Goal: Task Accomplishment & Management: Manage account settings

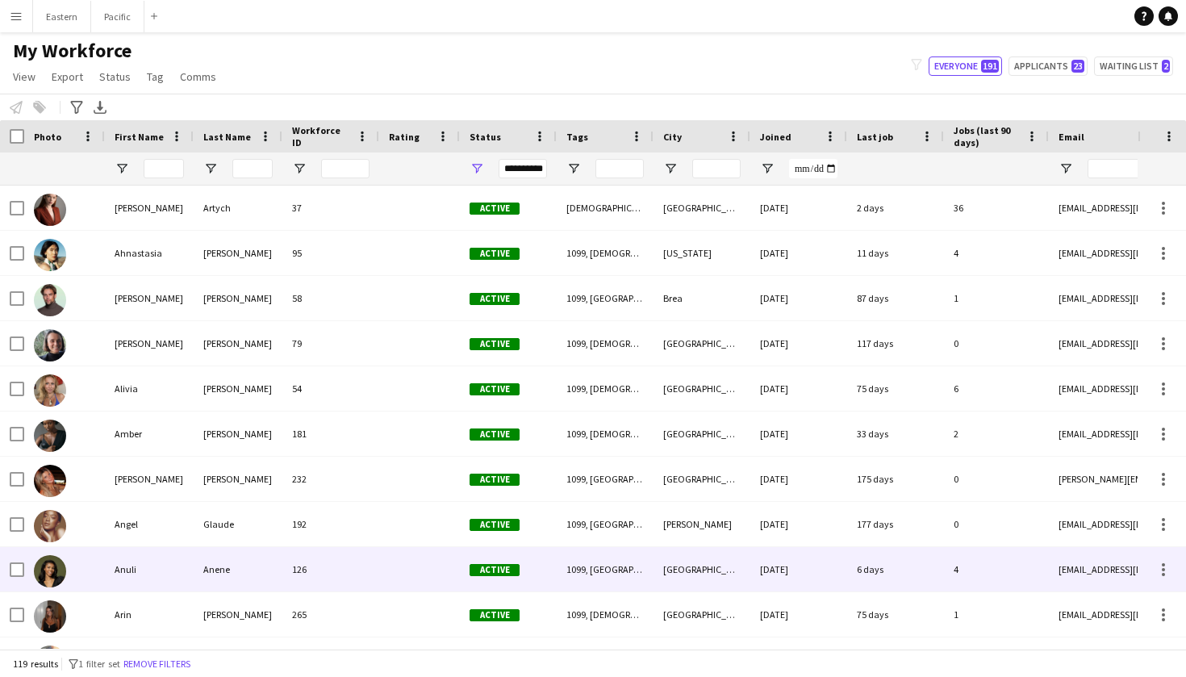
click at [180, 584] on div "Anuli" at bounding box center [149, 569] width 89 height 44
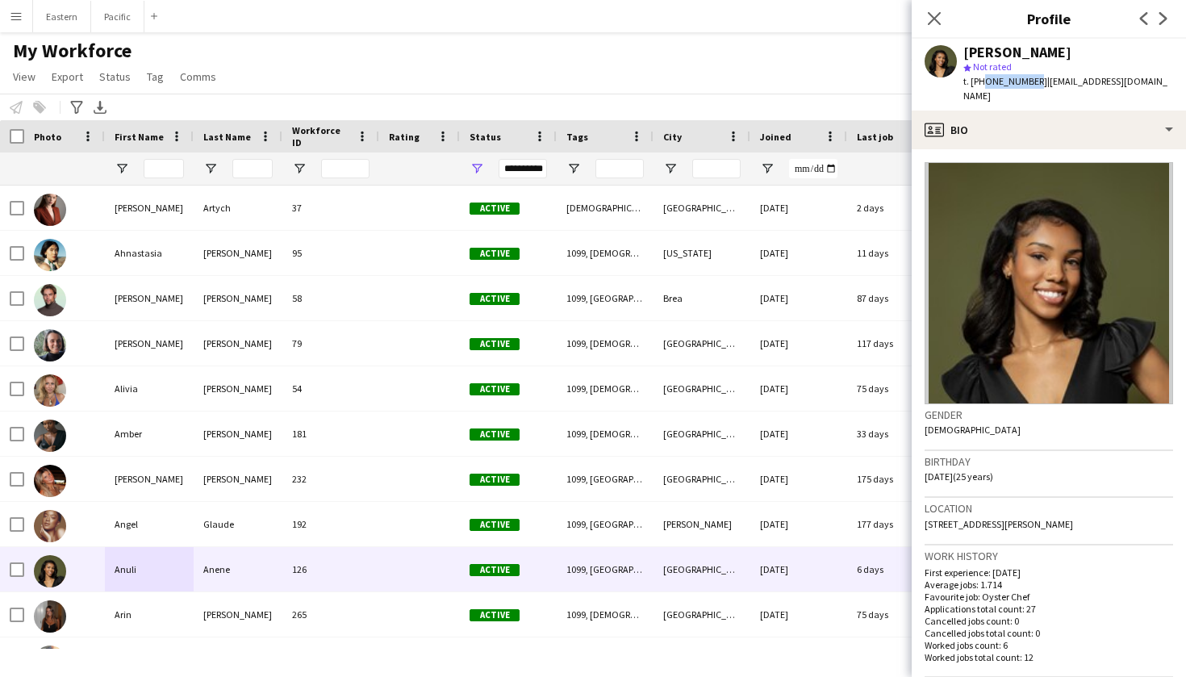
drag, startPoint x: 1028, startPoint y: 83, endPoint x: 979, endPoint y: 83, distance: 49.2
click at [979, 83] on span "t. [PHONE_NUMBER]" at bounding box center [1005, 81] width 84 height 12
copy span "6786973902"
drag, startPoint x: 1140, startPoint y: 83, endPoint x: 1035, endPoint y: 84, distance: 104.9
click at [1035, 84] on div "[PERSON_NAME] star Not rated t. [PHONE_NUMBER] | [EMAIL_ADDRESS][DOMAIN_NAME]" at bounding box center [1049, 75] width 274 height 72
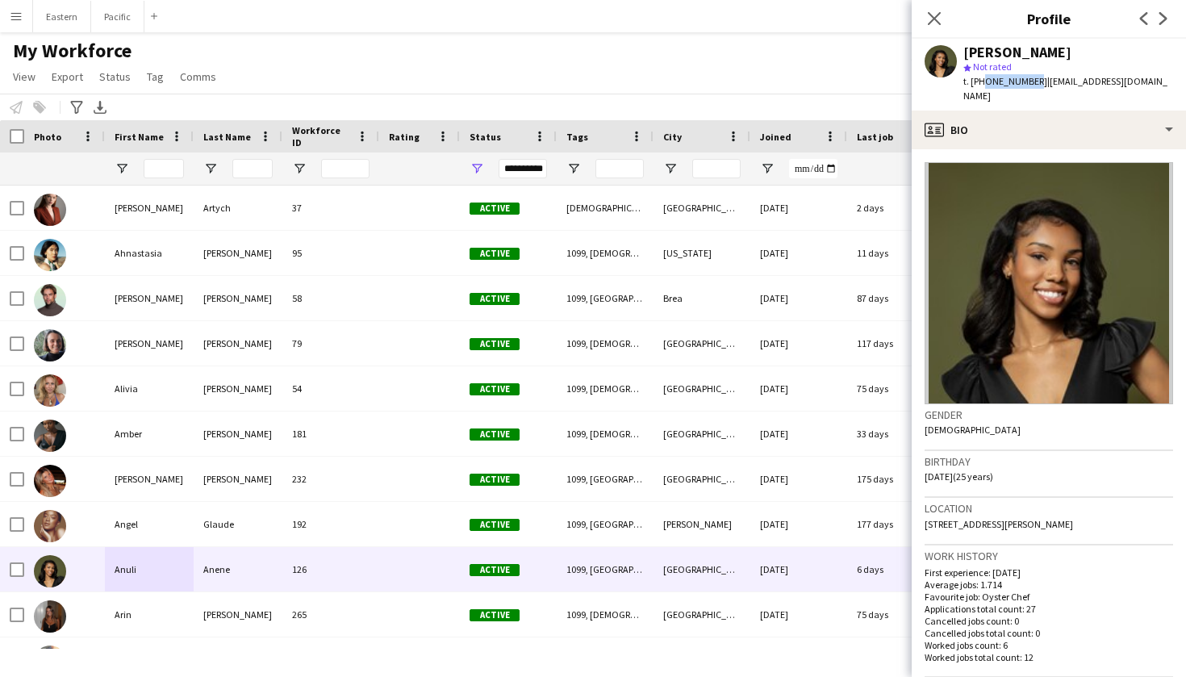
copy span "[EMAIL_ADDRESS][DOMAIN_NAME]"
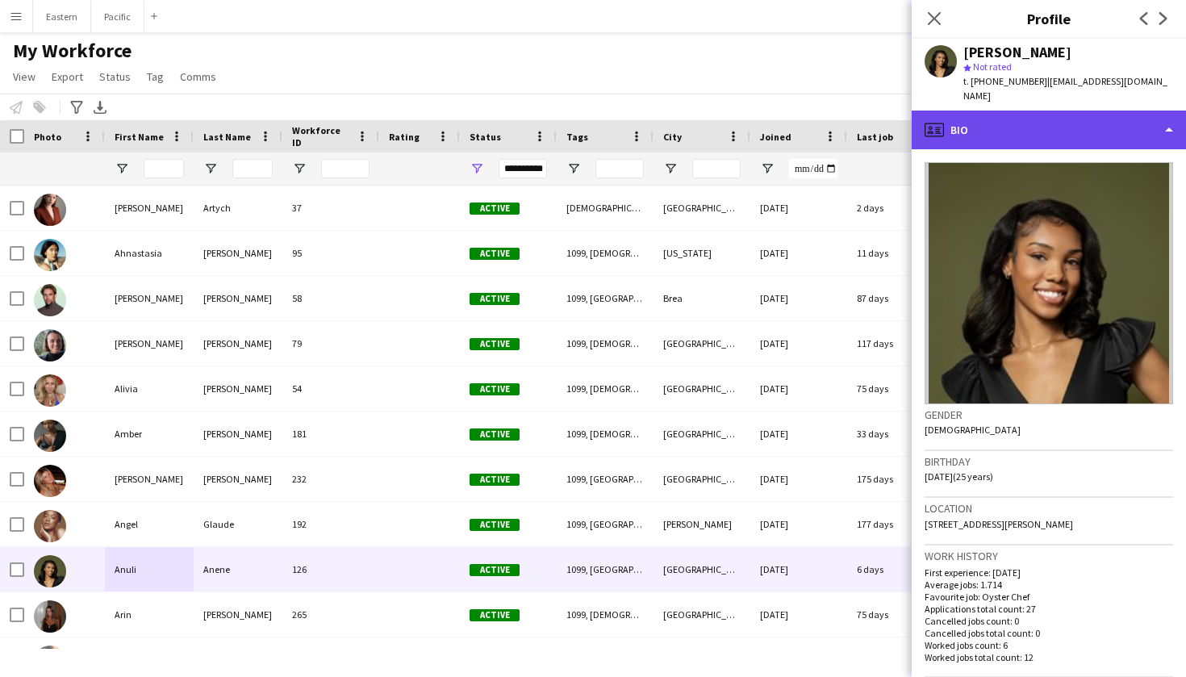
click at [1055, 111] on div "profile Bio" at bounding box center [1049, 130] width 274 height 39
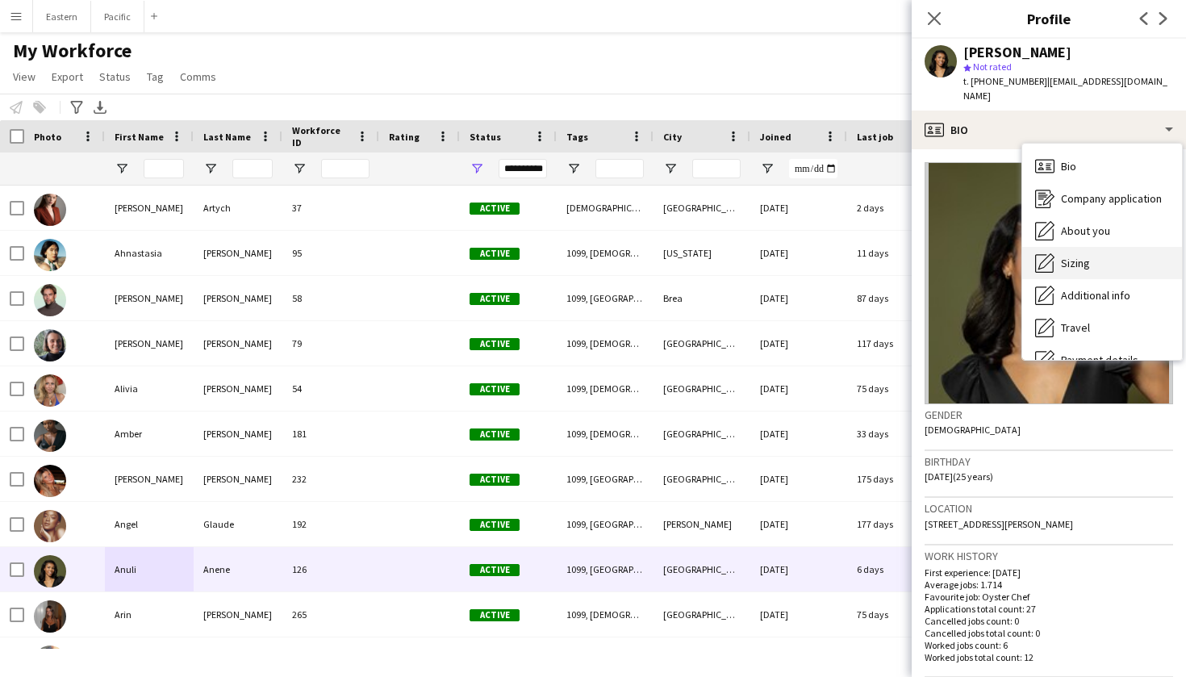
click at [1060, 247] on div "Sizing [GEOGRAPHIC_DATA]" at bounding box center [1102, 263] width 160 height 32
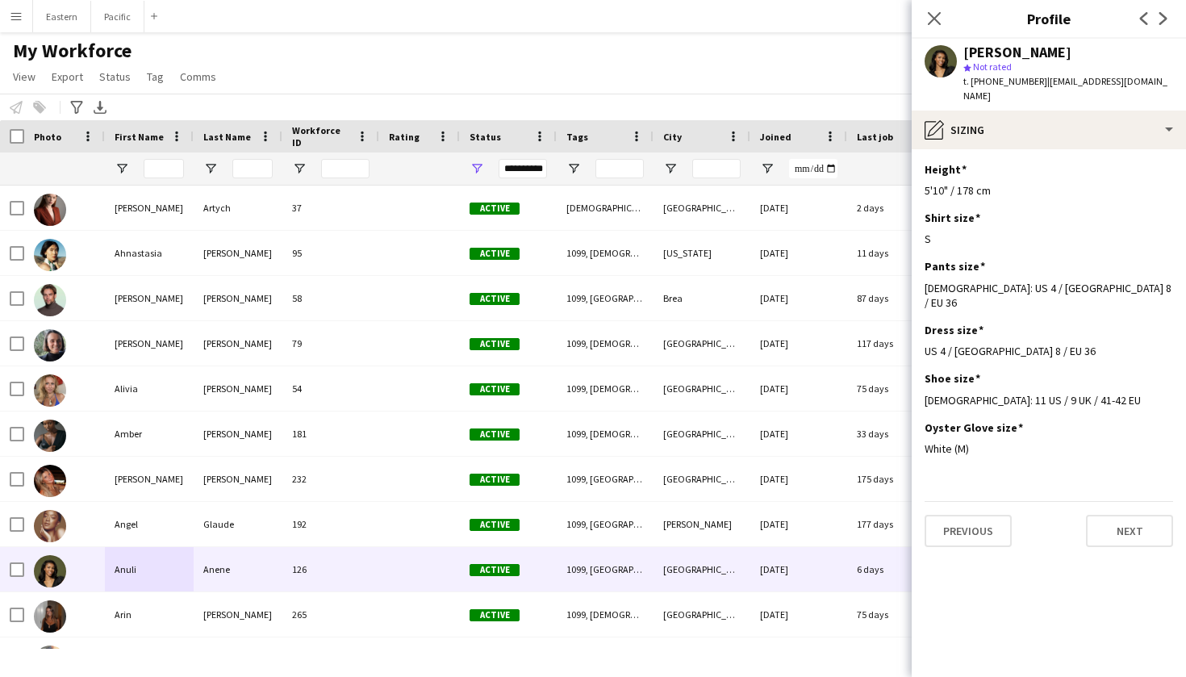
drag, startPoint x: 1143, startPoint y: 76, endPoint x: 1036, endPoint y: 80, distance: 106.6
click at [1036, 80] on div "[PERSON_NAME] star Not rated t. [PHONE_NUMBER] | [EMAIL_ADDRESS][DOMAIN_NAME]" at bounding box center [1049, 75] width 274 height 72
copy span "[EMAIL_ADDRESS][DOMAIN_NAME]"
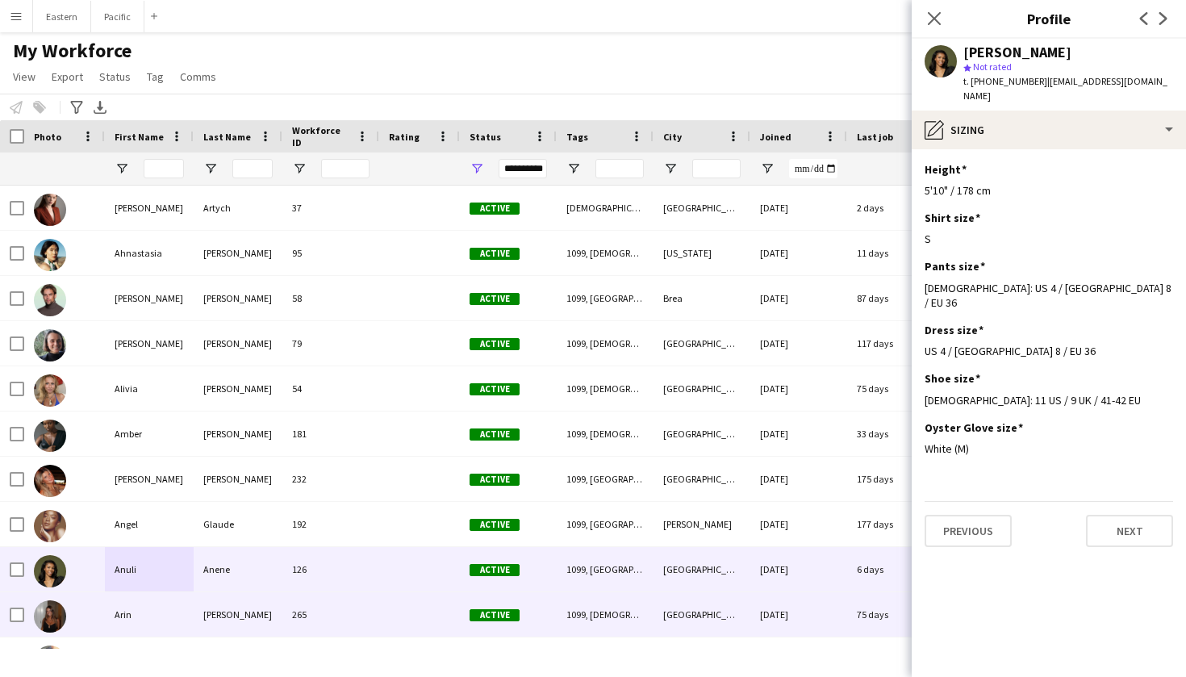
click at [227, 606] on div "[PERSON_NAME]" at bounding box center [238, 614] width 89 height 44
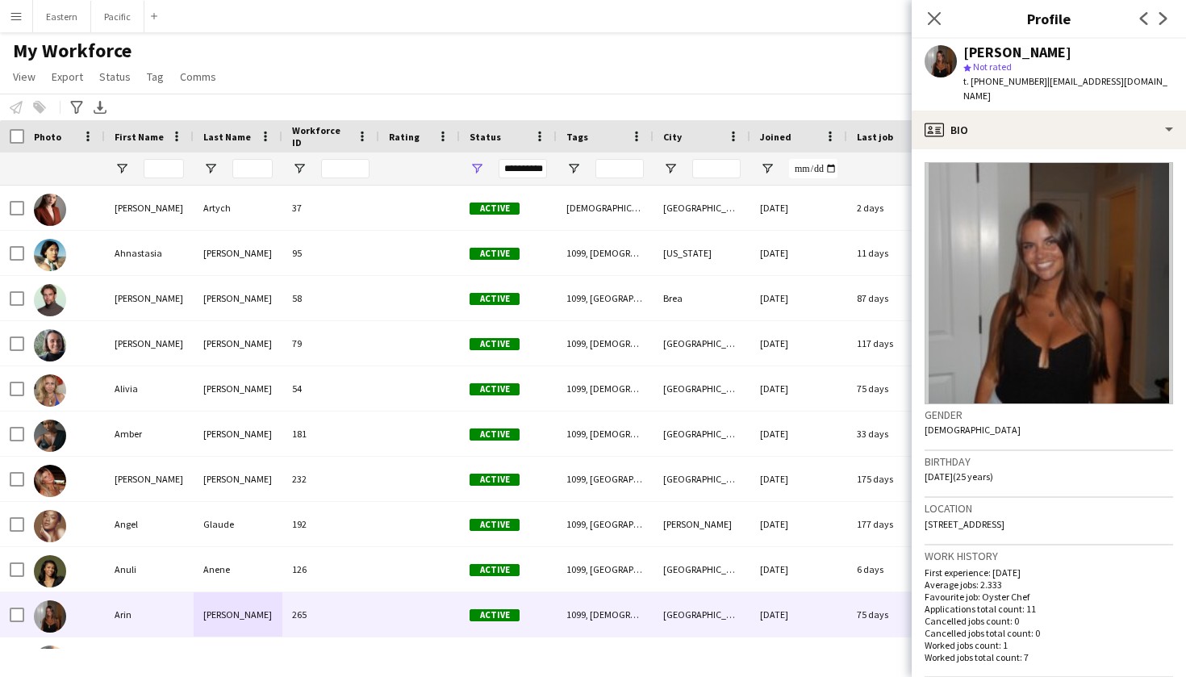
drag, startPoint x: 1033, startPoint y: 81, endPoint x: 979, endPoint y: 84, distance: 54.1
click at [979, 84] on div "t. [PHONE_NUMBER] | [EMAIL_ADDRESS][DOMAIN_NAME]" at bounding box center [1068, 88] width 210 height 29
click at [1026, 79] on span "t. [PHONE_NUMBER]" at bounding box center [1005, 81] width 84 height 12
drag, startPoint x: 1027, startPoint y: 81, endPoint x: 978, endPoint y: 86, distance: 49.4
click at [978, 86] on span "t. [PHONE_NUMBER]" at bounding box center [1005, 81] width 84 height 12
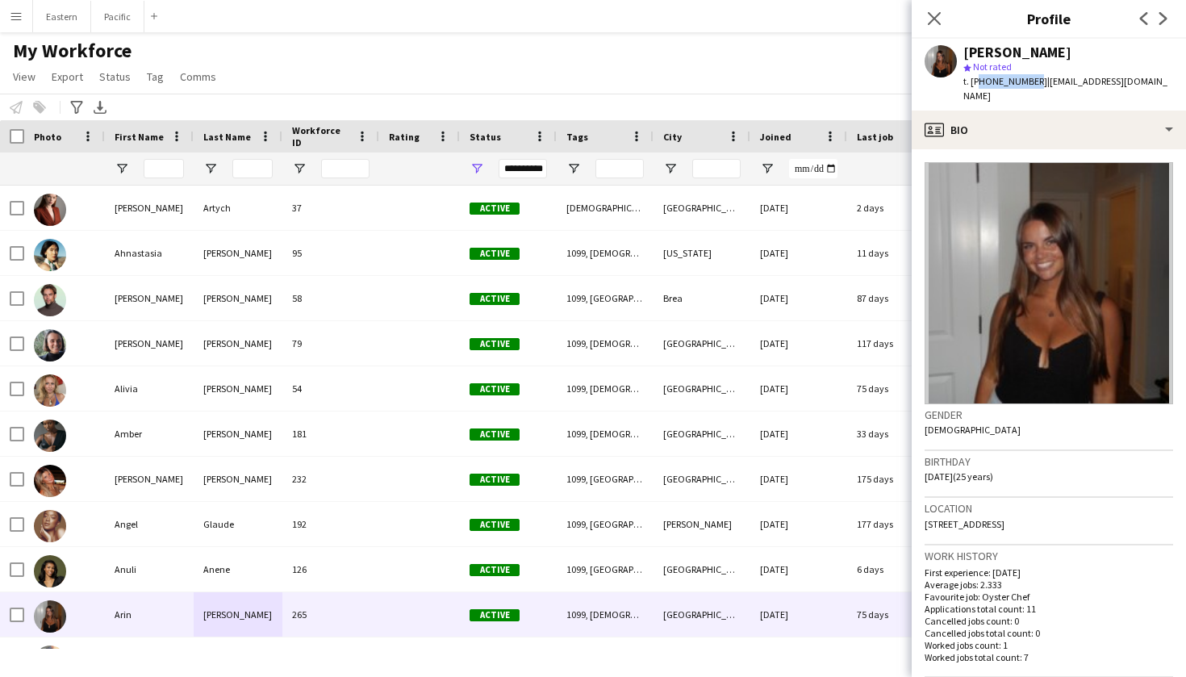
copy span "16097077161"
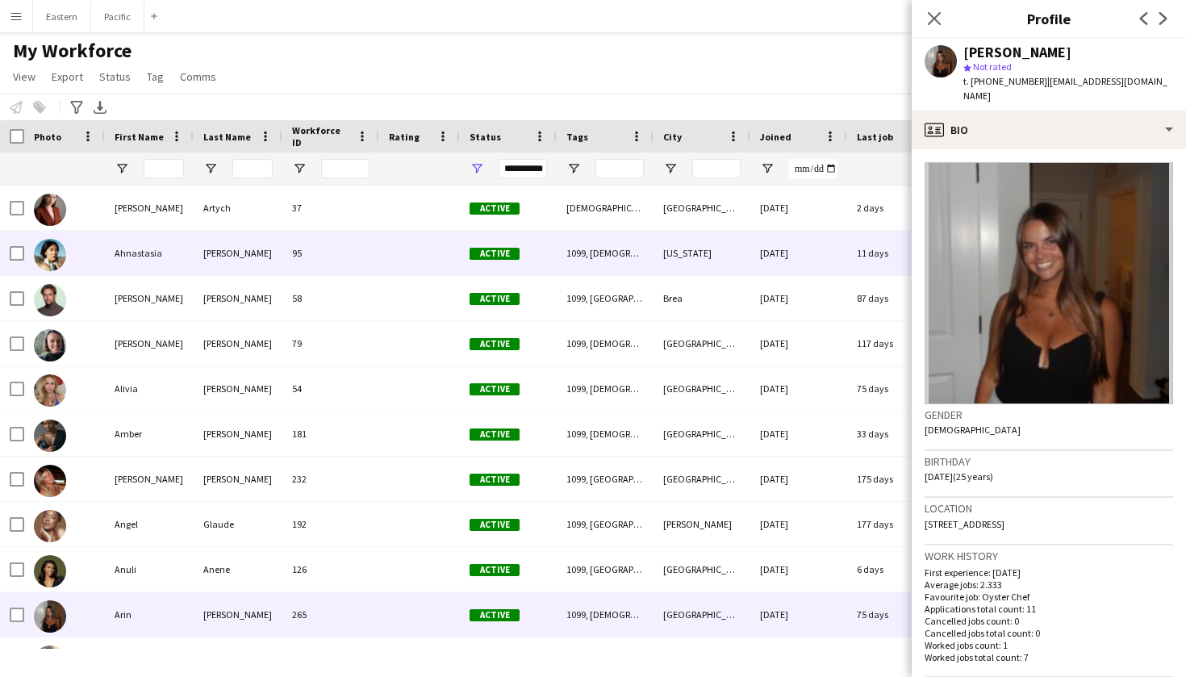
click at [552, 253] on div "Ahnastasia Carlyle 95 Active 1099, [DEMOGRAPHIC_DATA], [US_STATE], [GEOGRAPHIC_…" at bounding box center [874, 253] width 1749 height 45
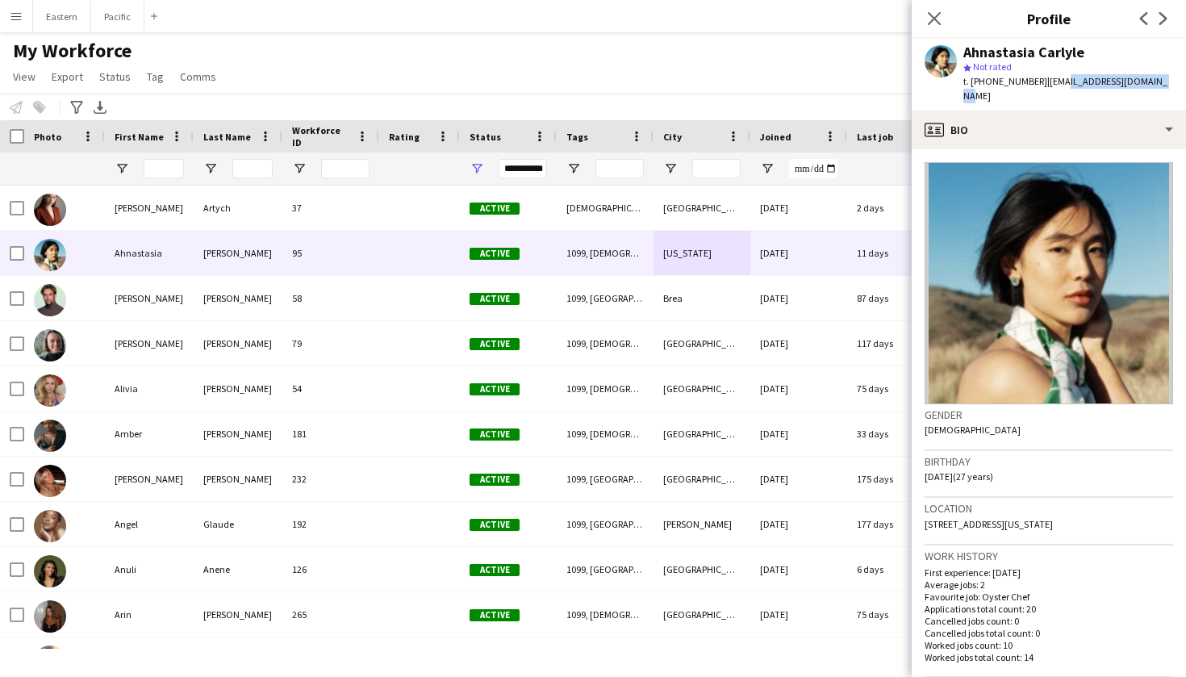
drag, startPoint x: 1155, startPoint y: 77, endPoint x: 1048, endPoint y: 81, distance: 106.6
click at [1048, 81] on div "Ahnastasia Carlyle star Not rated t. [PHONE_NUMBER] | [EMAIL_ADDRESS][DOMAIN_NA…" at bounding box center [1049, 75] width 274 height 72
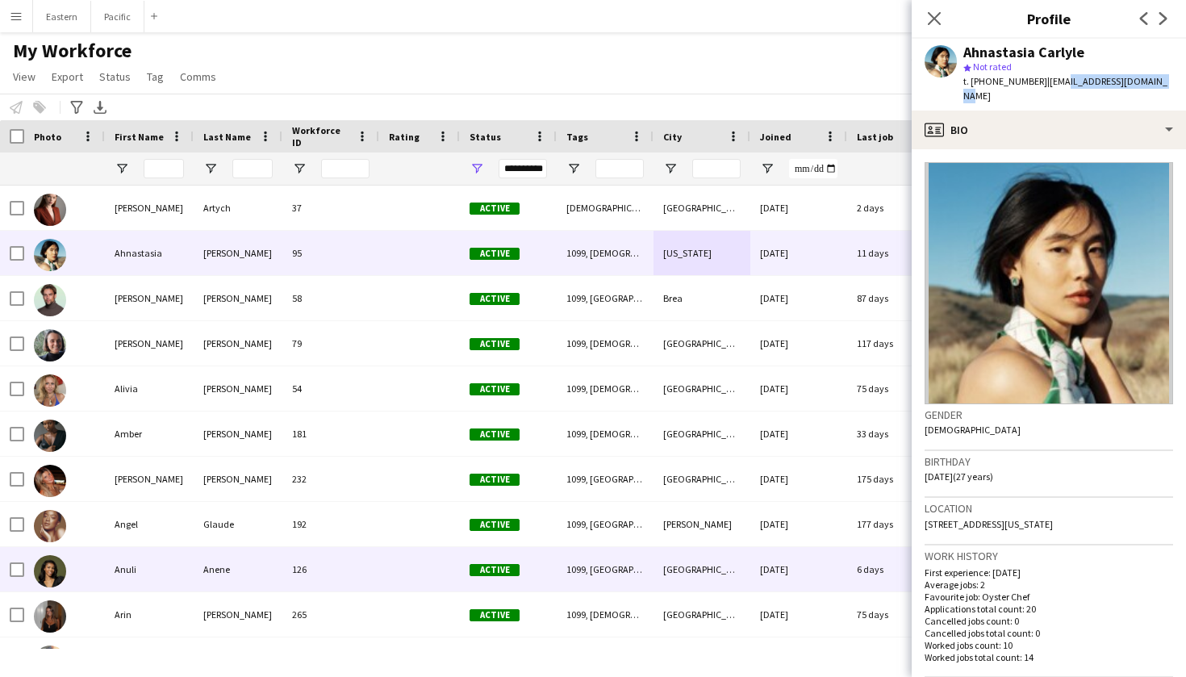
click at [303, 558] on div "126" at bounding box center [330, 569] width 97 height 44
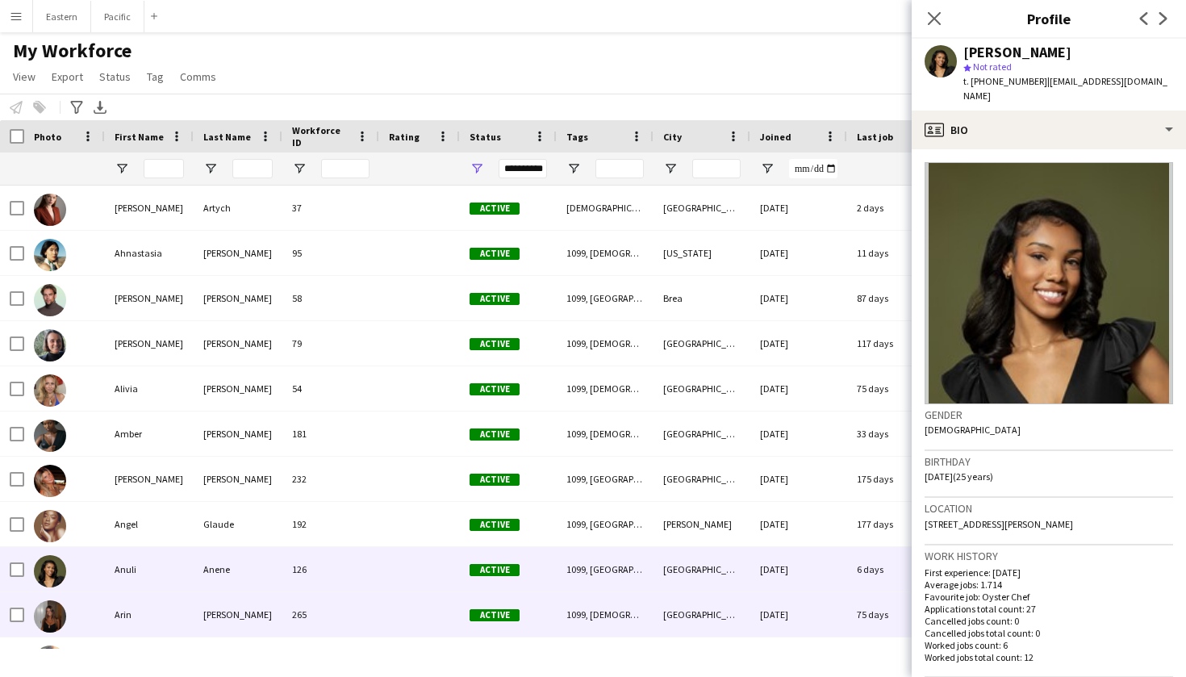
click at [354, 613] on div "265" at bounding box center [330, 614] width 97 height 44
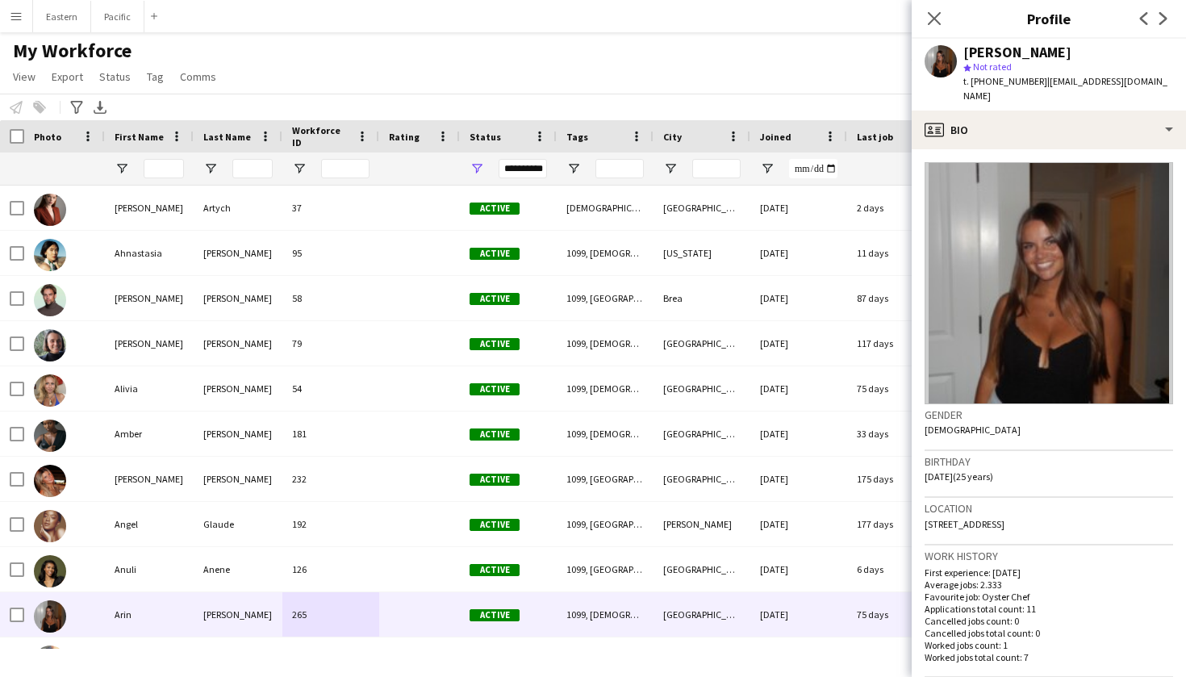
drag, startPoint x: 1145, startPoint y: 83, endPoint x: 1037, endPoint y: 86, distance: 108.1
click at [1037, 86] on div "[PERSON_NAME] star Not rated t. [PHONE_NUMBER] | [EMAIL_ADDRESS][DOMAIN_NAME]" at bounding box center [1049, 75] width 274 height 72
copy span "[EMAIL_ADDRESS][DOMAIN_NAME]"
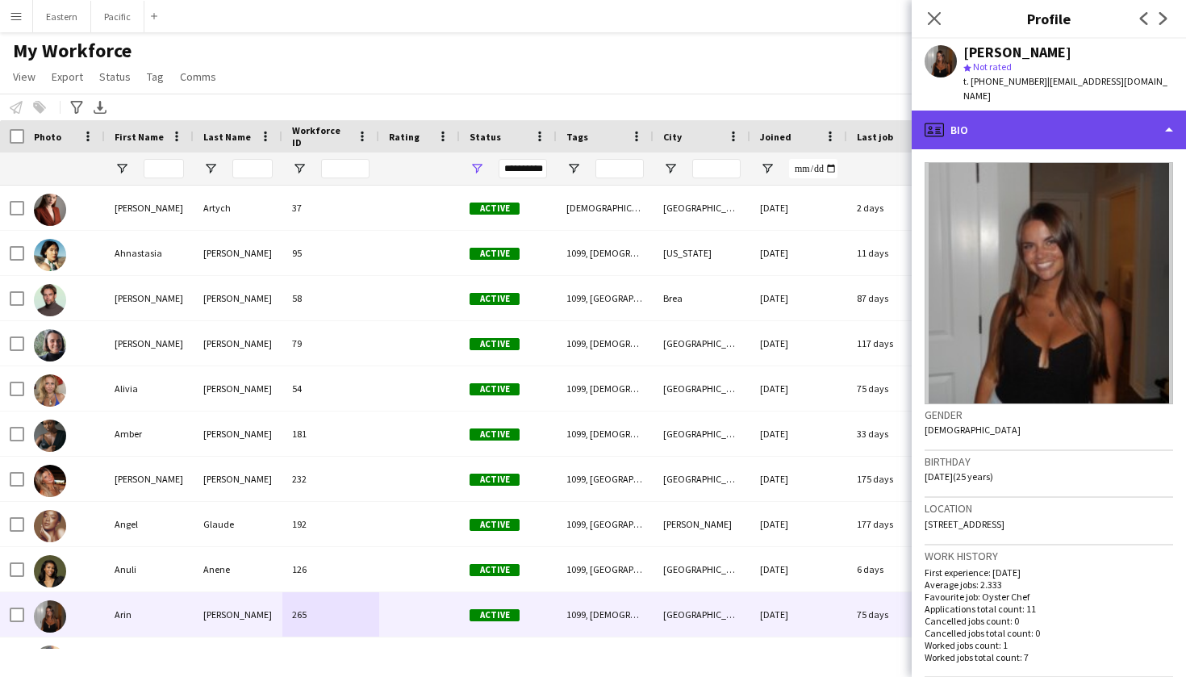
click at [980, 111] on div "profile Bio" at bounding box center [1049, 130] width 274 height 39
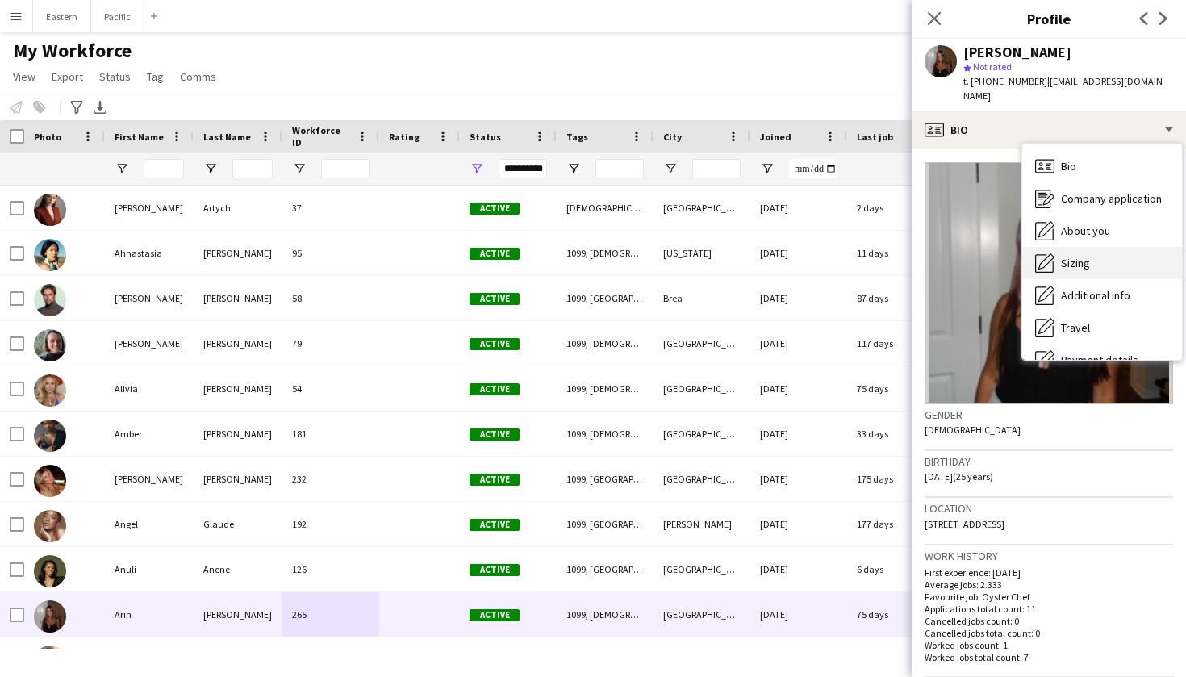
click at [1061, 257] on div "Sizing [GEOGRAPHIC_DATA]" at bounding box center [1102, 263] width 160 height 32
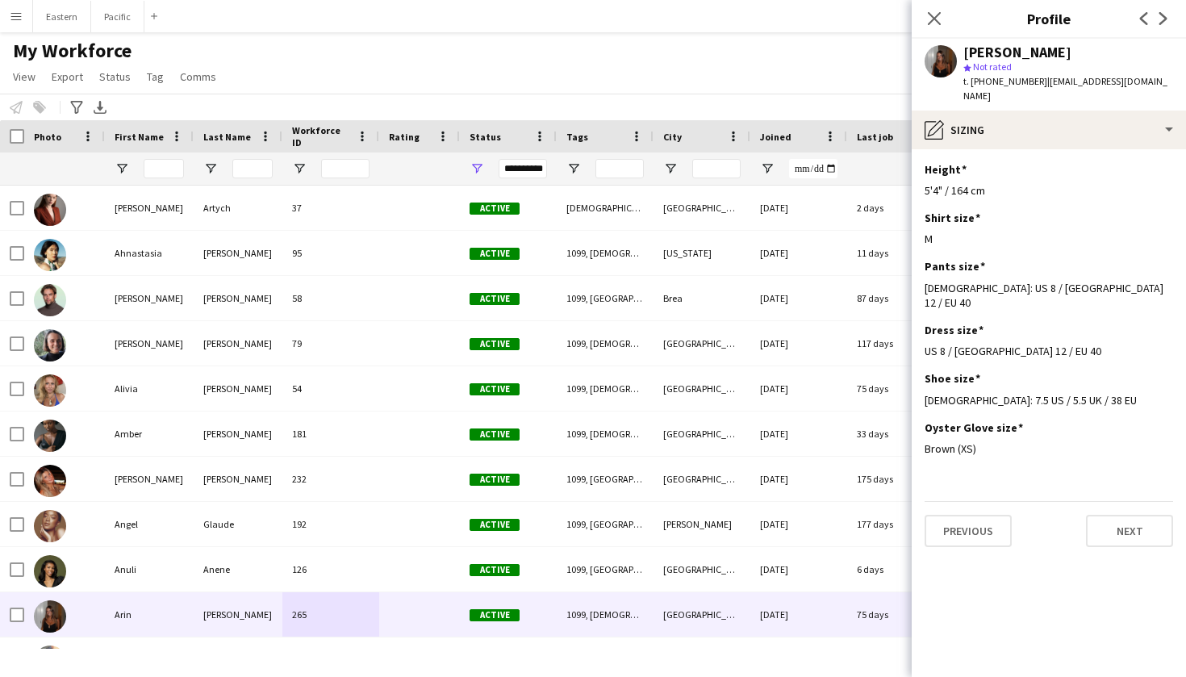
drag, startPoint x: 1138, startPoint y: 79, endPoint x: 1037, endPoint y: 82, distance: 100.9
click at [1037, 82] on div "[PERSON_NAME] star Not rated t. [PHONE_NUMBER] | [EMAIL_ADDRESS][DOMAIN_NAME]" at bounding box center [1049, 75] width 274 height 72
copy span "[EMAIL_ADDRESS][DOMAIN_NAME]"
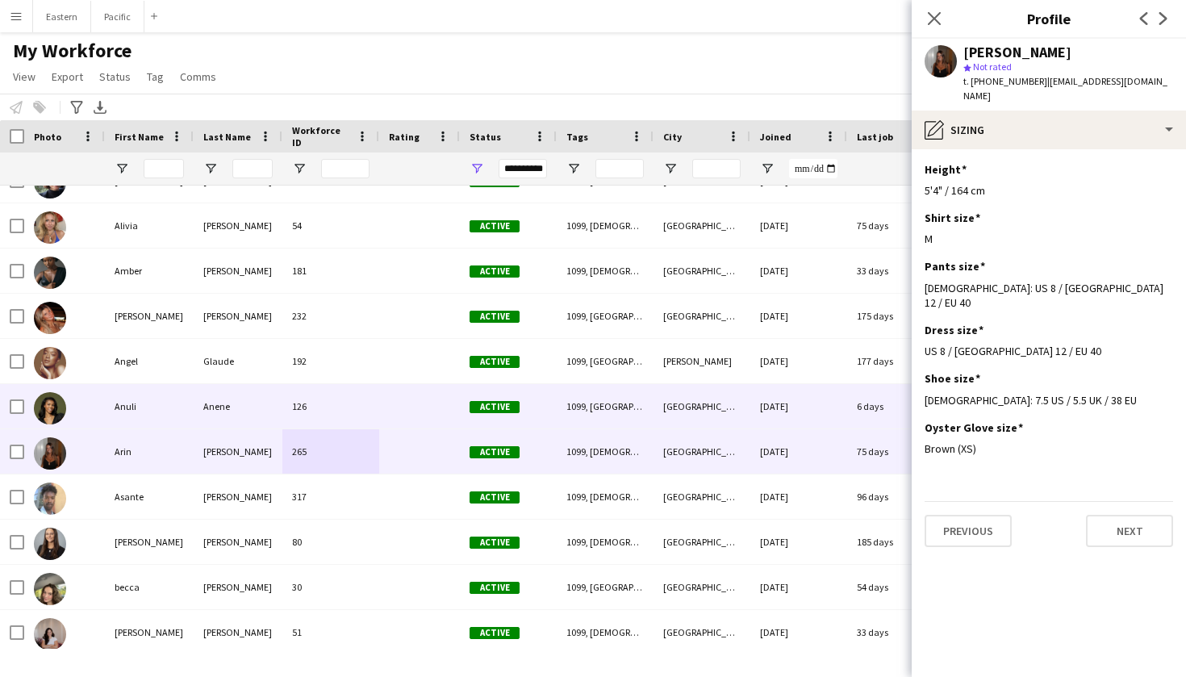
scroll to position [167, 0]
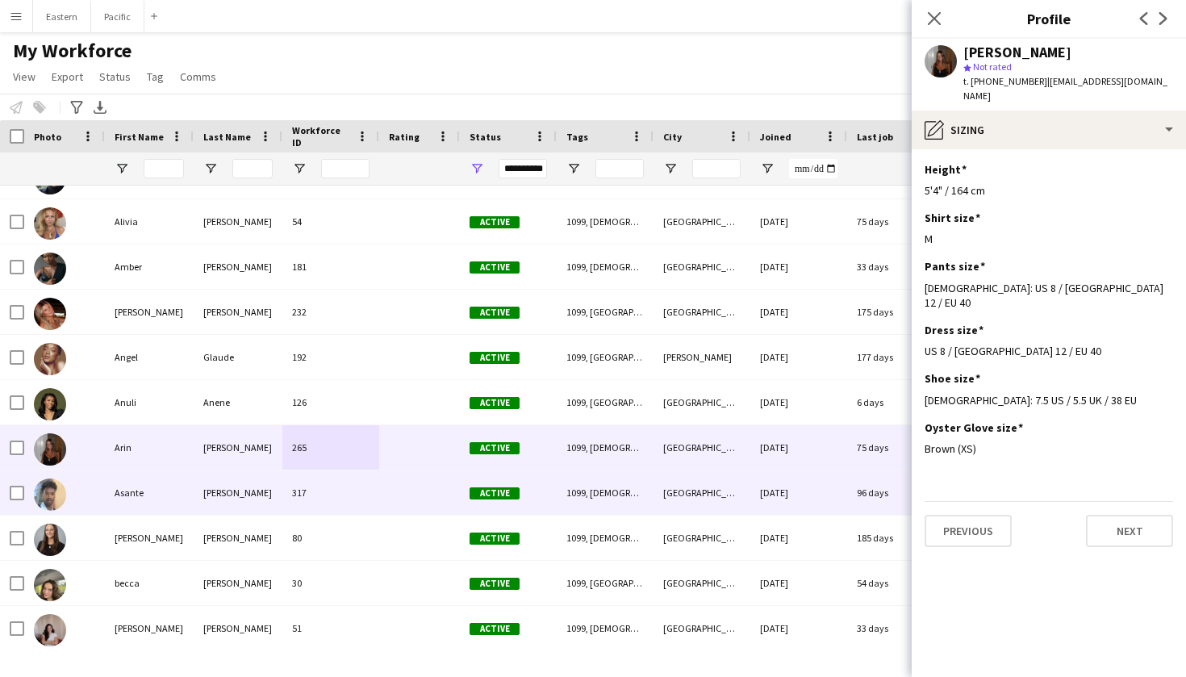
click at [190, 499] on div "Asante" at bounding box center [149, 492] width 89 height 44
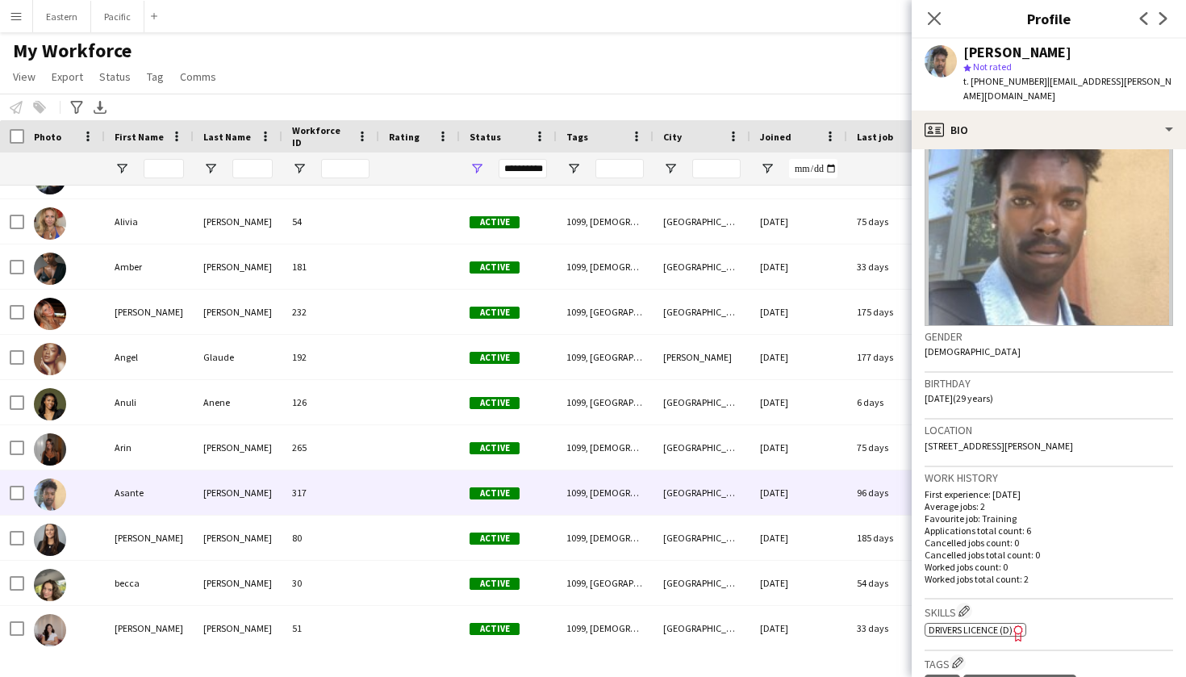
scroll to position [81, 0]
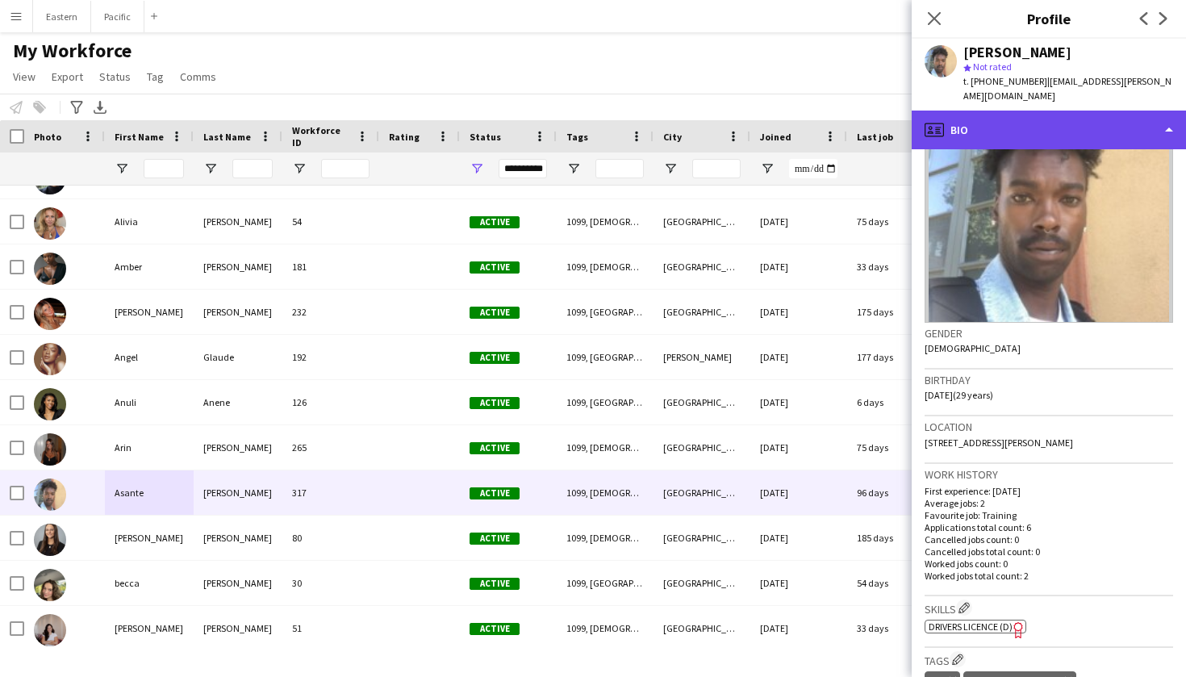
click at [1097, 111] on div "profile Bio" at bounding box center [1049, 130] width 274 height 39
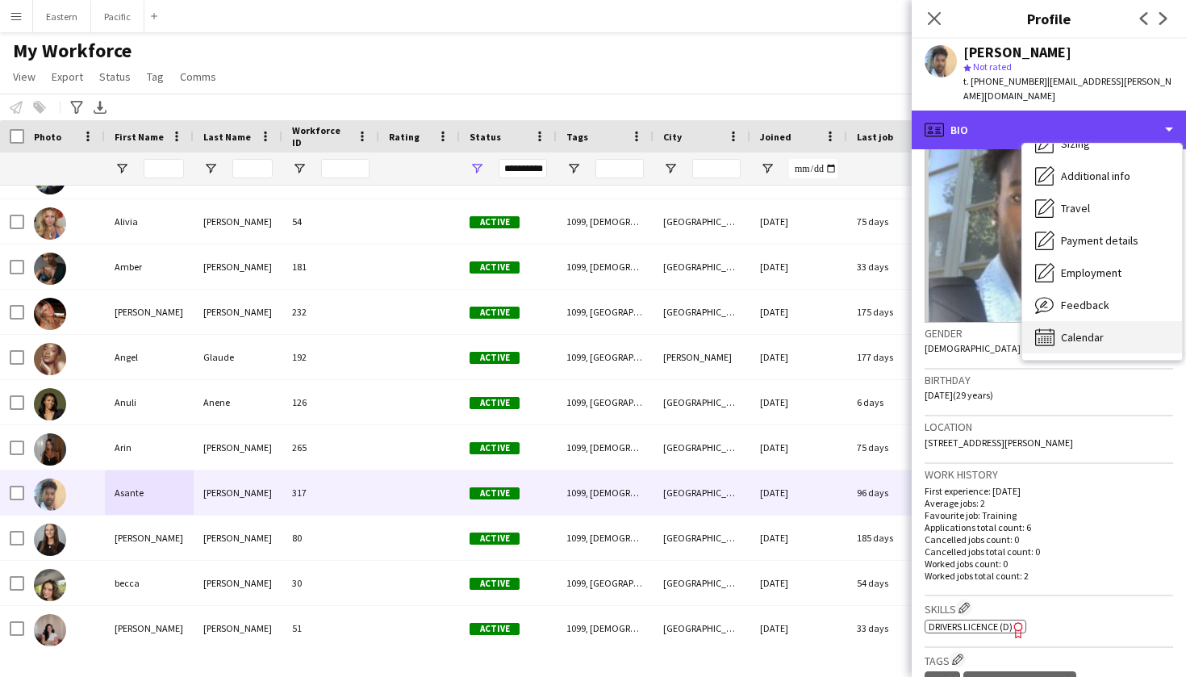
scroll to position [123, 0]
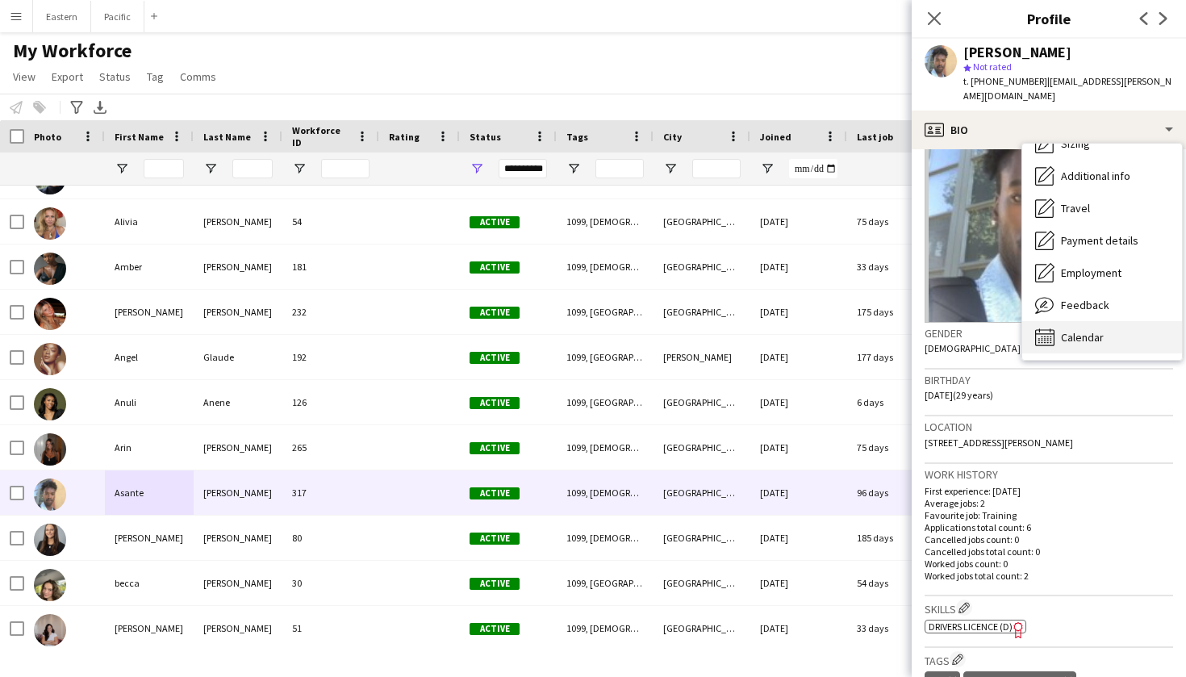
click at [1080, 321] on div "Calendar Calendar" at bounding box center [1102, 337] width 160 height 32
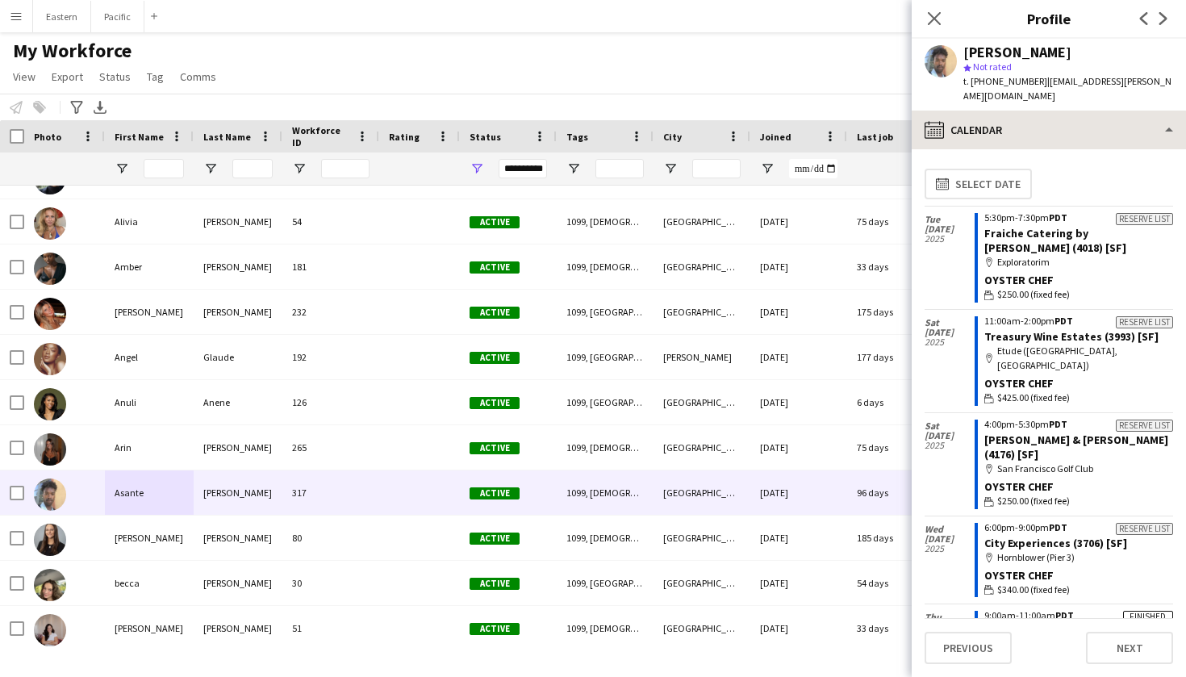
scroll to position [0, 0]
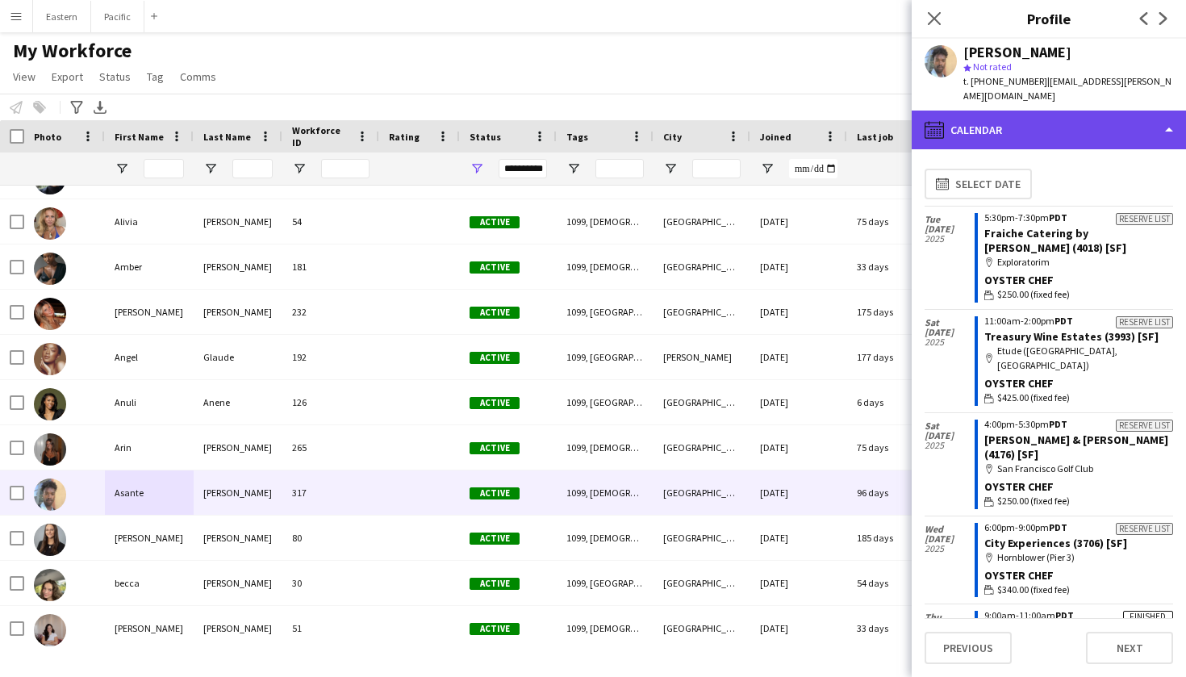
click at [1078, 111] on div "calendar-full Calendar" at bounding box center [1049, 130] width 274 height 39
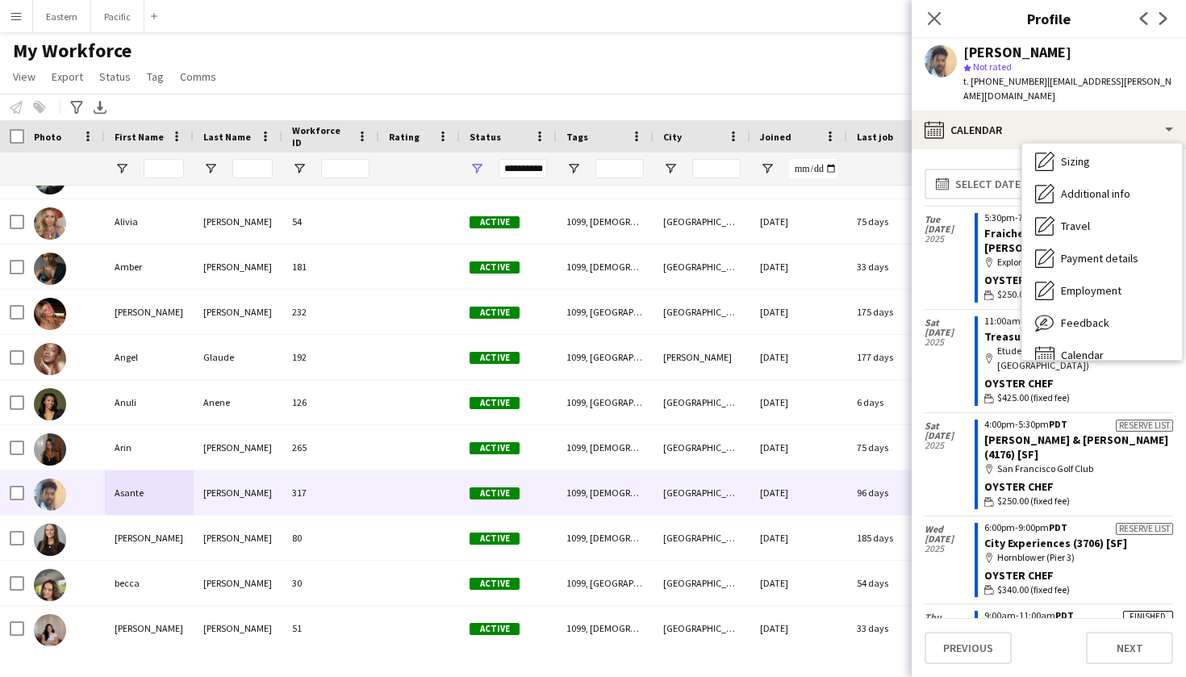
click at [984, 257] on icon "map-marker" at bounding box center [989, 262] width 10 height 10
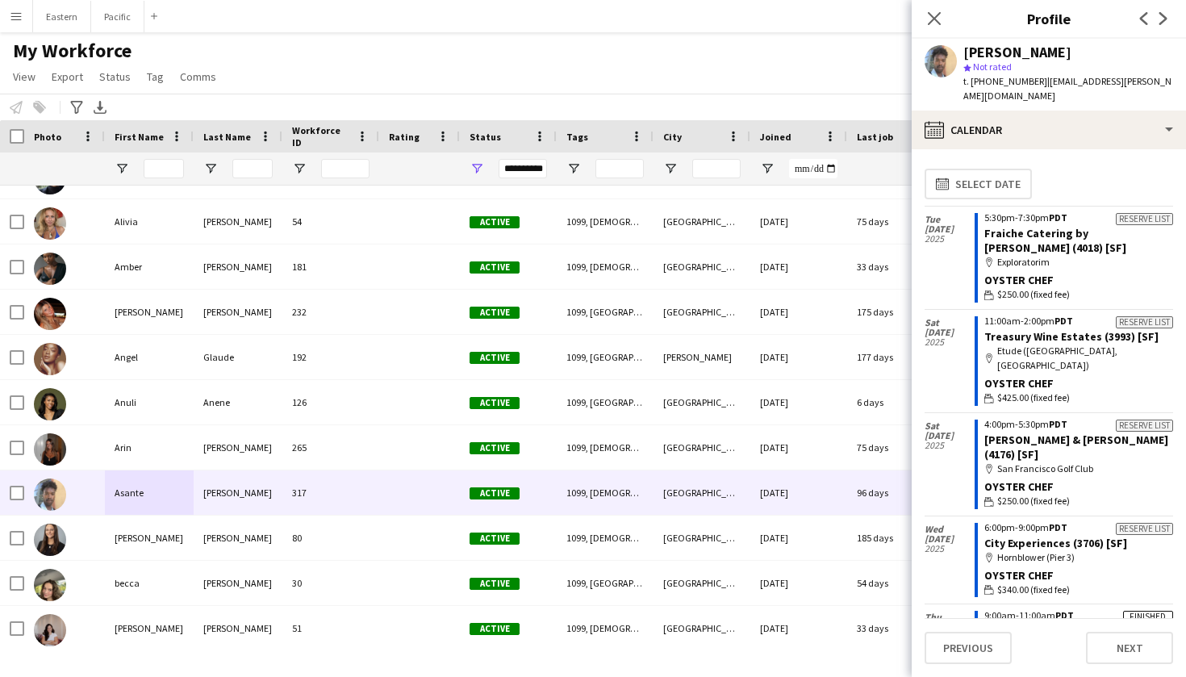
click at [945, 246] on div "[DATE]" at bounding box center [950, 258] width 50 height 102
click at [939, 224] on span "[DATE]" at bounding box center [950, 229] width 50 height 10
click at [990, 170] on button "calendar-full Select date" at bounding box center [978, 184] width 107 height 31
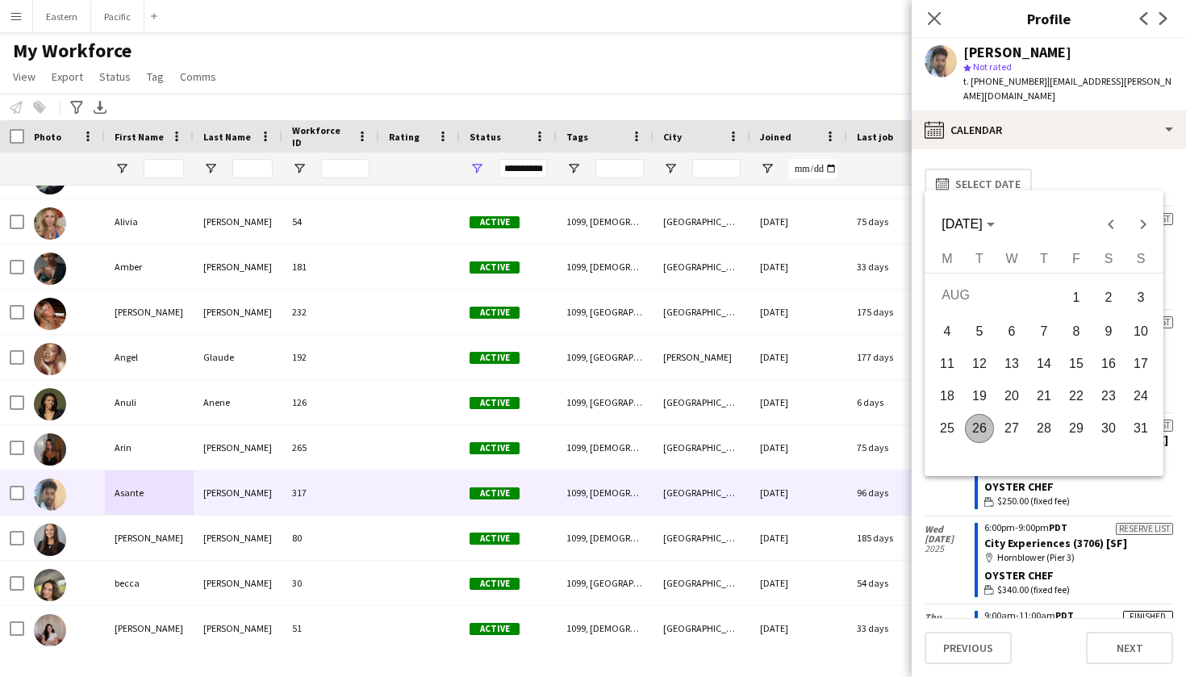
click at [990, 170] on div at bounding box center [593, 338] width 1186 height 677
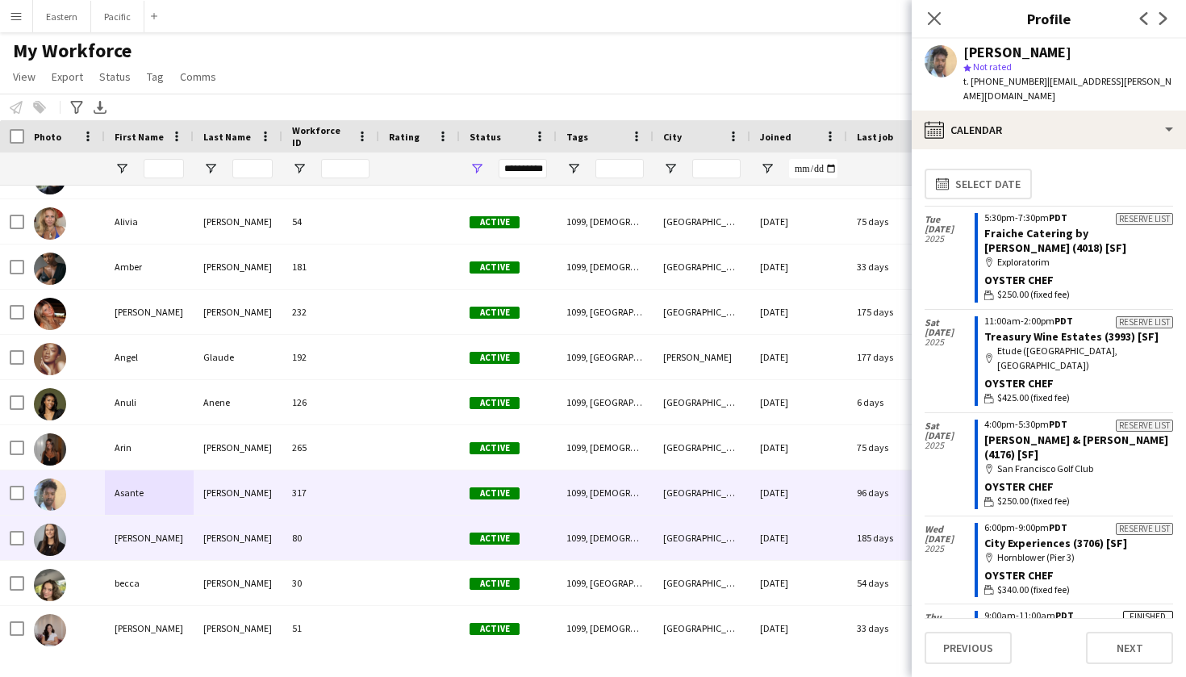
click at [266, 536] on div "[PERSON_NAME]" at bounding box center [238, 538] width 89 height 44
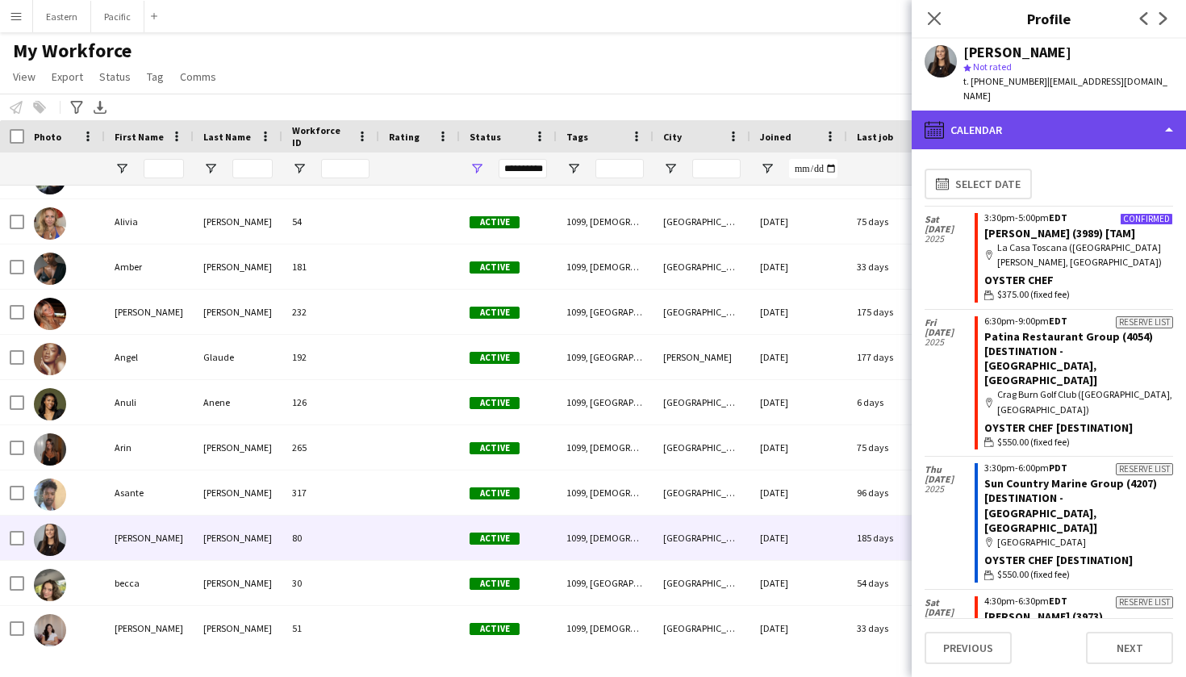
click at [1091, 119] on div "calendar-full Calendar" at bounding box center [1049, 130] width 274 height 39
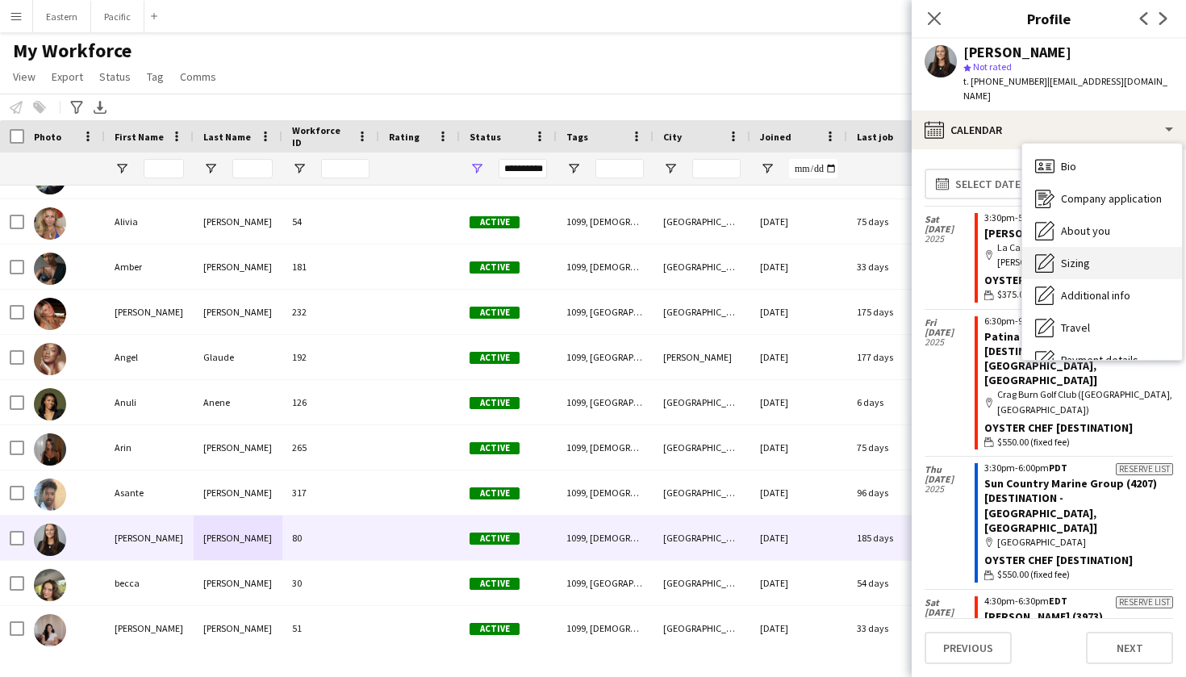
click at [1088, 256] on span "Sizing" at bounding box center [1075, 263] width 29 height 15
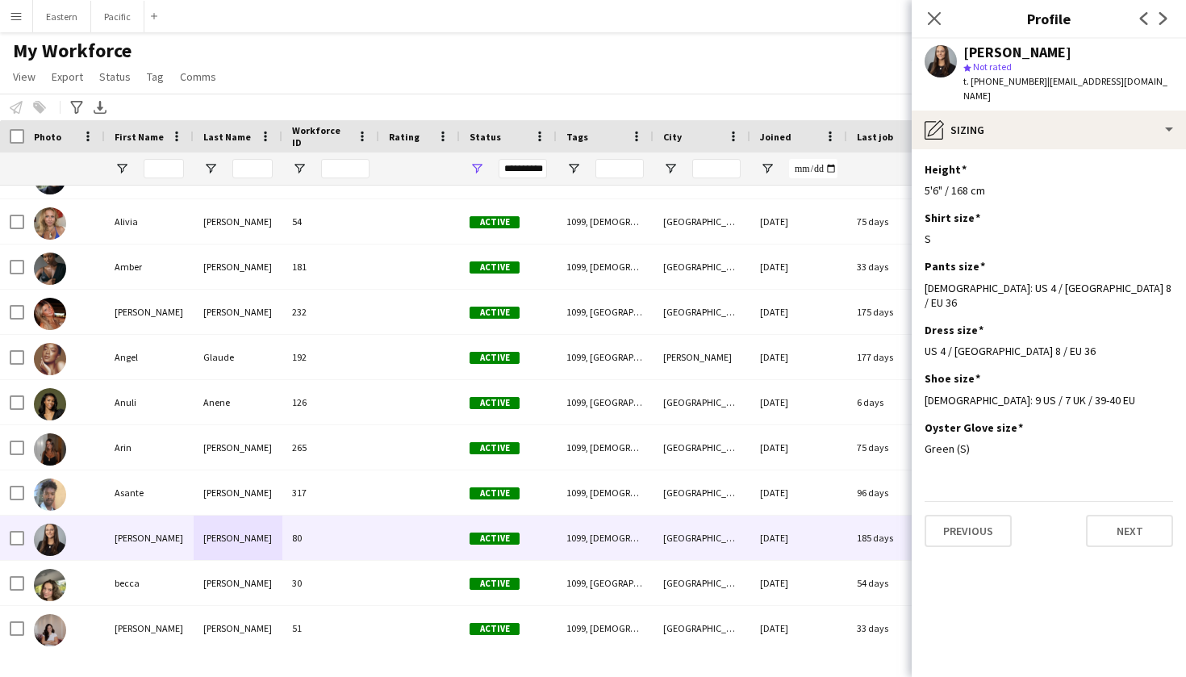
click at [1010, 83] on span "t. [PHONE_NUMBER]" at bounding box center [1005, 81] width 84 height 12
copy span "16103506895"
drag, startPoint x: 1147, startPoint y: 82, endPoint x: 1035, endPoint y: 81, distance: 111.4
click at [1035, 81] on div "[PERSON_NAME] star Not rated t. [PHONE_NUMBER] | [EMAIL_ADDRESS][DOMAIN_NAME]" at bounding box center [1049, 75] width 274 height 72
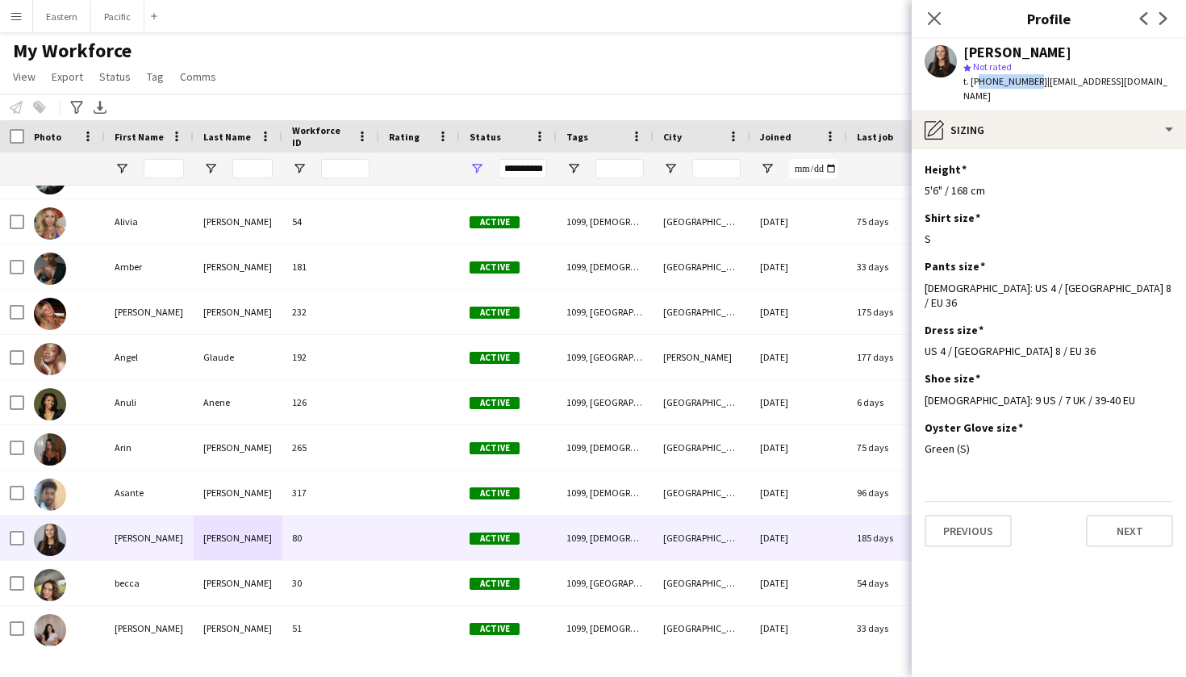
copy span "[EMAIL_ADDRESS][DOMAIN_NAME]"
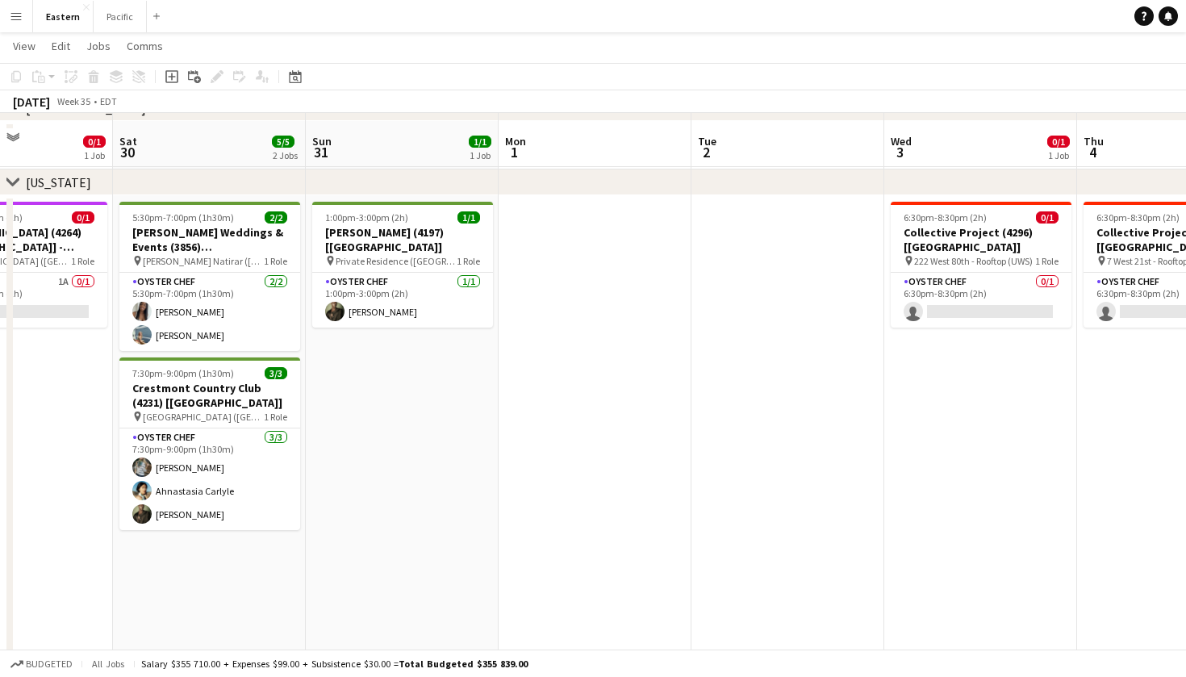
scroll to position [556, 0]
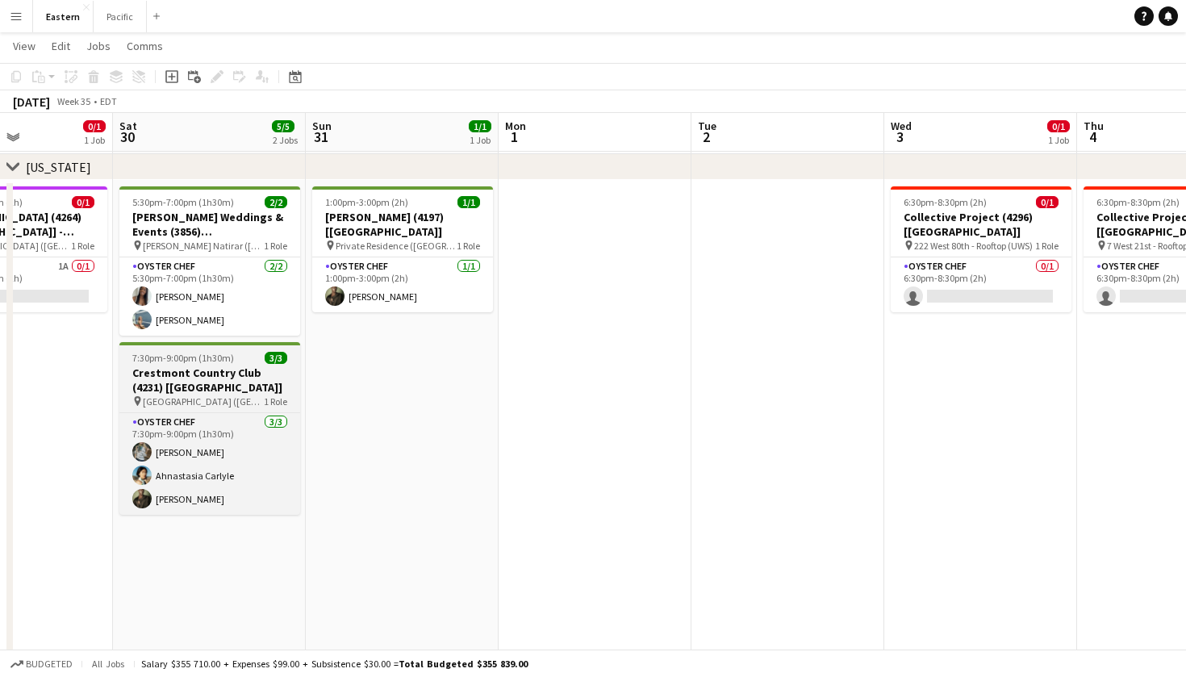
click at [260, 382] on h3 "Crestmont Country Club (4231) [NYC]" at bounding box center [209, 380] width 181 height 29
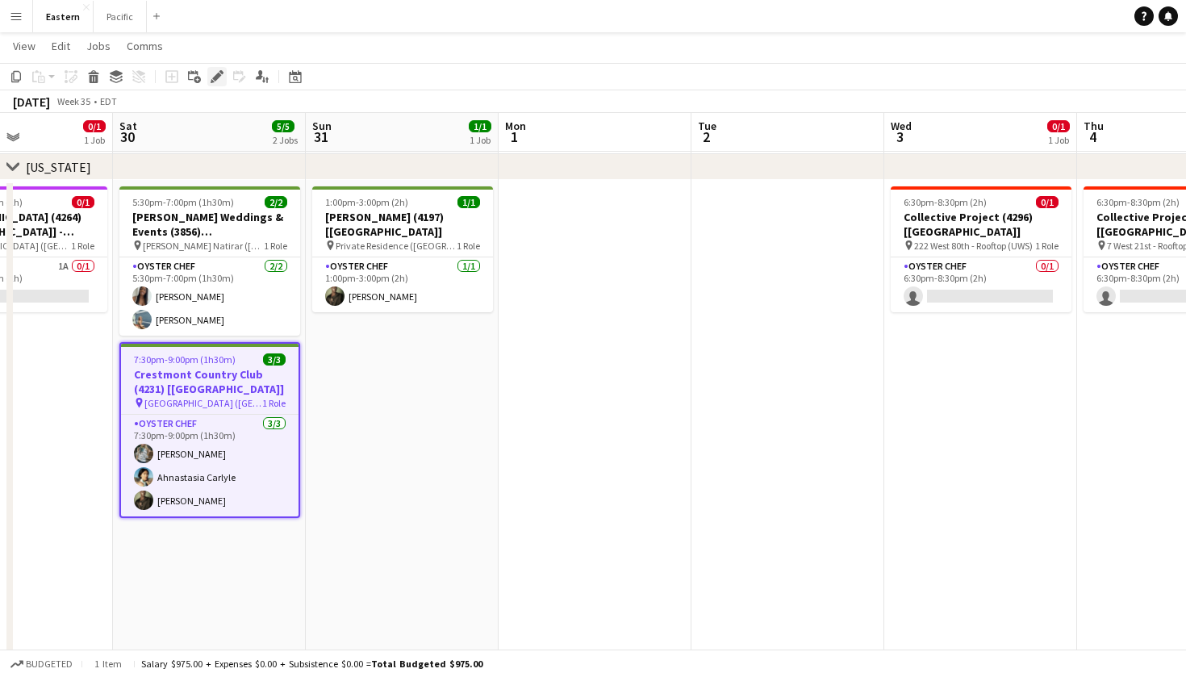
click at [219, 79] on icon "Edit" at bounding box center [217, 76] width 13 height 13
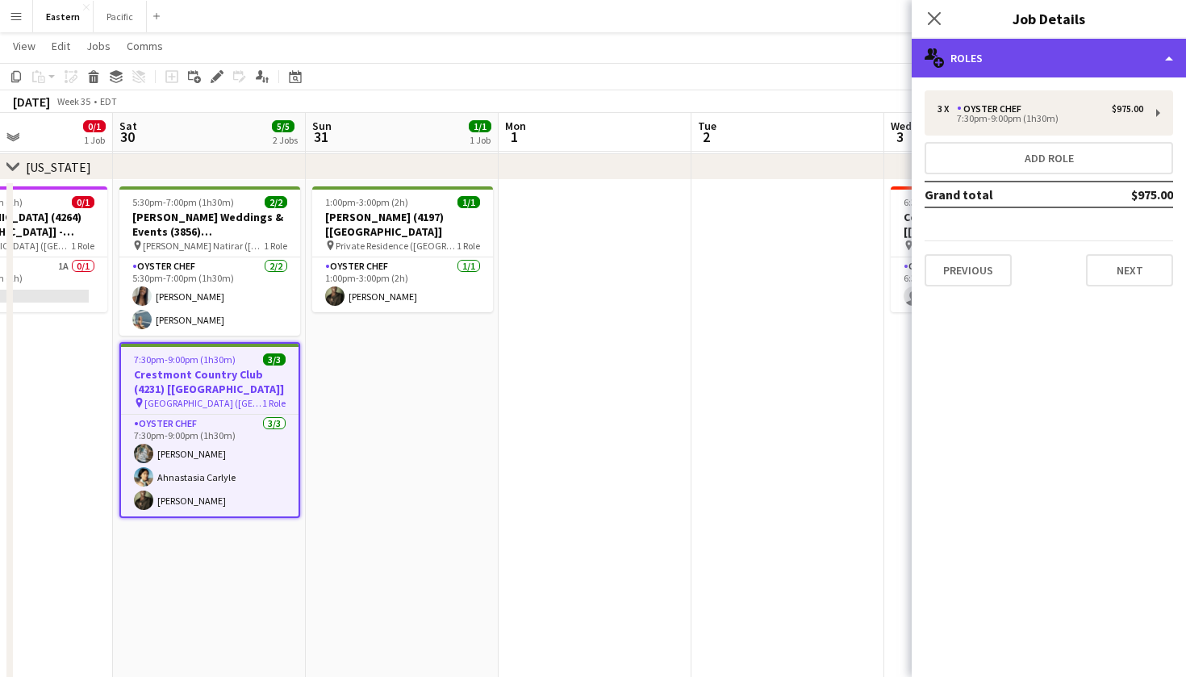
click at [1043, 42] on div "multiple-users-add Roles" at bounding box center [1049, 58] width 274 height 39
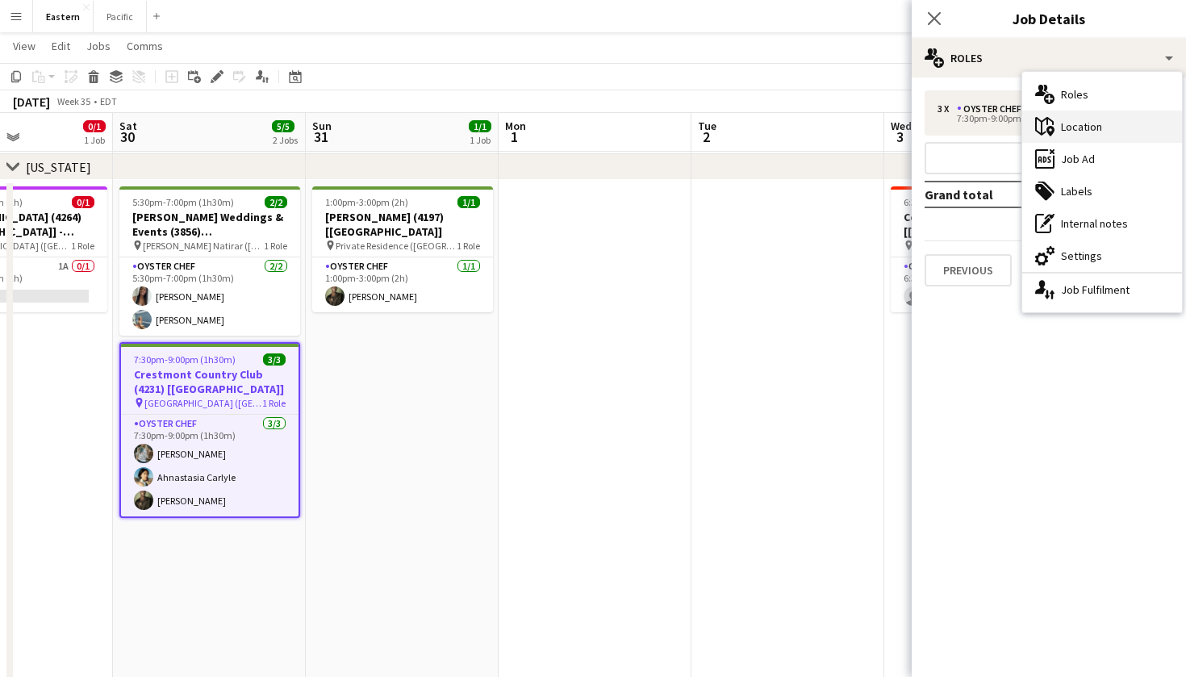
click at [1082, 124] on div "maps-pin-1 Location" at bounding box center [1102, 127] width 160 height 32
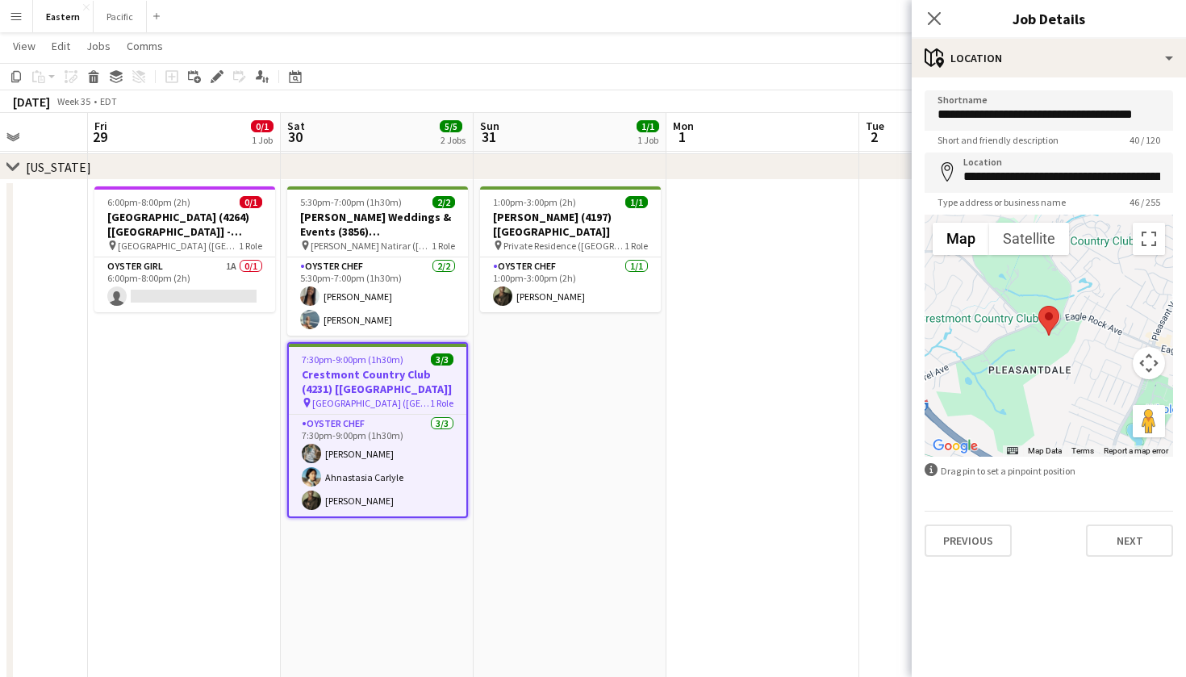
scroll to position [0, 487]
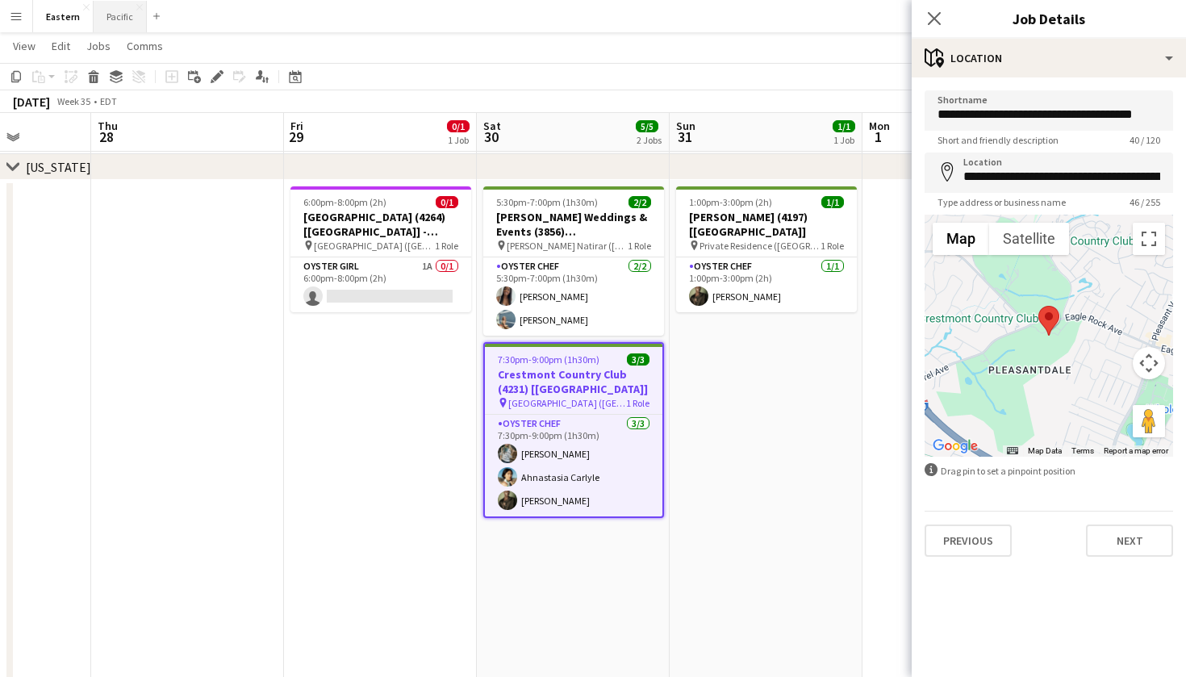
click at [101, 19] on button "Pacific Close" at bounding box center [120, 16] width 53 height 31
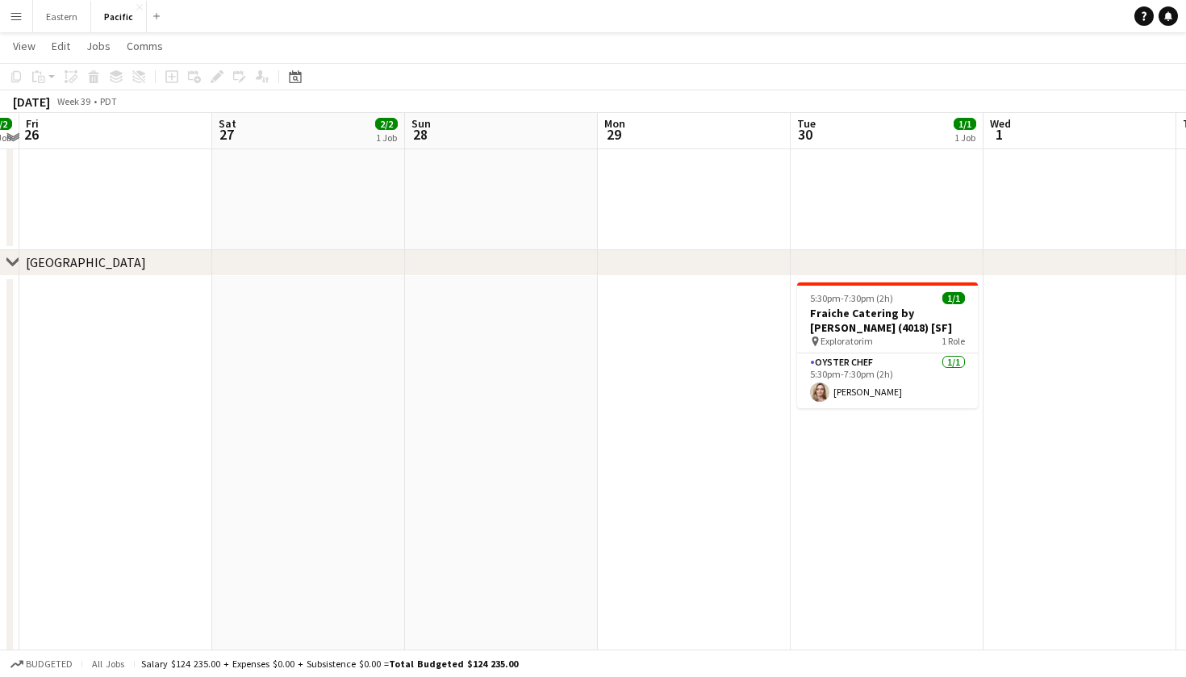
scroll to position [748, 0]
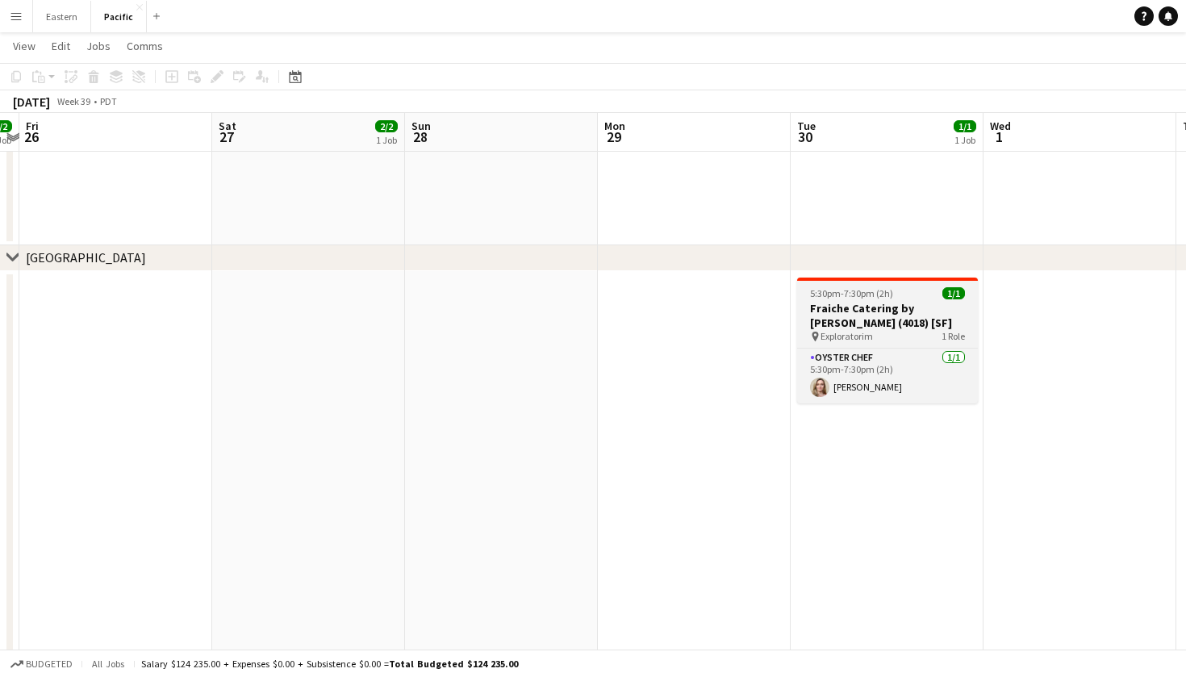
click at [892, 317] on h3 "Fraiche Catering by [PERSON_NAME] (4018) [SF]" at bounding box center [887, 315] width 181 height 29
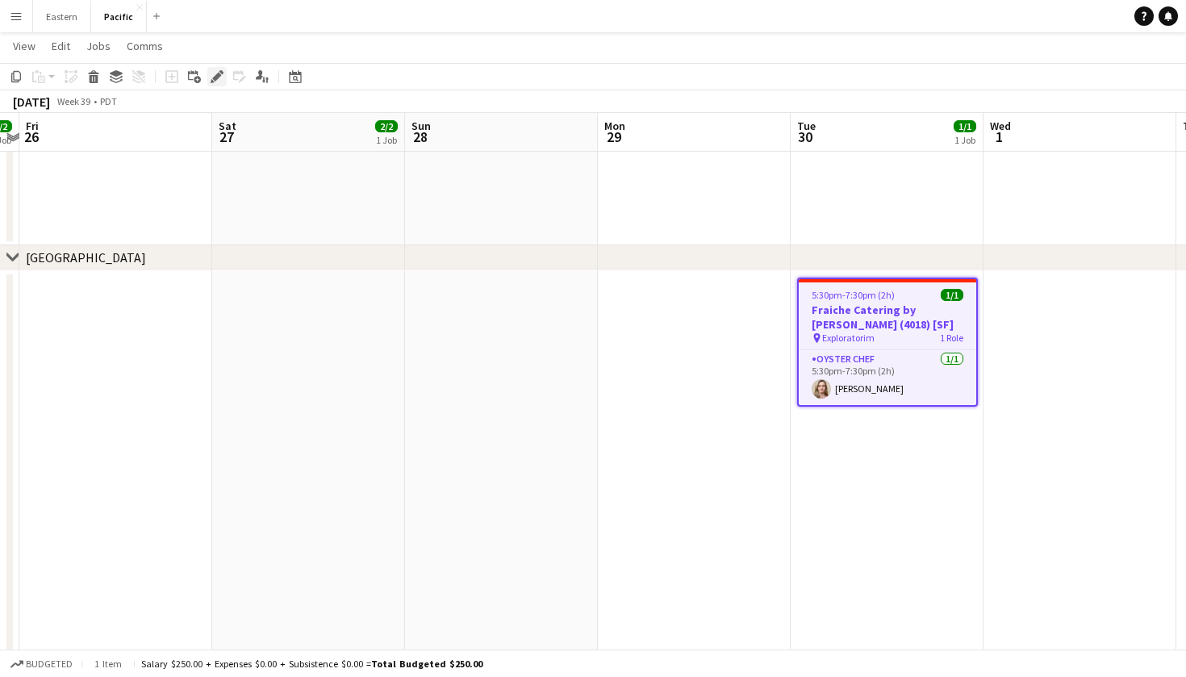
click at [220, 71] on icon at bounding box center [221, 72] width 4 height 4
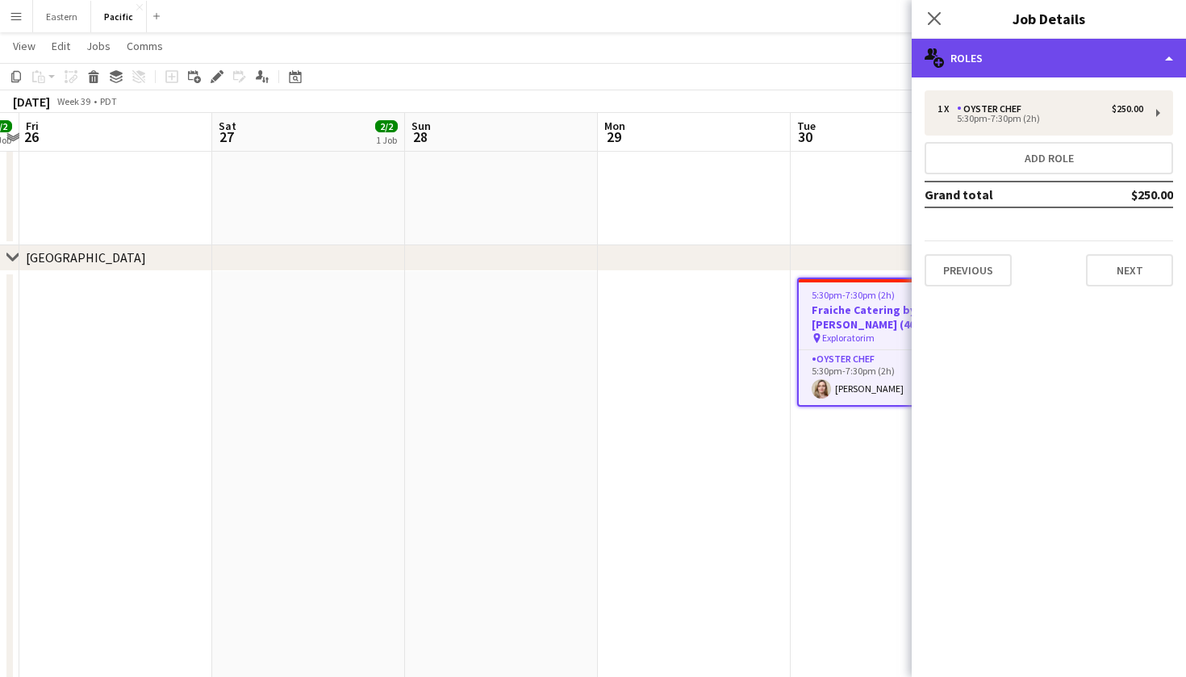
click at [1121, 54] on div "multiple-users-add Roles" at bounding box center [1049, 58] width 274 height 39
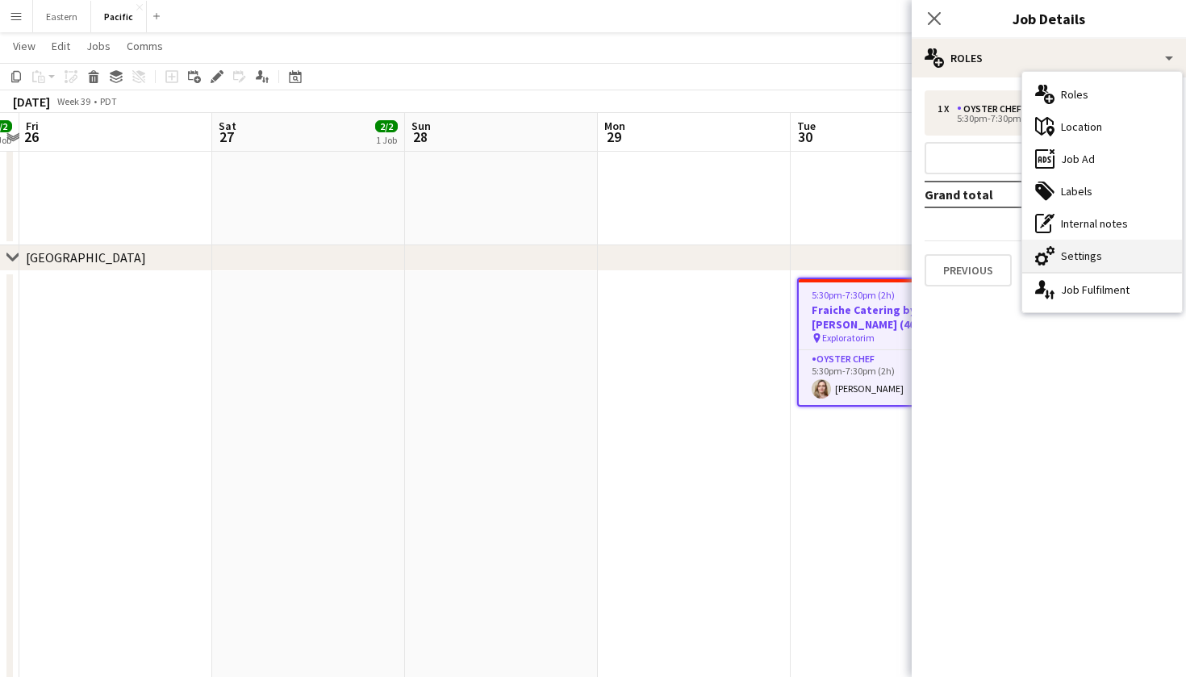
click at [1107, 256] on div "cog-double-3 Settings" at bounding box center [1102, 256] width 160 height 32
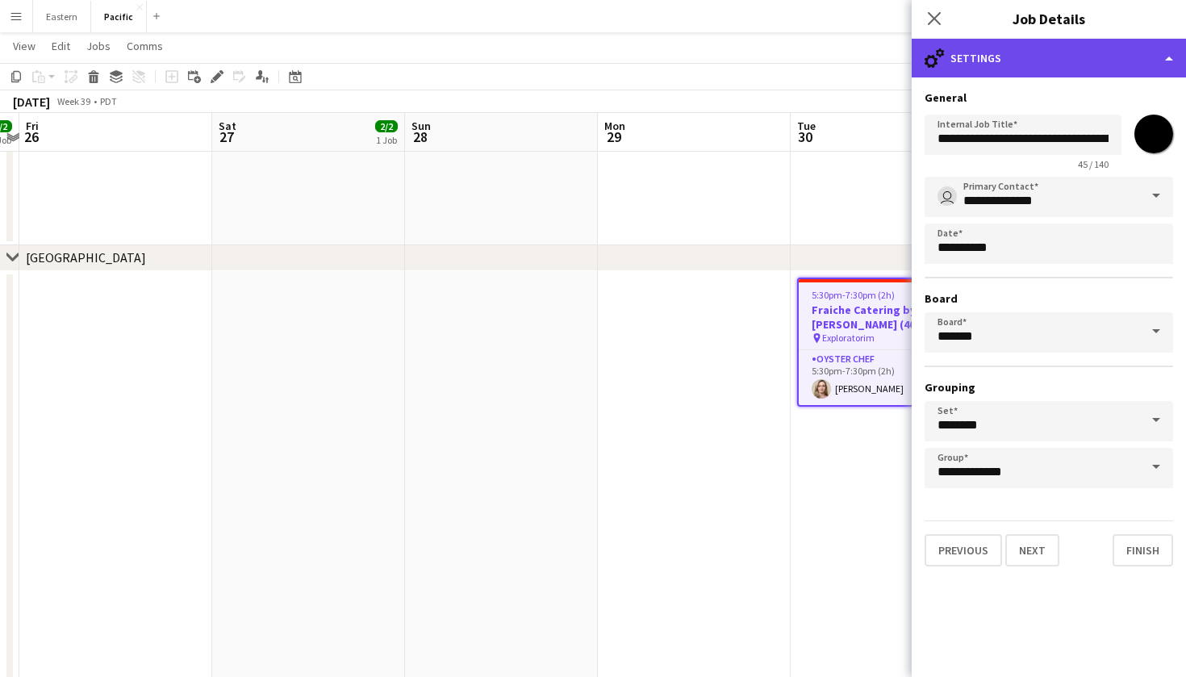
click at [955, 56] on div "cog-double-3 Settings" at bounding box center [1049, 58] width 274 height 39
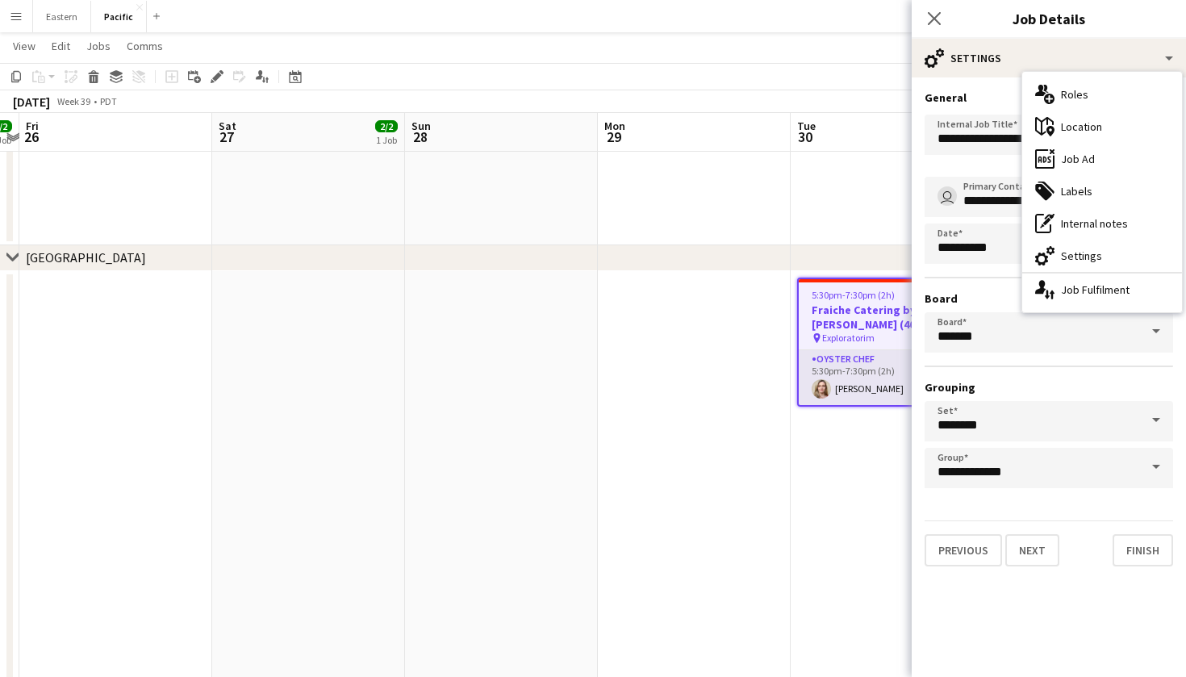
click at [875, 374] on app-card-role "Oyster Chef 1/1 5:30pm-7:30pm (2h) Stephanie Eberly" at bounding box center [888, 377] width 178 height 55
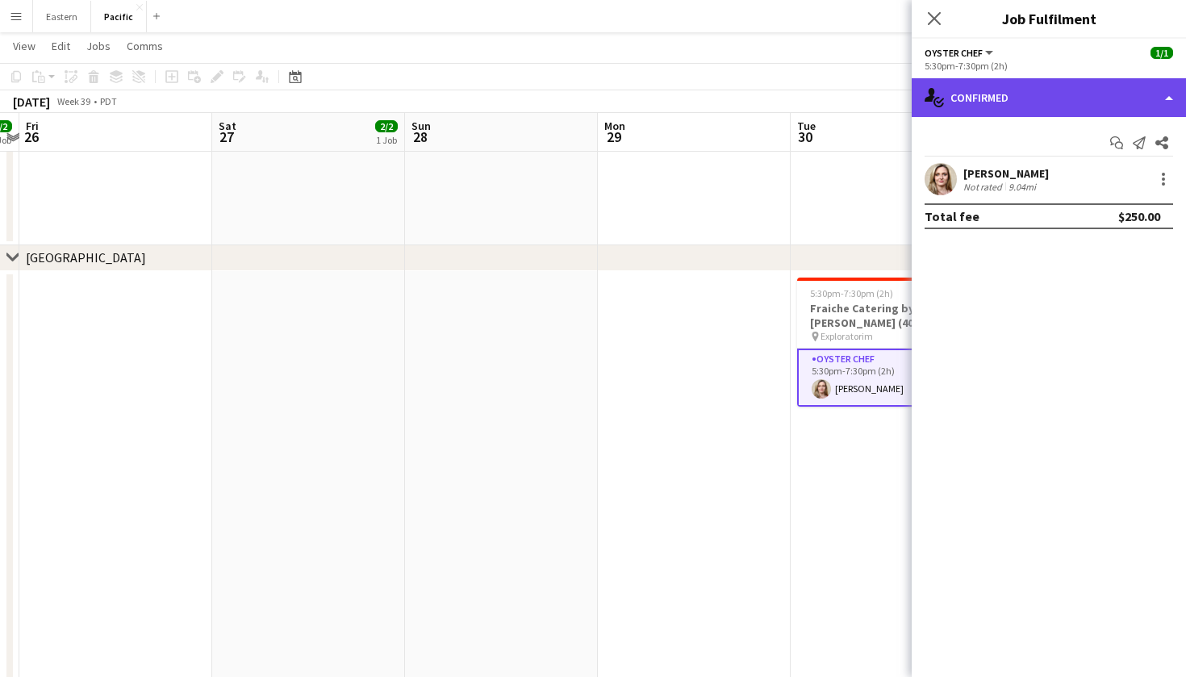
click at [1094, 116] on div "single-neutral-actions-check-2 Confirmed" at bounding box center [1049, 97] width 274 height 39
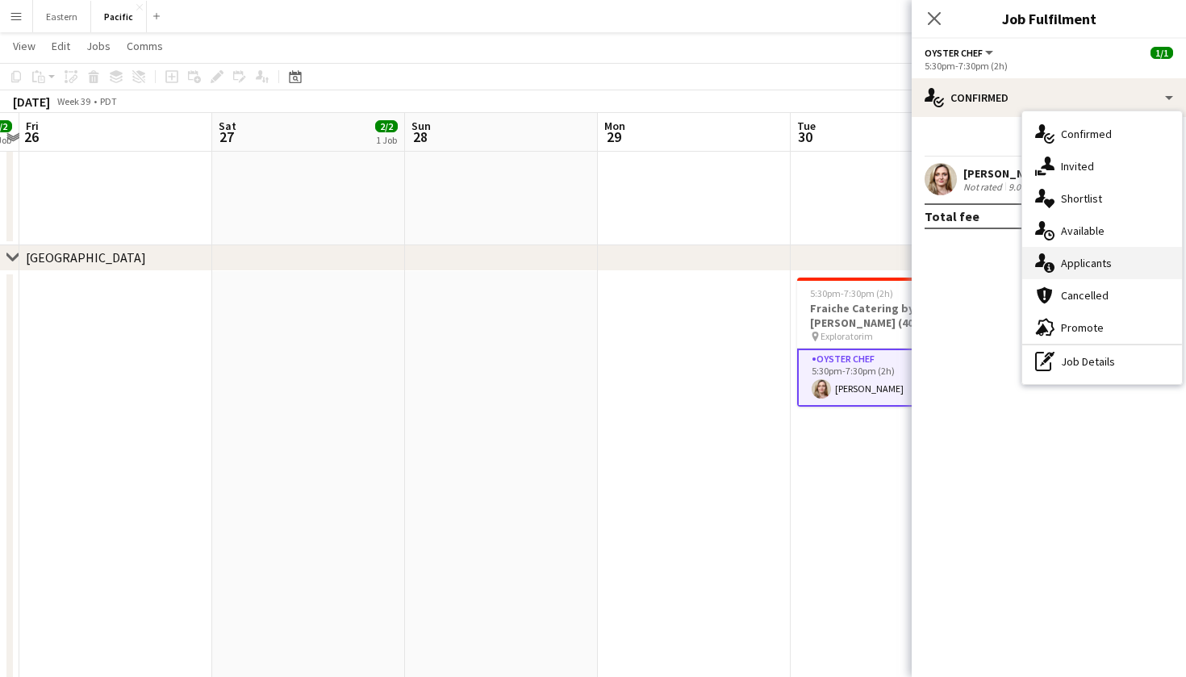
click at [1088, 265] on div "single-neutral-actions-information Applicants" at bounding box center [1102, 263] width 160 height 32
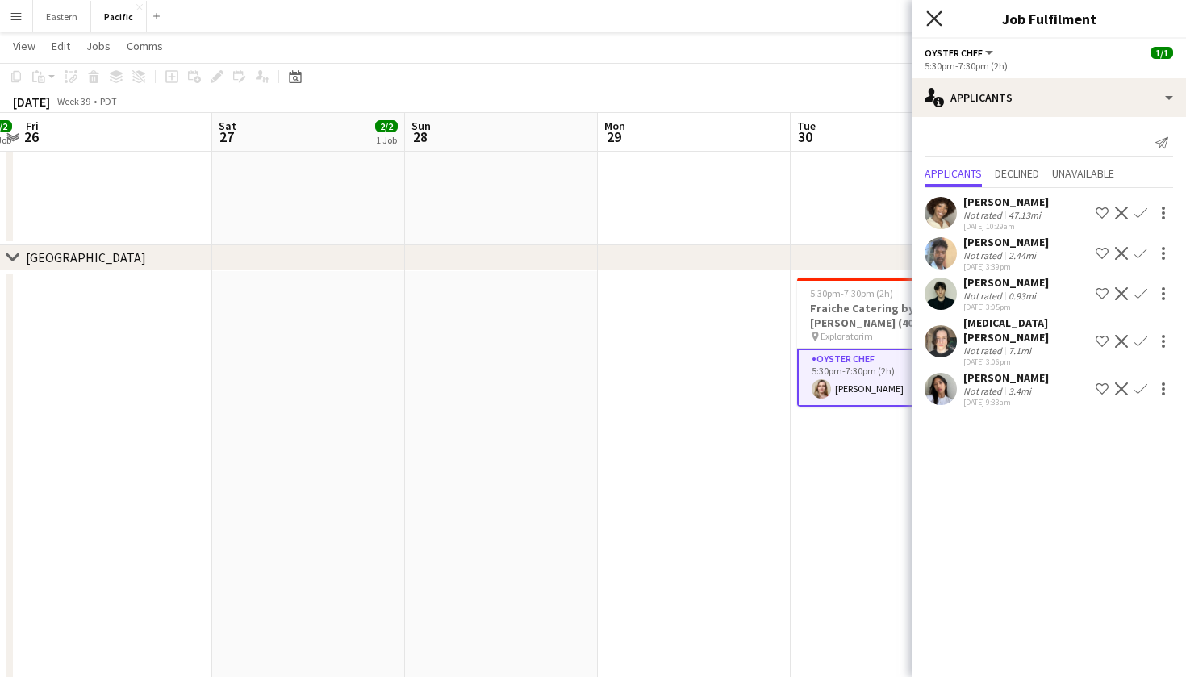
click at [934, 15] on icon "Close pop-in" at bounding box center [933, 17] width 15 height 15
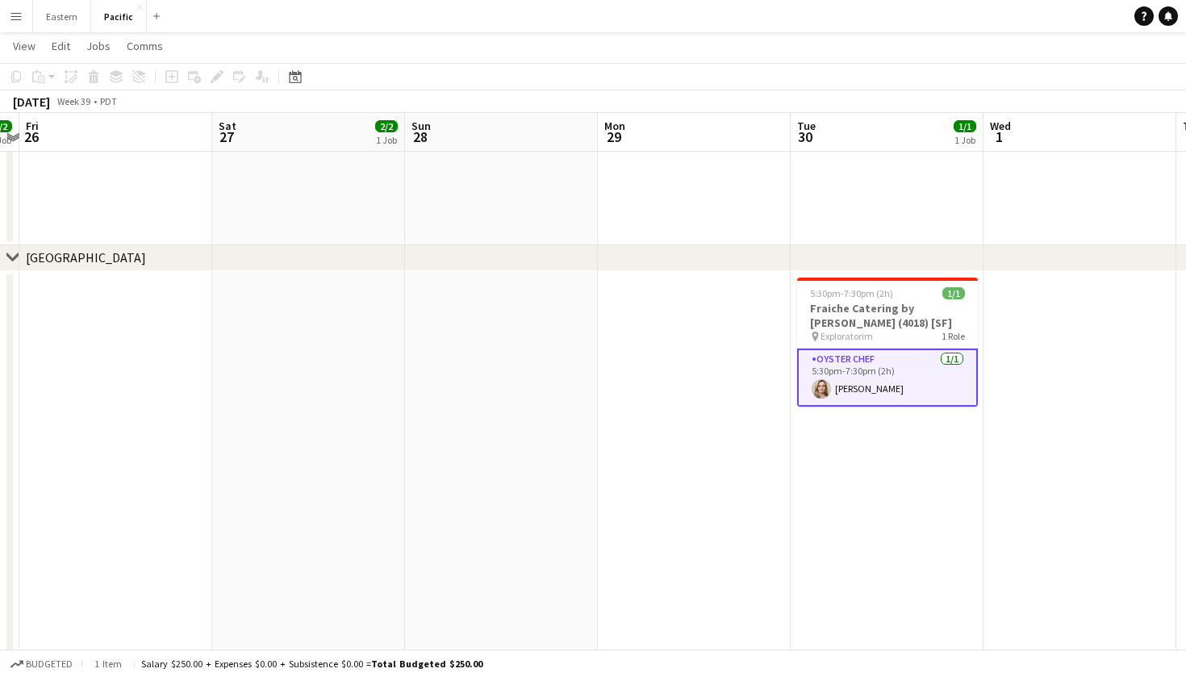
click at [369, 2] on app-navbar "Menu Boards Boards Boards All jobs Status Workforce Workforce My Workforce Recr…" at bounding box center [593, 16] width 1186 height 32
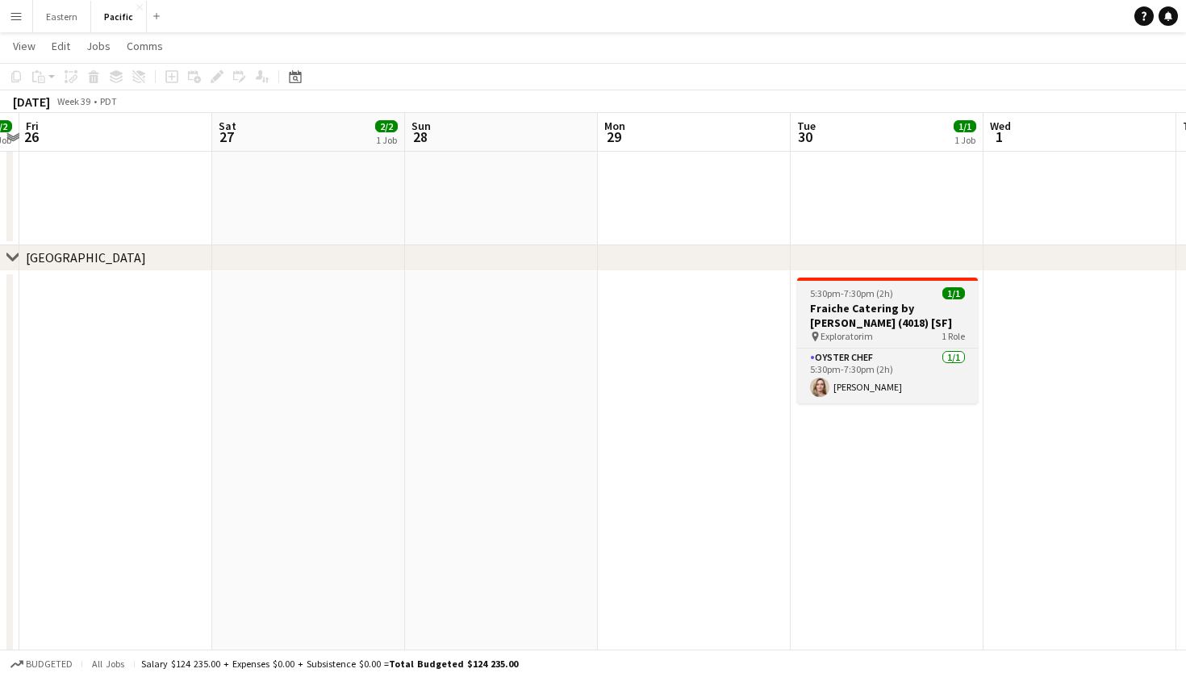
click at [884, 311] on h3 "Fraiche Catering by [PERSON_NAME] (4018) [SF]" at bounding box center [887, 315] width 181 height 29
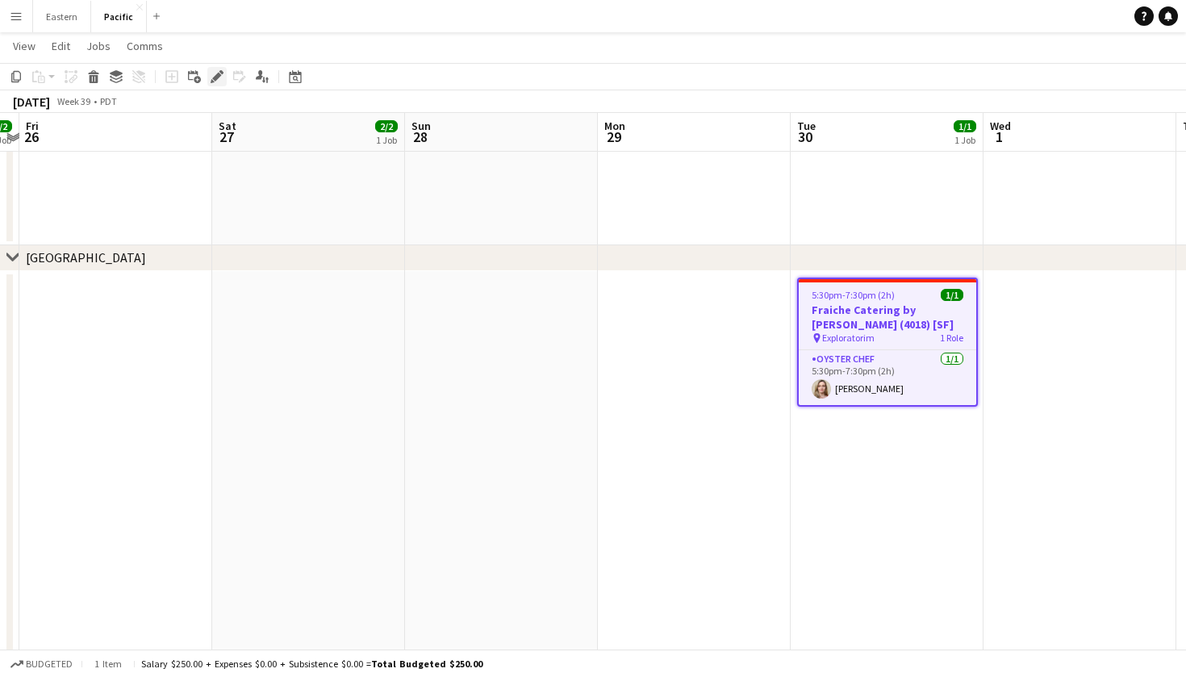
click at [212, 71] on icon "Edit" at bounding box center [217, 76] width 13 height 13
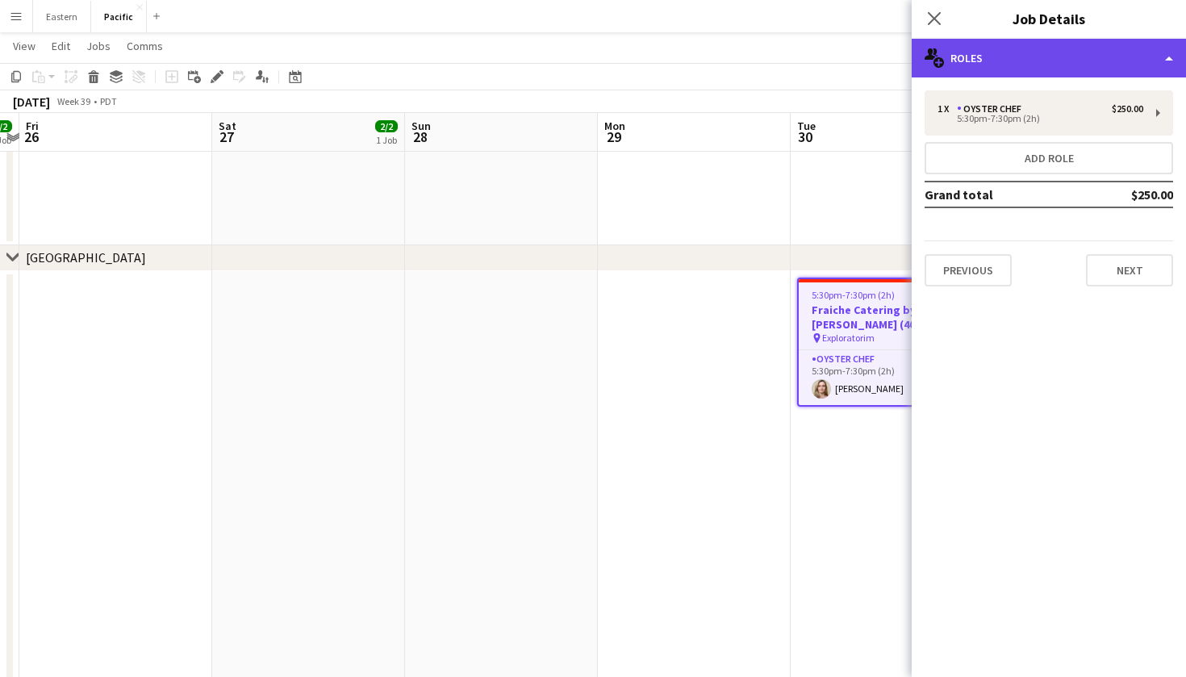
click at [1118, 75] on div "multiple-users-add Roles" at bounding box center [1049, 58] width 274 height 39
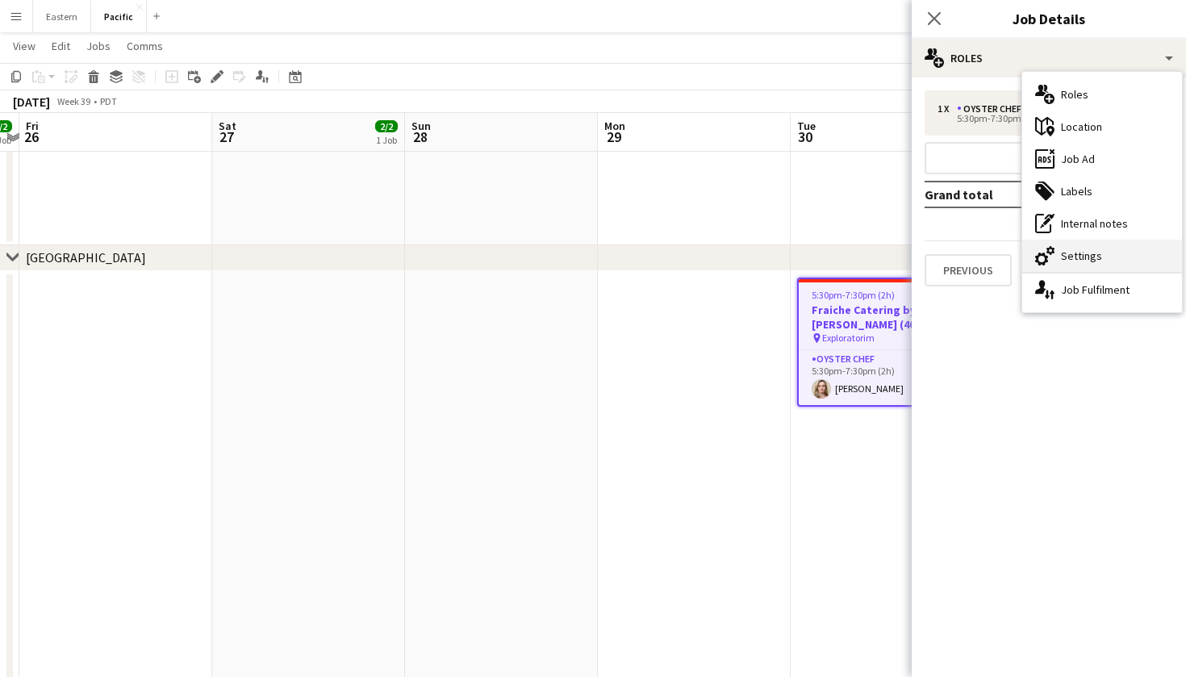
click at [1090, 257] on div "cog-double-3 Settings" at bounding box center [1102, 256] width 160 height 32
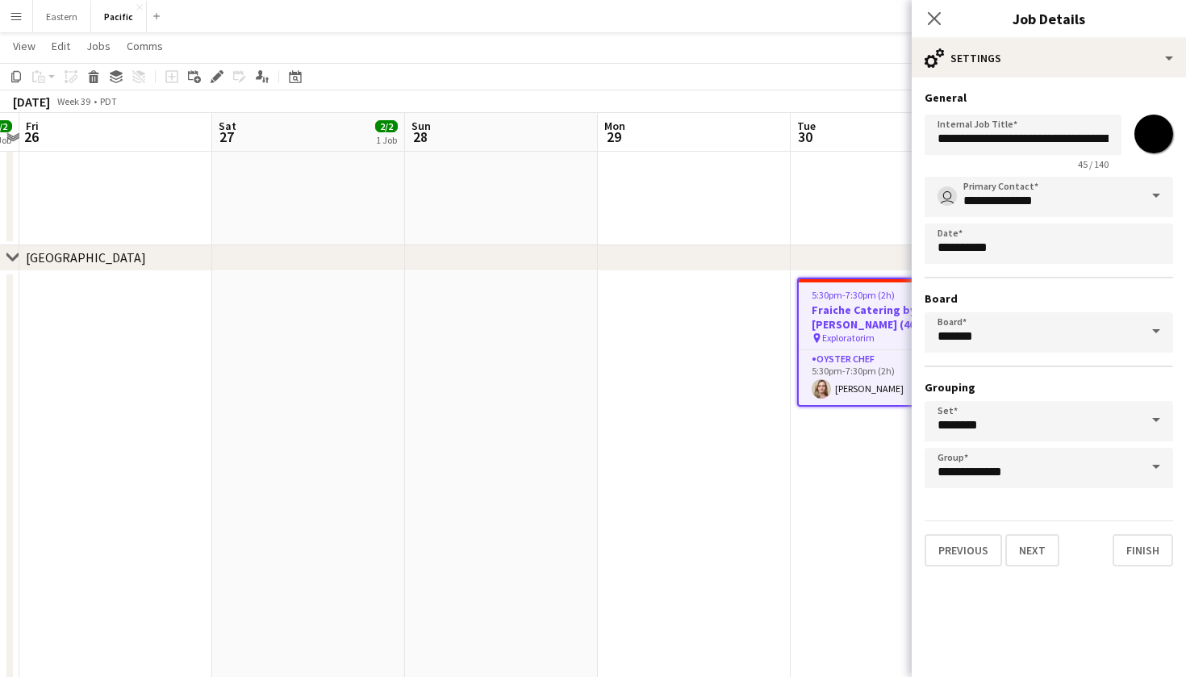
click at [1154, 126] on input "*******" at bounding box center [1154, 134] width 58 height 58
type input "*******"
click at [944, 10] on app-icon "Close pop-in" at bounding box center [934, 18] width 23 height 23
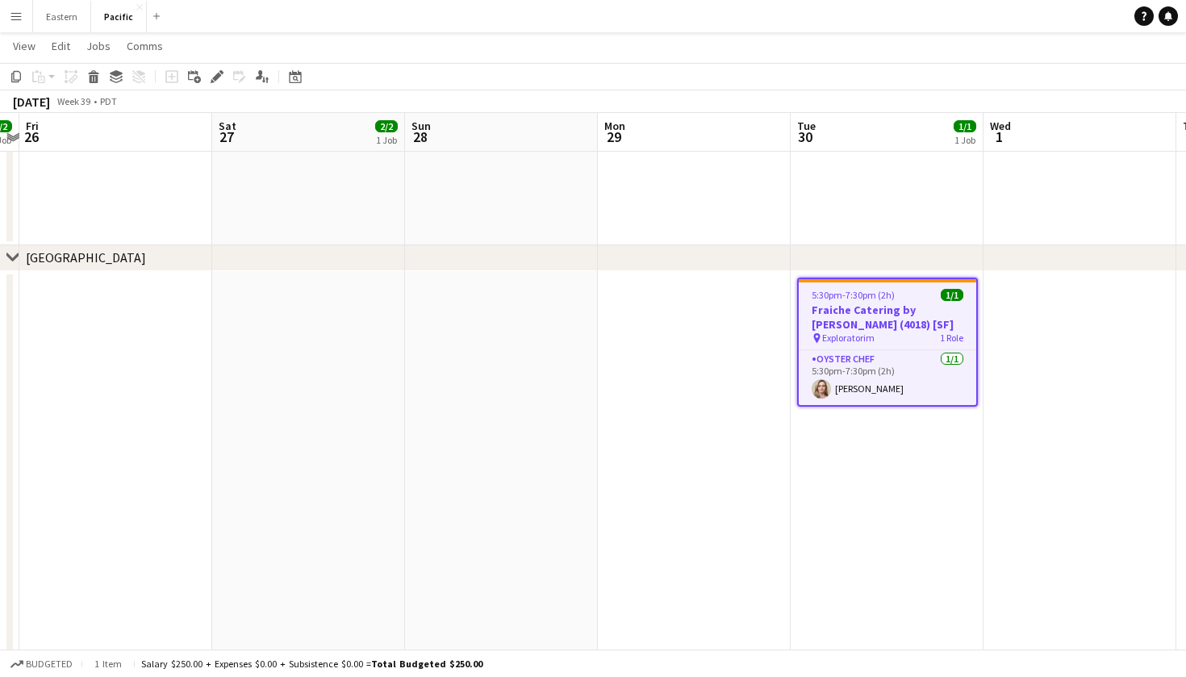
click at [764, 310] on app-date-cell at bounding box center [694, 491] width 193 height 441
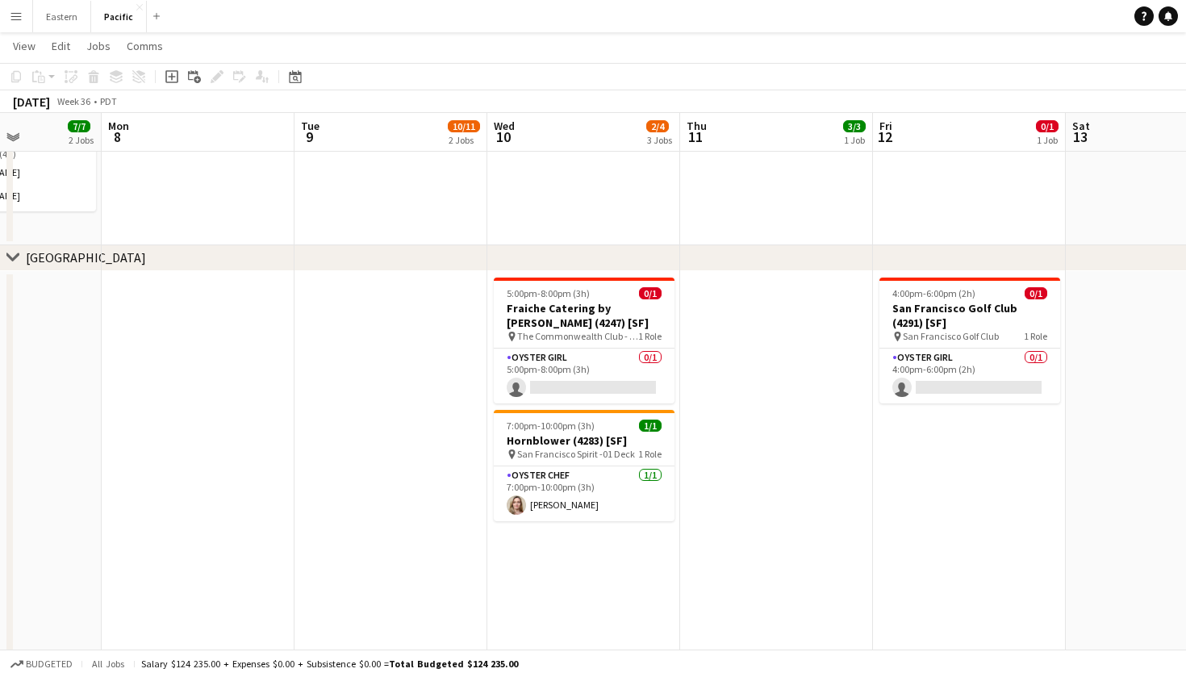
scroll to position [0, 469]
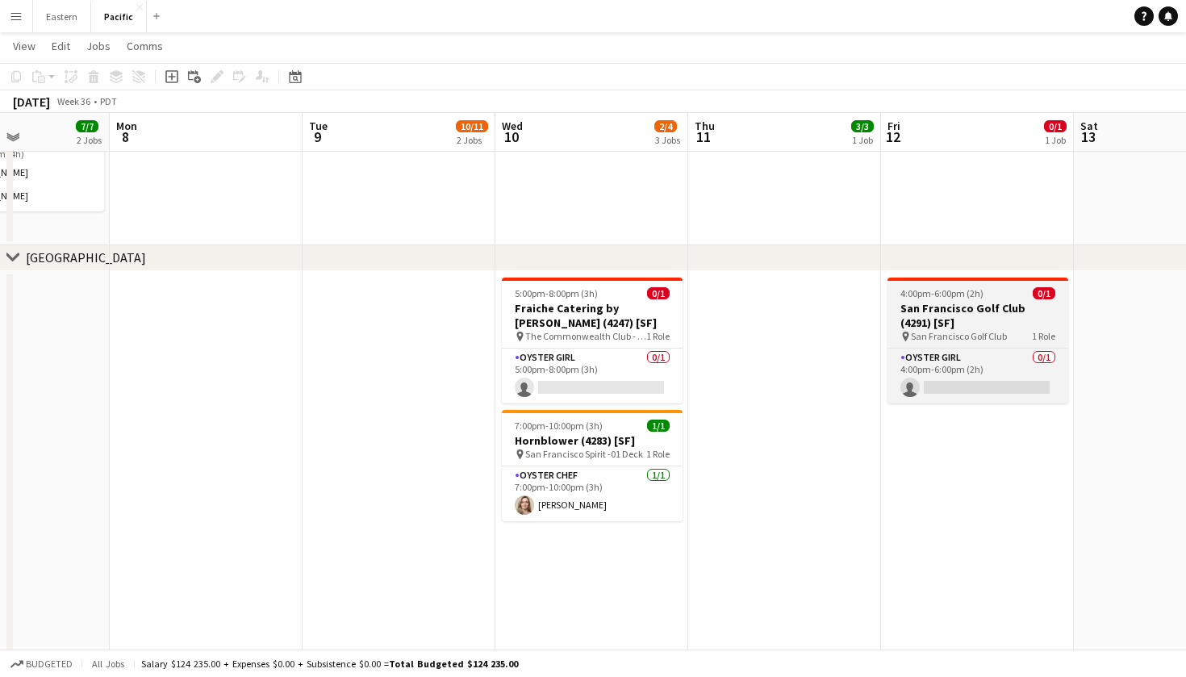
click at [1026, 308] on h3 "San Francisco Golf Club (4291) [SF]" at bounding box center [978, 315] width 181 height 29
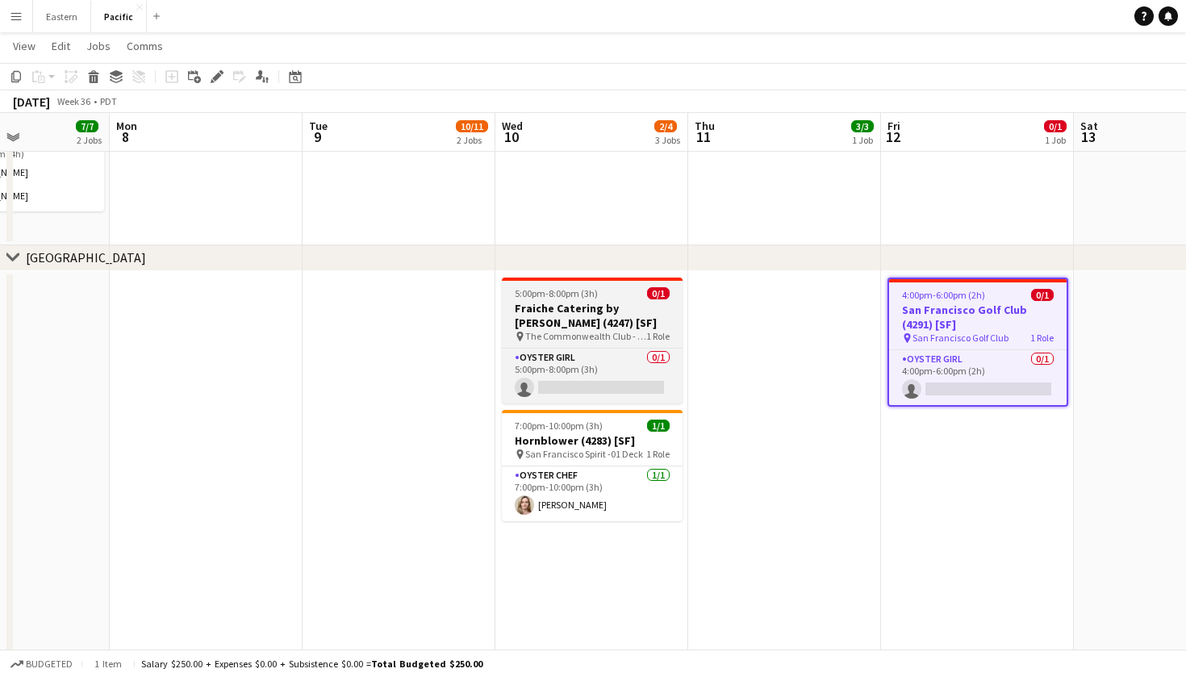
click at [653, 328] on h3 "Fraiche Catering by Patrick David (4247) [SF]" at bounding box center [592, 315] width 181 height 29
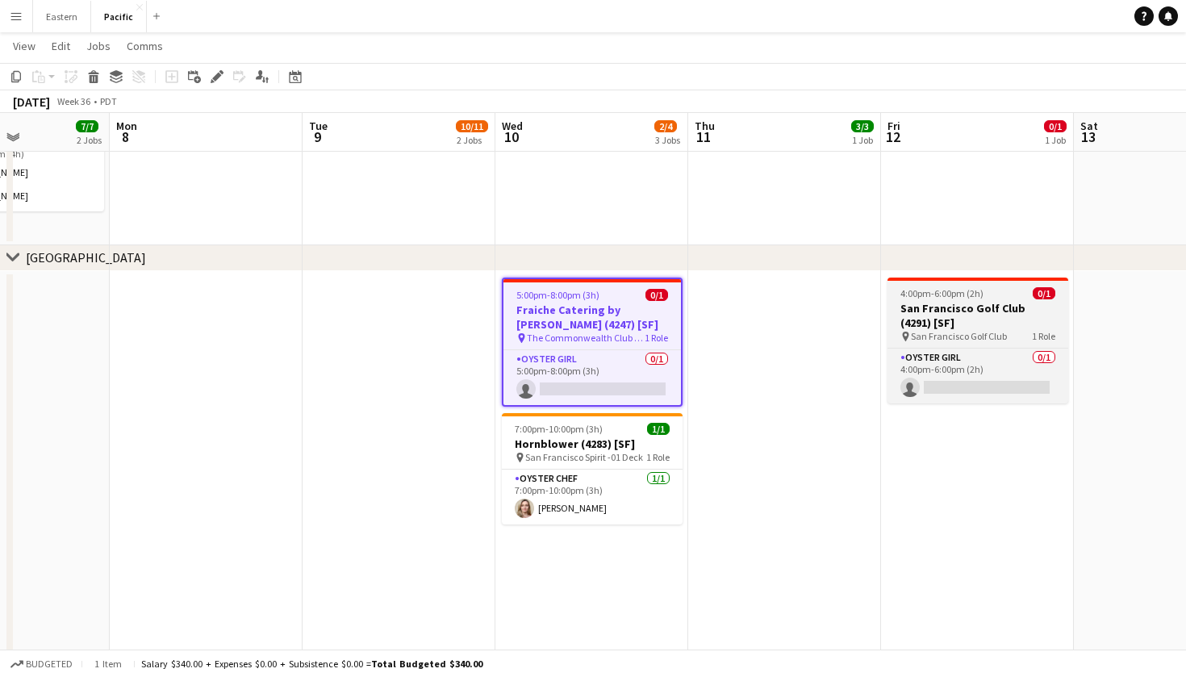
click at [959, 328] on h3 "San Francisco Golf Club (4291) [SF]" at bounding box center [978, 315] width 181 height 29
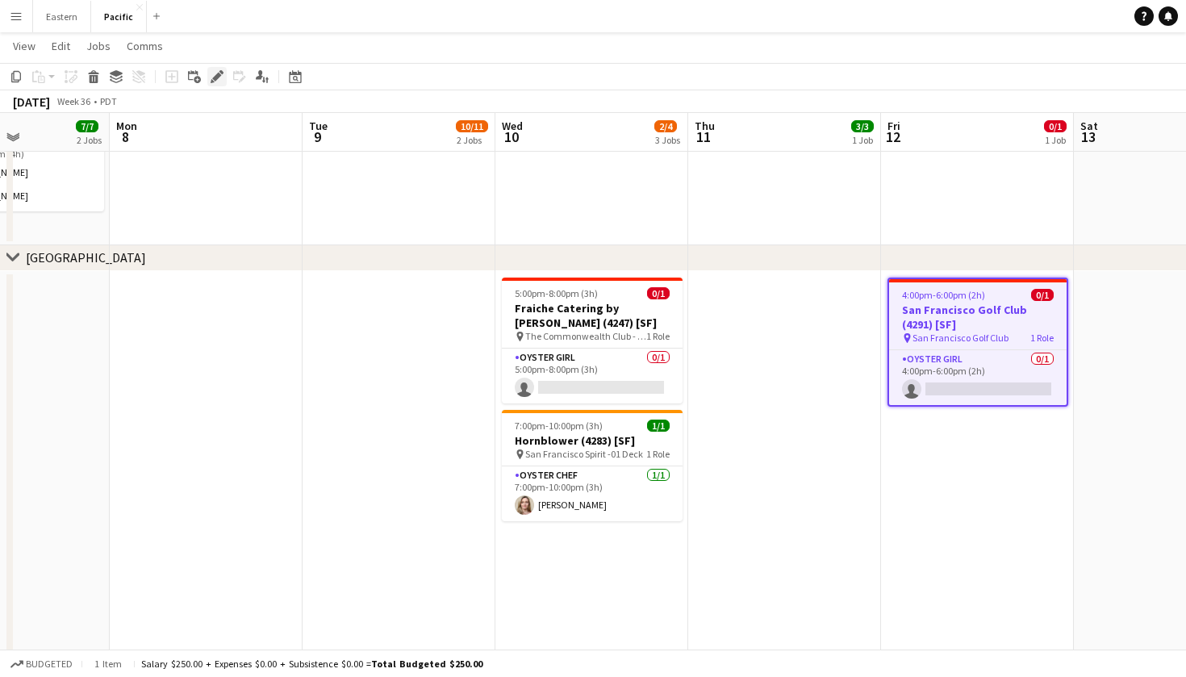
click at [215, 71] on icon "Edit" at bounding box center [217, 76] width 13 height 13
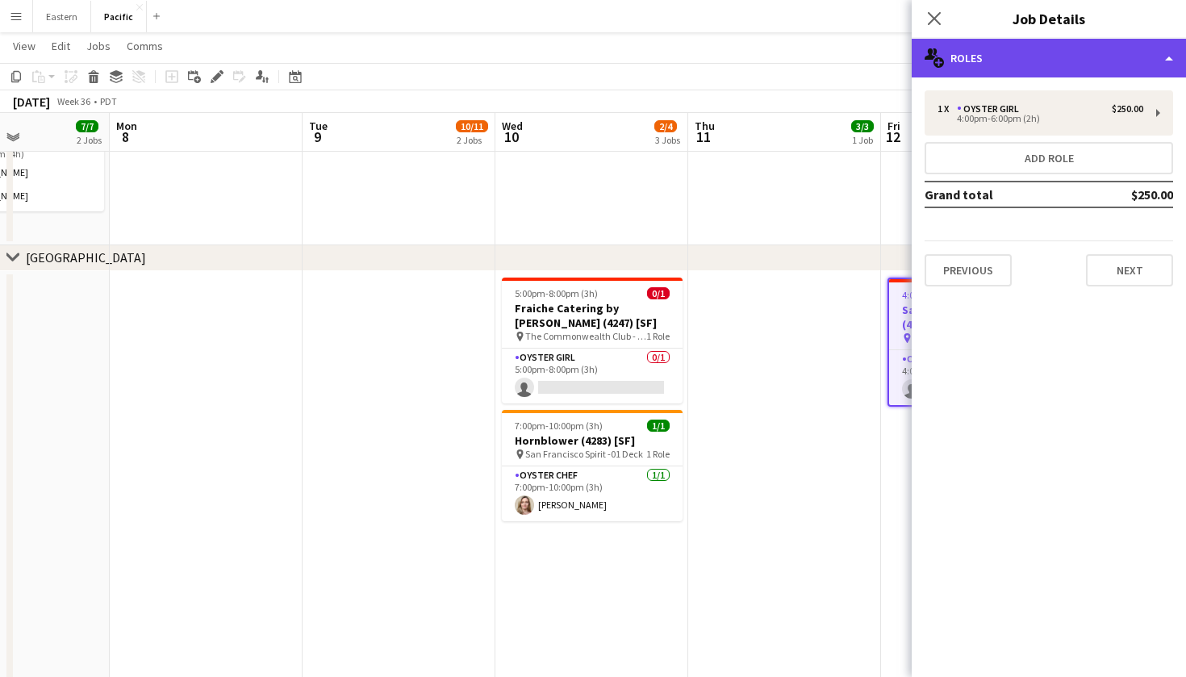
click at [1087, 71] on div "multiple-users-add Roles" at bounding box center [1049, 58] width 274 height 39
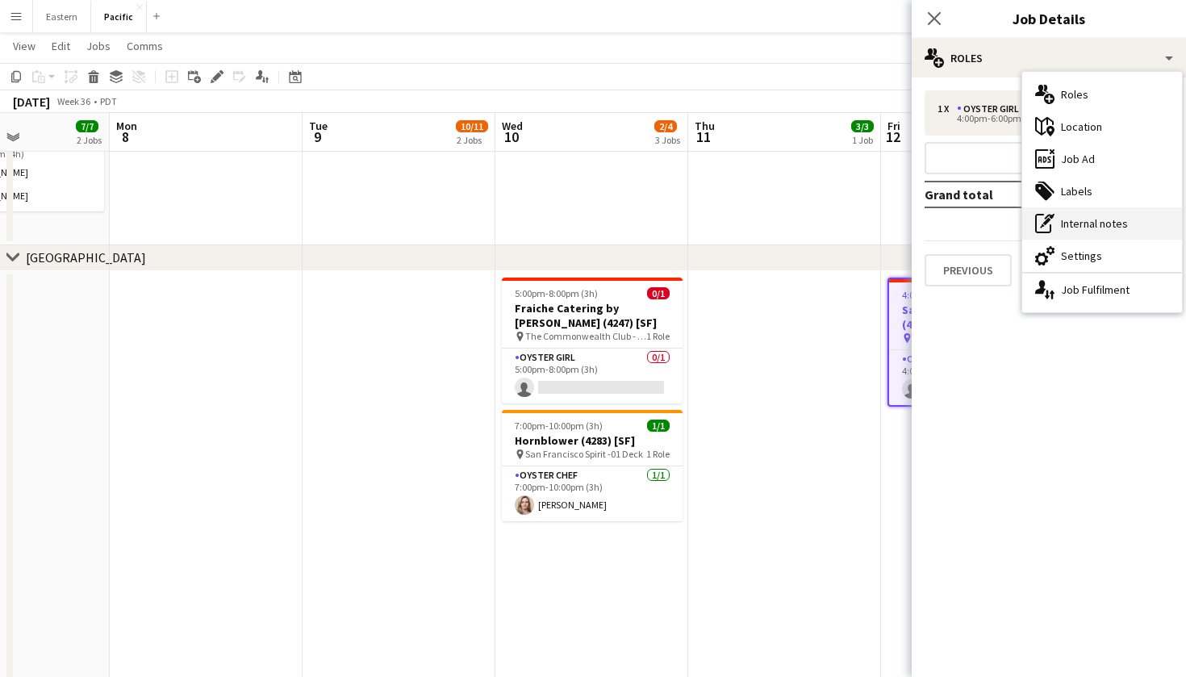
click at [1097, 223] on div "pen-write Internal notes" at bounding box center [1102, 223] width 160 height 32
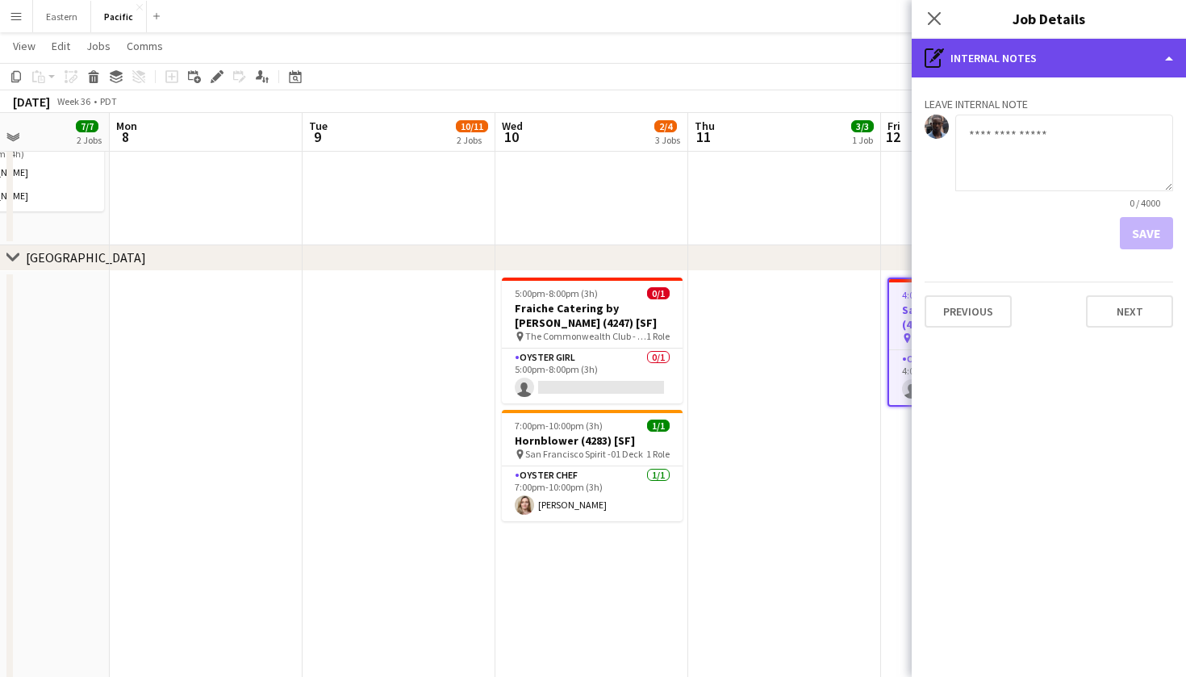
click at [1035, 60] on div "pen-write Internal notes" at bounding box center [1049, 58] width 274 height 39
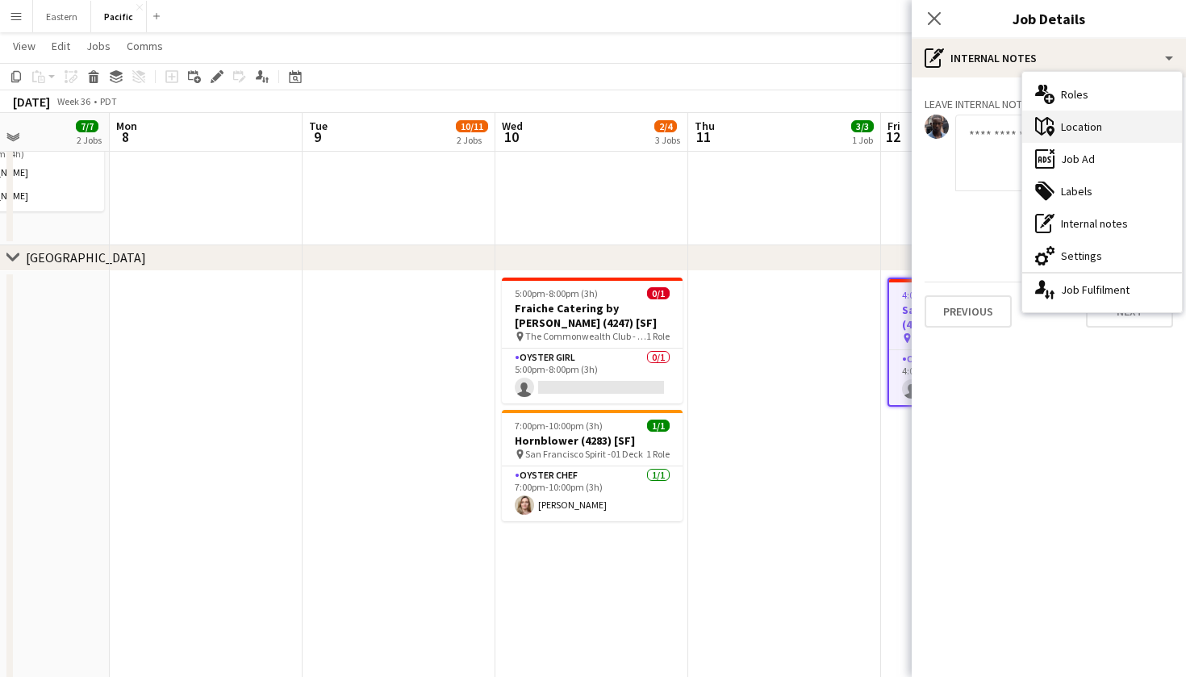
click at [1101, 130] on div "maps-pin-1 Location" at bounding box center [1102, 127] width 160 height 32
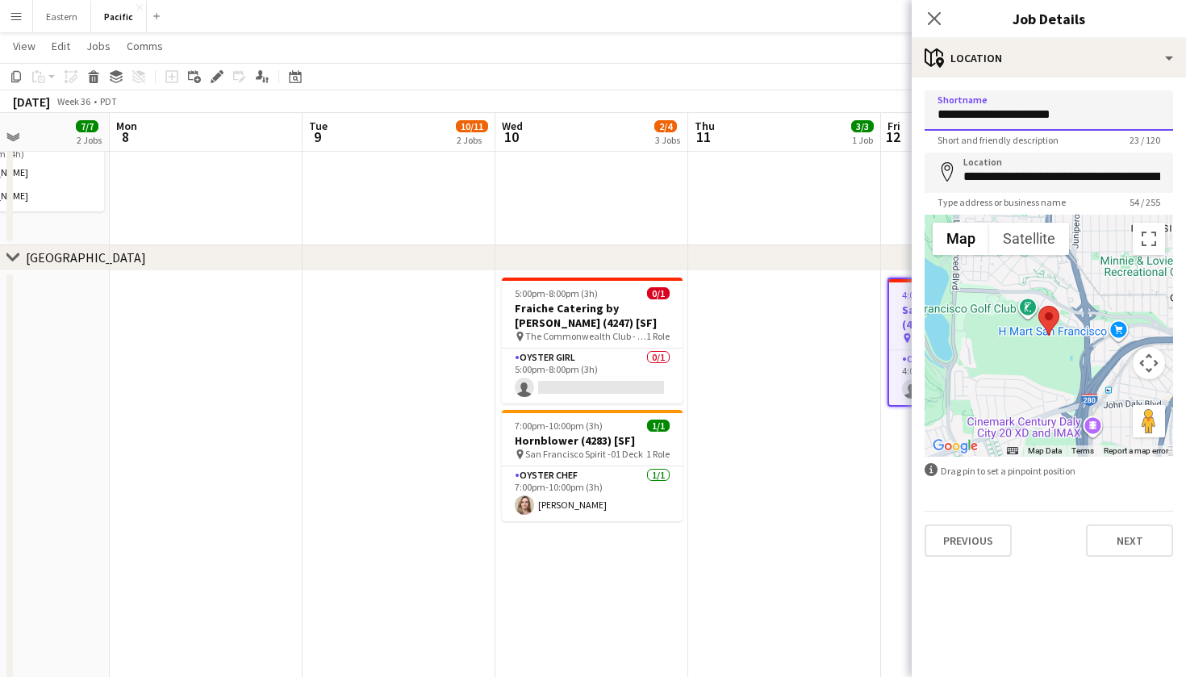
drag, startPoint x: 1082, startPoint y: 119, endPoint x: 925, endPoint y: 120, distance: 156.5
click at [933, 23] on icon "Close pop-in" at bounding box center [933, 17] width 15 height 15
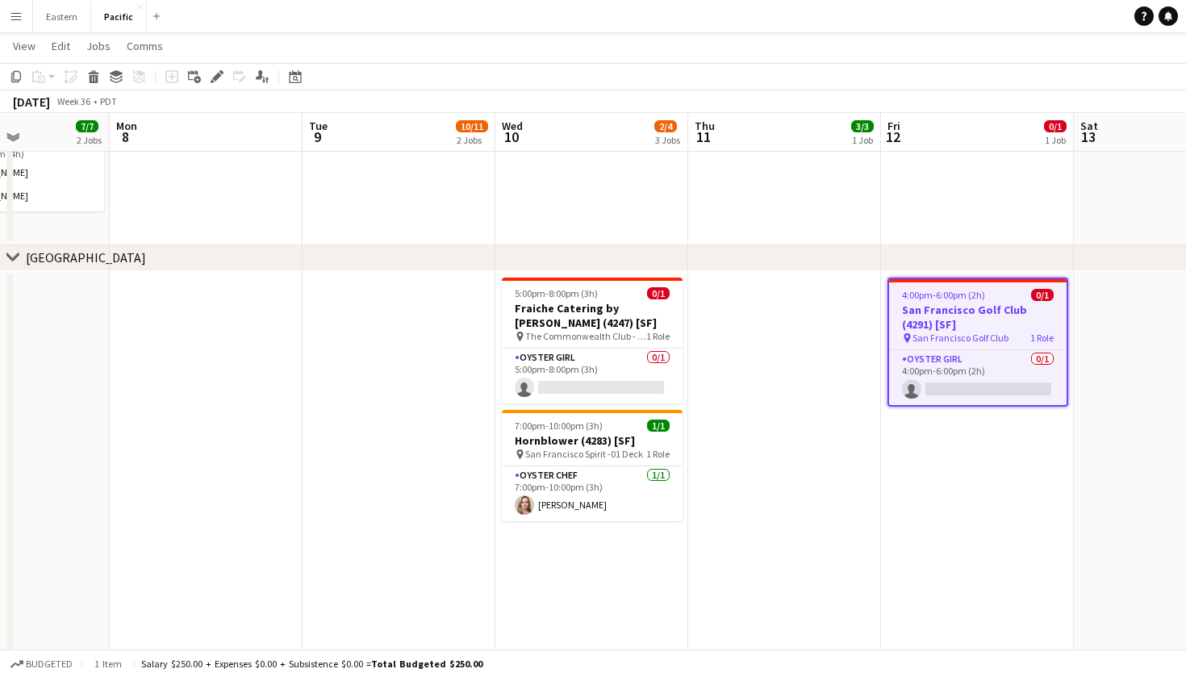
click at [999, 336] on span "San Francisco Golf Club" at bounding box center [961, 338] width 96 height 12
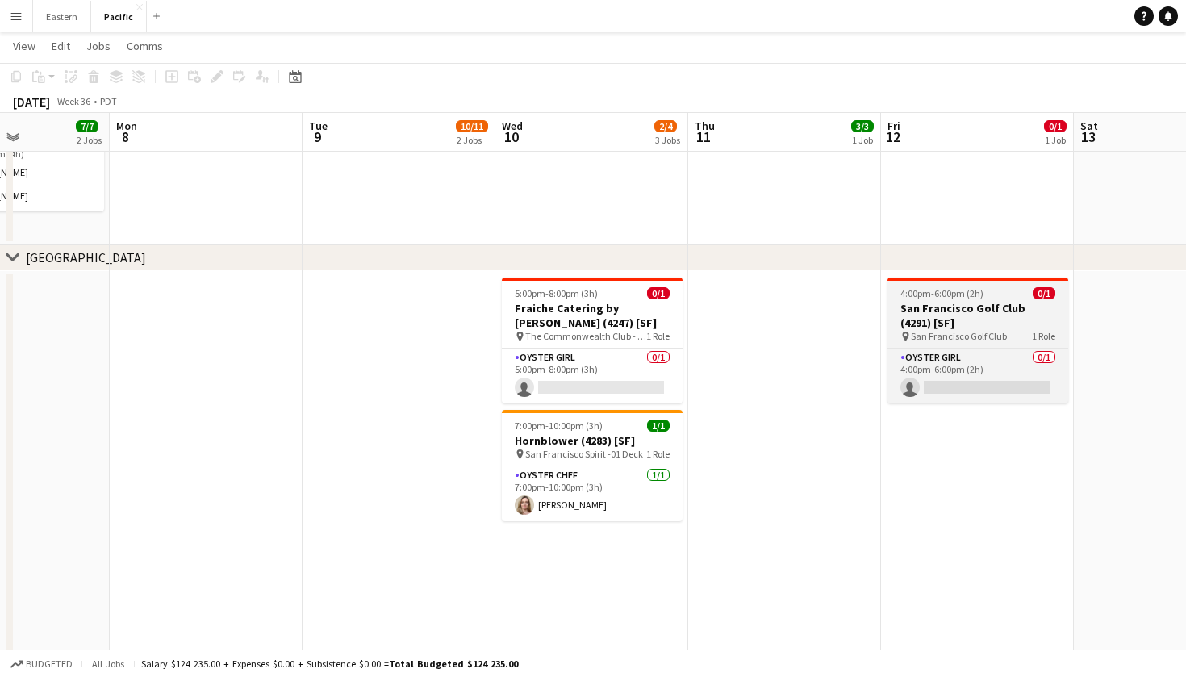
click at [994, 320] on h3 "San Francisco Golf Club (4291) [SF]" at bounding box center [978, 315] width 181 height 29
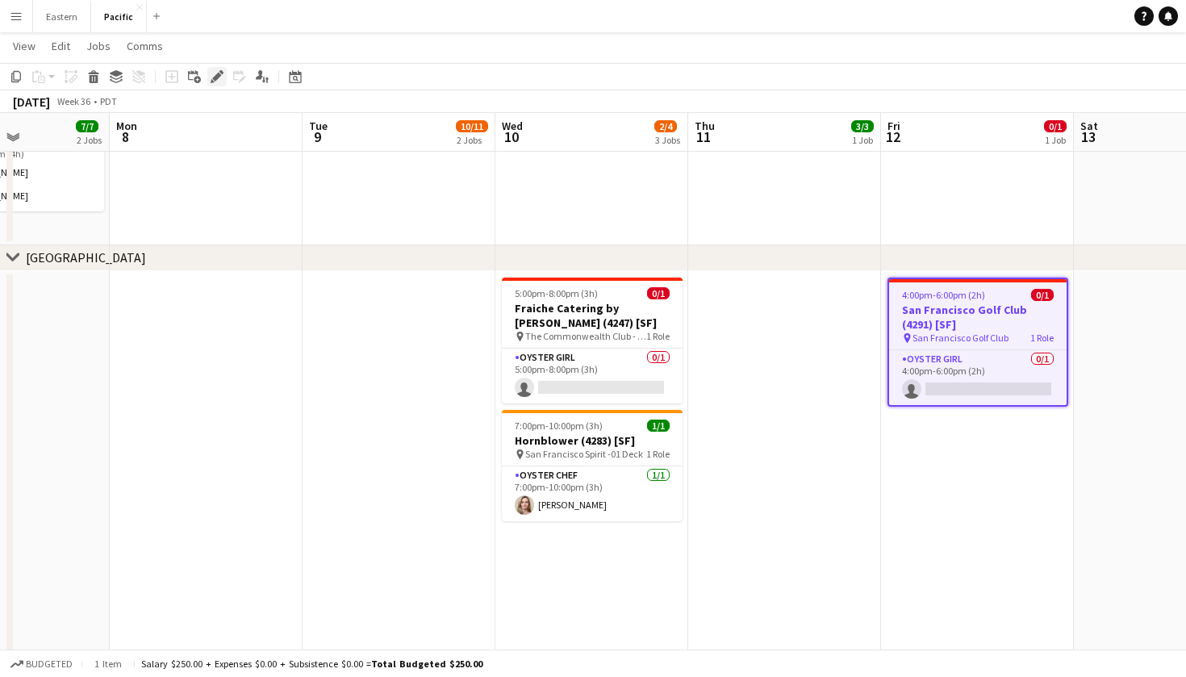
click at [221, 70] on icon "Edit" at bounding box center [217, 76] width 13 height 13
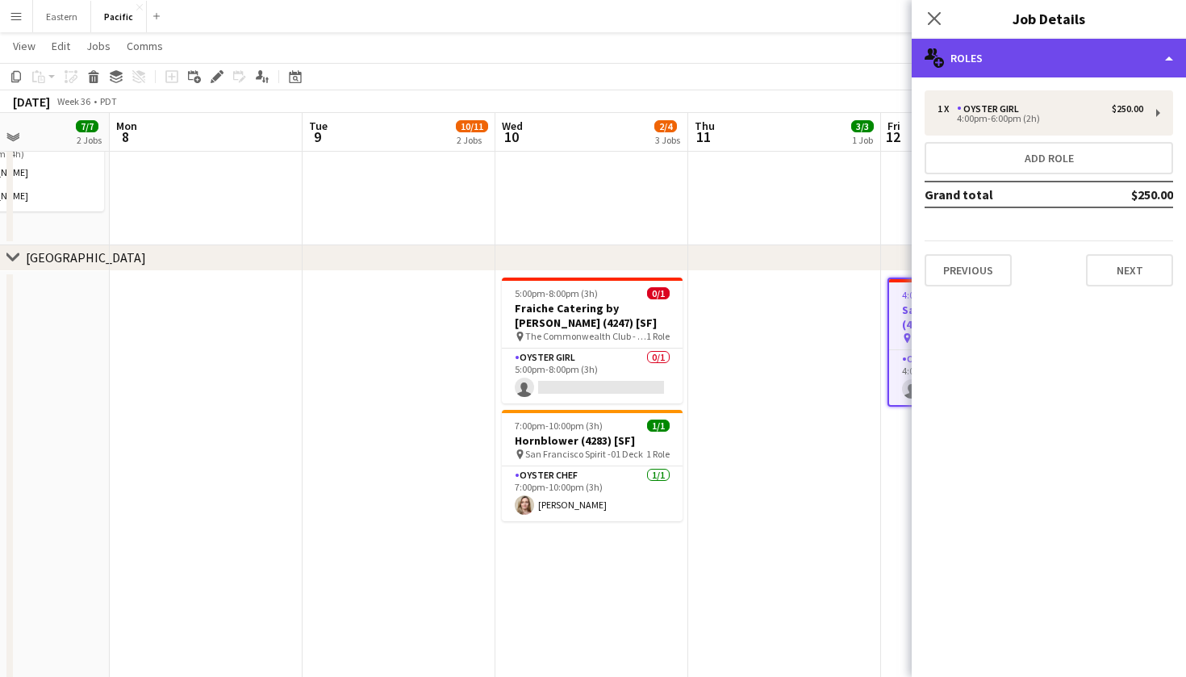
click at [1070, 58] on div "multiple-users-add Roles" at bounding box center [1049, 58] width 274 height 39
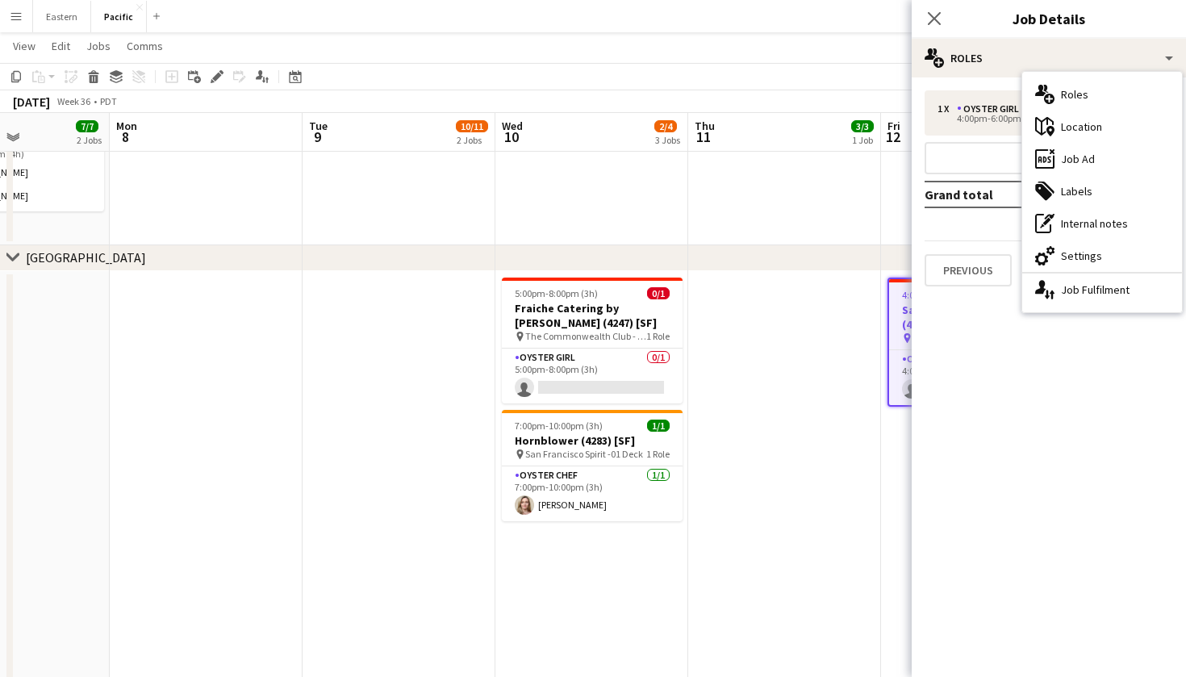
click at [939, 353] on mat-expansion-panel "pencil3 General details 1 x Oyster Girl $250.00 4:00pm-6:00pm (2h) Add role Gra…" at bounding box center [1049, 377] width 274 height 600
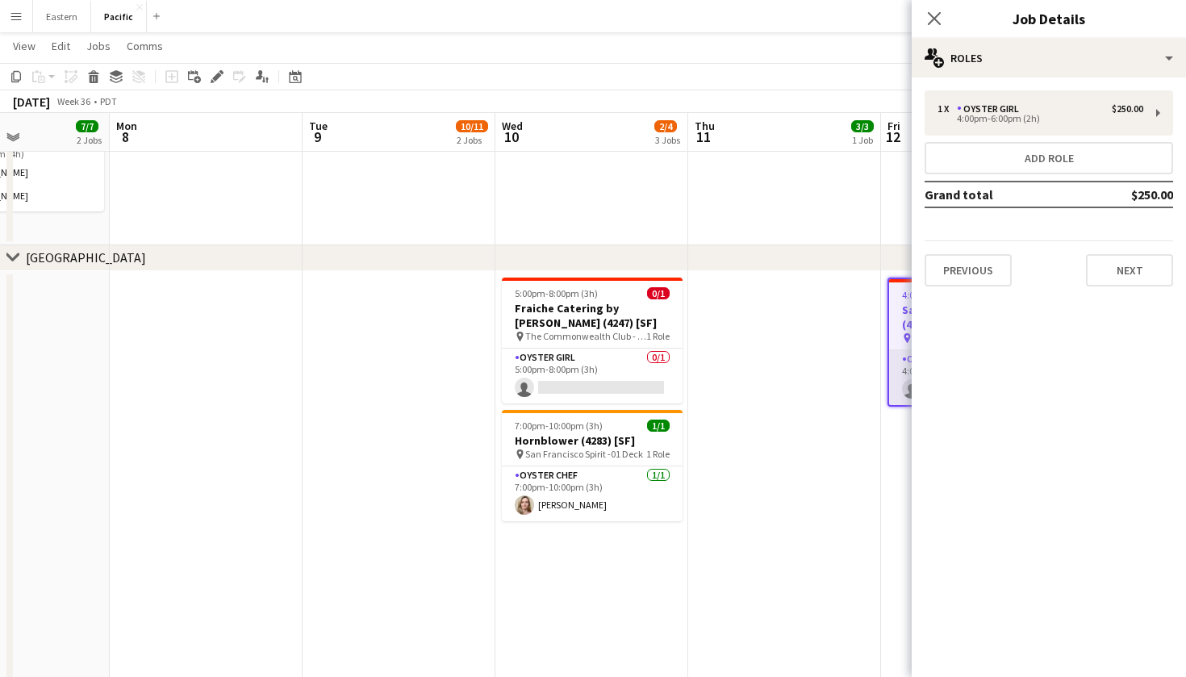
click at [909, 356] on app-card-role "Oyster Girl 0/1 4:00pm-6:00pm (2h) single-neutral-actions" at bounding box center [978, 377] width 178 height 55
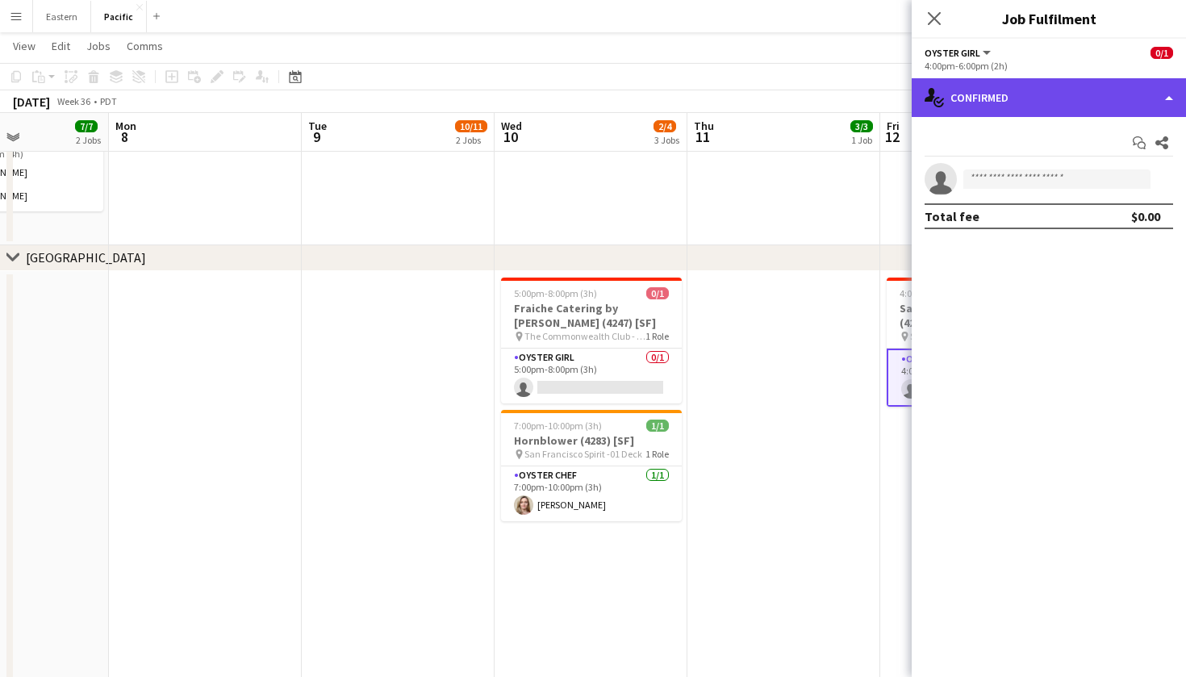
click at [1139, 91] on div "single-neutral-actions-check-2 Confirmed" at bounding box center [1049, 97] width 274 height 39
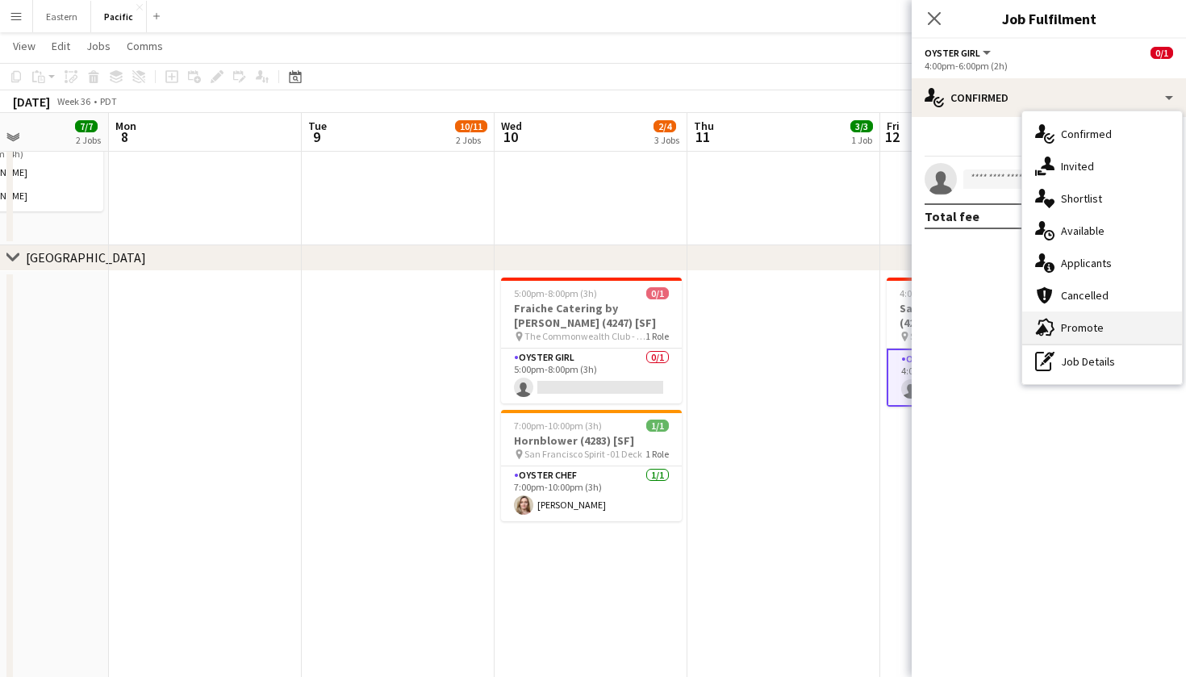
click at [1095, 335] on div "advertising-megaphone Promote" at bounding box center [1102, 327] width 160 height 32
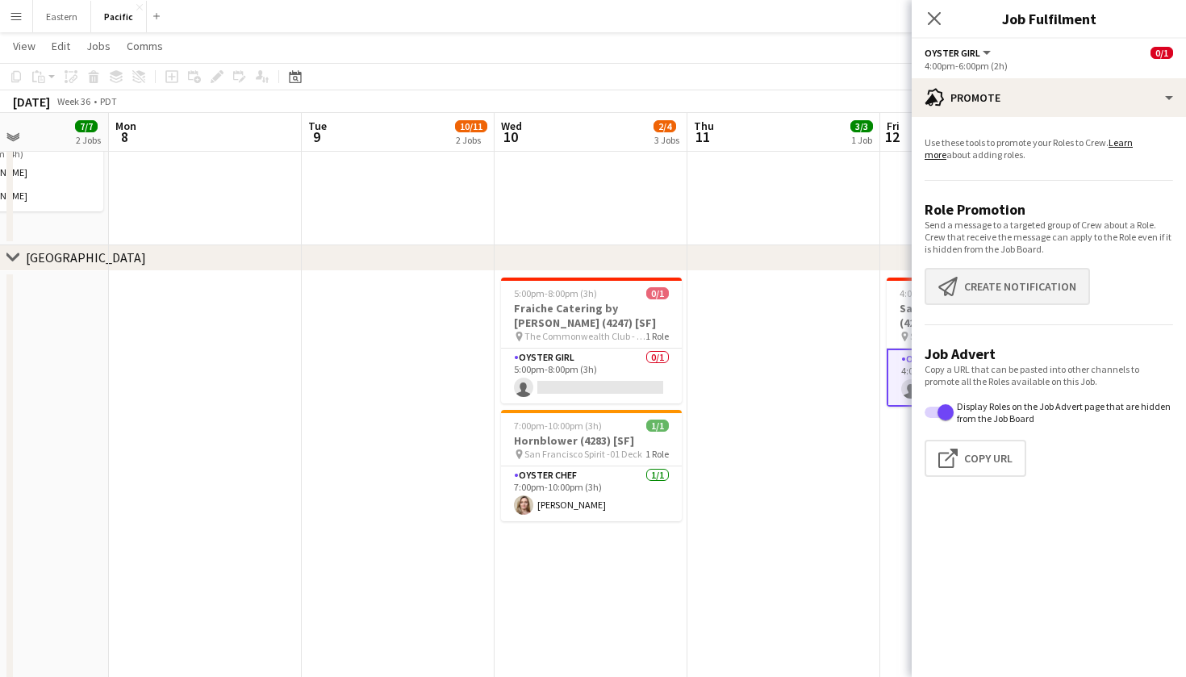
click at [1024, 291] on button "Create notification Create notification" at bounding box center [1007, 286] width 165 height 37
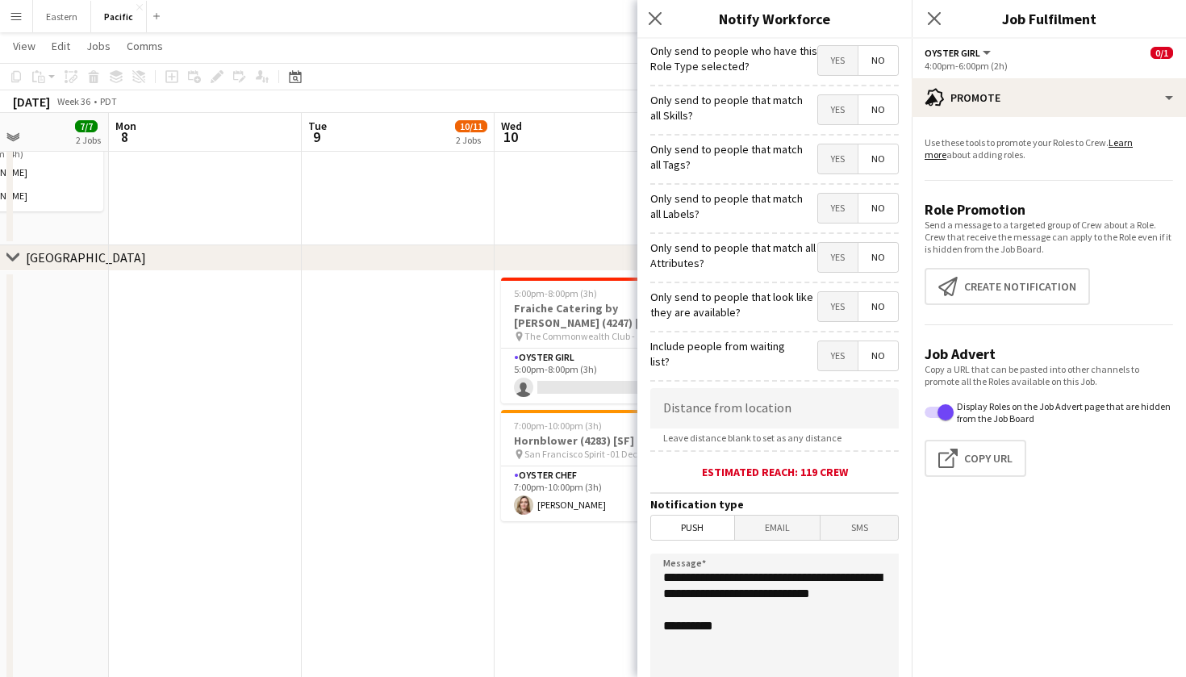
click at [835, 156] on span "Yes" at bounding box center [838, 158] width 40 height 29
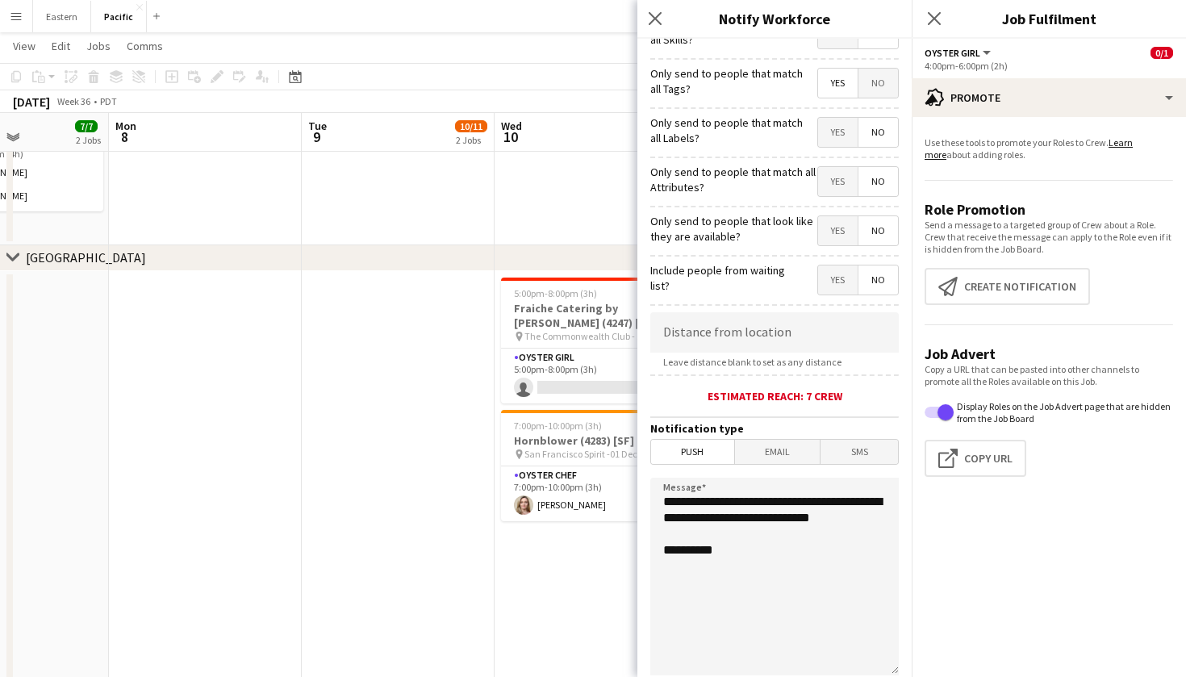
scroll to position [78, 0]
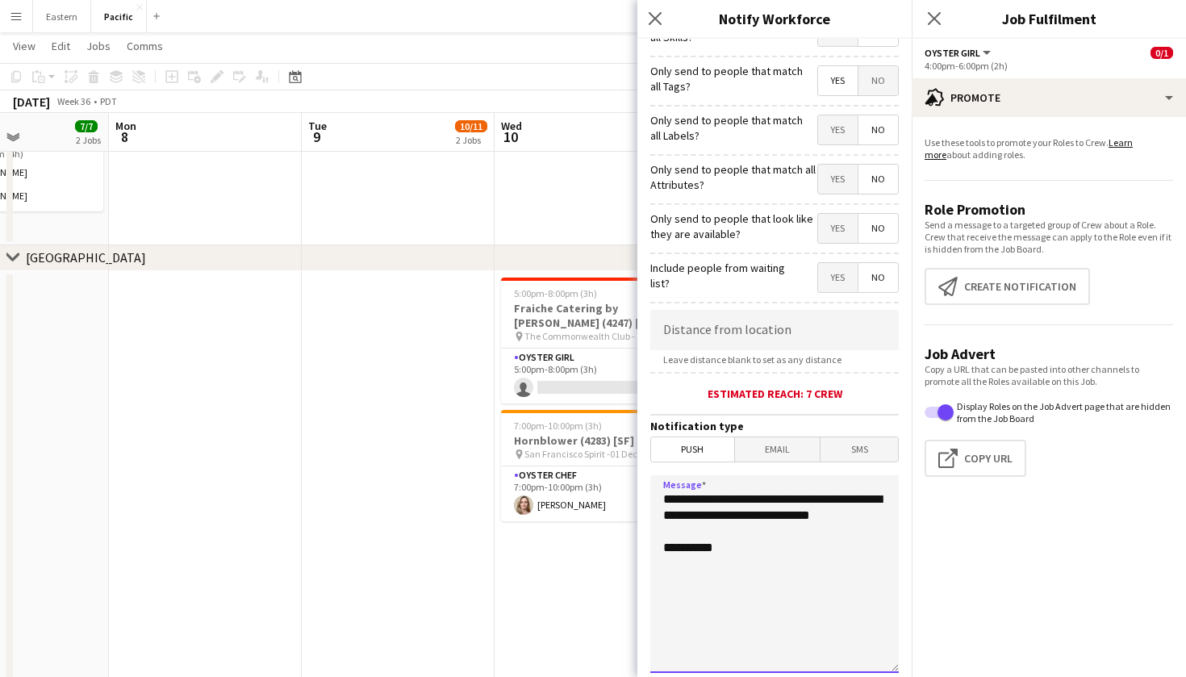
drag, startPoint x: 757, startPoint y: 538, endPoint x: 647, endPoint y: 482, distance: 123.4
click at [647, 482] on form "**********" at bounding box center [774, 385] width 274 height 850
paste textarea "**********"
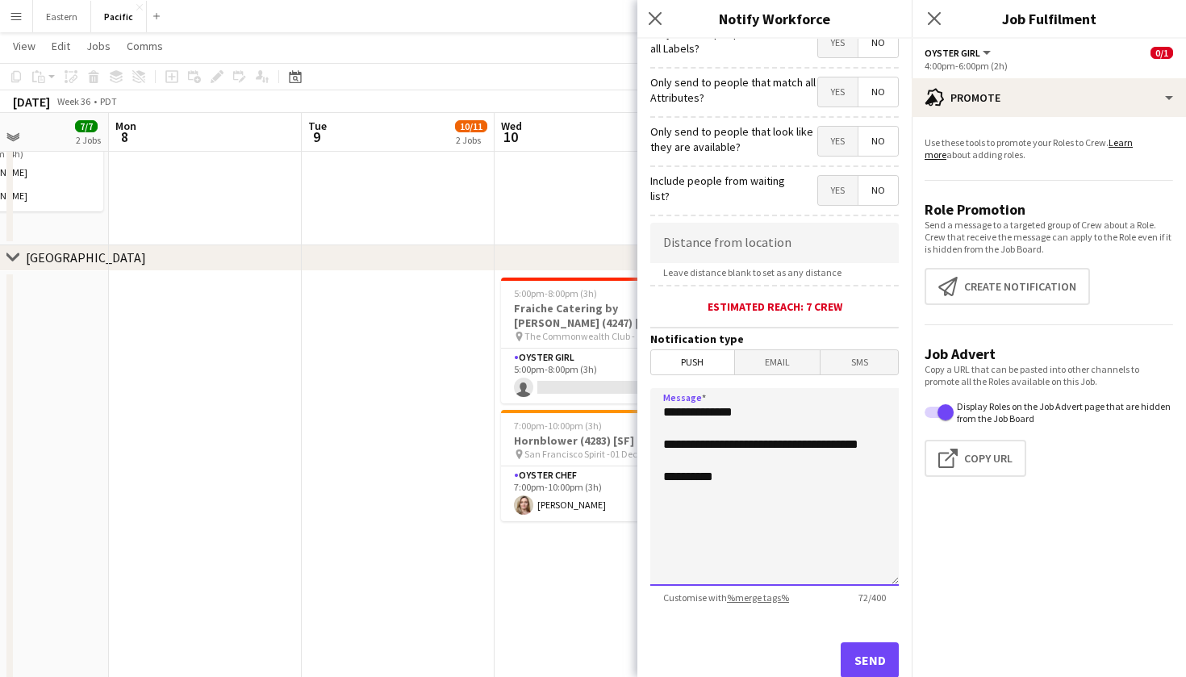
scroll to position [179, 0]
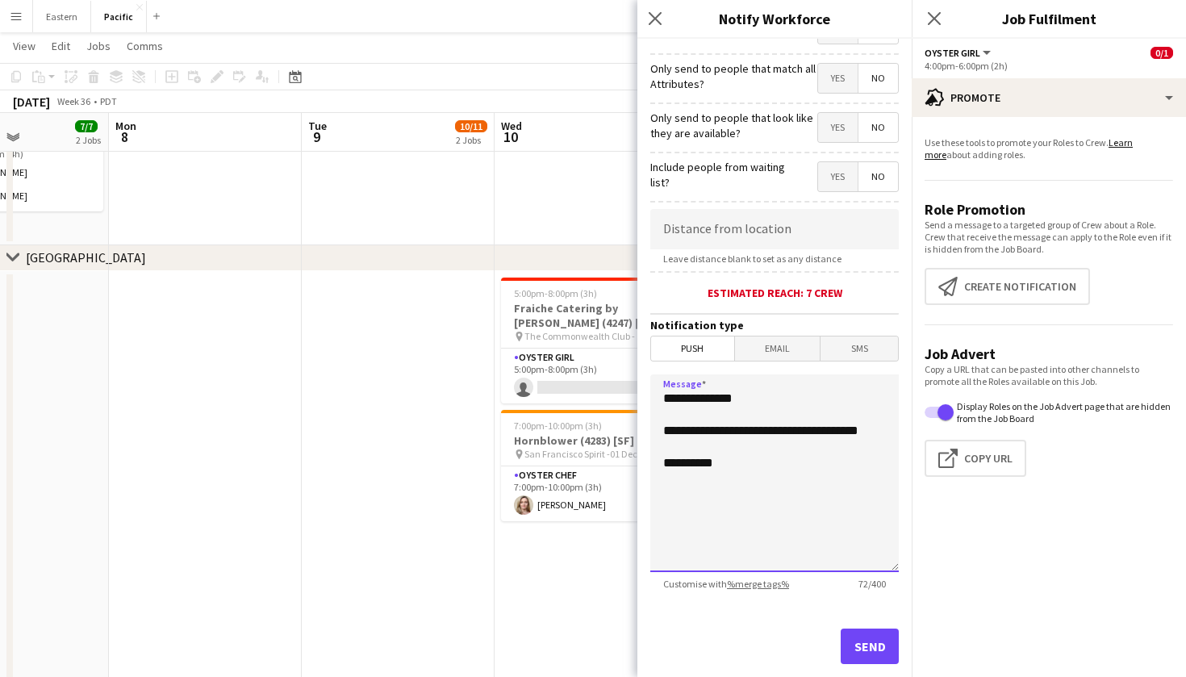
type textarea "**********"
click at [885, 635] on button "Send" at bounding box center [870, 647] width 58 height 36
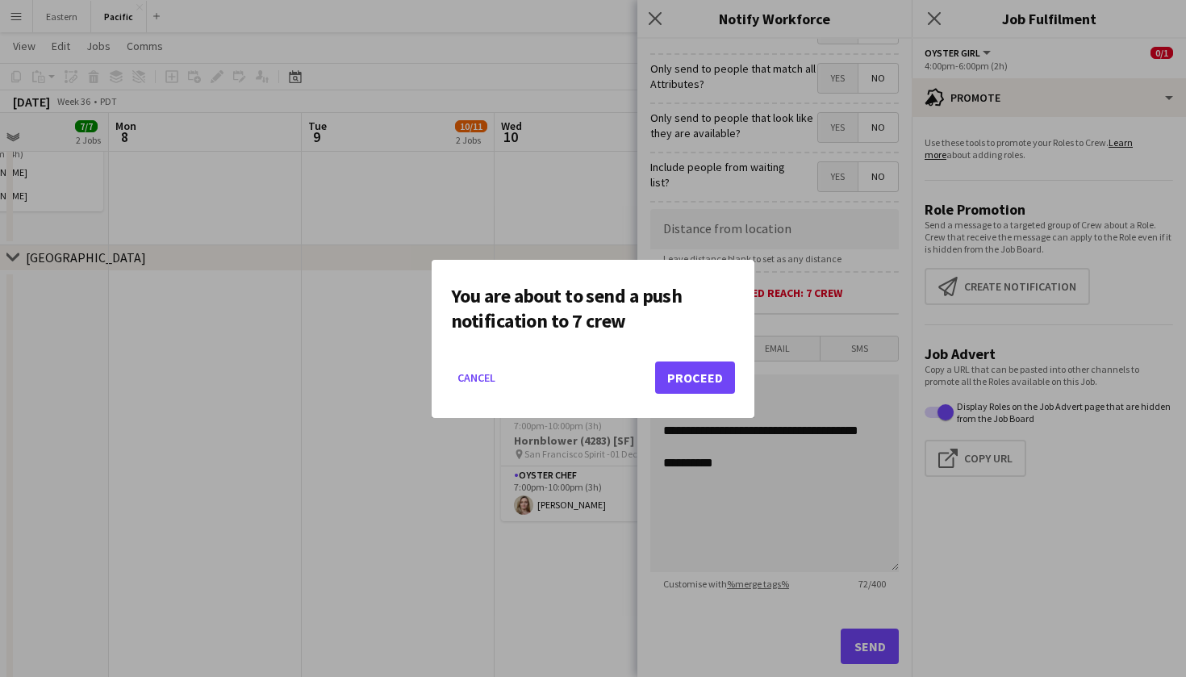
click at [690, 378] on button "Proceed" at bounding box center [695, 377] width 80 height 32
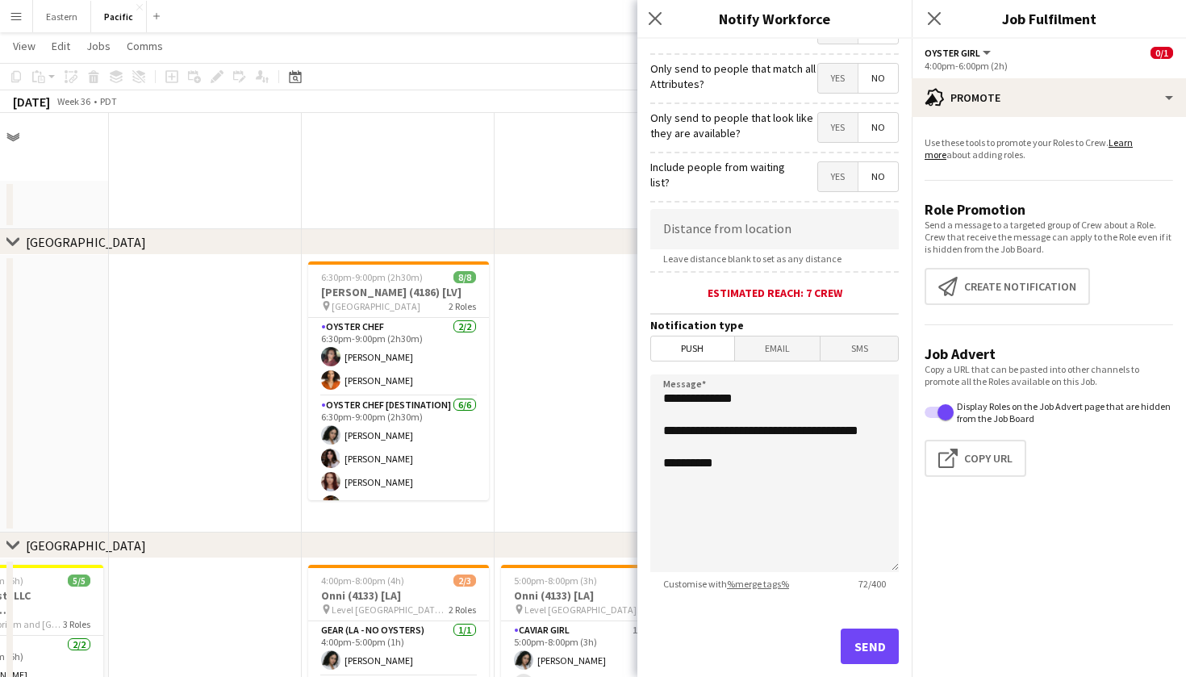
scroll to position [748, 0]
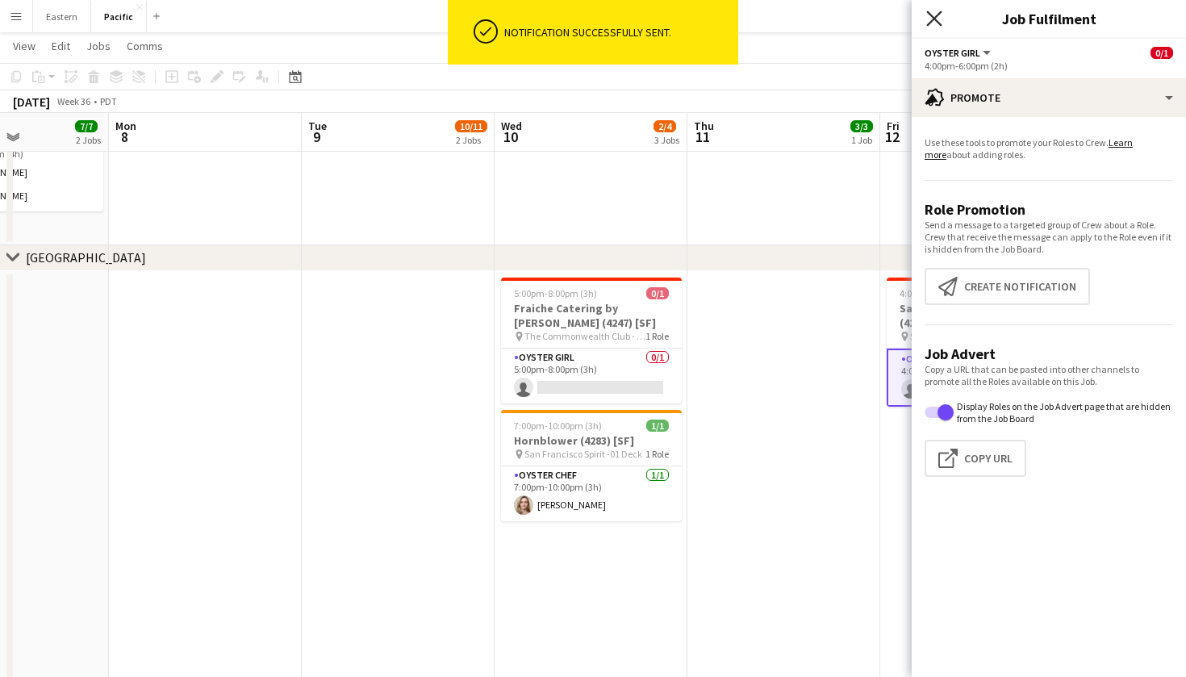
click at [930, 20] on icon "Close pop-in" at bounding box center [933, 17] width 15 height 15
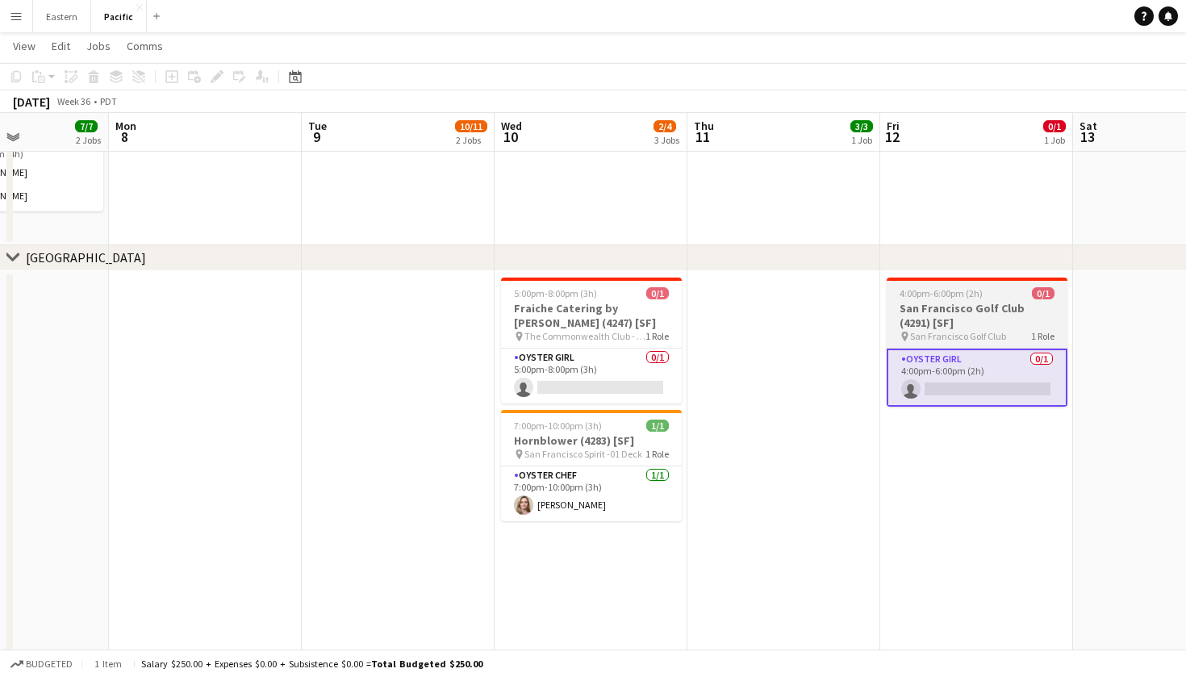
click at [985, 313] on h3 "San Francisco Golf Club (4291) [SF]" at bounding box center [977, 315] width 181 height 29
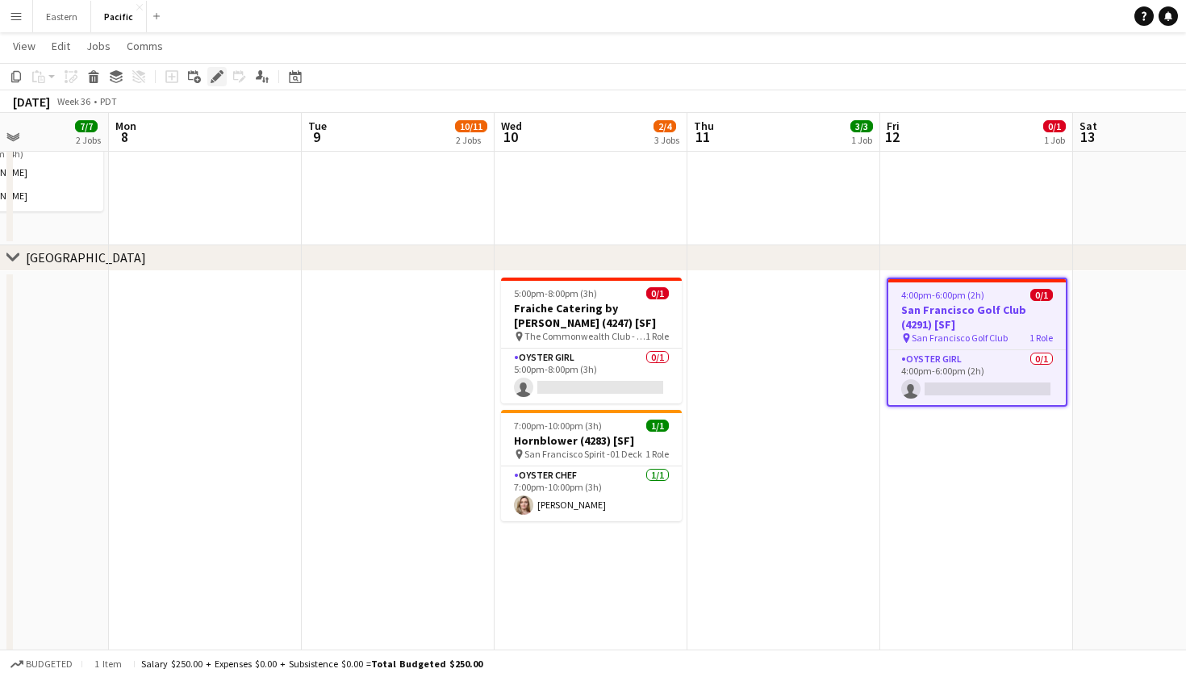
click at [222, 72] on icon at bounding box center [221, 72] width 4 height 4
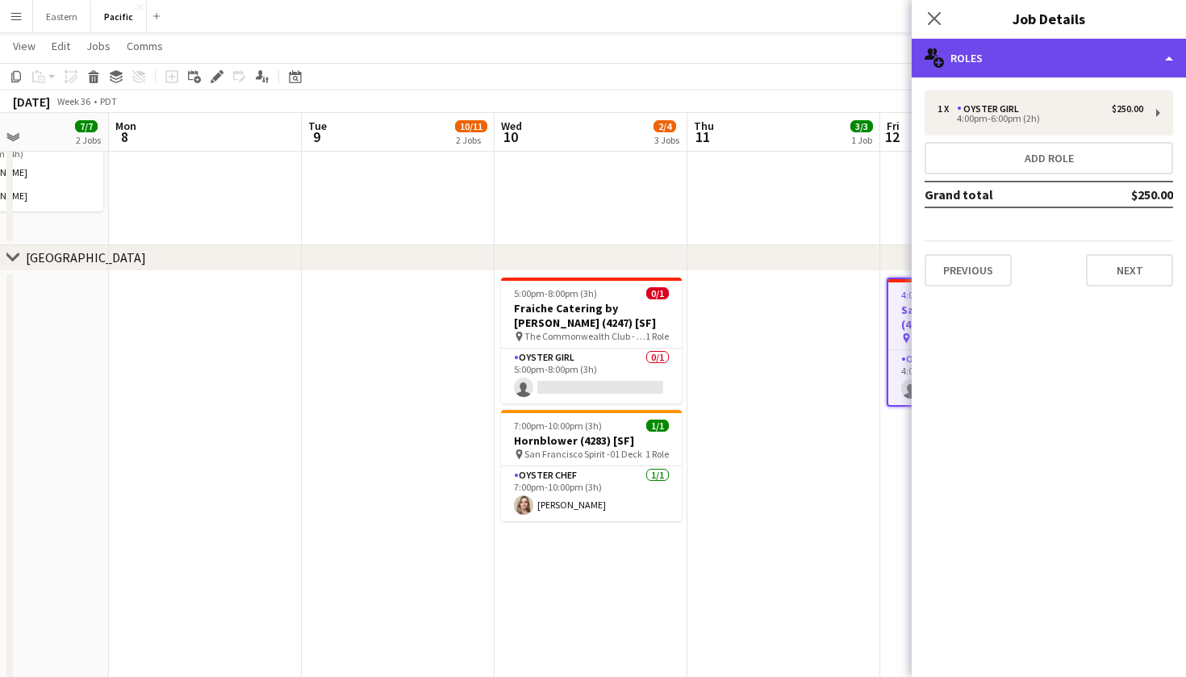
click at [1082, 63] on div "multiple-users-add Roles" at bounding box center [1049, 58] width 274 height 39
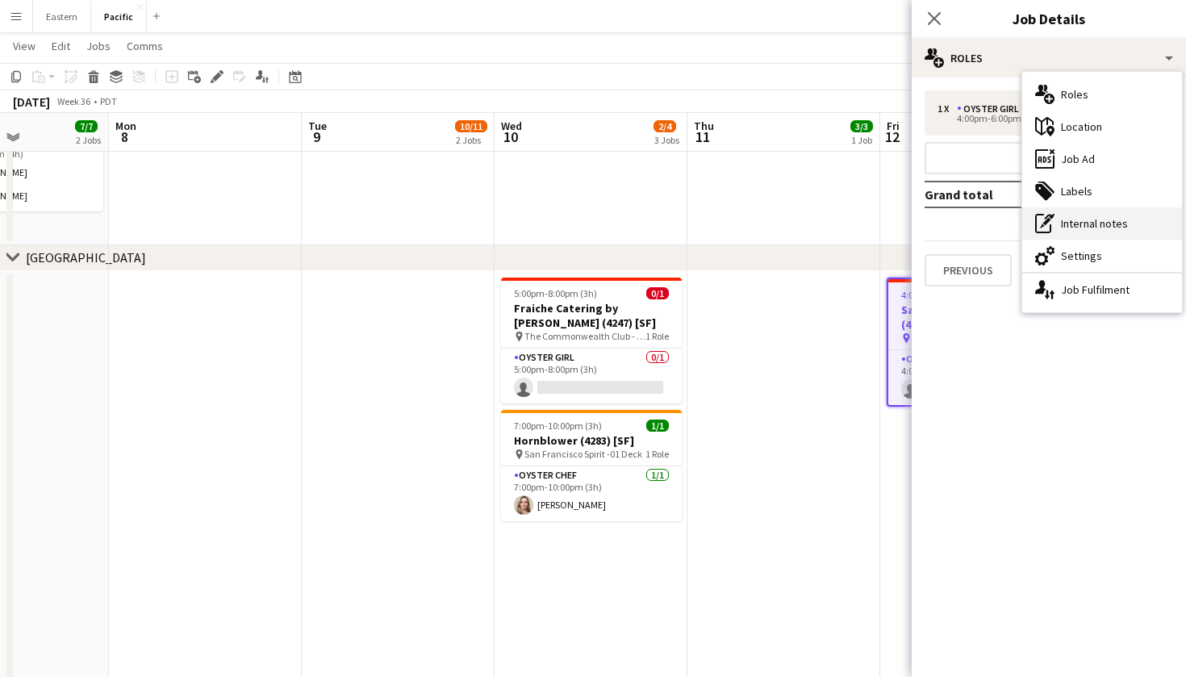
click at [1095, 228] on div "pen-write Internal notes" at bounding box center [1102, 223] width 160 height 32
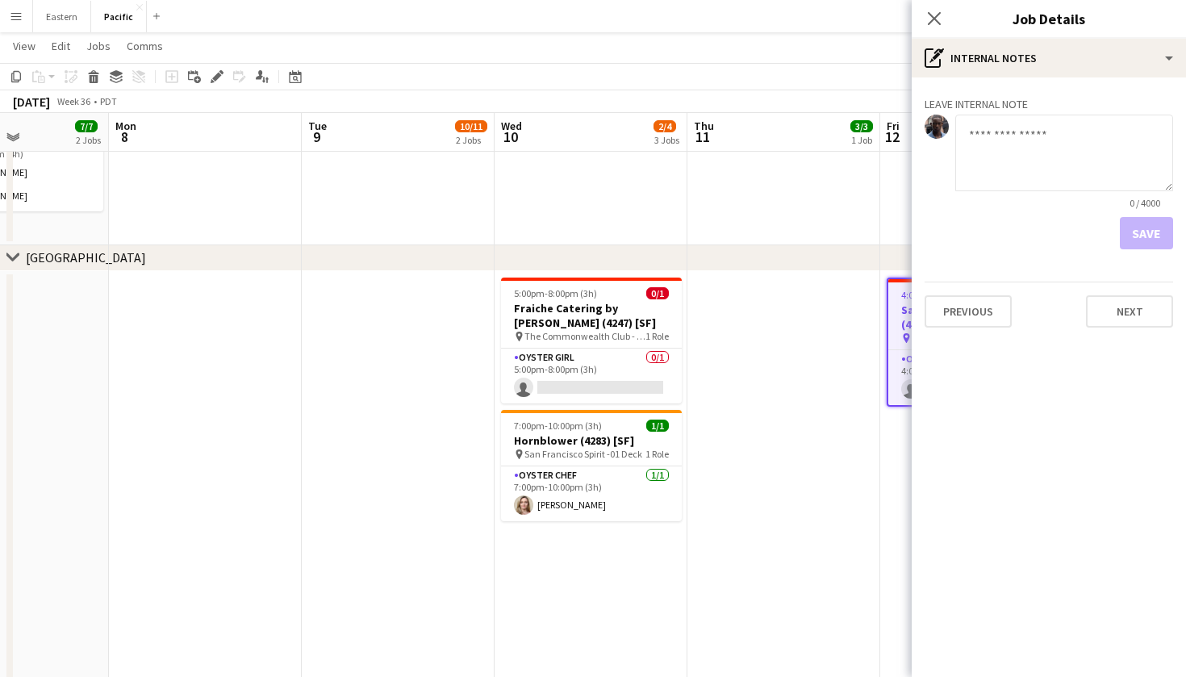
click at [999, 142] on textarea at bounding box center [1064, 153] width 218 height 77
type textarea "*"
type textarea "**********"
click at [1163, 240] on button "Save" at bounding box center [1146, 233] width 53 height 32
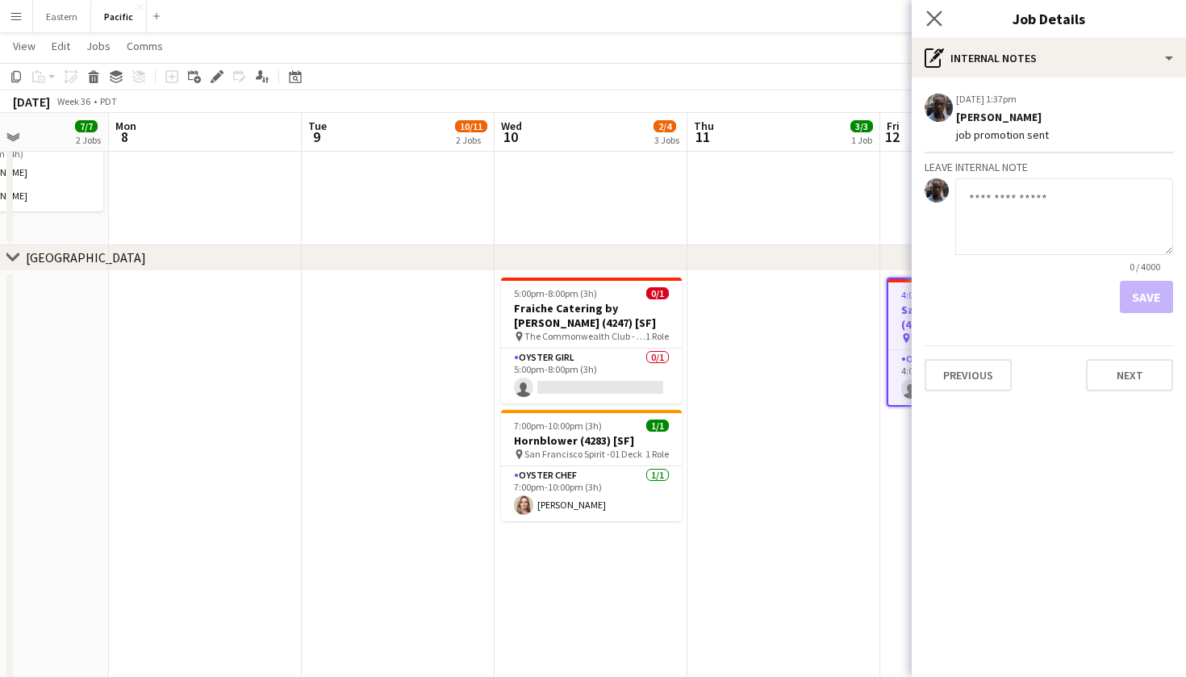
click at [931, 10] on app-icon "Close pop-in" at bounding box center [934, 18] width 23 height 23
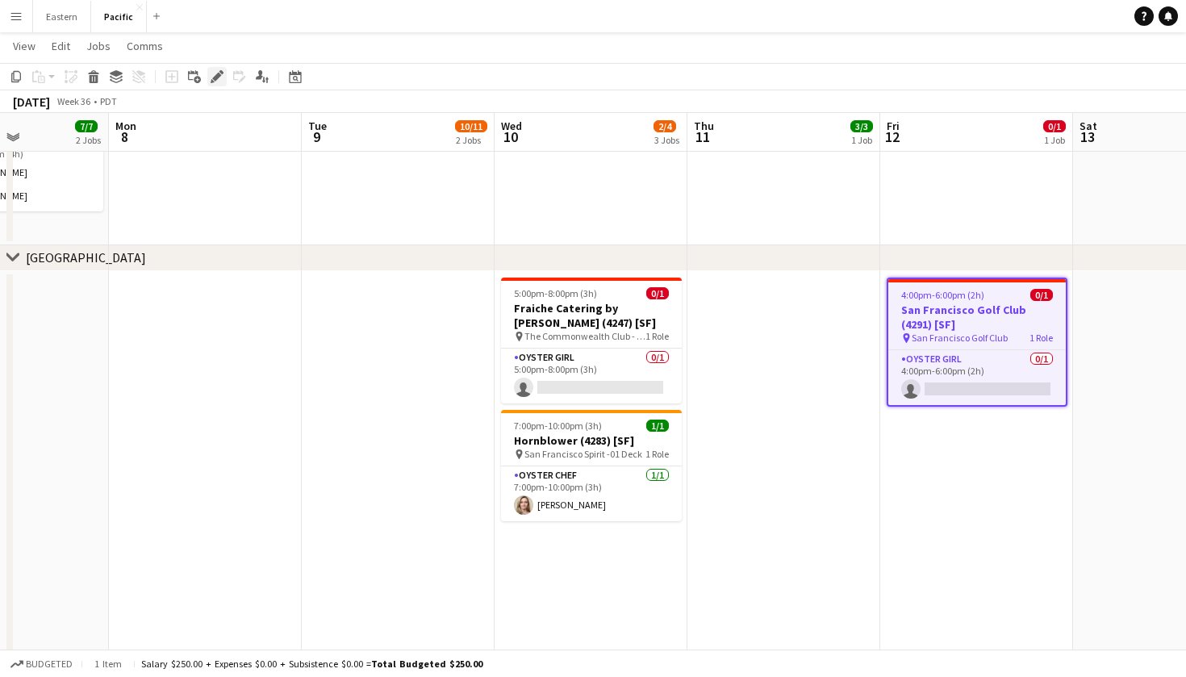
click at [220, 69] on div "Edit" at bounding box center [216, 76] width 19 height 19
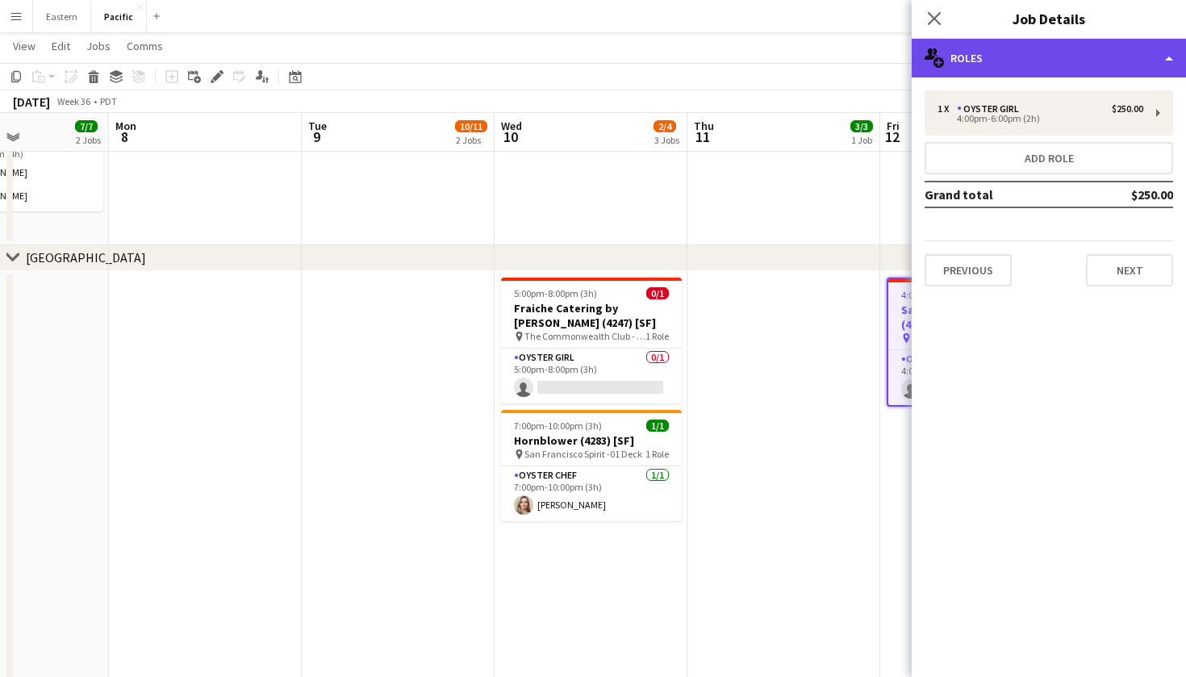
click at [998, 72] on div "multiple-users-add Roles" at bounding box center [1049, 58] width 274 height 39
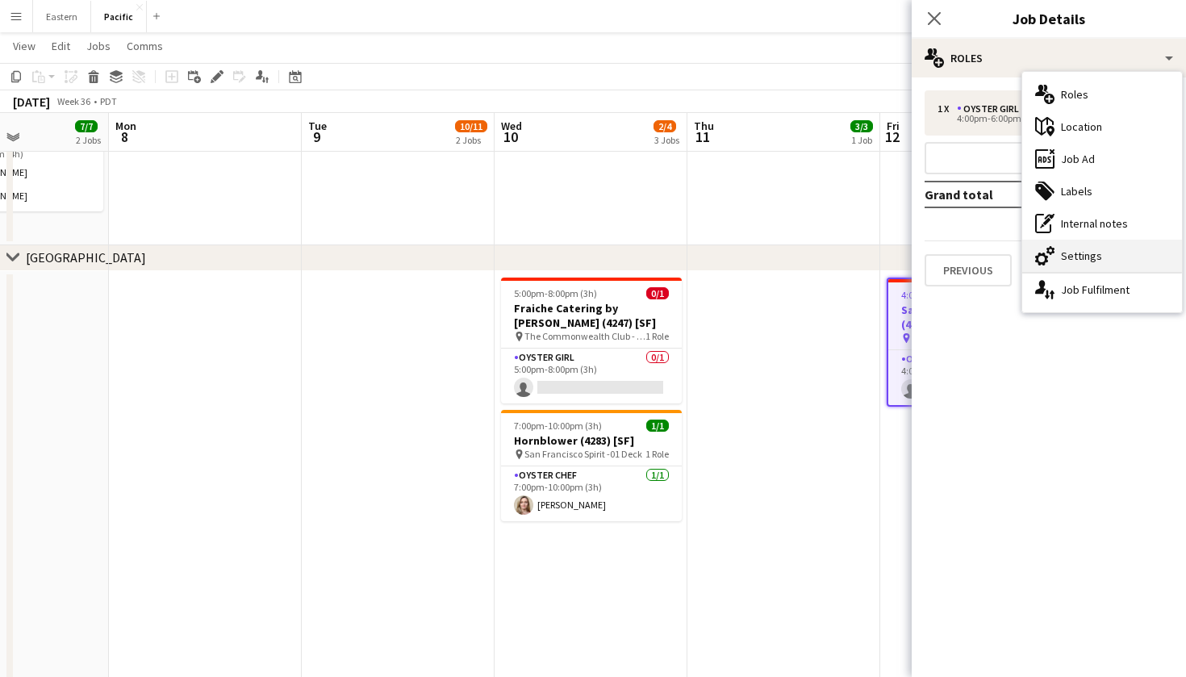
click at [1111, 261] on div "cog-double-3 Settings" at bounding box center [1102, 256] width 160 height 32
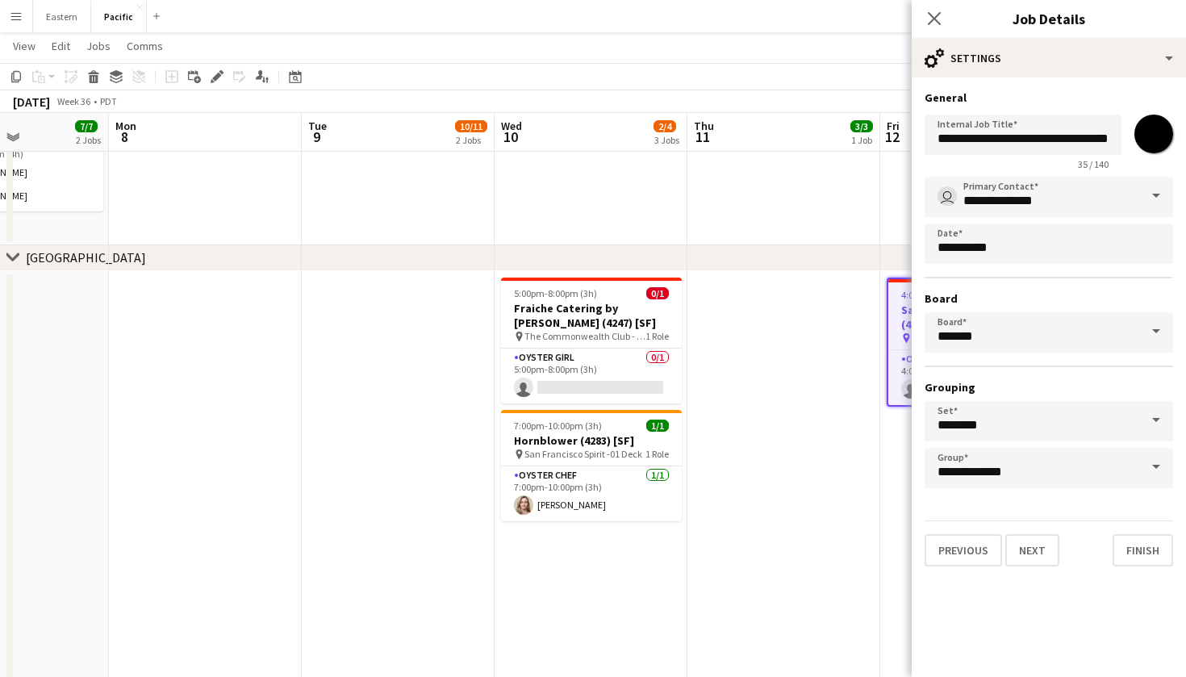
click at [1158, 138] on input "*******" at bounding box center [1154, 134] width 58 height 58
type input "*******"
click at [934, 19] on icon at bounding box center [933, 17] width 15 height 15
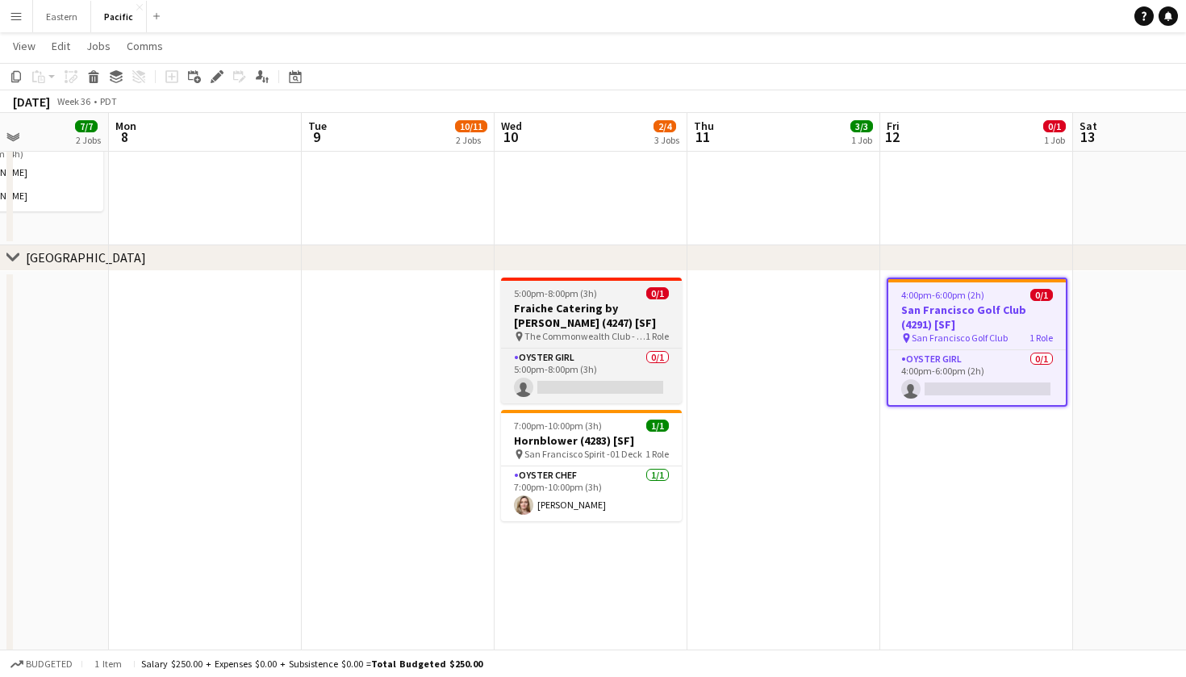
click at [608, 340] on span "The Commonwealth Club - Rooftop" at bounding box center [584, 336] width 121 height 12
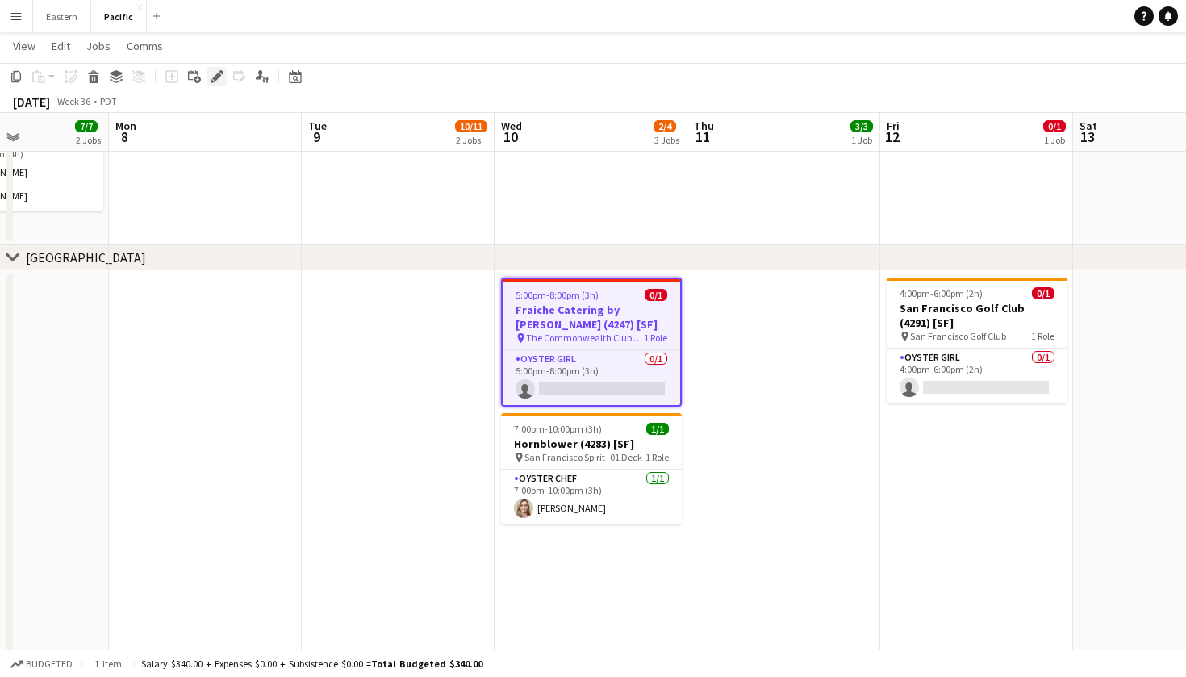
click at [222, 75] on icon "Edit" at bounding box center [217, 76] width 13 height 13
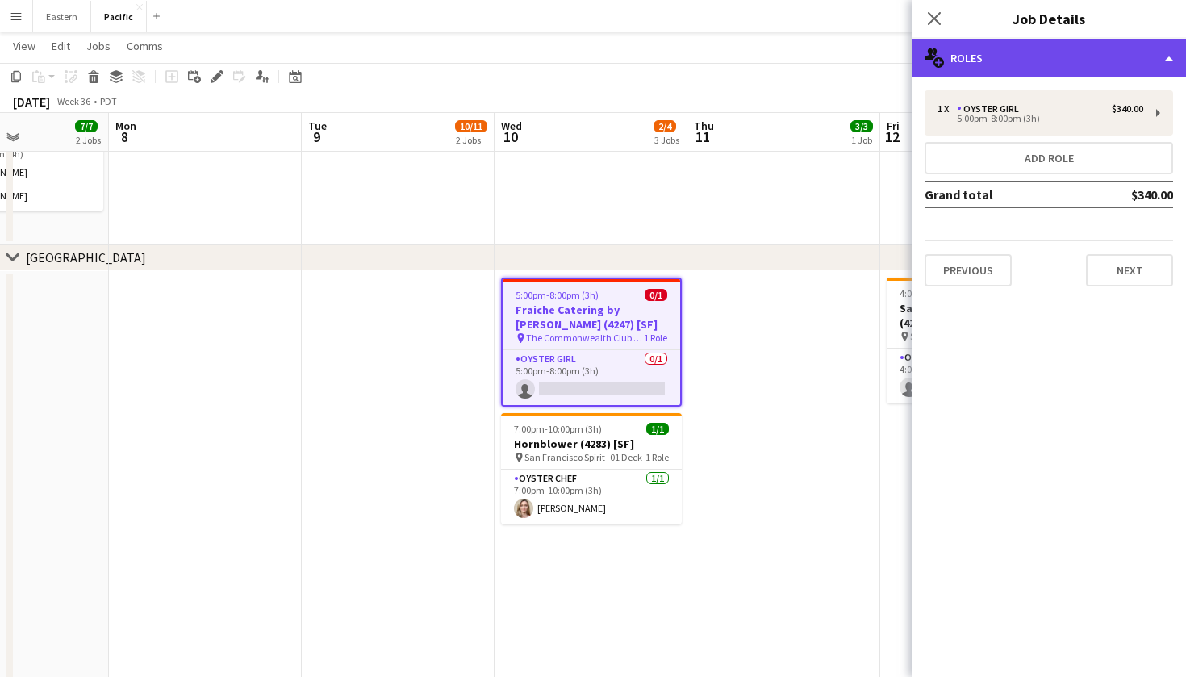
click at [1085, 69] on div "multiple-users-add Roles" at bounding box center [1049, 58] width 274 height 39
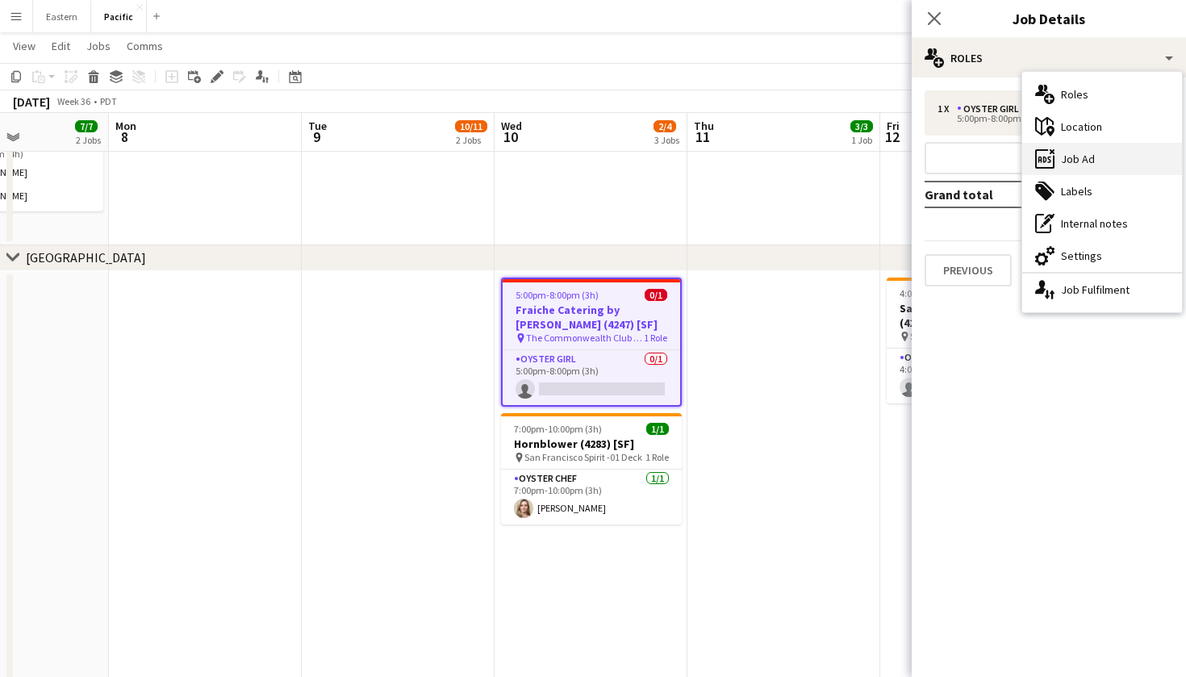
click at [1111, 154] on div "ads-window Job Ad" at bounding box center [1102, 159] width 160 height 32
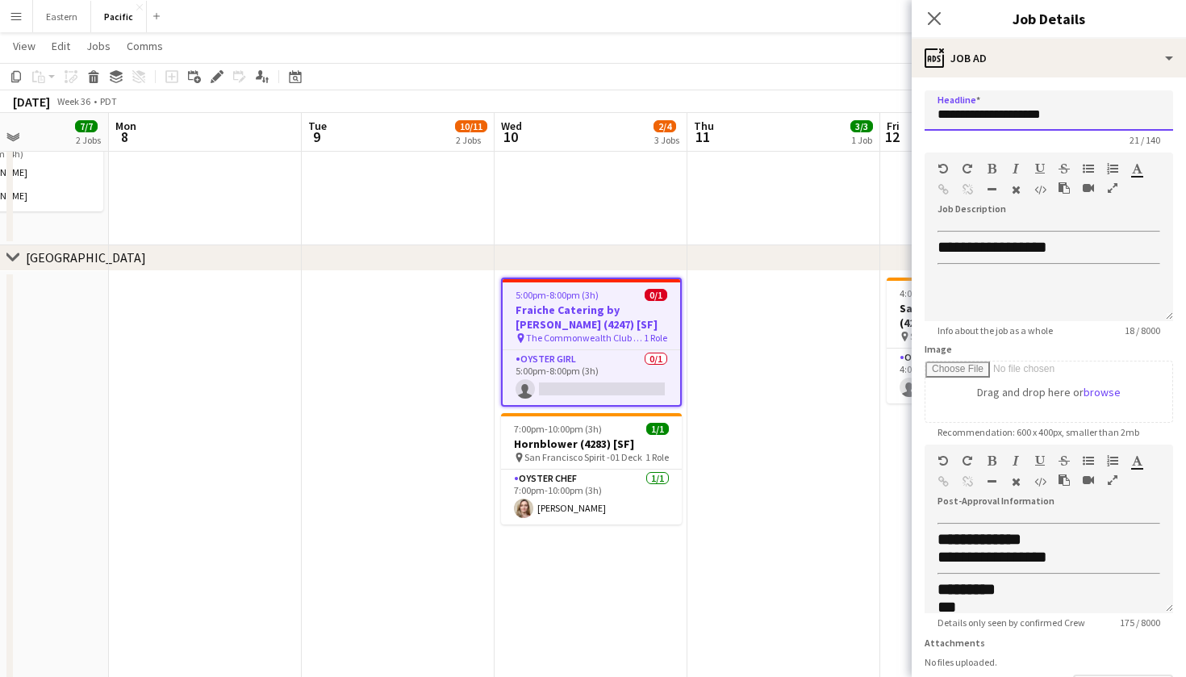
drag, startPoint x: 1072, startPoint y: 119, endPoint x: 950, endPoint y: 117, distance: 121.8
click at [950, 117] on input "**********" at bounding box center [1049, 110] width 249 height 40
click at [1063, 115] on input "**********" at bounding box center [1049, 110] width 249 height 40
drag, startPoint x: 1063, startPoint y: 115, endPoint x: 916, endPoint y: 114, distance: 146.9
click at [916, 114] on form "**********" at bounding box center [1049, 437] width 274 height 695
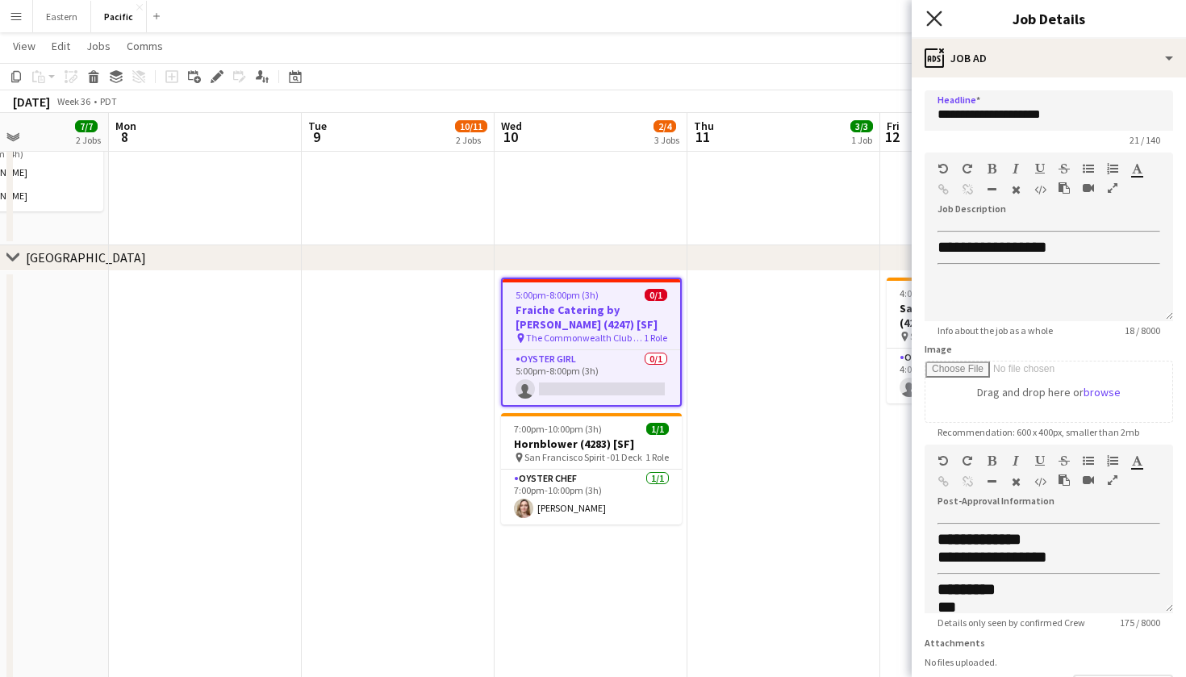
click at [928, 15] on icon "Close pop-in" at bounding box center [933, 17] width 15 height 15
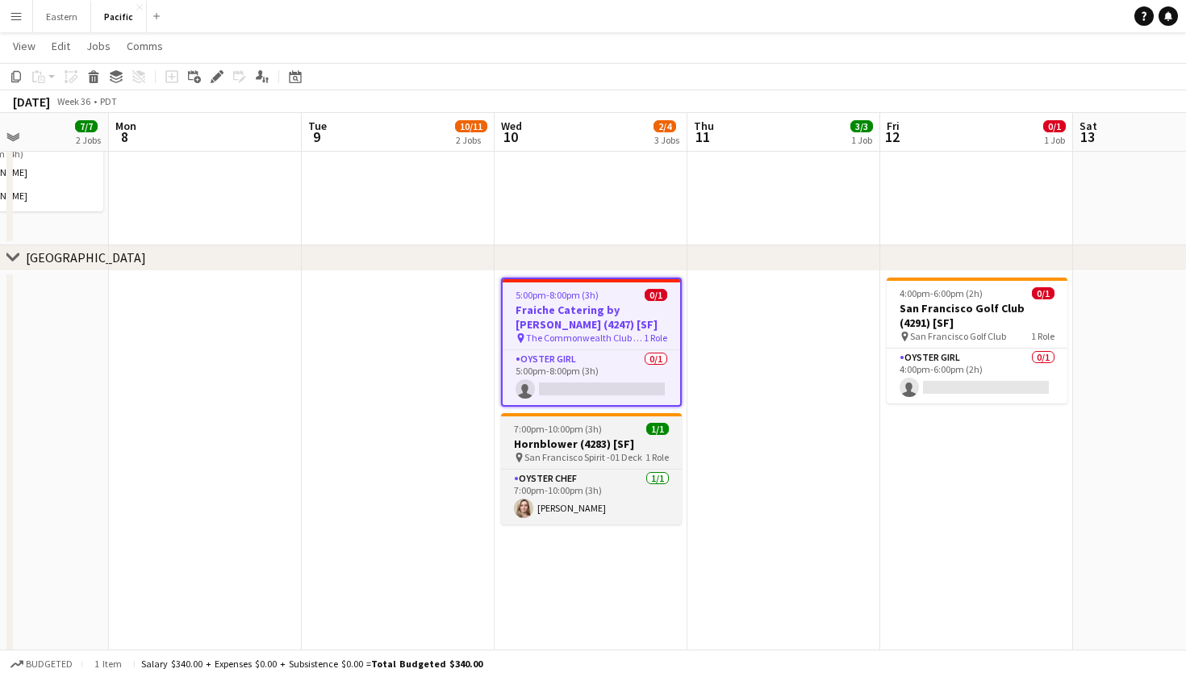
click at [624, 427] on div "7:00pm-10:00pm (3h) 1/1" at bounding box center [591, 429] width 181 height 12
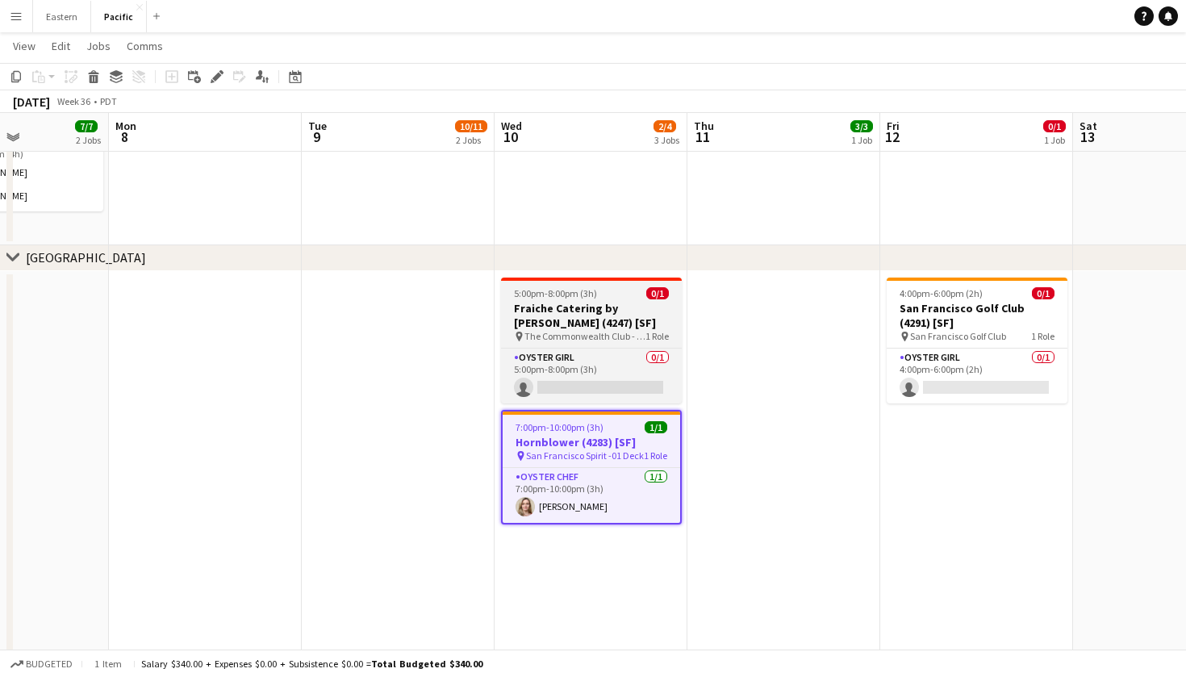
click at [629, 330] on div "pin The Commonwealth Club - Rooftop 1 Role" at bounding box center [591, 336] width 181 height 13
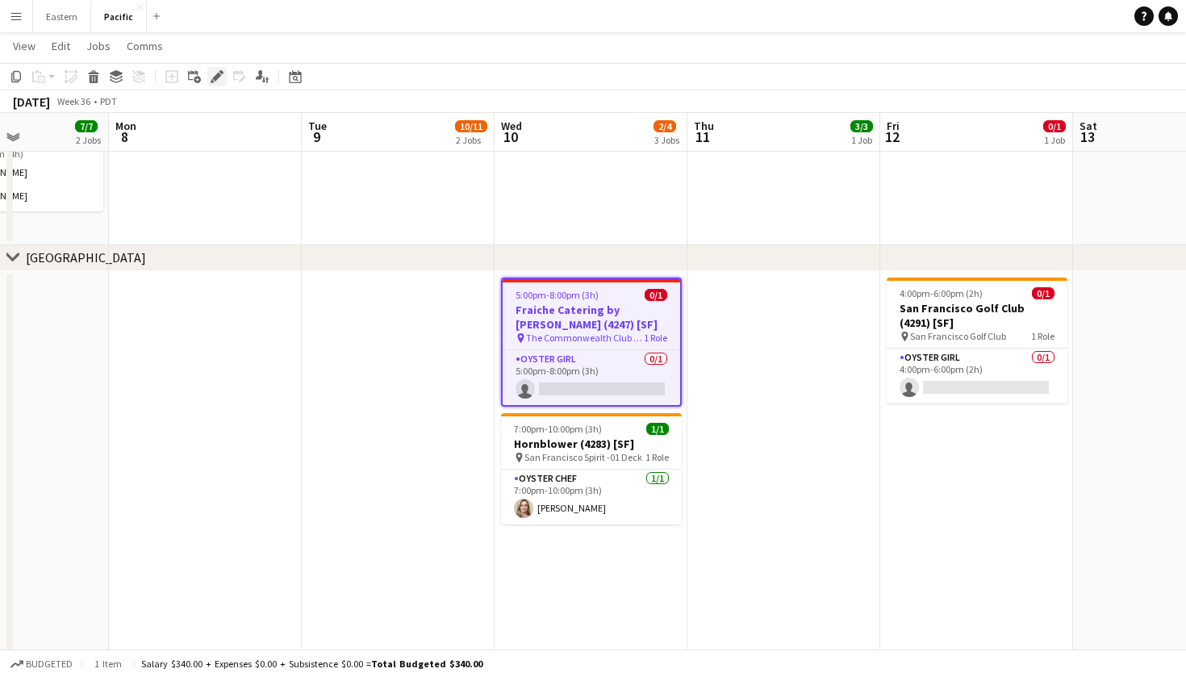
click at [215, 75] on icon "Edit" at bounding box center [217, 76] width 13 height 13
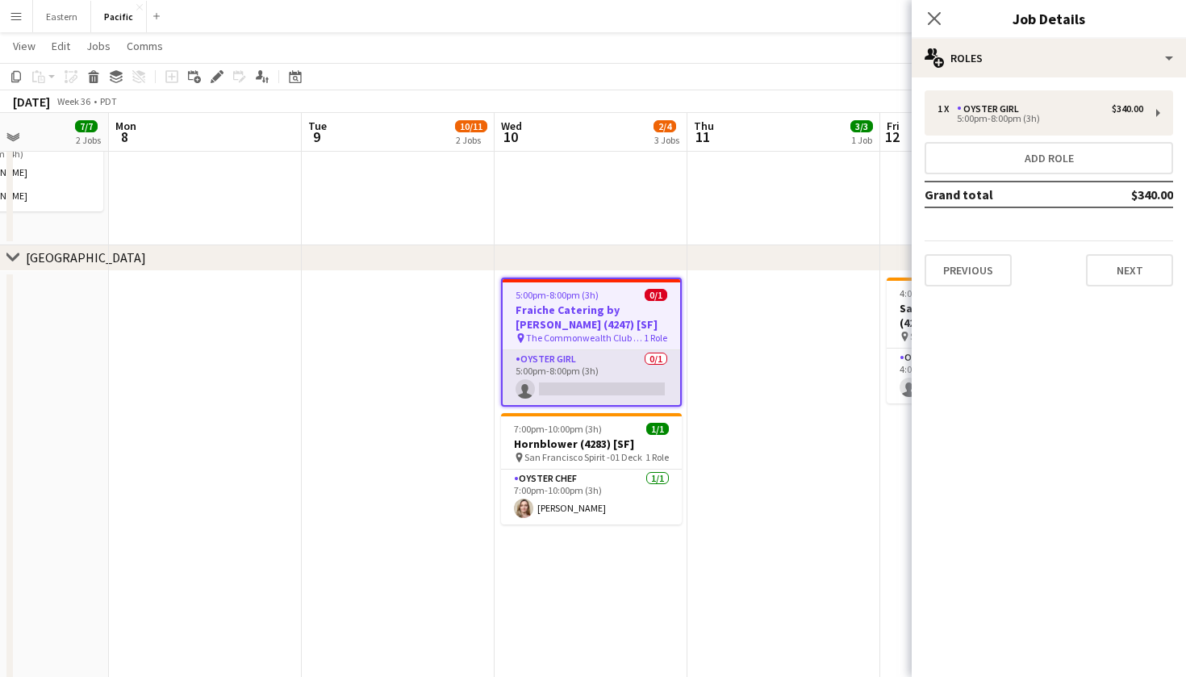
click at [642, 361] on app-card-role "Oyster Girl 0/1 5:00pm-8:00pm (3h) single-neutral-actions" at bounding box center [592, 377] width 178 height 55
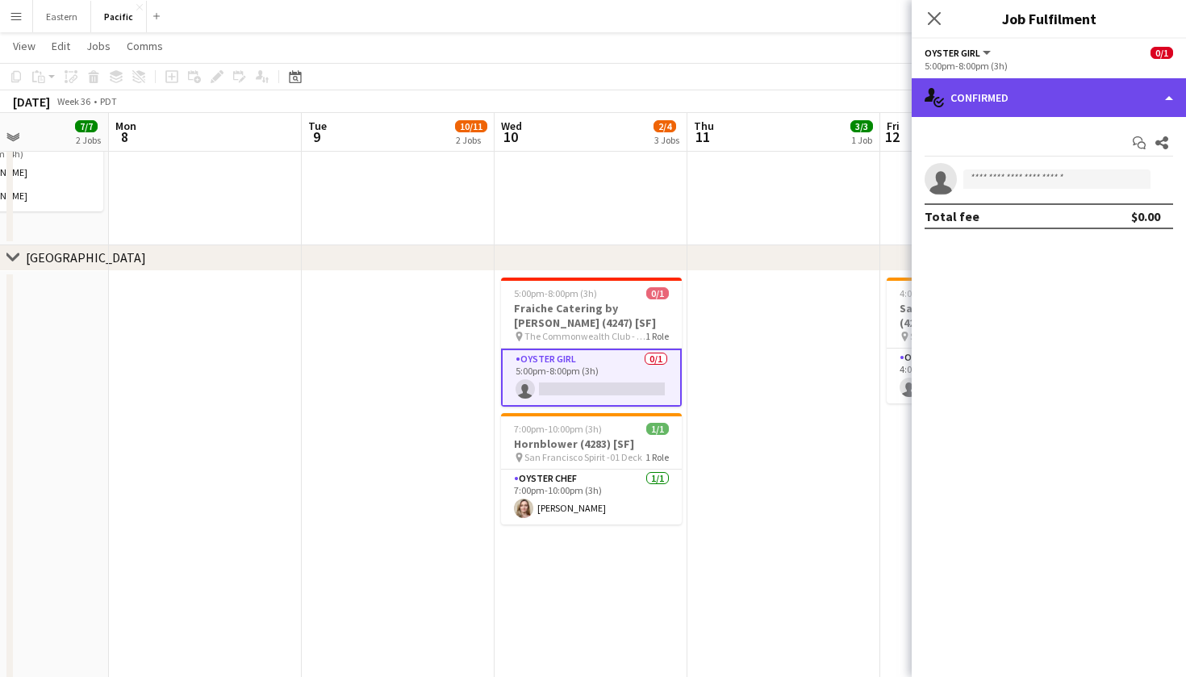
click at [1139, 101] on div "single-neutral-actions-check-2 Confirmed" at bounding box center [1049, 97] width 274 height 39
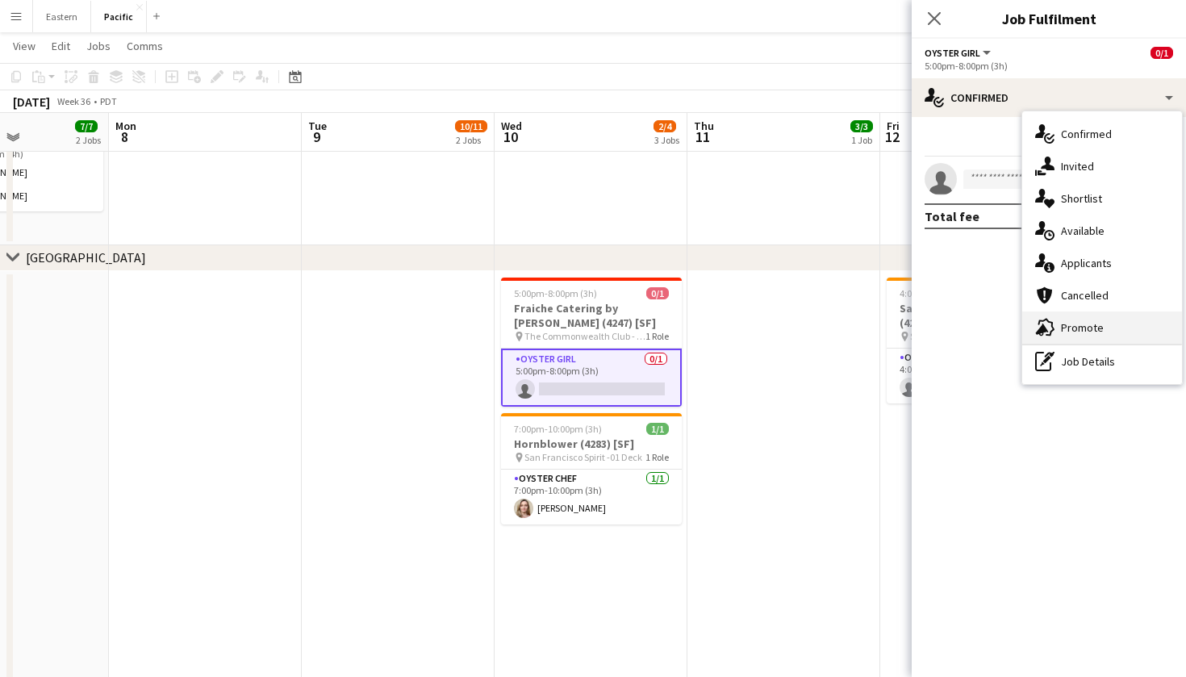
click at [1102, 332] on div "advertising-megaphone Promote" at bounding box center [1102, 327] width 160 height 32
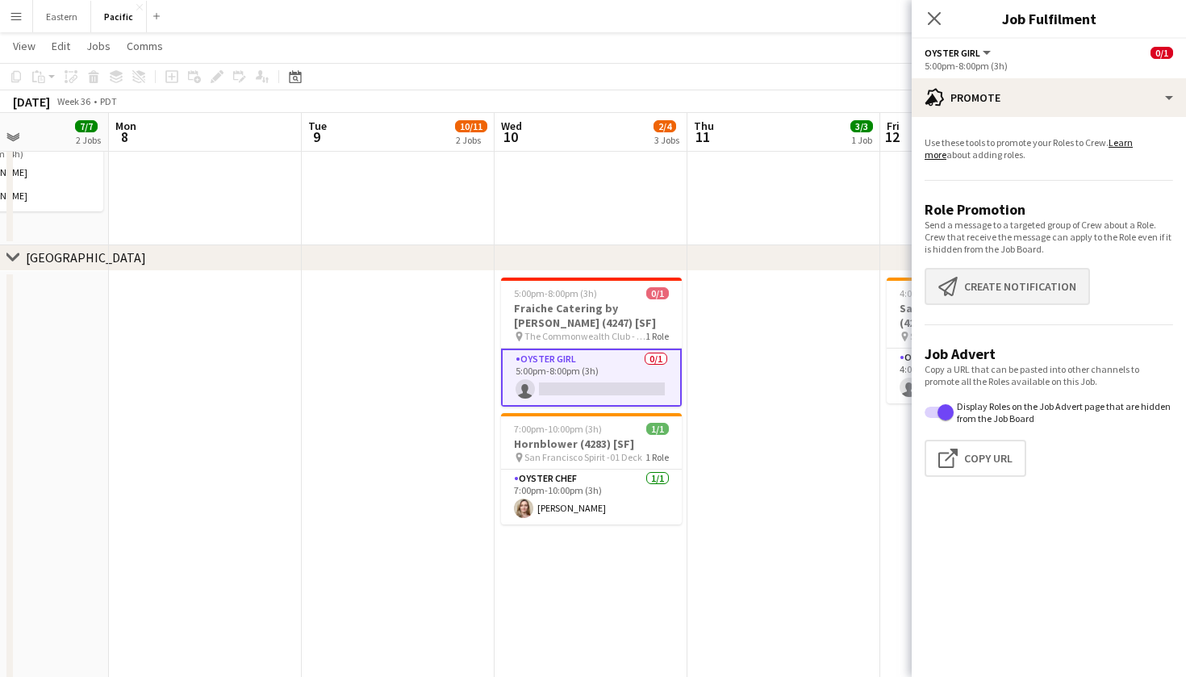
click at [1005, 291] on button "Create notification Create notification" at bounding box center [1007, 286] width 165 height 37
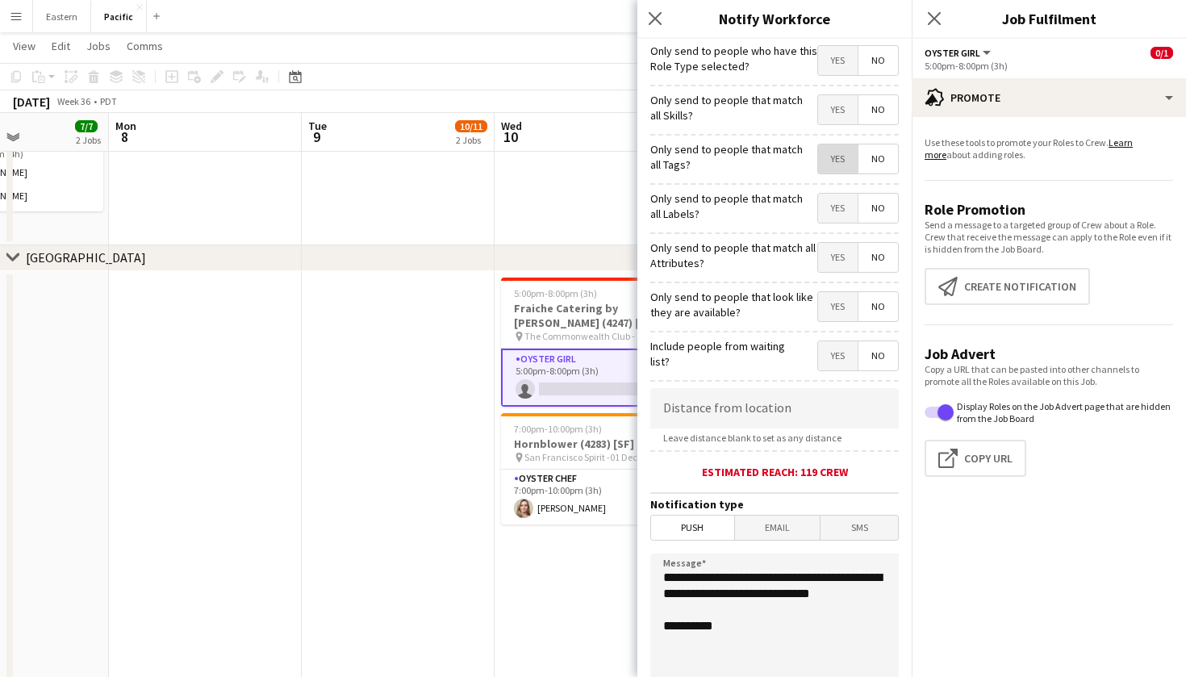
click at [842, 159] on span "Yes" at bounding box center [838, 158] width 40 height 29
drag, startPoint x: 746, startPoint y: 613, endPoint x: 658, endPoint y: 573, distance: 97.5
click at [658, 573] on textarea "**********" at bounding box center [774, 653] width 249 height 198
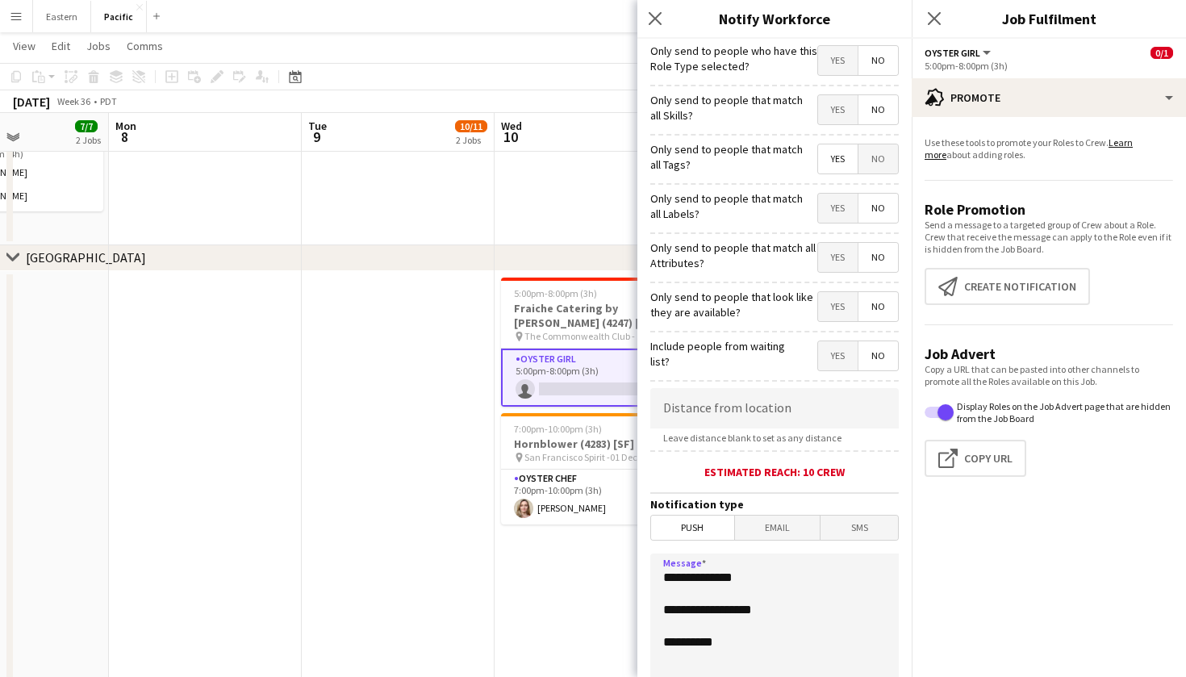
paste textarea "**********"
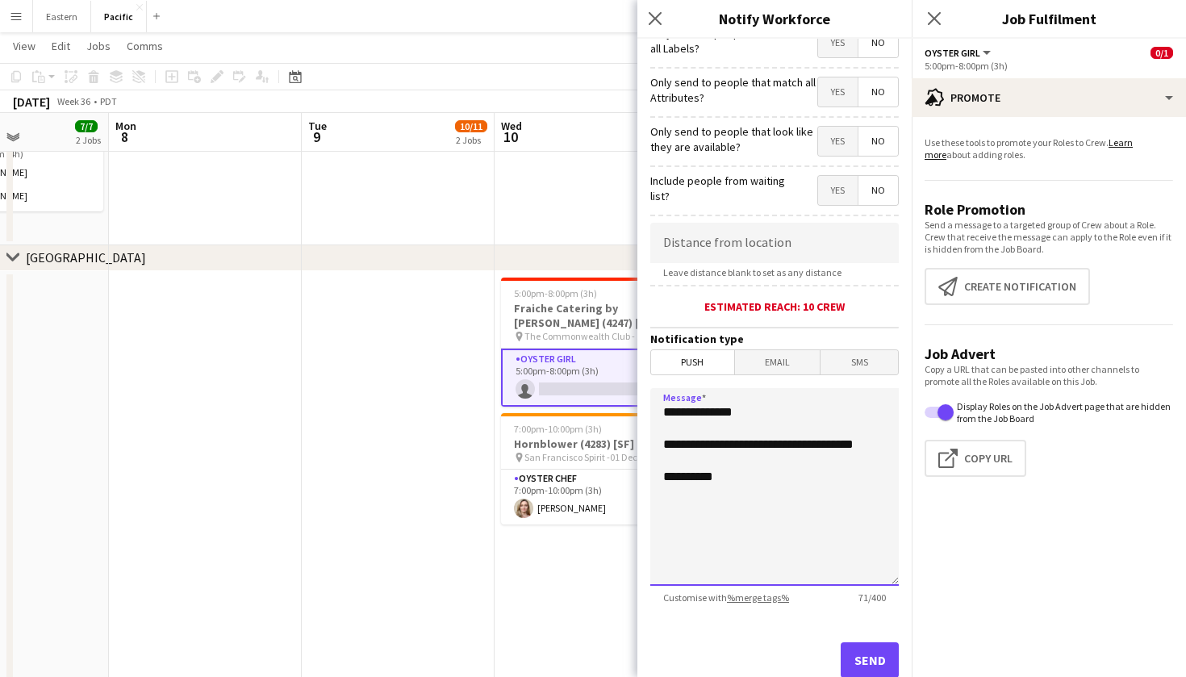
scroll to position [172, 0]
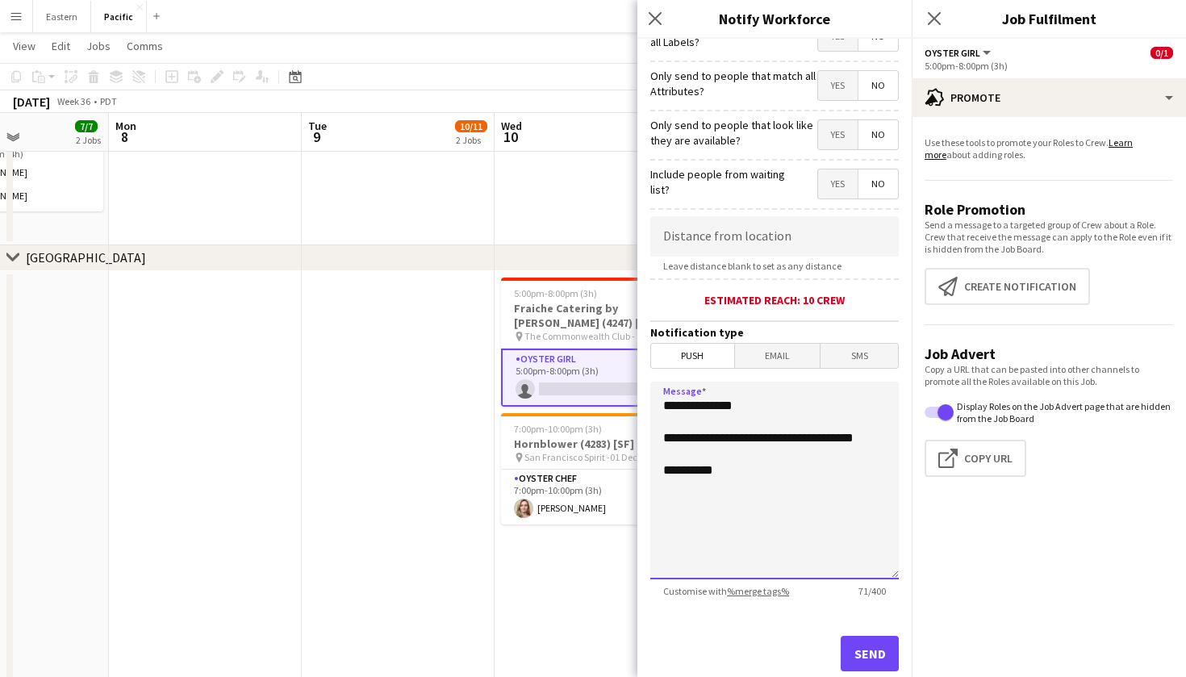
type textarea "**********"
click at [879, 658] on button "Send" at bounding box center [870, 654] width 58 height 36
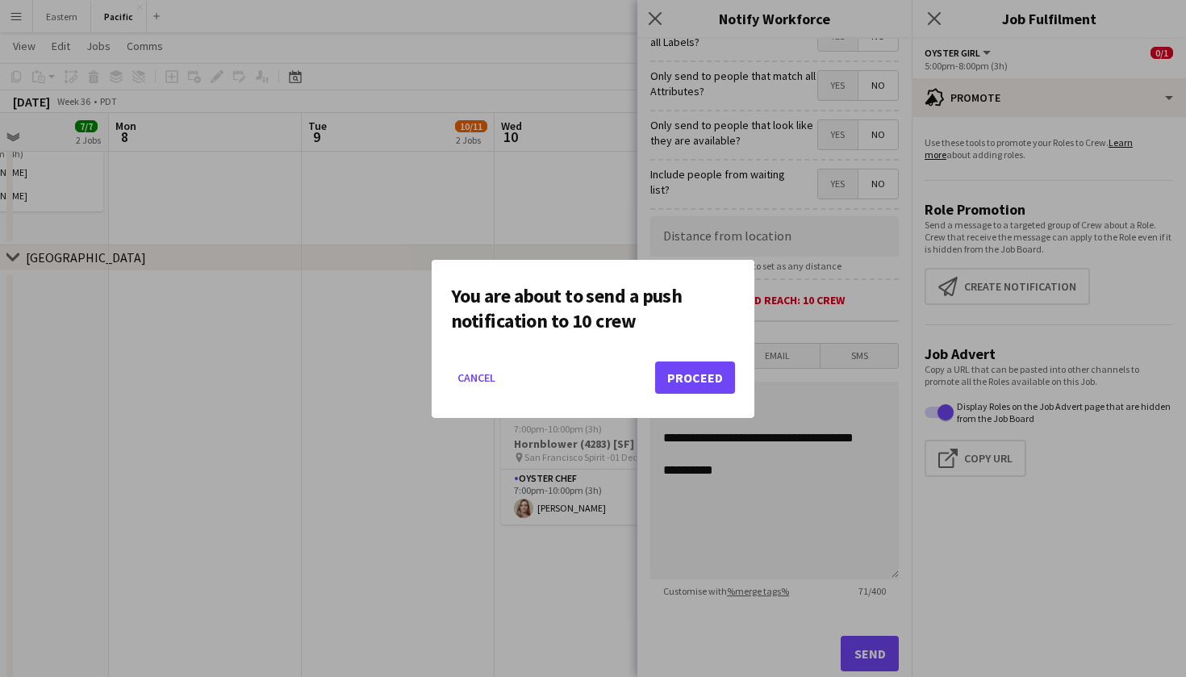
click at [683, 370] on button "Proceed" at bounding box center [695, 377] width 80 height 32
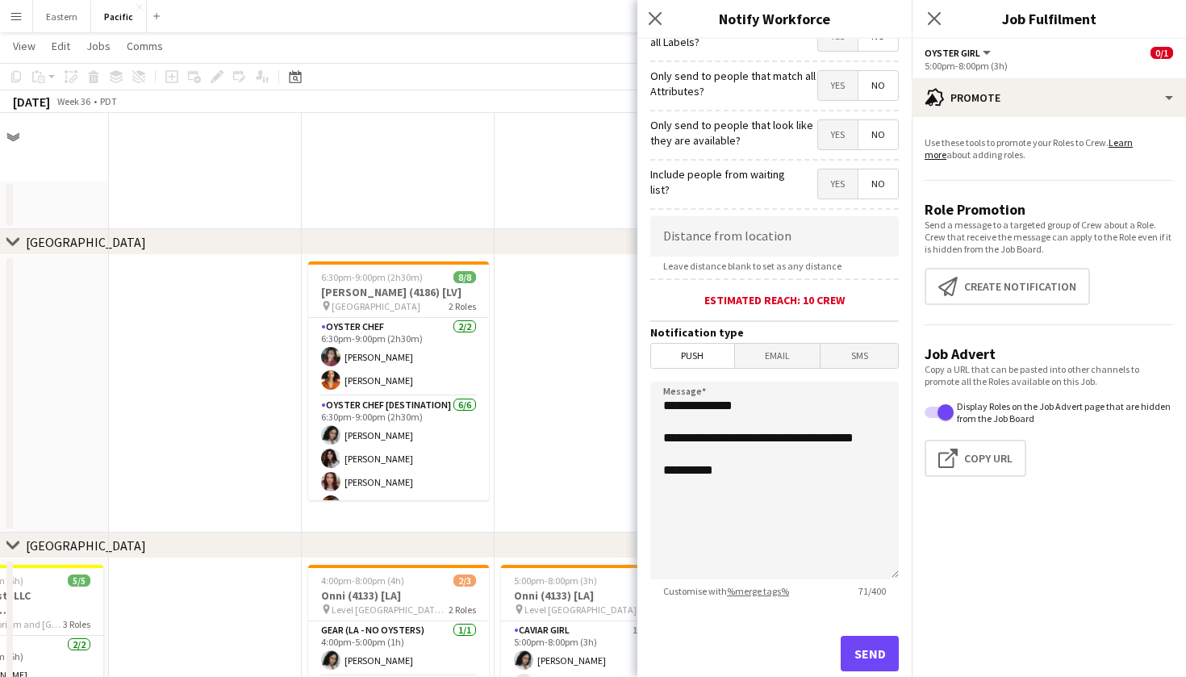
scroll to position [748, 0]
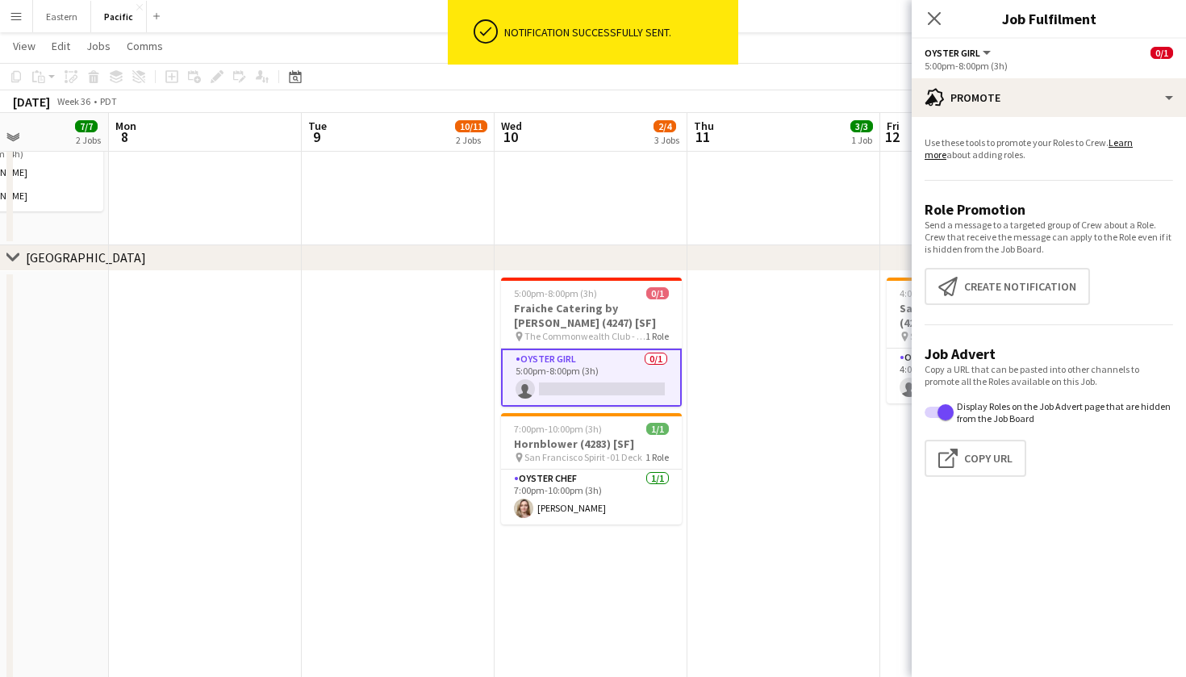
click at [971, 71] on app-options-switcher "Oyster Girl All roles Oyster Girl 0/1 5:00pm-8:00pm (3h)" at bounding box center [1049, 59] width 274 height 40
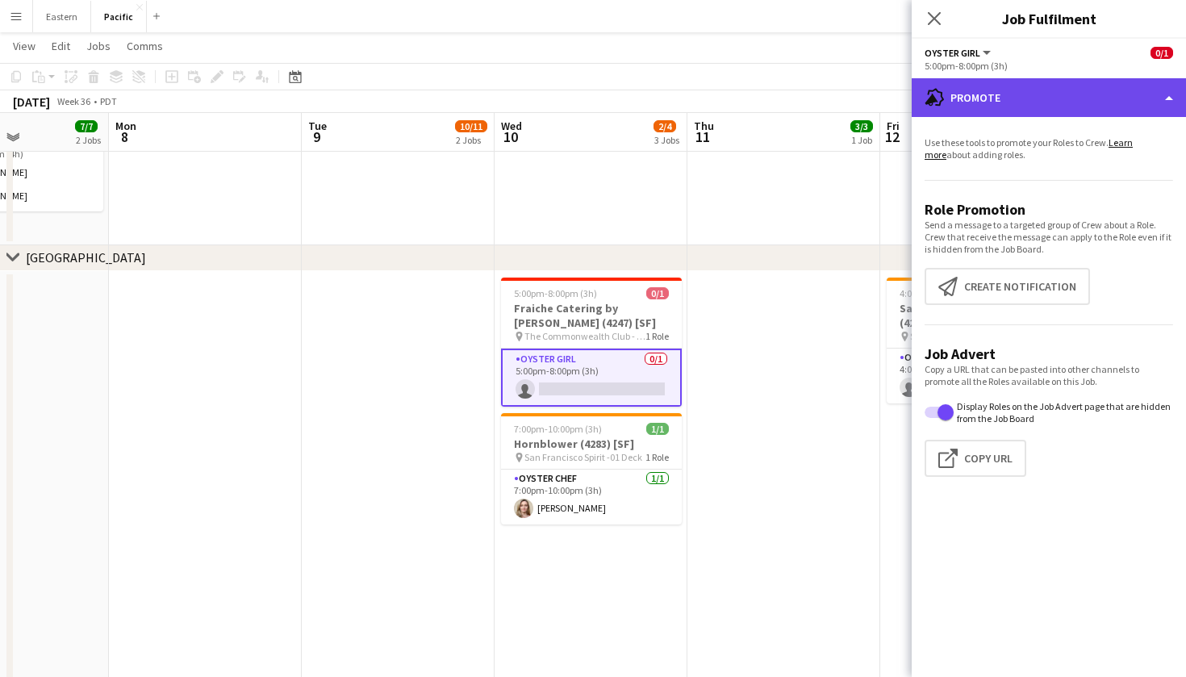
click at [993, 107] on div "advertising-megaphone Promote" at bounding box center [1049, 97] width 274 height 39
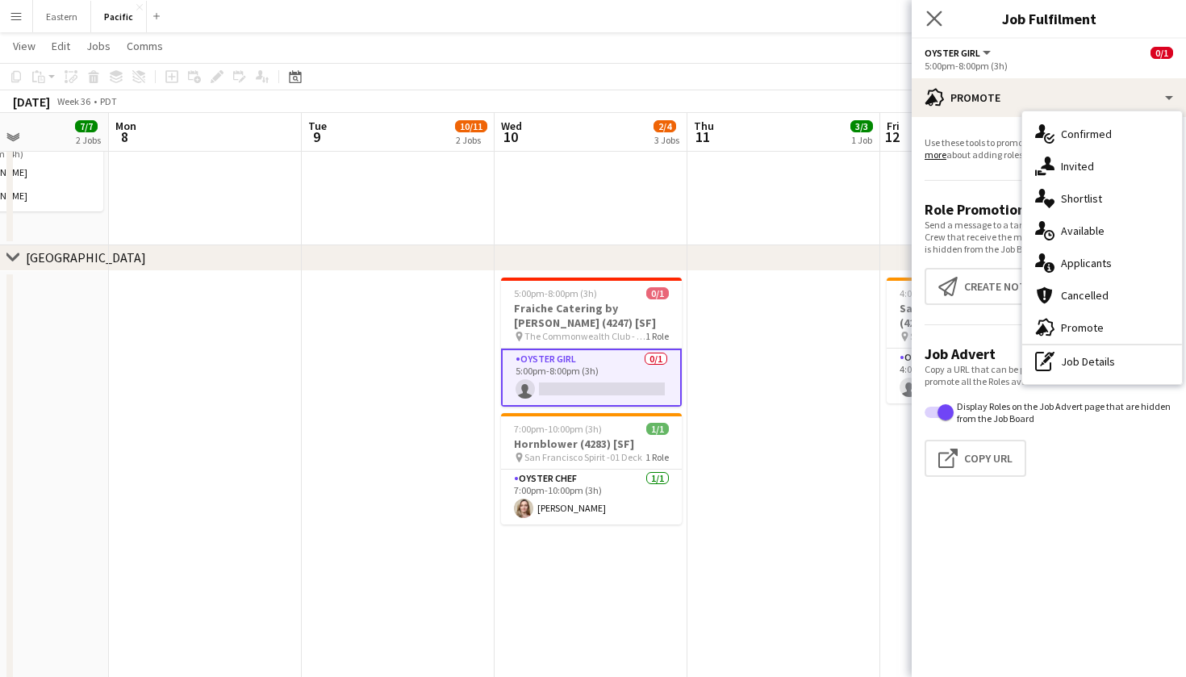
click at [942, 23] on app-icon "Close pop-in" at bounding box center [934, 18] width 23 height 23
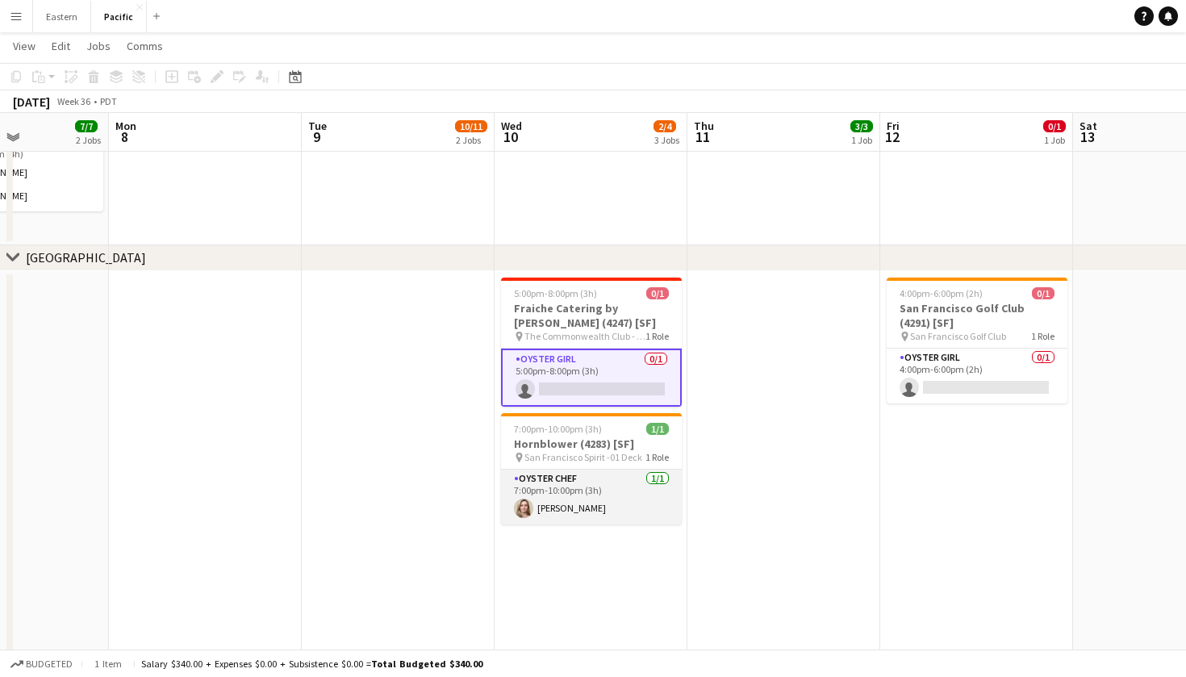
click at [606, 483] on app-card-role "Oyster Chef 1/1 7:00pm-10:00pm (3h) Stephanie Eberly" at bounding box center [591, 497] width 181 height 55
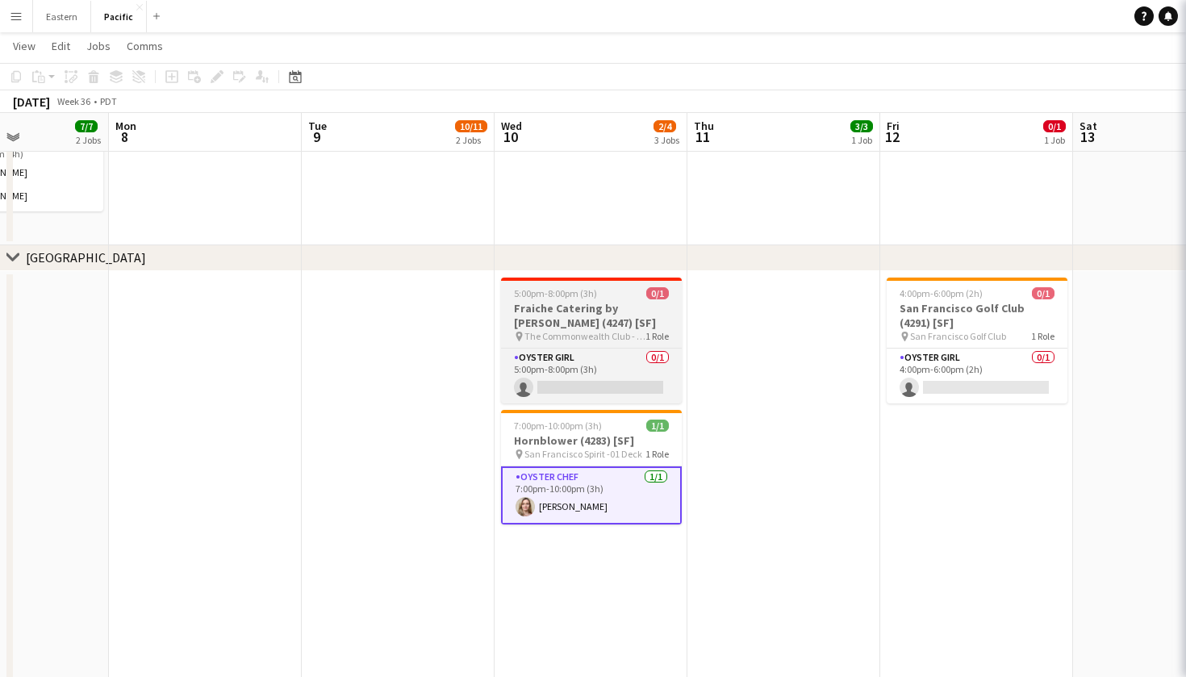
click at [612, 339] on span "The Commonwealth Club - Rooftop" at bounding box center [584, 336] width 121 height 12
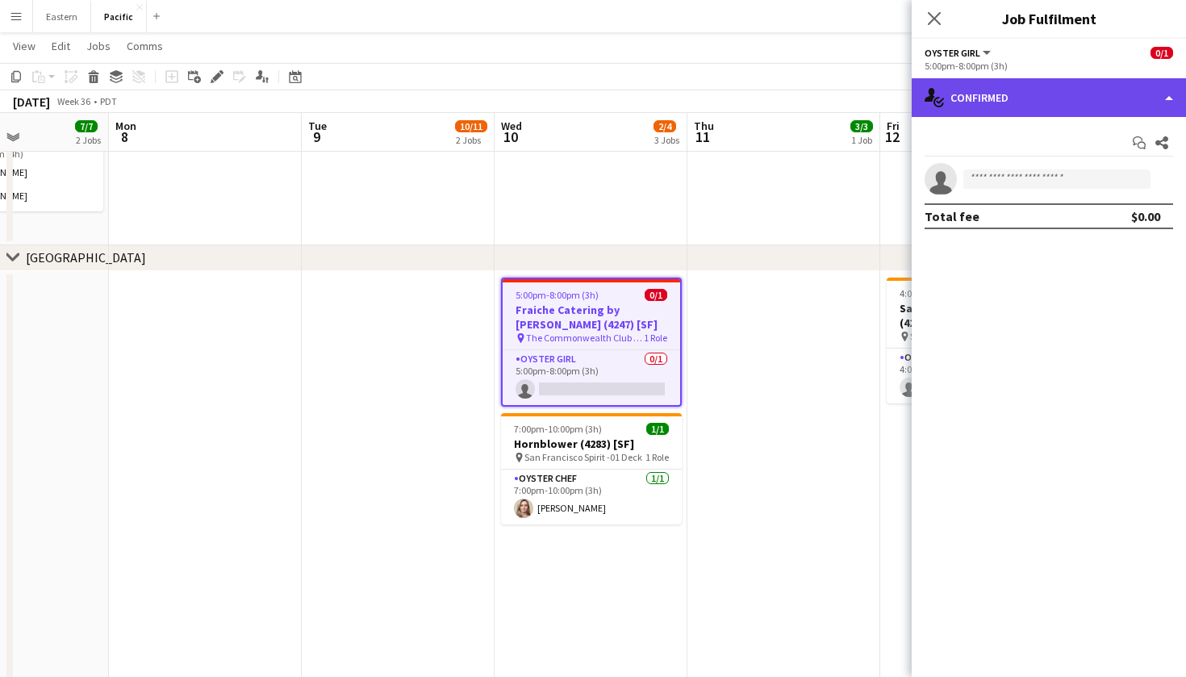
click at [1079, 95] on div "single-neutral-actions-check-2 Confirmed" at bounding box center [1049, 97] width 274 height 39
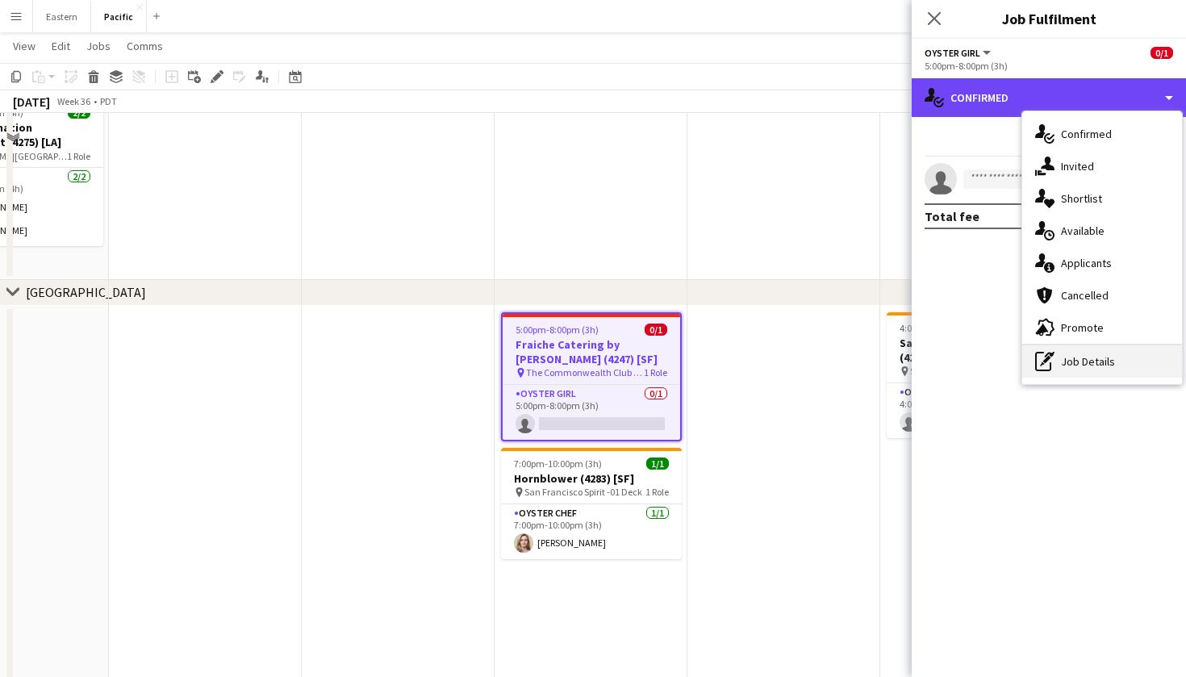
scroll to position [606, 0]
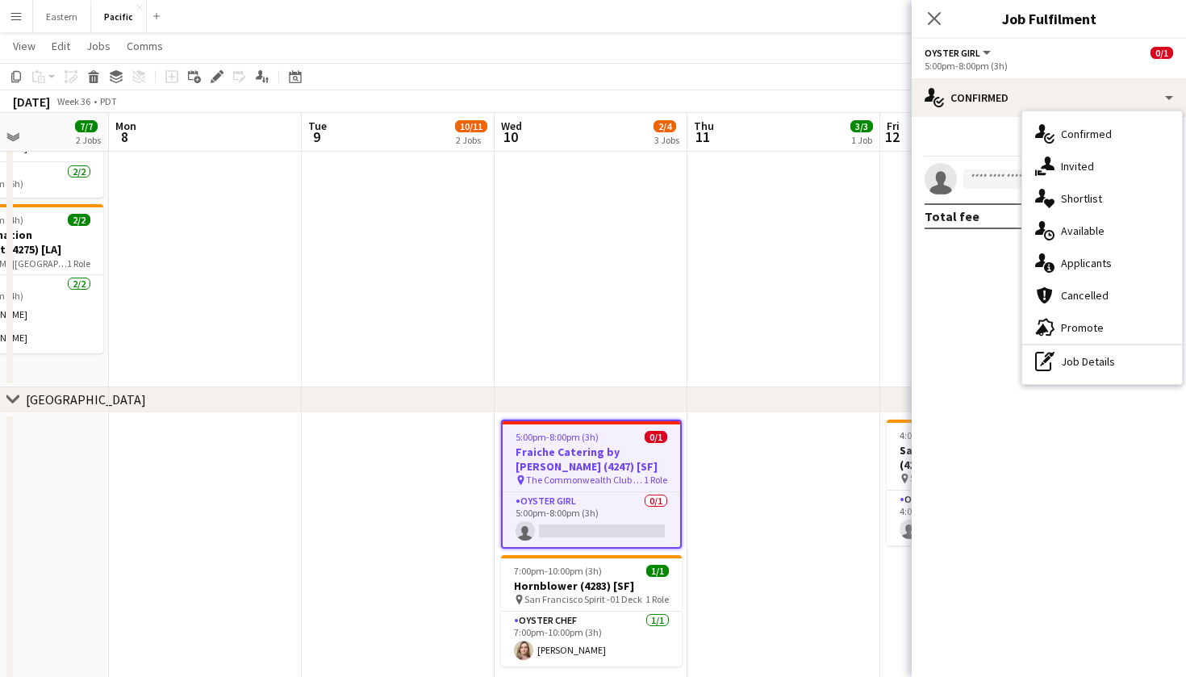
click at [611, 466] on h3 "Fraiche Catering by Patrick David (4247) [SF]" at bounding box center [592, 459] width 178 height 29
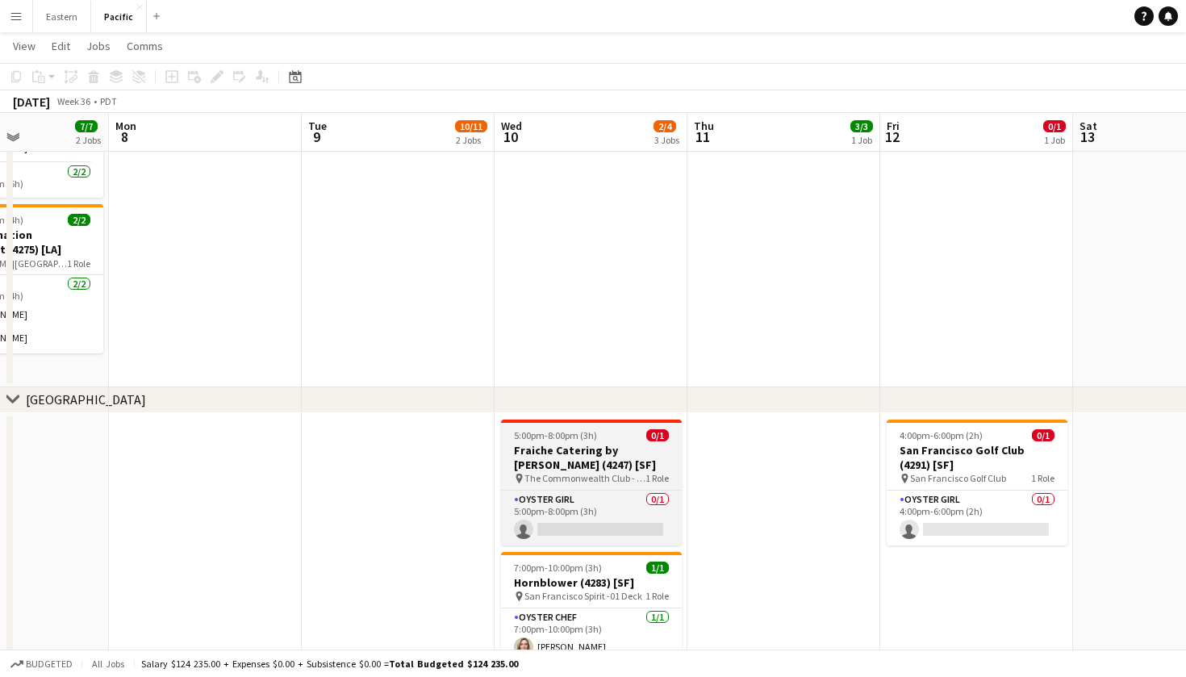
click at [616, 470] on h3 "Fraiche Catering by Patrick David (4247) [SF]" at bounding box center [591, 457] width 181 height 29
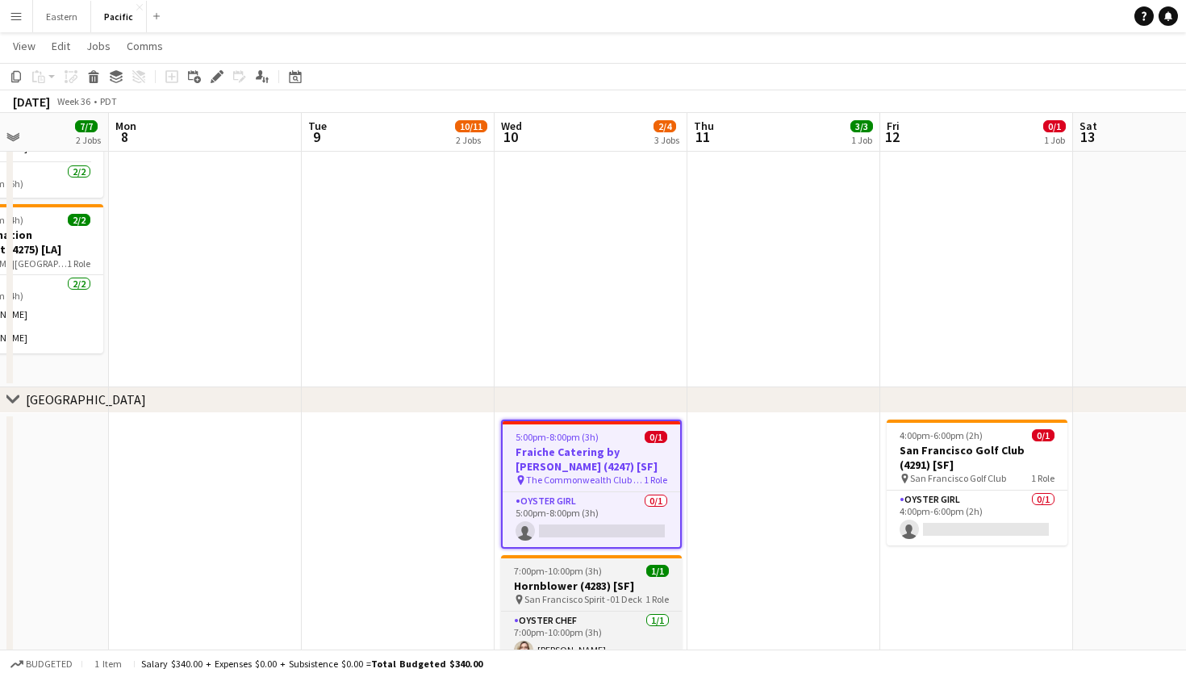
click at [619, 579] on h3 "Hornblower (4283) [SF]" at bounding box center [591, 586] width 181 height 15
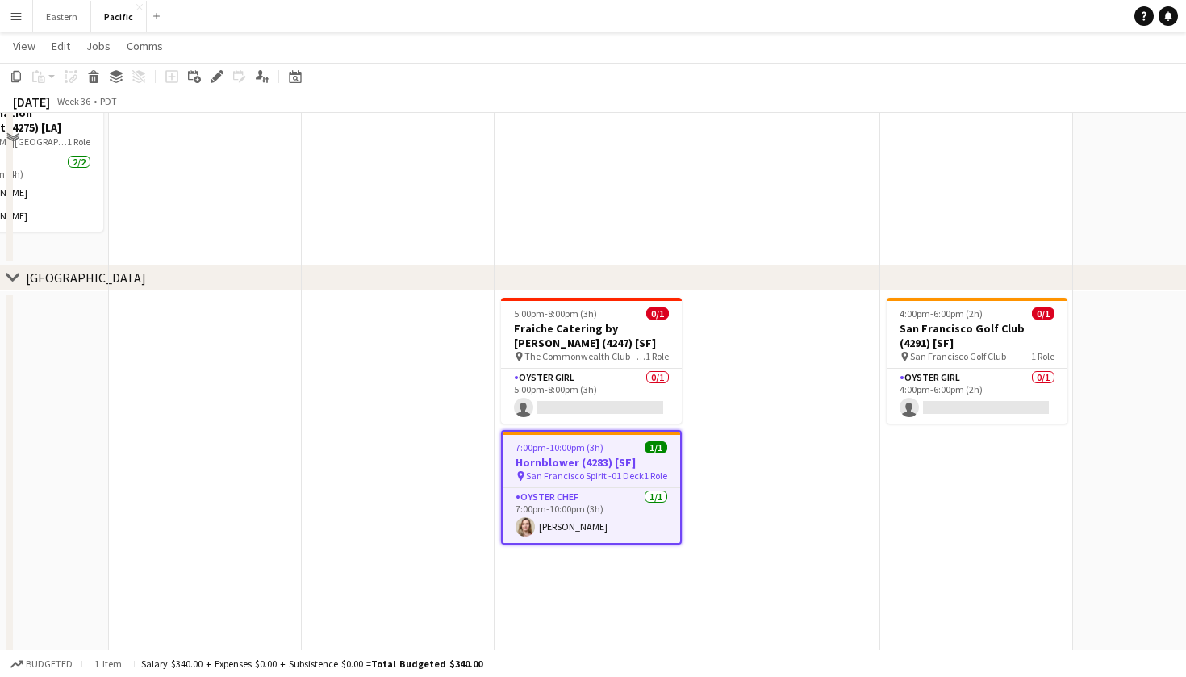
scroll to position [740, 0]
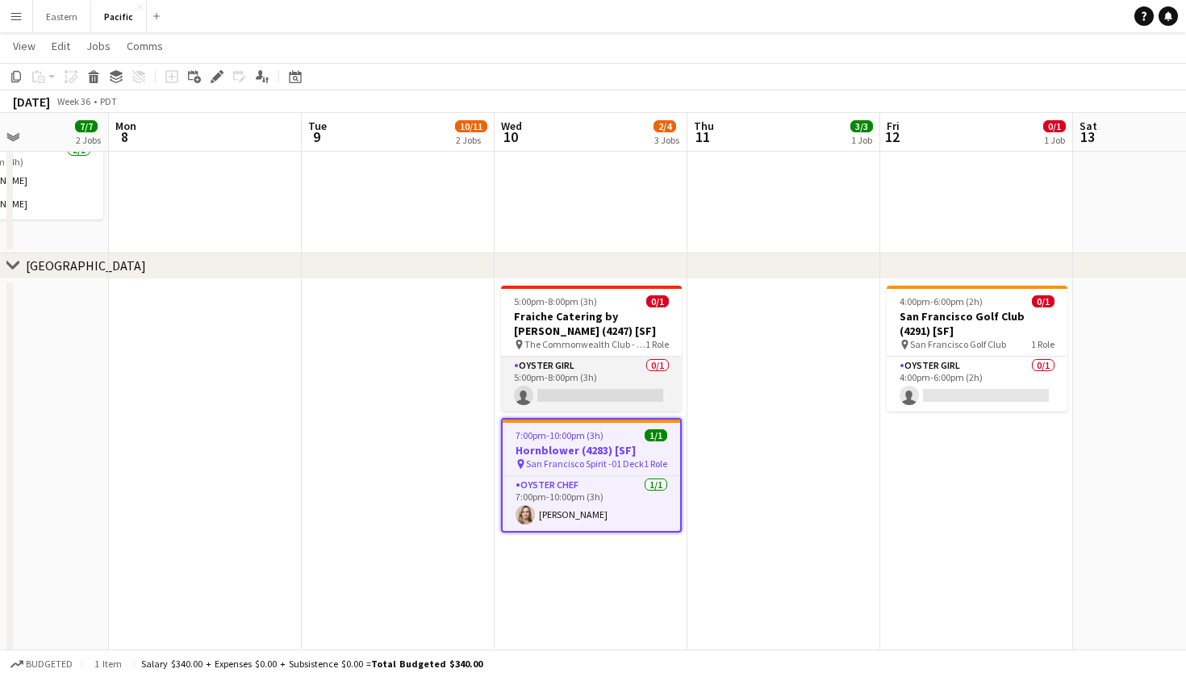
click at [639, 373] on app-card-role "Oyster Girl 0/1 5:00pm-8:00pm (3h) single-neutral-actions" at bounding box center [591, 384] width 181 height 55
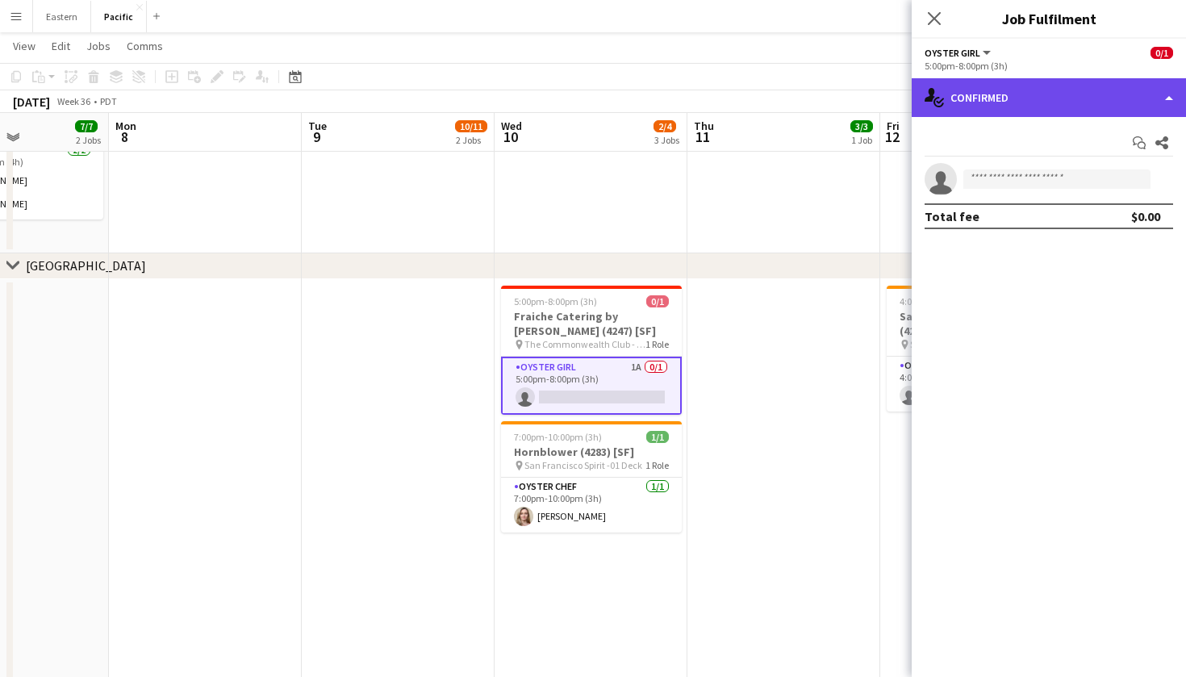
click at [1082, 92] on div "single-neutral-actions-check-2 Confirmed" at bounding box center [1049, 97] width 274 height 39
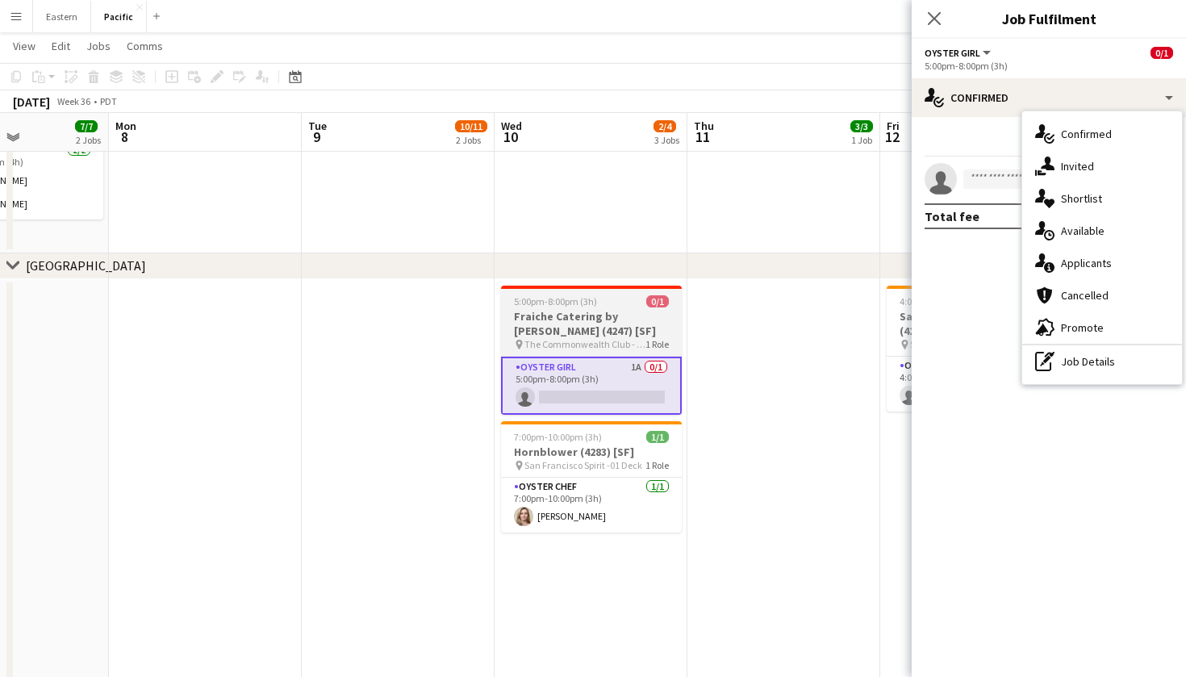
click at [619, 336] on h3 "Fraiche Catering by Patrick David (4247) [SF]" at bounding box center [591, 323] width 181 height 29
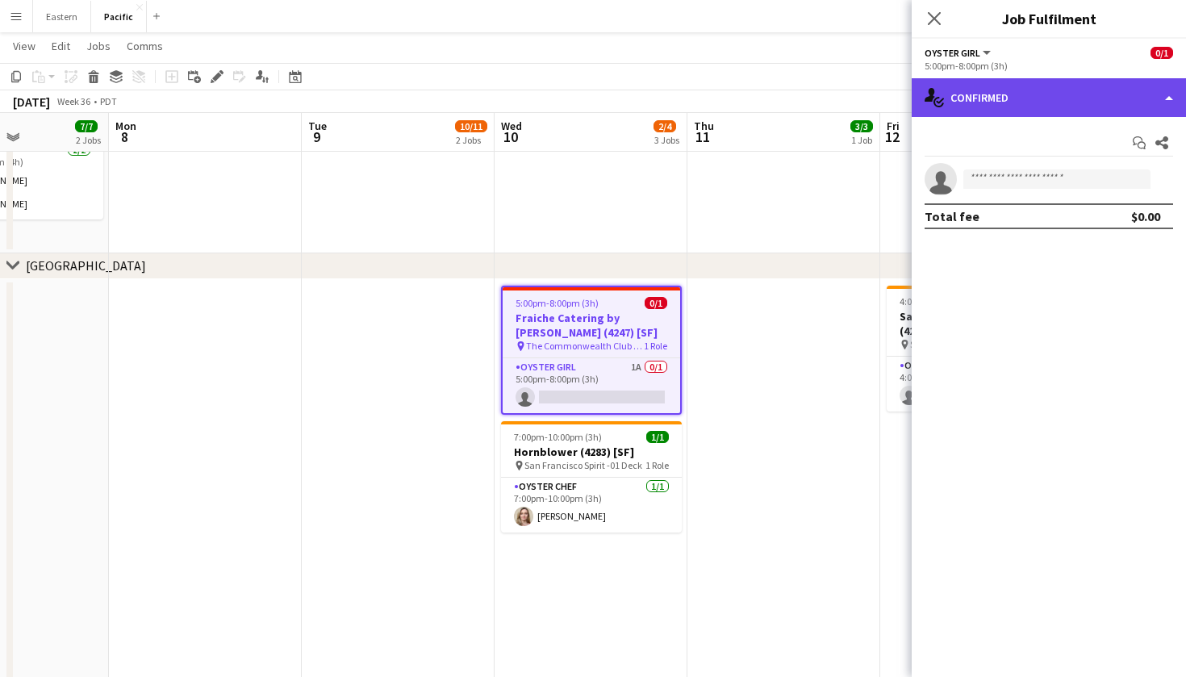
click at [1087, 85] on div "single-neutral-actions-check-2 Confirmed" at bounding box center [1049, 97] width 274 height 39
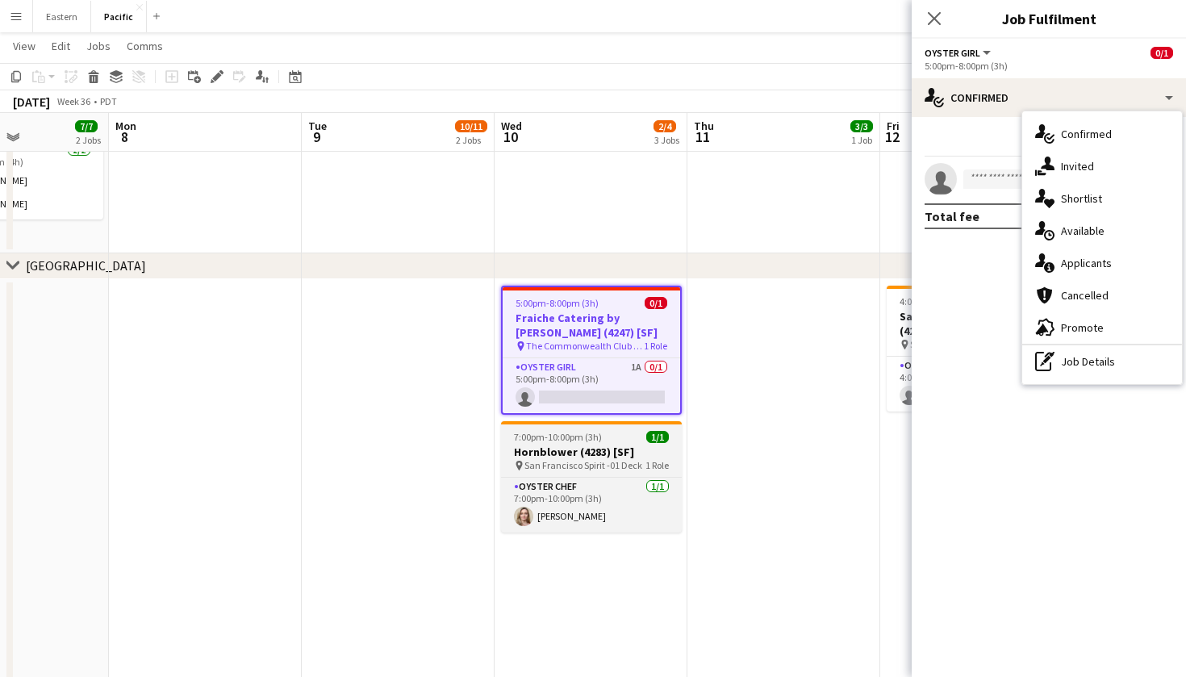
click at [558, 450] on h3 "Hornblower (4283) [SF]" at bounding box center [591, 452] width 181 height 15
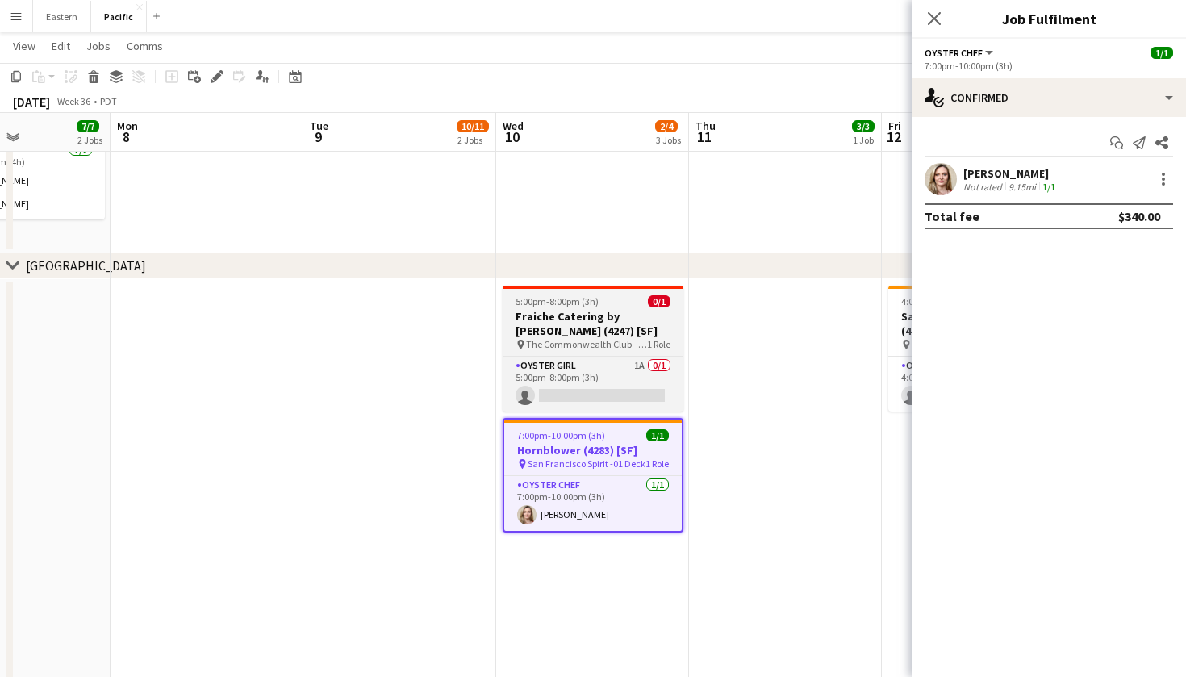
click at [637, 334] on h3 "Fraiche Catering by Patrick David (4247) [SF]" at bounding box center [593, 323] width 181 height 29
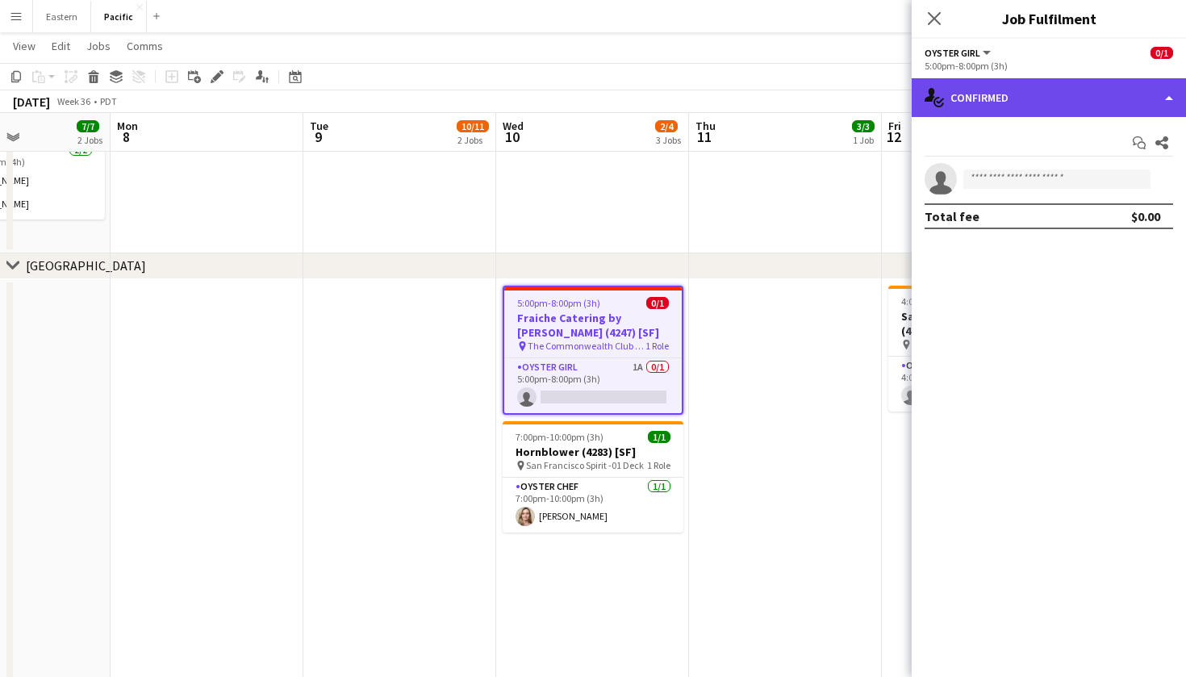
click at [1113, 89] on div "single-neutral-actions-check-2 Confirmed" at bounding box center [1049, 97] width 274 height 39
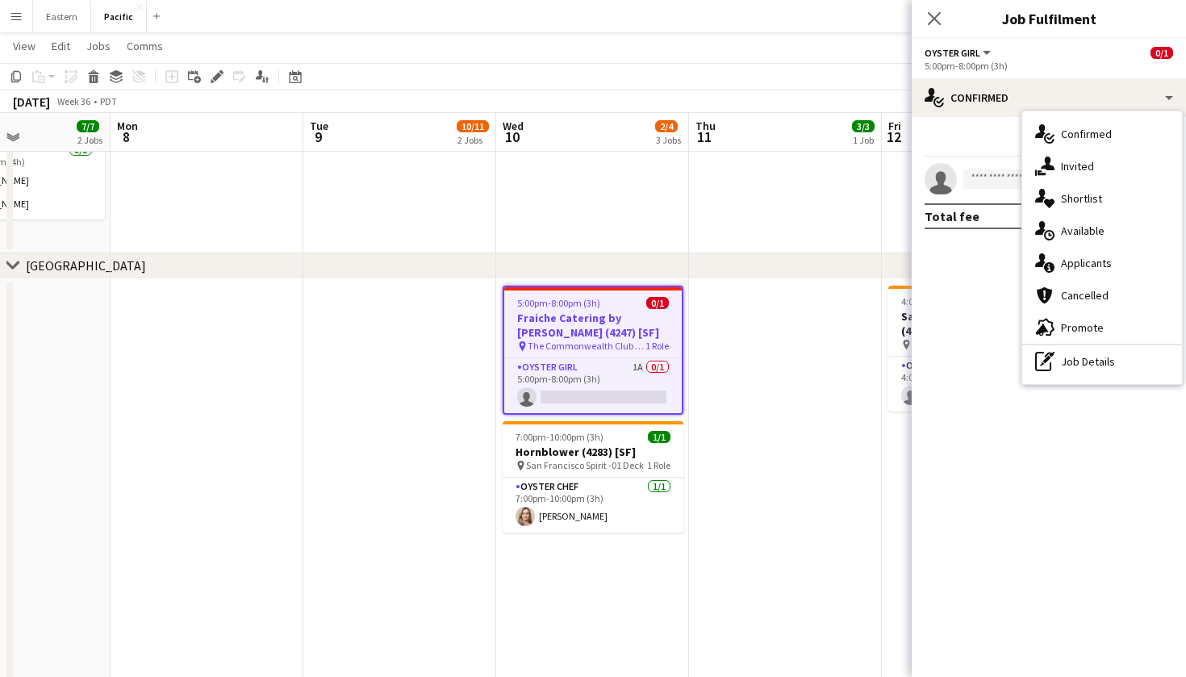
click at [643, 309] on app-job-card "5:00pm-8:00pm (3h) 0/1 Fraiche Catering by Patrick David (4247) [SF] pin The Co…" at bounding box center [593, 350] width 181 height 129
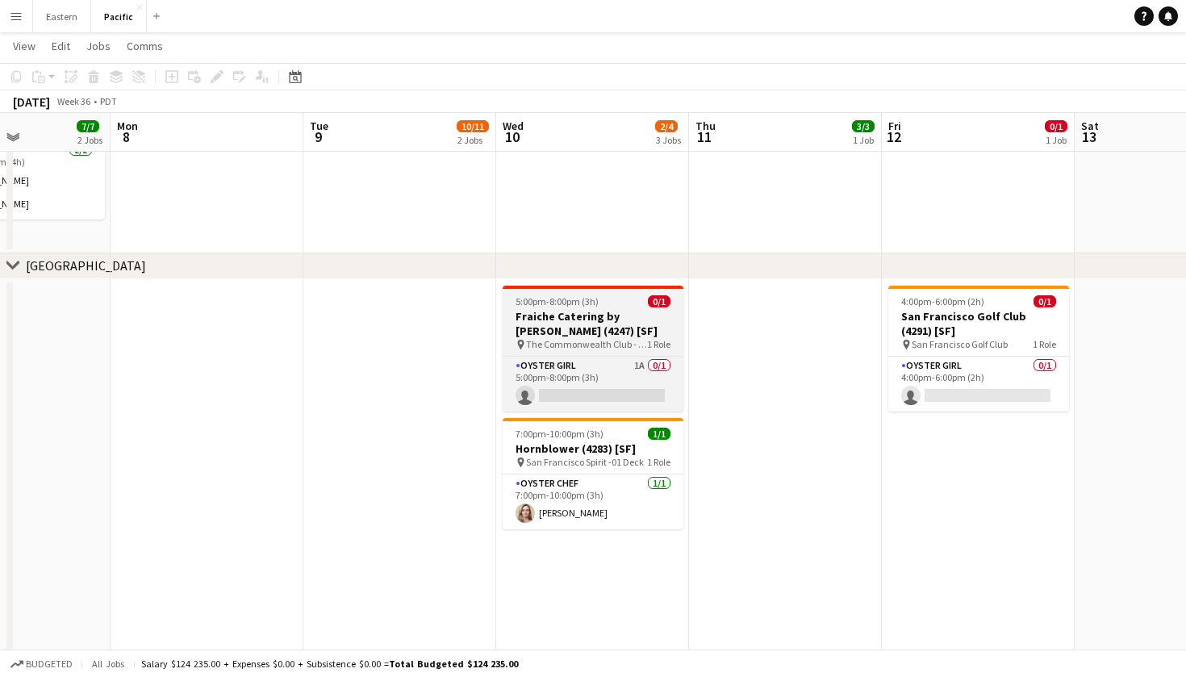
scroll to position [0, 469]
click at [643, 309] on h3 "Fraiche Catering by Patrick David (4247) [SF]" at bounding box center [592, 323] width 181 height 29
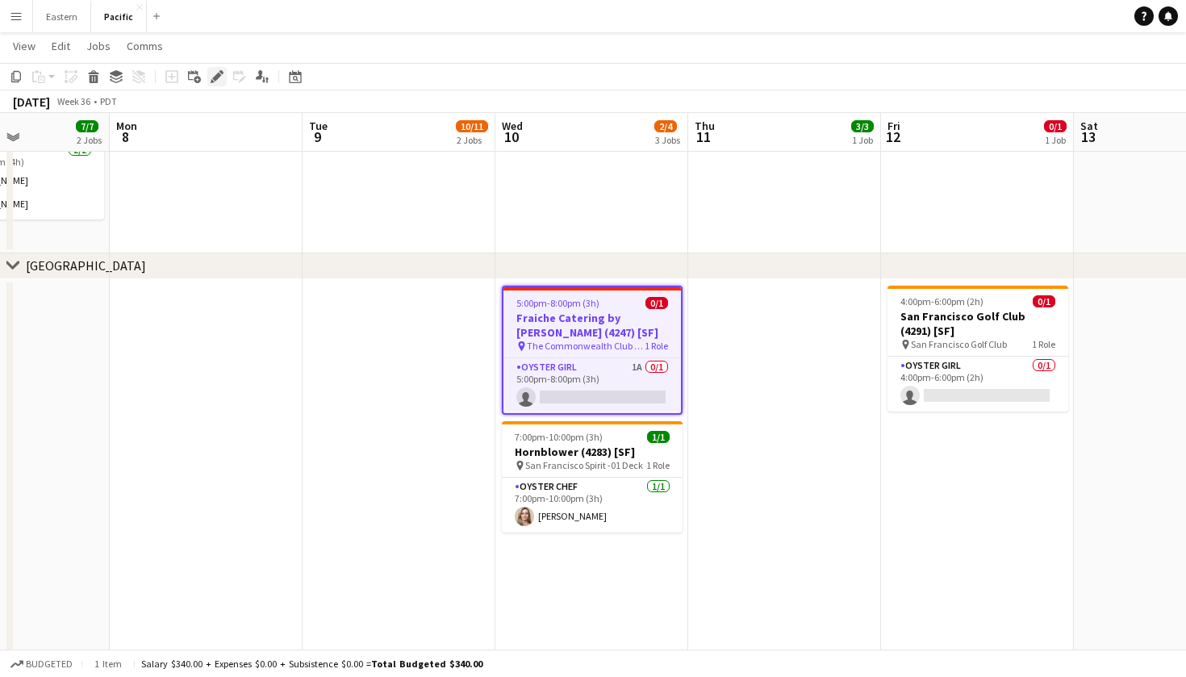
click at [215, 76] on icon at bounding box center [216, 77] width 9 height 9
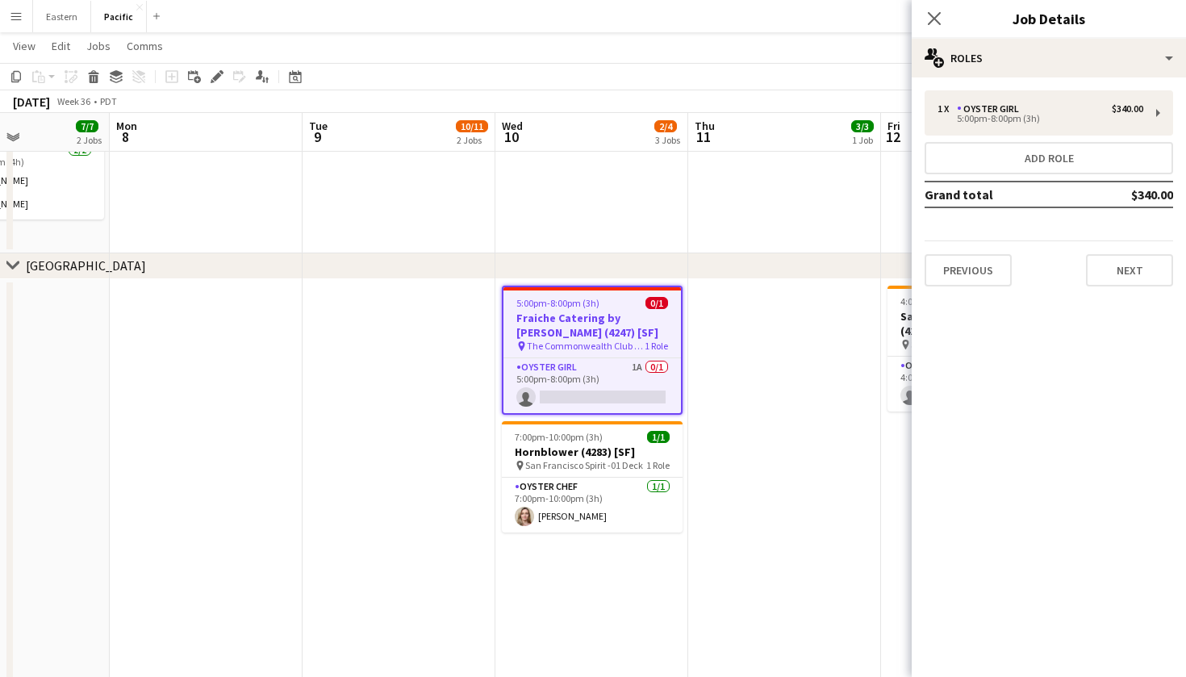
click at [1078, 31] on div "Close pop-in Job Details" at bounding box center [1049, 19] width 274 height 39
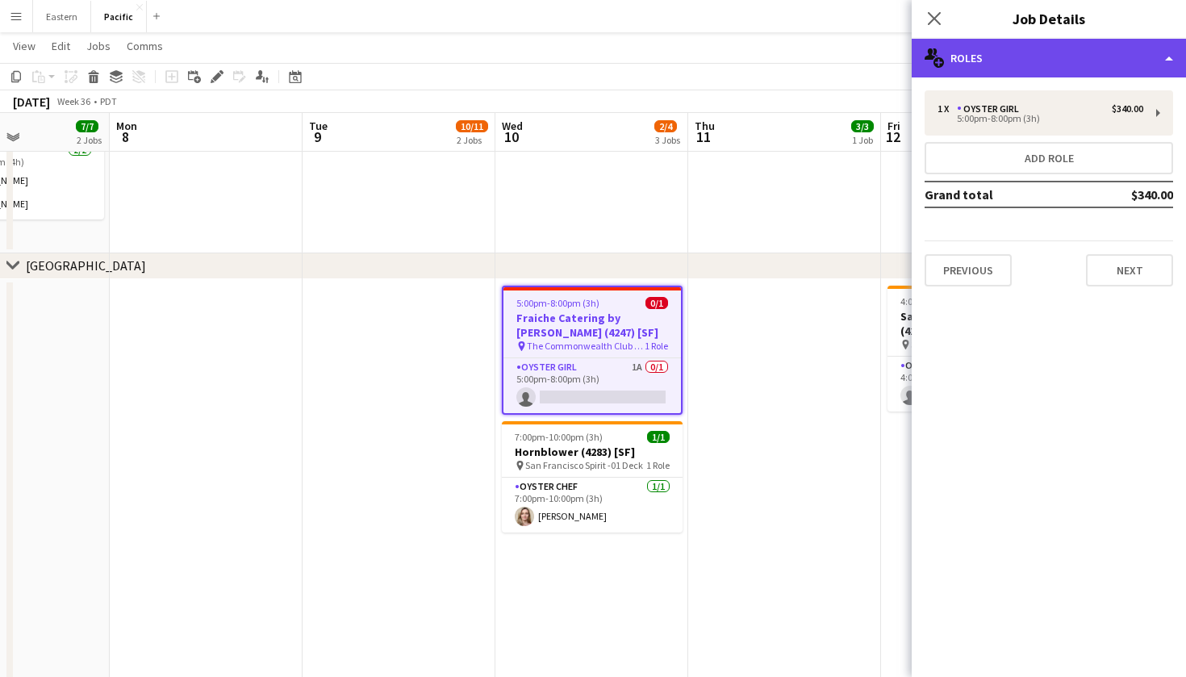
click at [1079, 56] on div "multiple-users-add Roles" at bounding box center [1049, 58] width 274 height 39
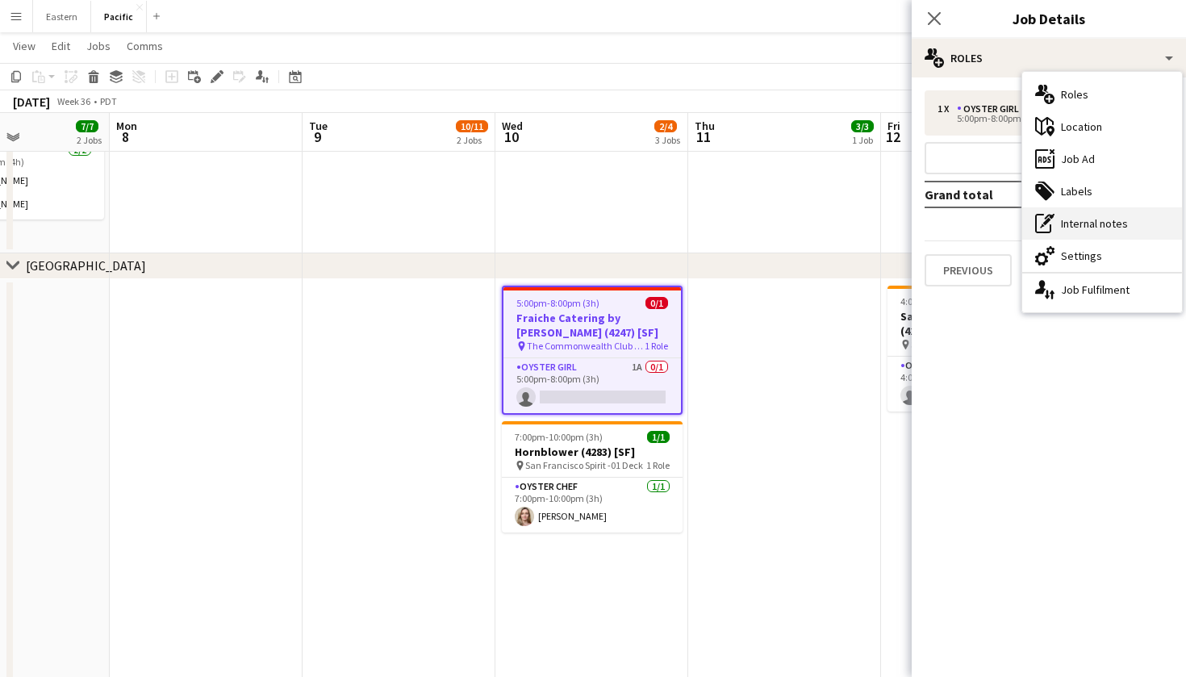
click at [1099, 225] on div "pen-write Internal notes" at bounding box center [1102, 223] width 160 height 32
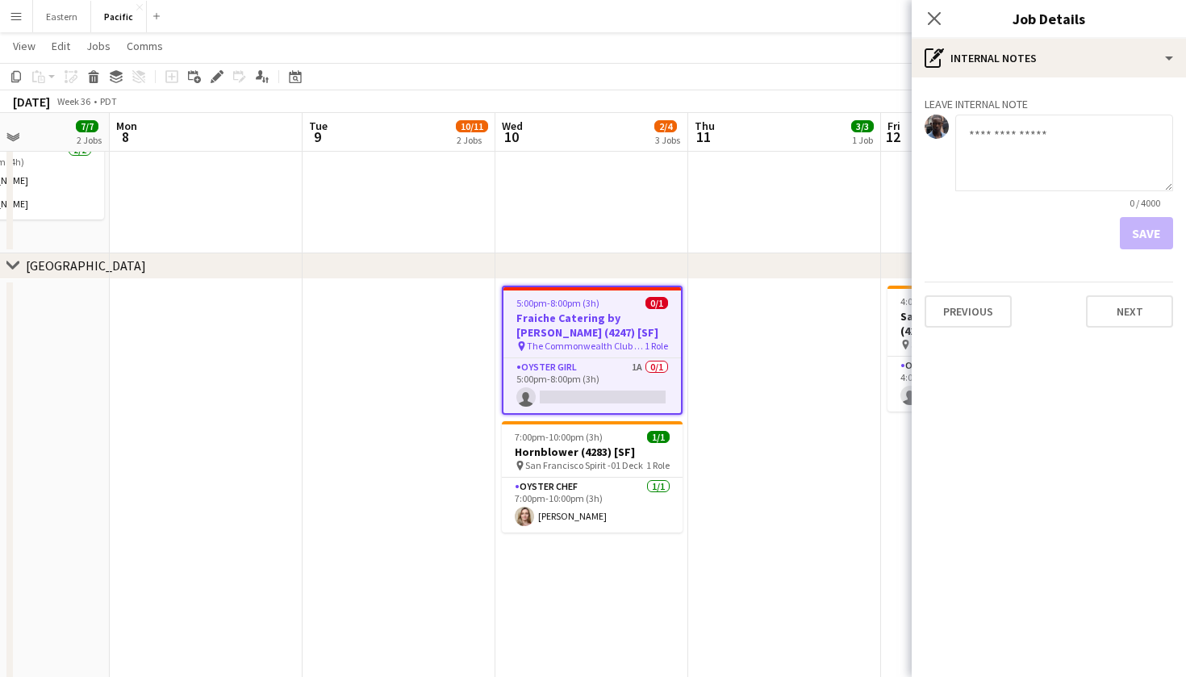
click at [1030, 148] on textarea at bounding box center [1064, 153] width 218 height 77
type textarea "**********"
click at [1155, 223] on button "Save" at bounding box center [1146, 233] width 53 height 32
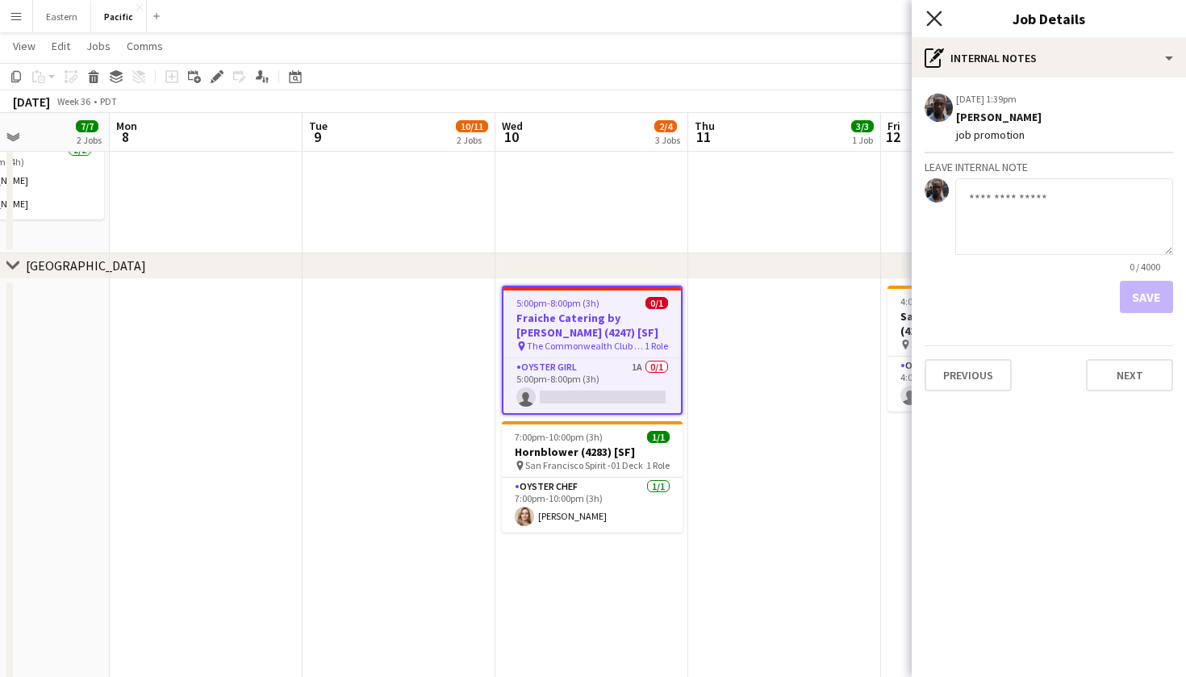
click at [941, 22] on icon "Close pop-in" at bounding box center [933, 17] width 15 height 15
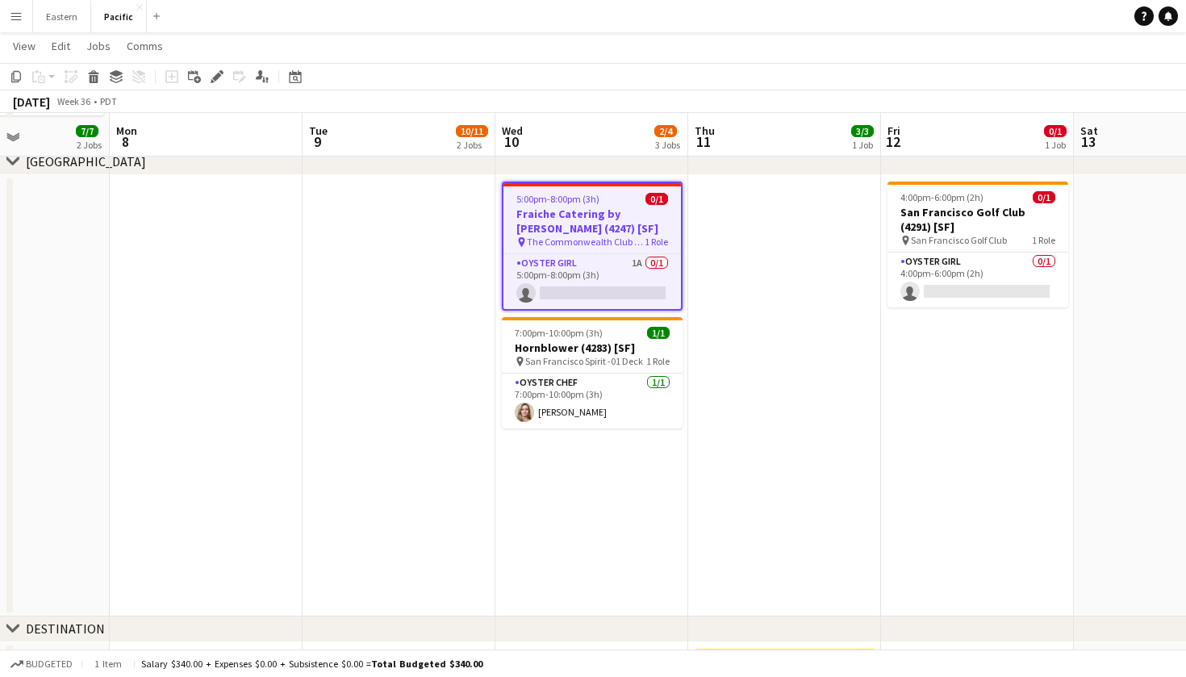
scroll to position [853, 0]
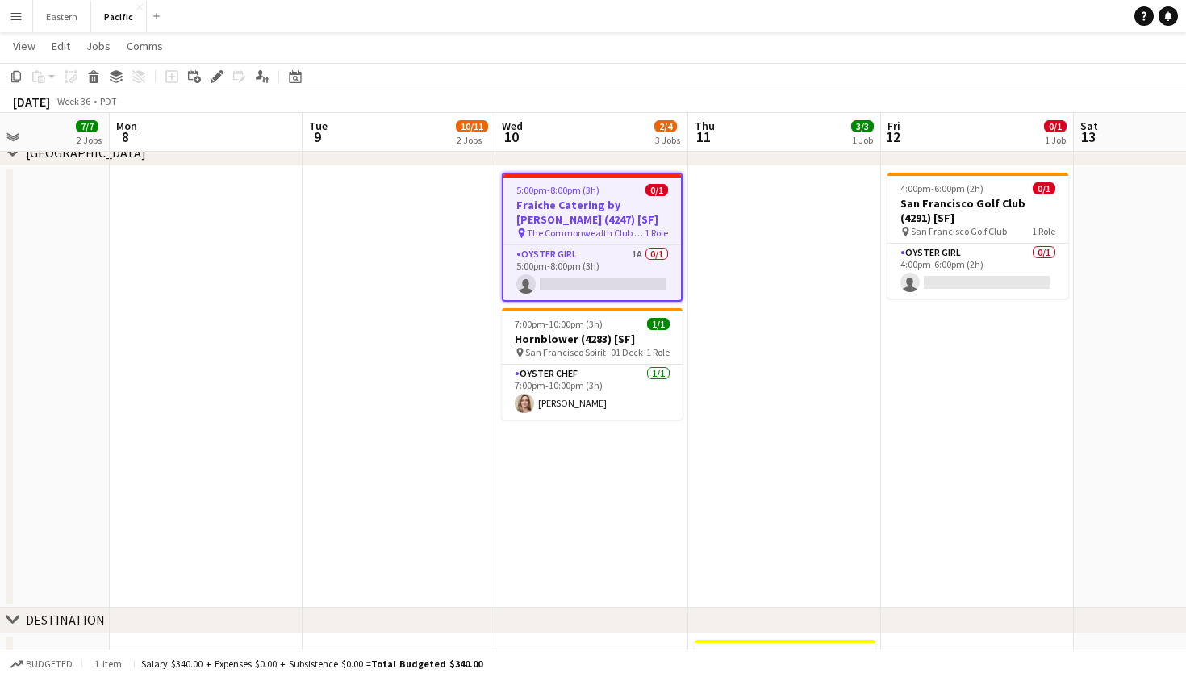
click at [602, 232] on span "The Commonwealth Club - Rooftop" at bounding box center [586, 233] width 118 height 12
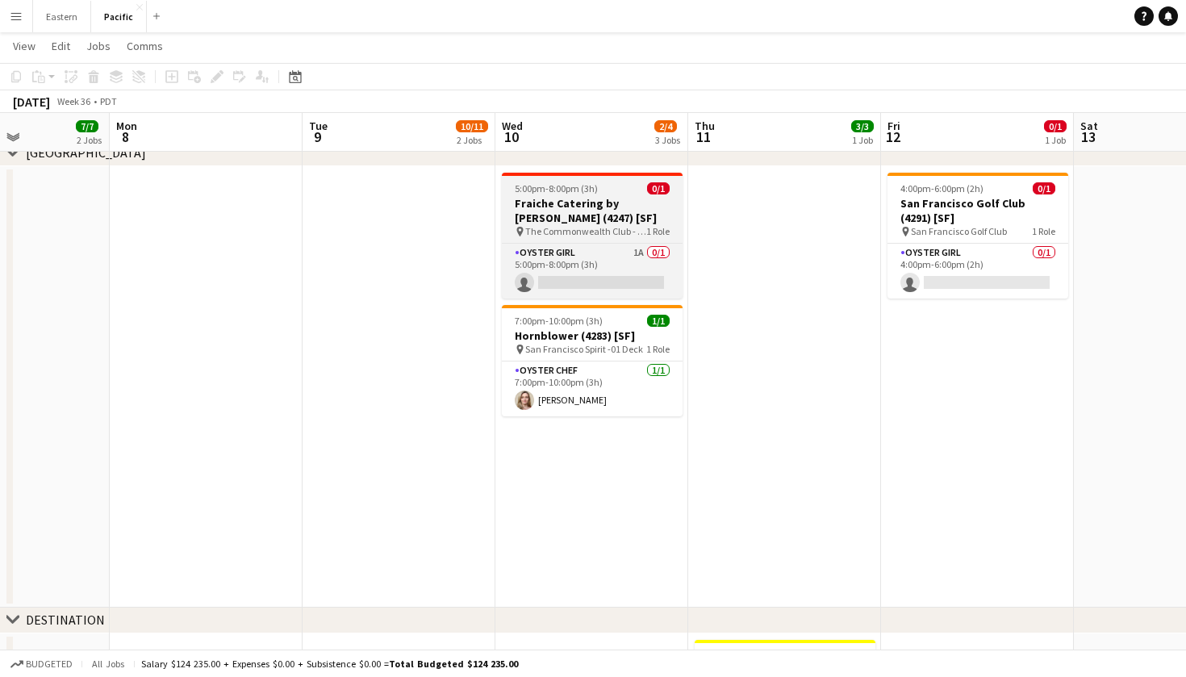
click at [601, 236] on span "The Commonwealth Club - Rooftop" at bounding box center [585, 231] width 121 height 12
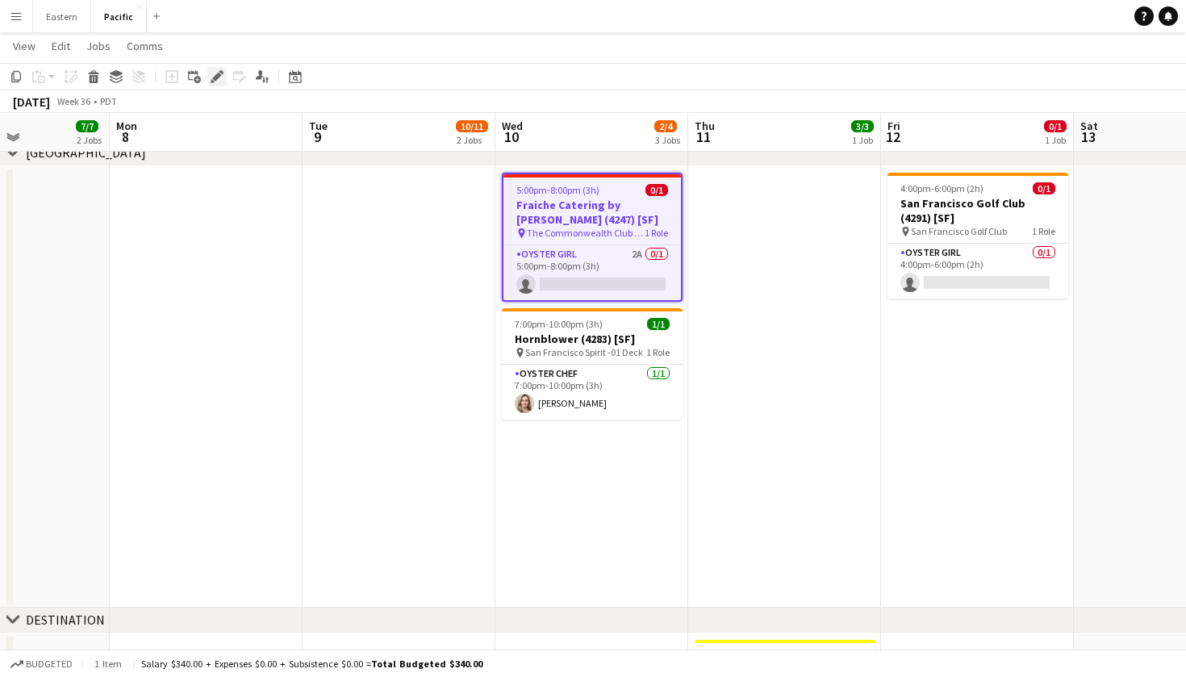
click at [225, 80] on div "Edit" at bounding box center [216, 76] width 19 height 19
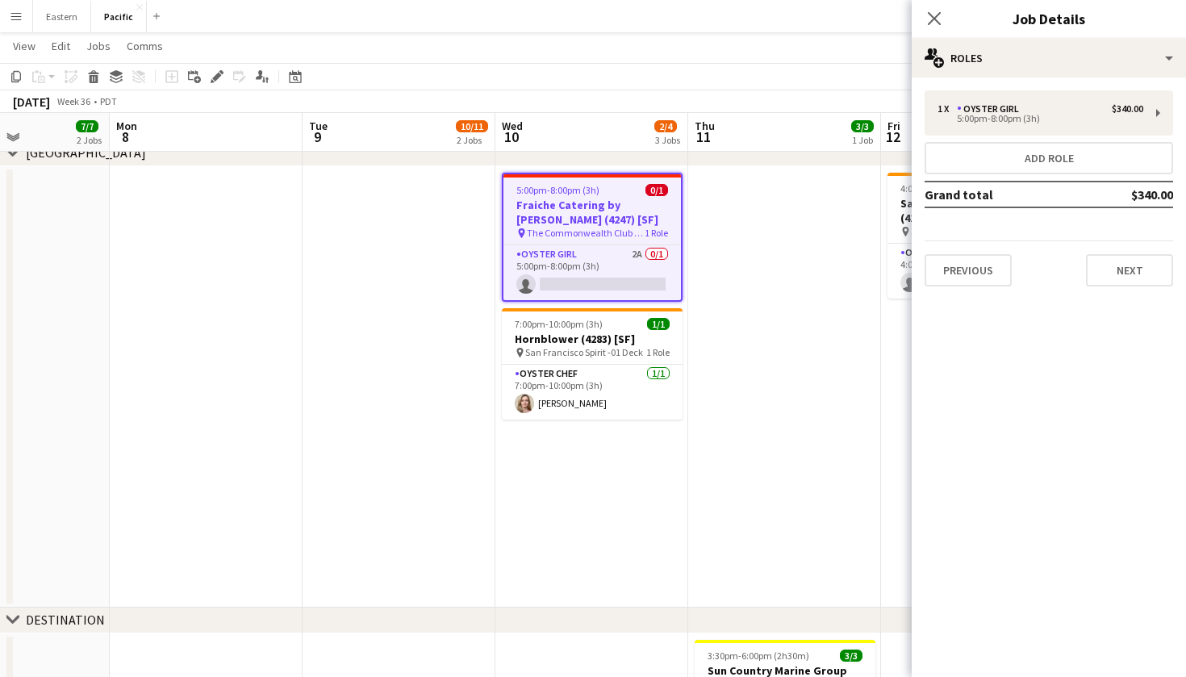
click at [950, 83] on div "1 x Oyster Girl $340.00 5:00pm-8:00pm (3h) Add role Grand total $340.00 Previou…" at bounding box center [1049, 188] width 274 height 222
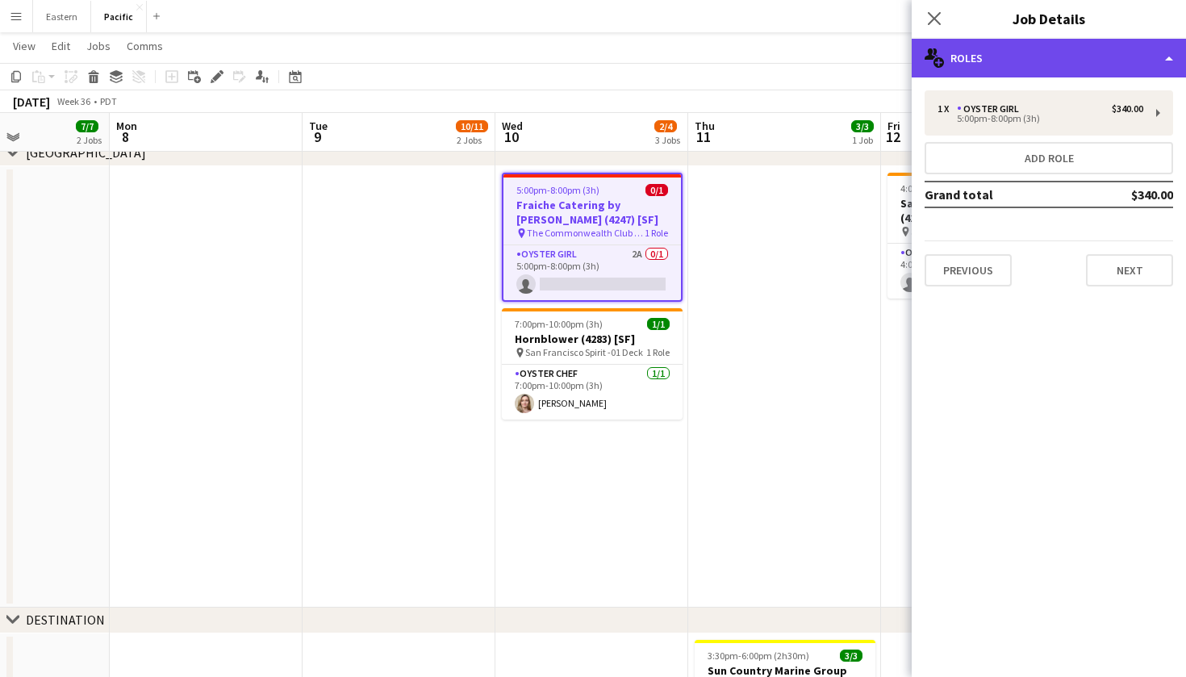
click at [959, 75] on div "multiple-users-add Roles" at bounding box center [1049, 58] width 274 height 39
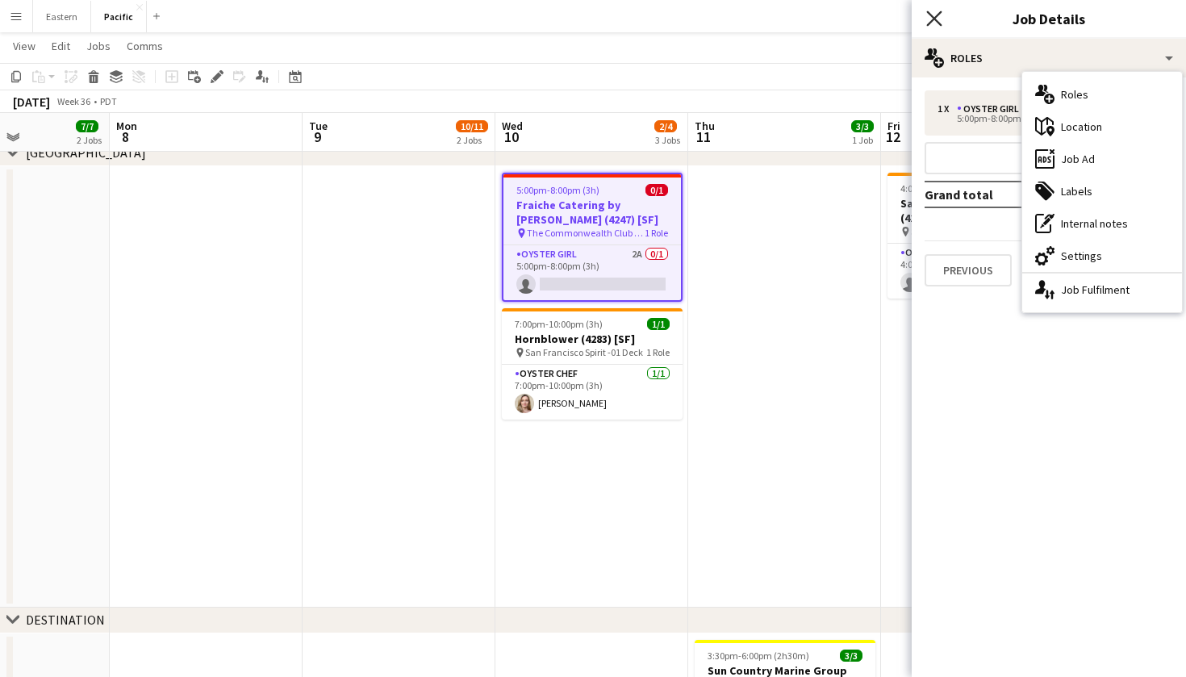
click at [934, 25] on app-icon "Close pop-in" at bounding box center [934, 18] width 23 height 23
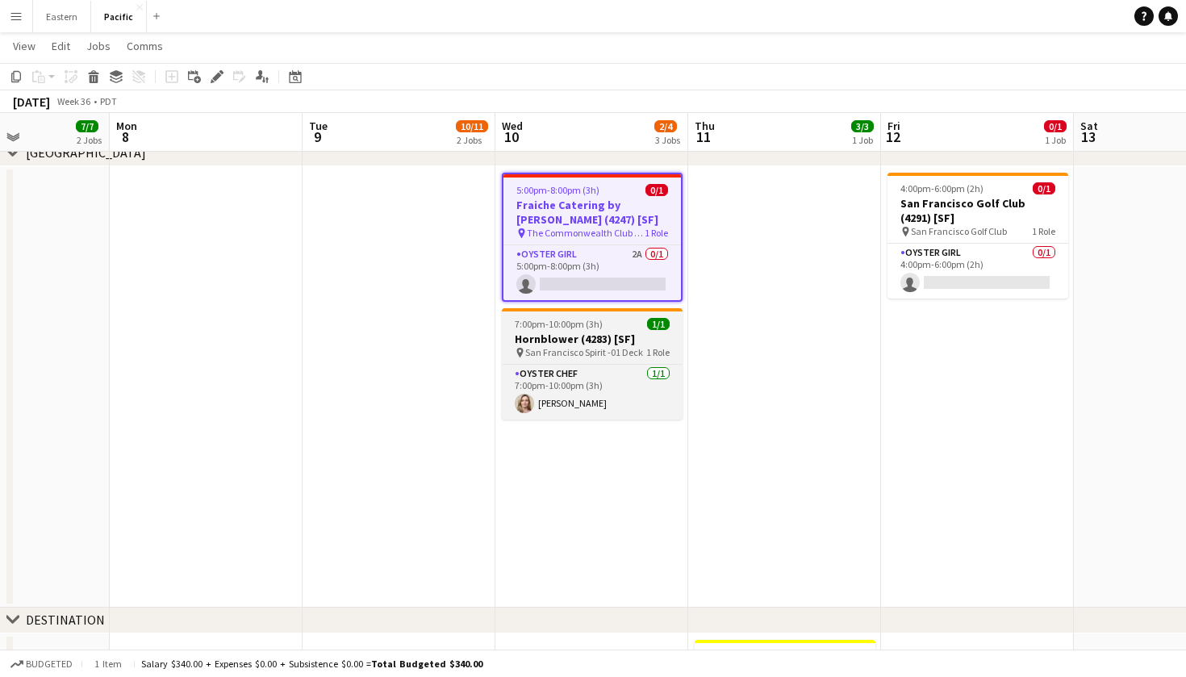
click at [548, 357] on span "San Francisco Spirit -01 Deck" at bounding box center [584, 352] width 118 height 12
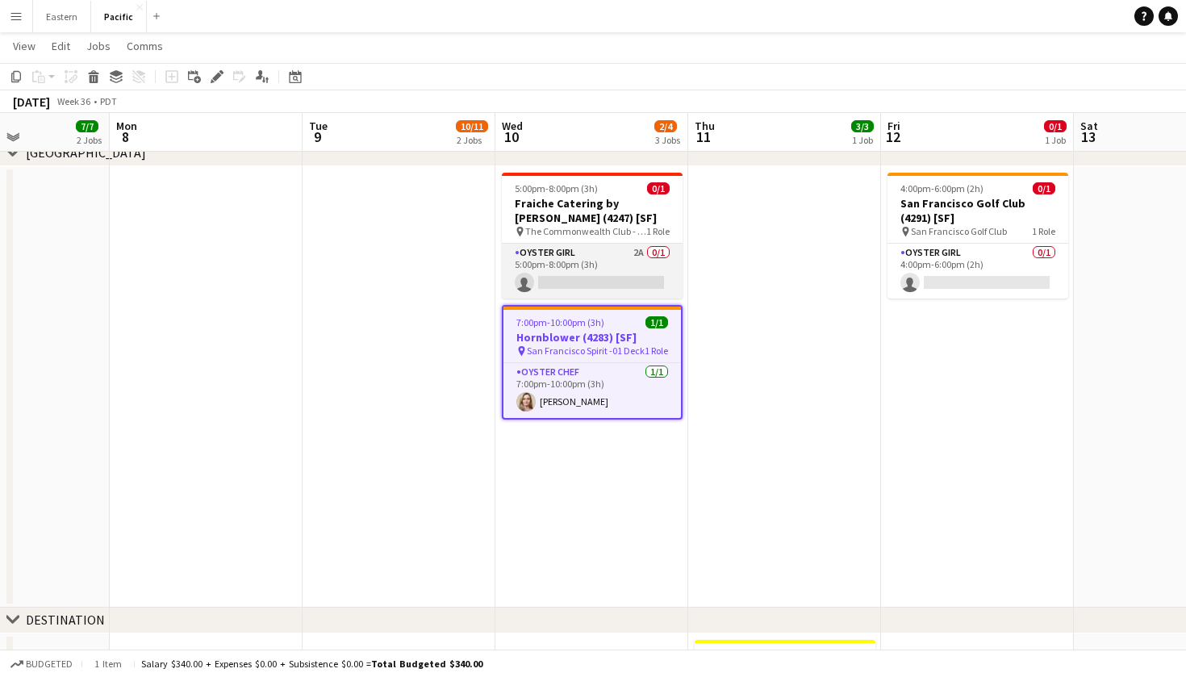
click at [607, 278] on app-card-role "Oyster Girl 2A 0/1 5:00pm-8:00pm (3h) single-neutral-actions" at bounding box center [592, 271] width 181 height 55
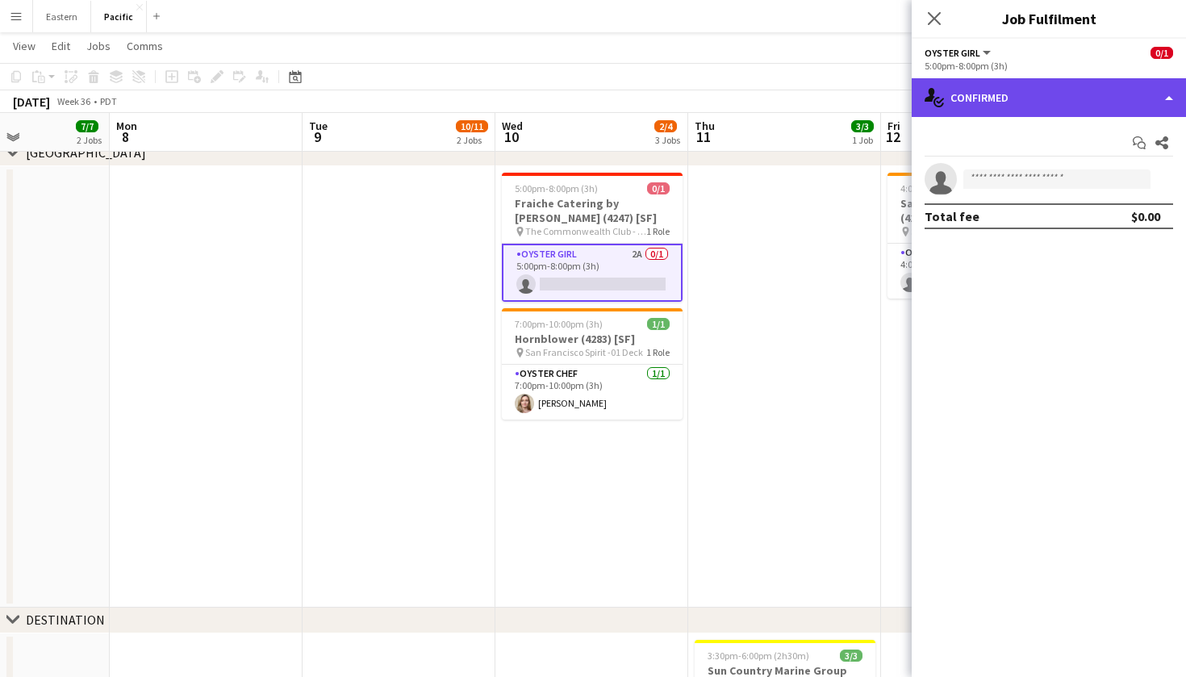
click at [1005, 107] on div "single-neutral-actions-check-2 Confirmed" at bounding box center [1049, 97] width 274 height 39
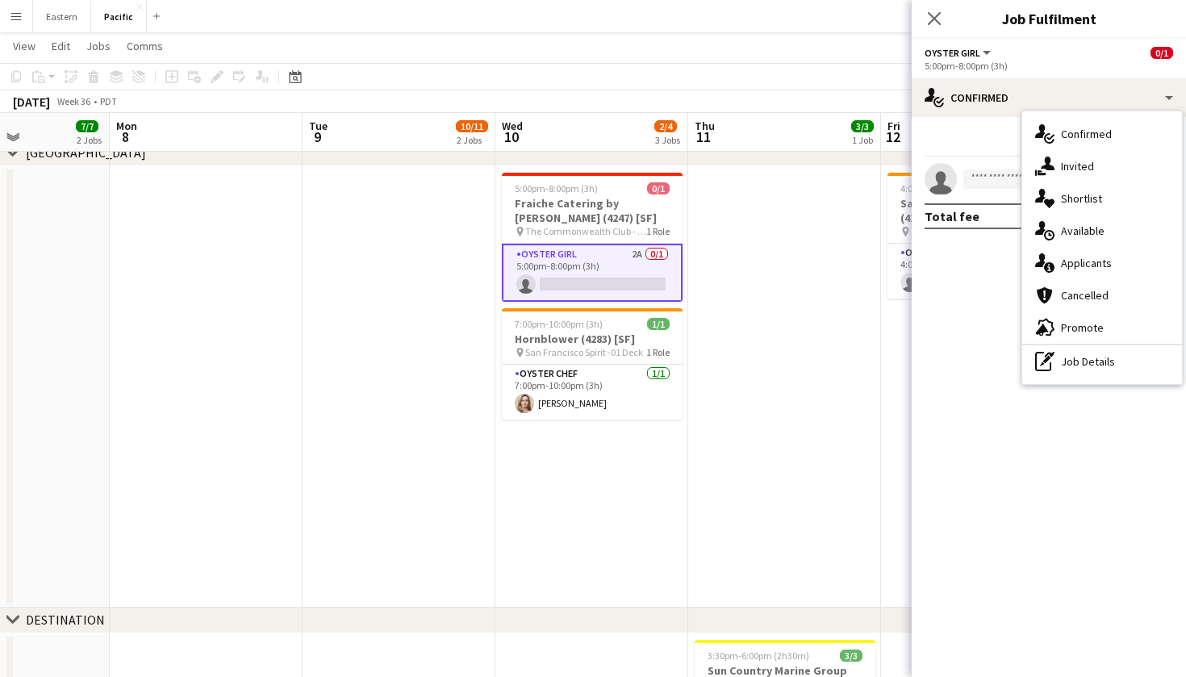
click at [918, 10] on div "Close pop-in" at bounding box center [934, 18] width 45 height 37
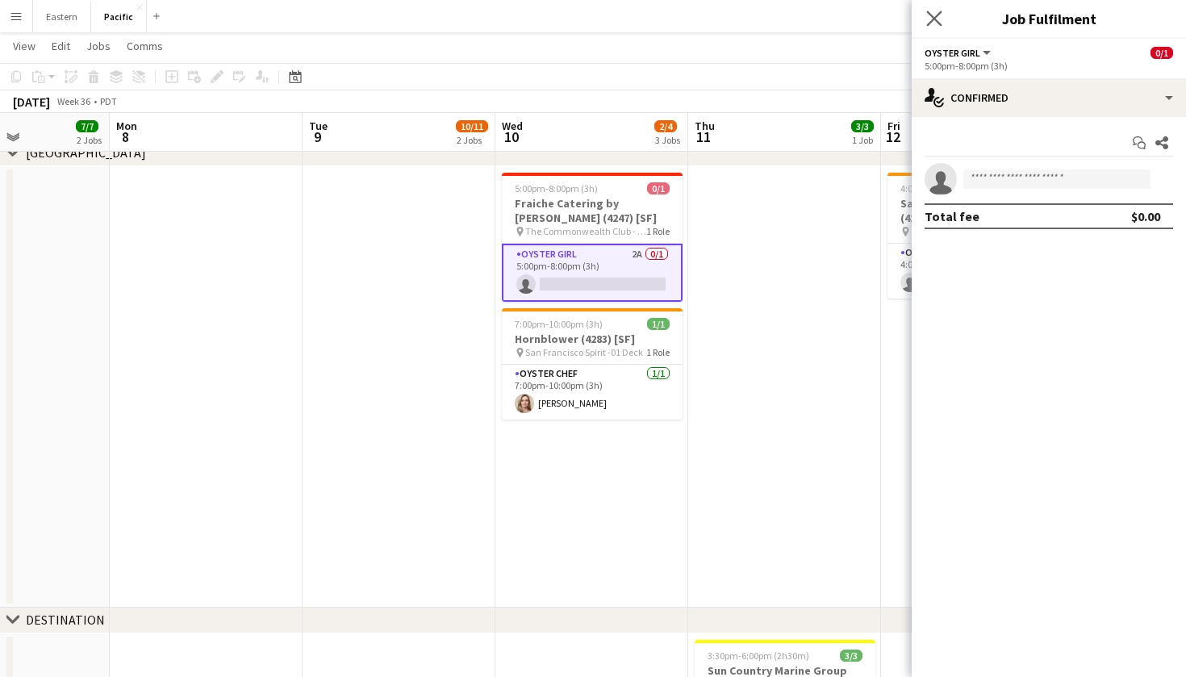
click at [930, 9] on app-icon "Close pop-in" at bounding box center [934, 18] width 23 height 23
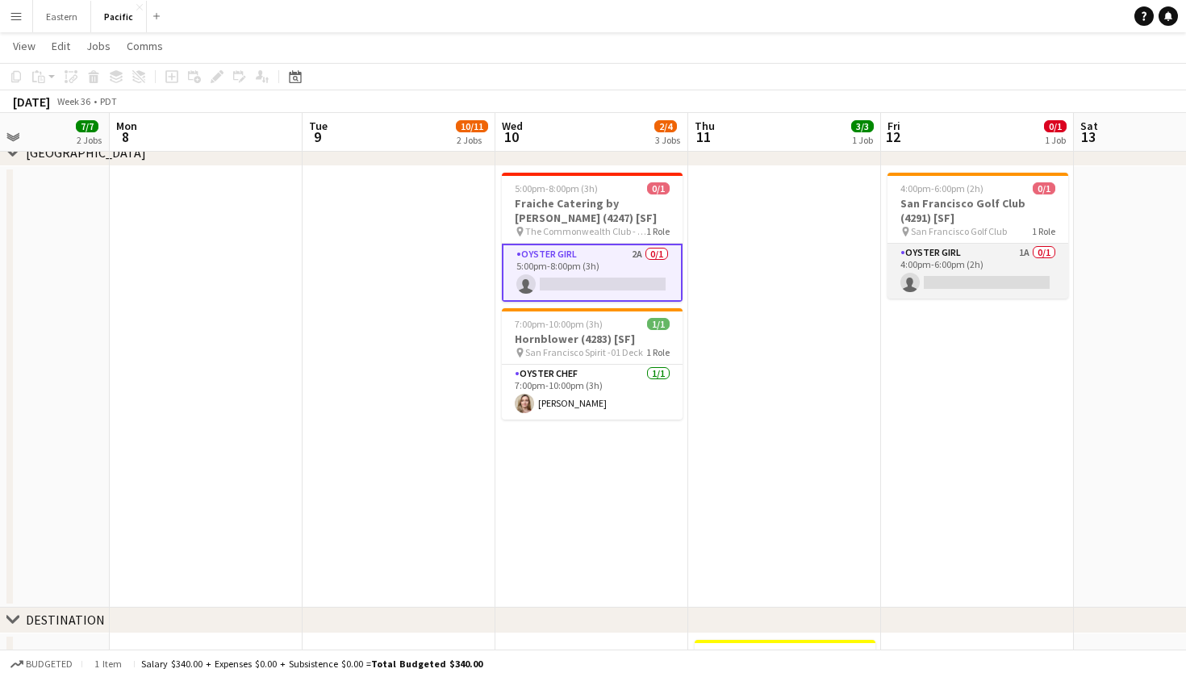
click at [963, 267] on app-card-role "Oyster Girl 1A 0/1 4:00pm-6:00pm (2h) single-neutral-actions" at bounding box center [978, 271] width 181 height 55
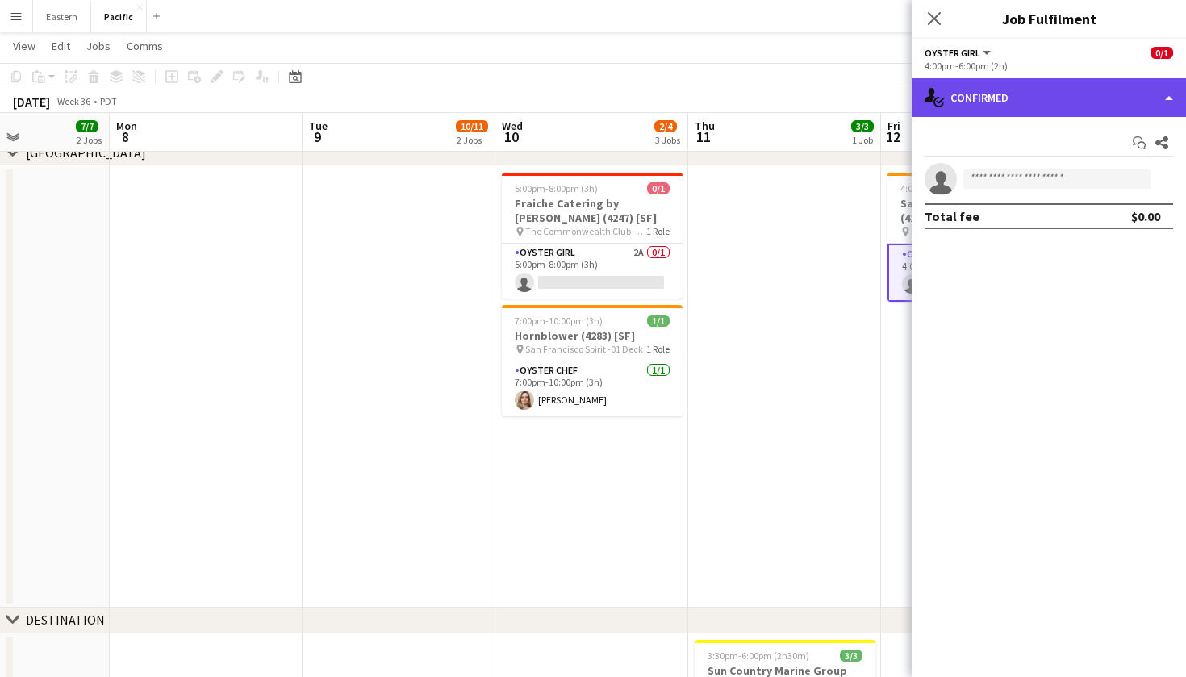
click at [1029, 107] on div "single-neutral-actions-check-2 Confirmed" at bounding box center [1049, 97] width 274 height 39
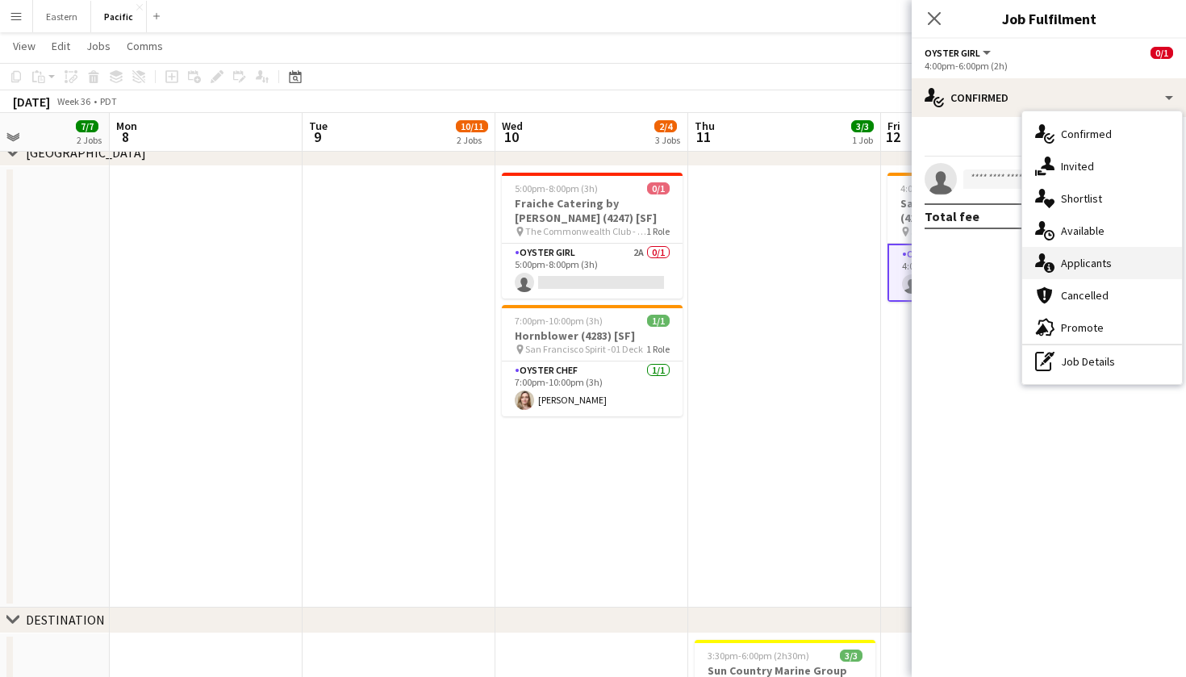
click at [1057, 261] on div "single-neutral-actions-information Applicants" at bounding box center [1102, 263] width 160 height 32
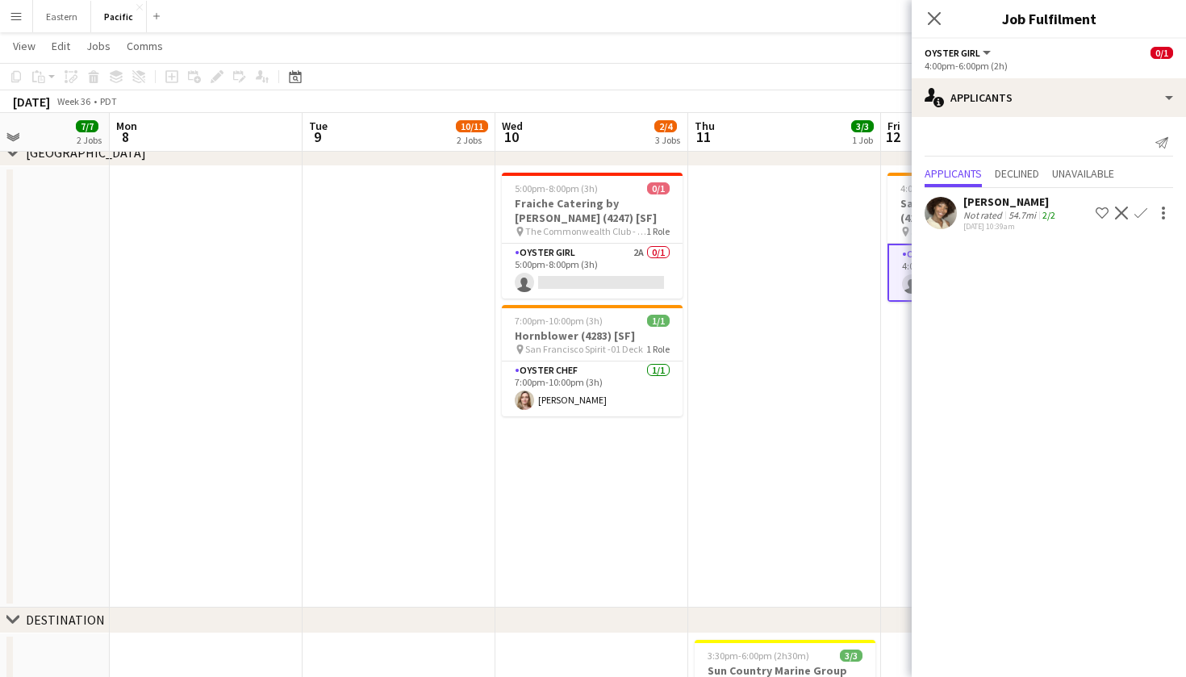
click at [643, 225] on span "The Commonwealth Club - Rooftop" at bounding box center [585, 231] width 121 height 12
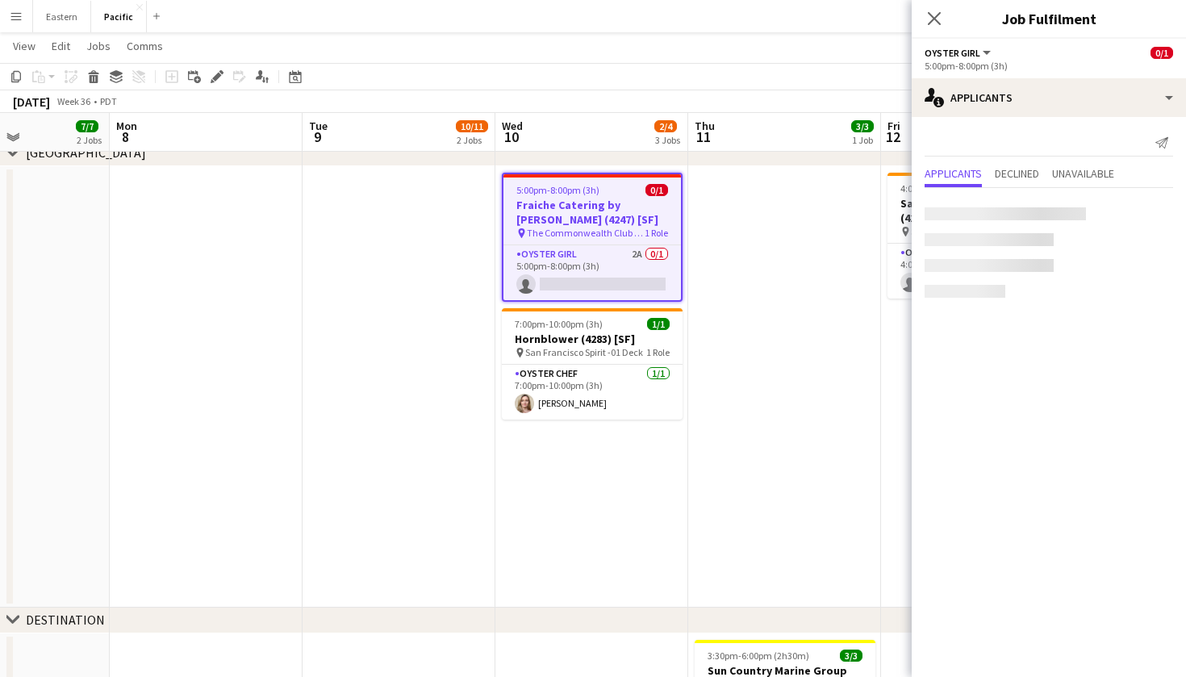
scroll to position [0, 468]
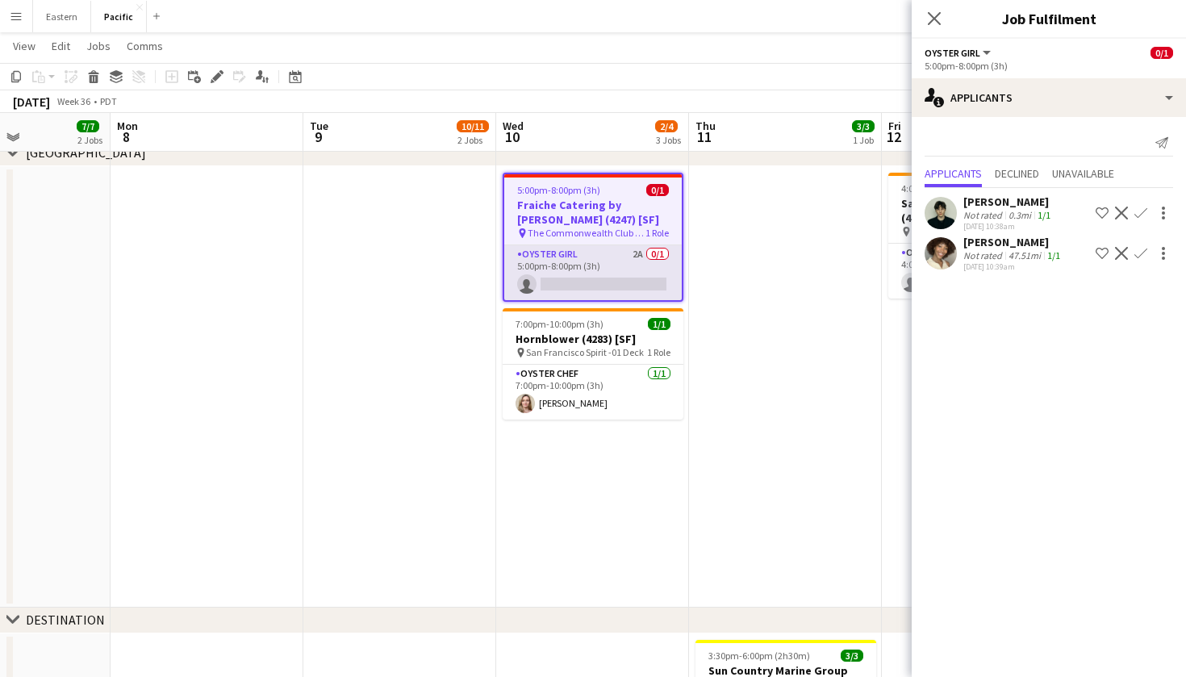
click at [643, 276] on app-card-role "Oyster Girl 2A 0/1 5:00pm-8:00pm (3h) single-neutral-actions" at bounding box center [593, 272] width 178 height 55
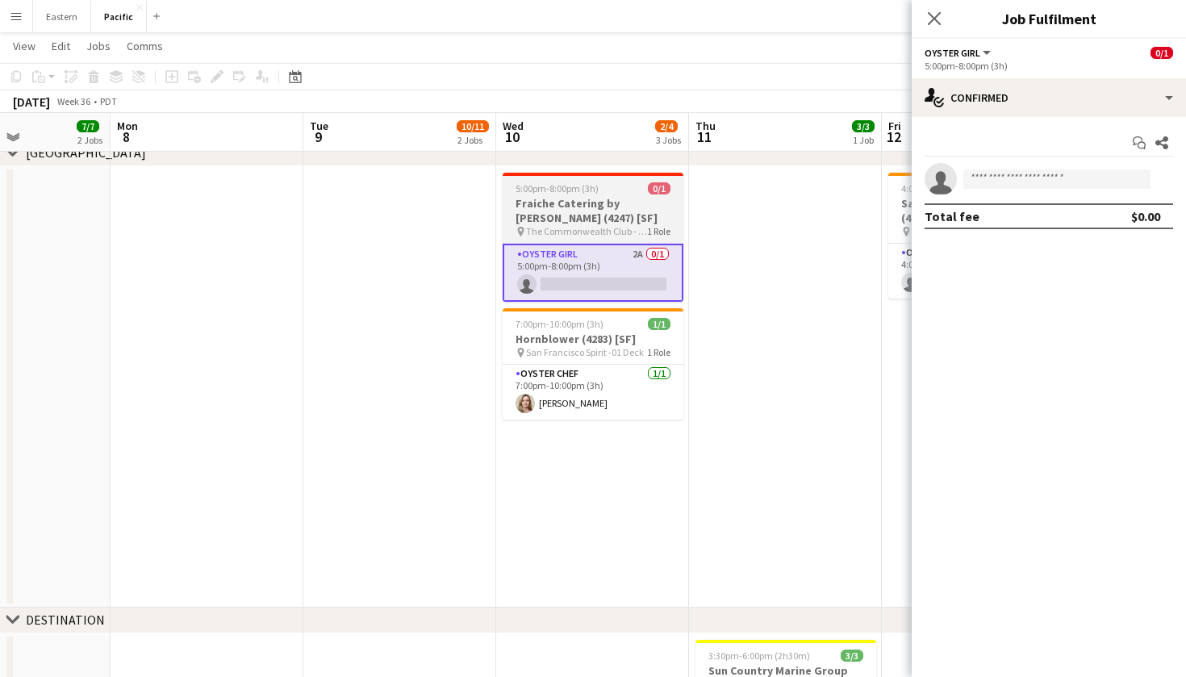
click at [642, 226] on span "The Commonwealth Club - Rooftop" at bounding box center [586, 231] width 121 height 12
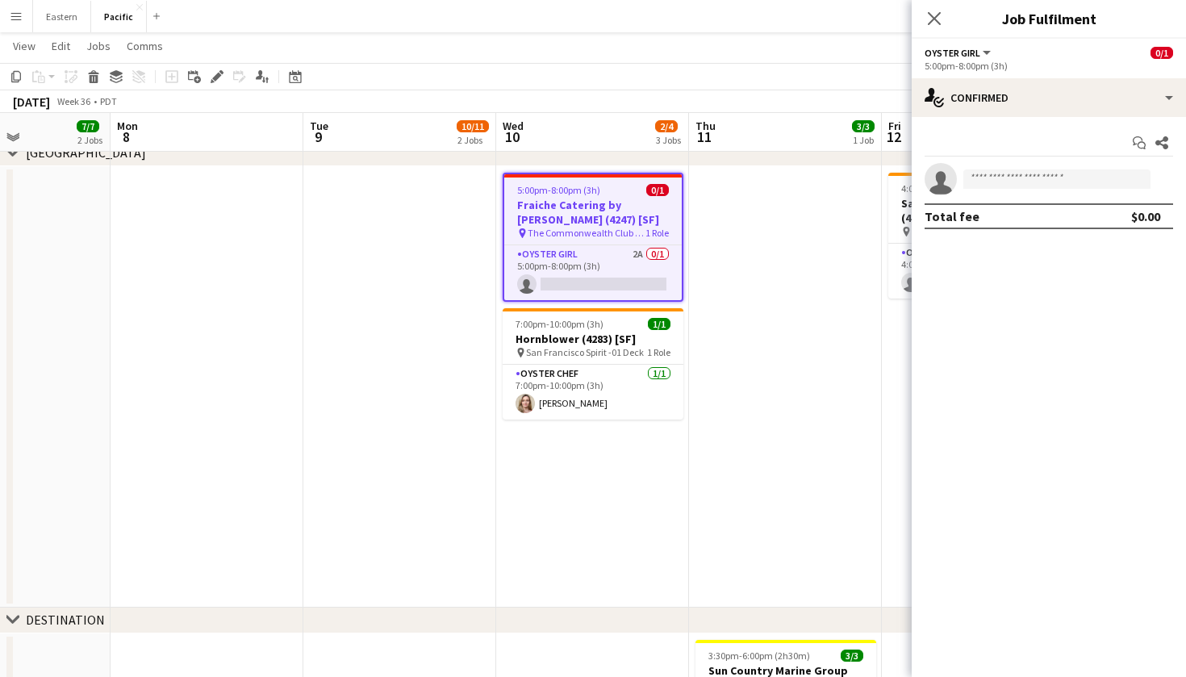
click at [779, 261] on app-date-cell at bounding box center [785, 386] width 193 height 441
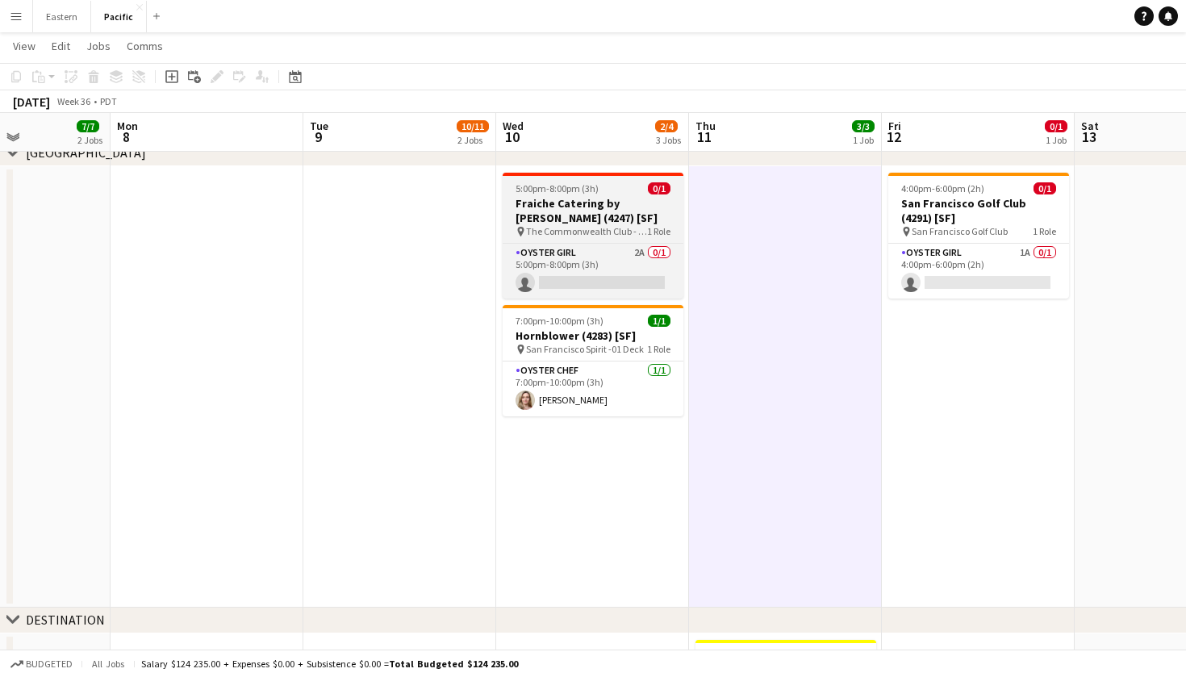
click at [605, 232] on span "The Commonwealth Club - Rooftop" at bounding box center [586, 231] width 121 height 12
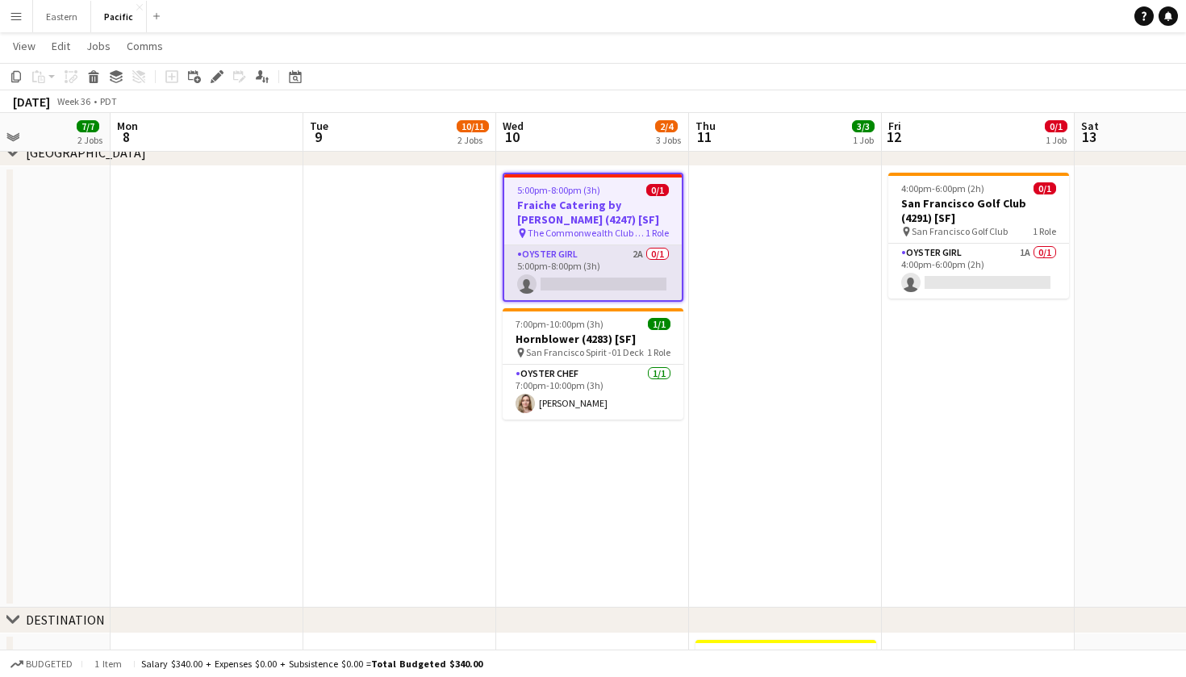
click at [579, 275] on app-card-role "Oyster Girl 2A 0/1 5:00pm-8:00pm (3h) single-neutral-actions" at bounding box center [593, 272] width 178 height 55
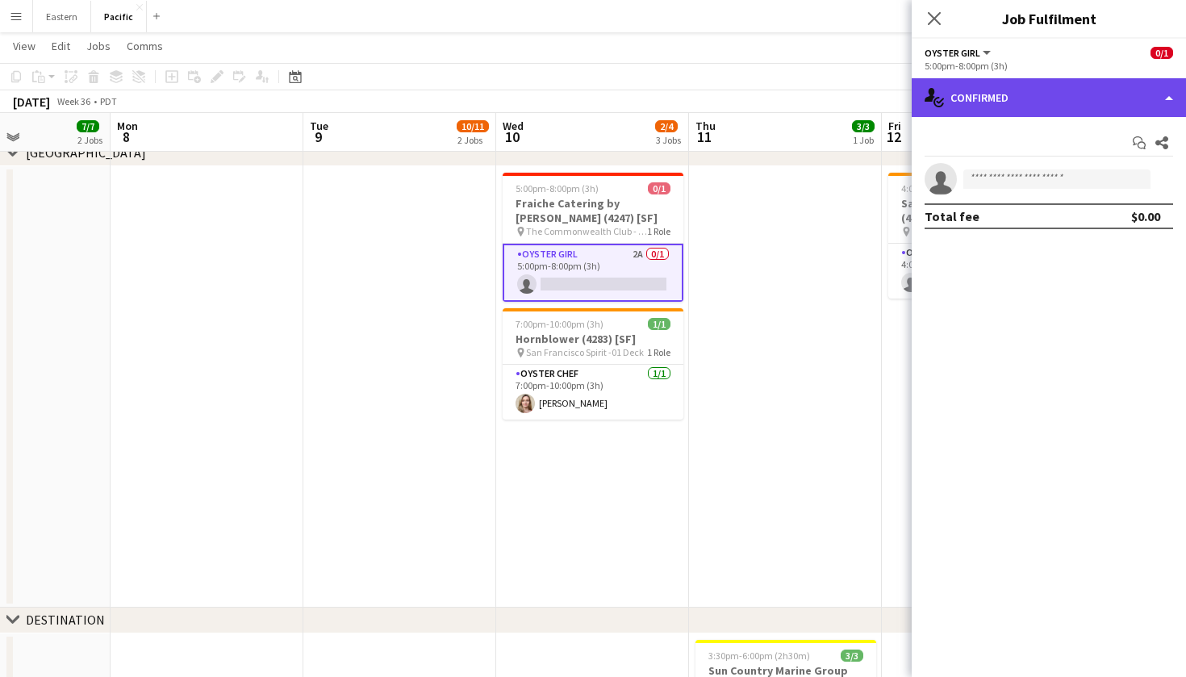
click at [1055, 104] on div "single-neutral-actions-check-2 Confirmed" at bounding box center [1049, 97] width 274 height 39
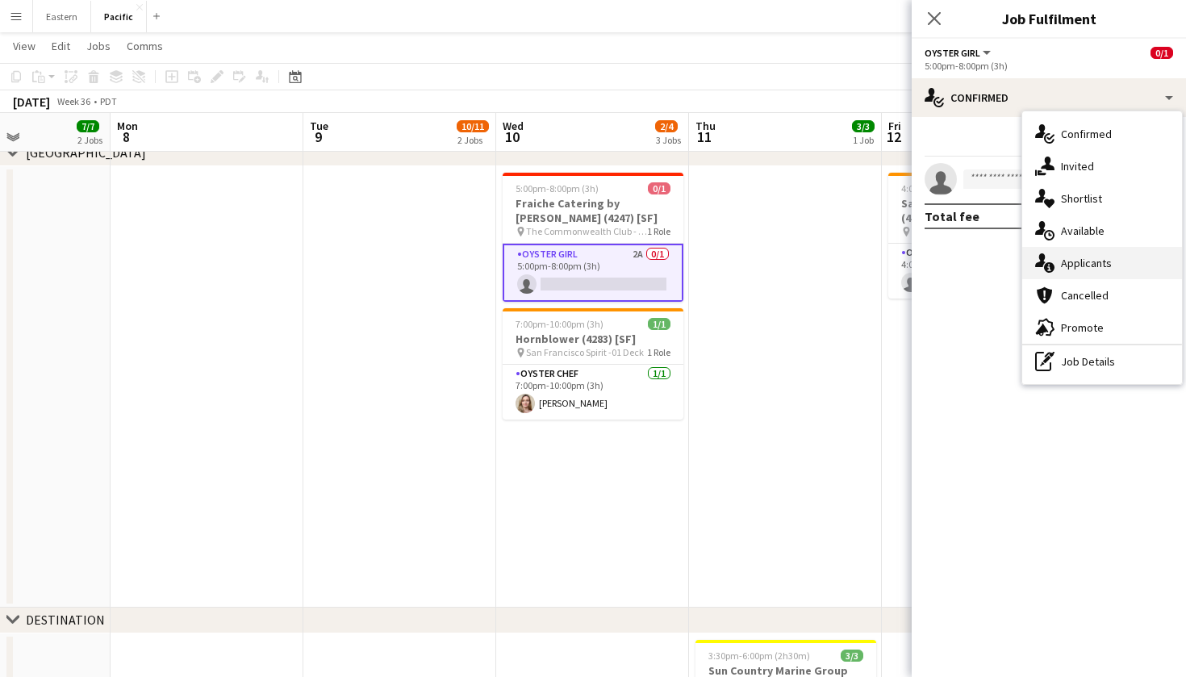
click at [1076, 271] on div "single-neutral-actions-information Applicants" at bounding box center [1102, 263] width 160 height 32
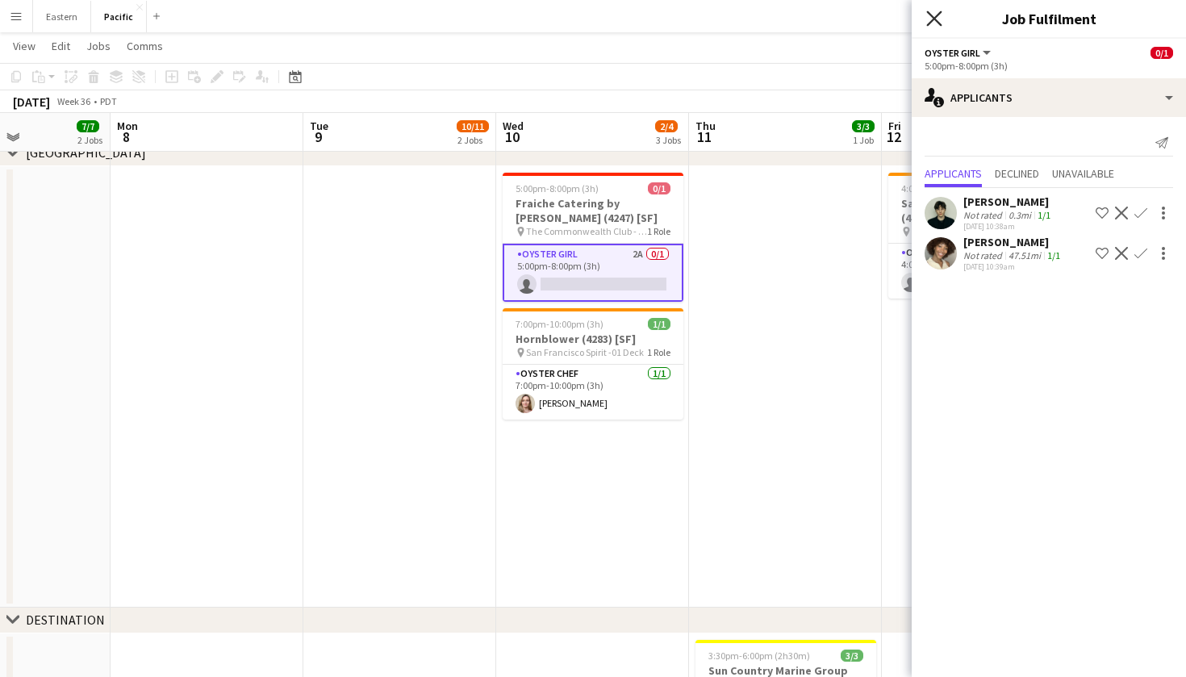
click at [935, 23] on icon "Close pop-in" at bounding box center [933, 17] width 15 height 15
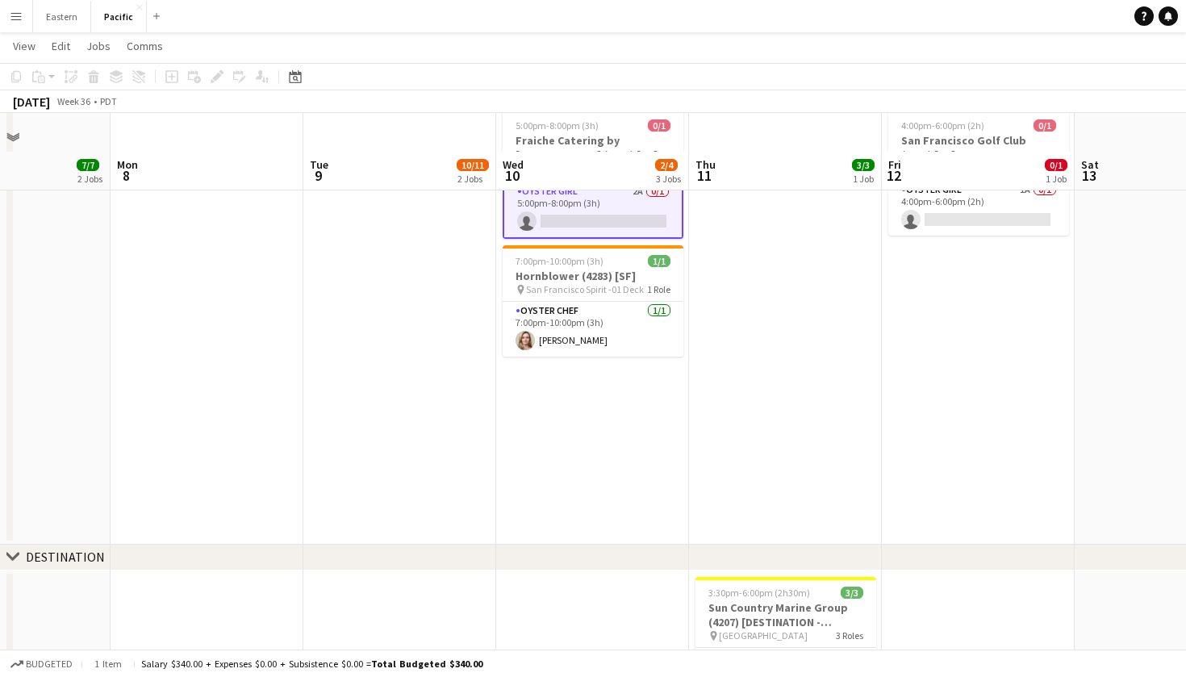
scroll to position [851, 0]
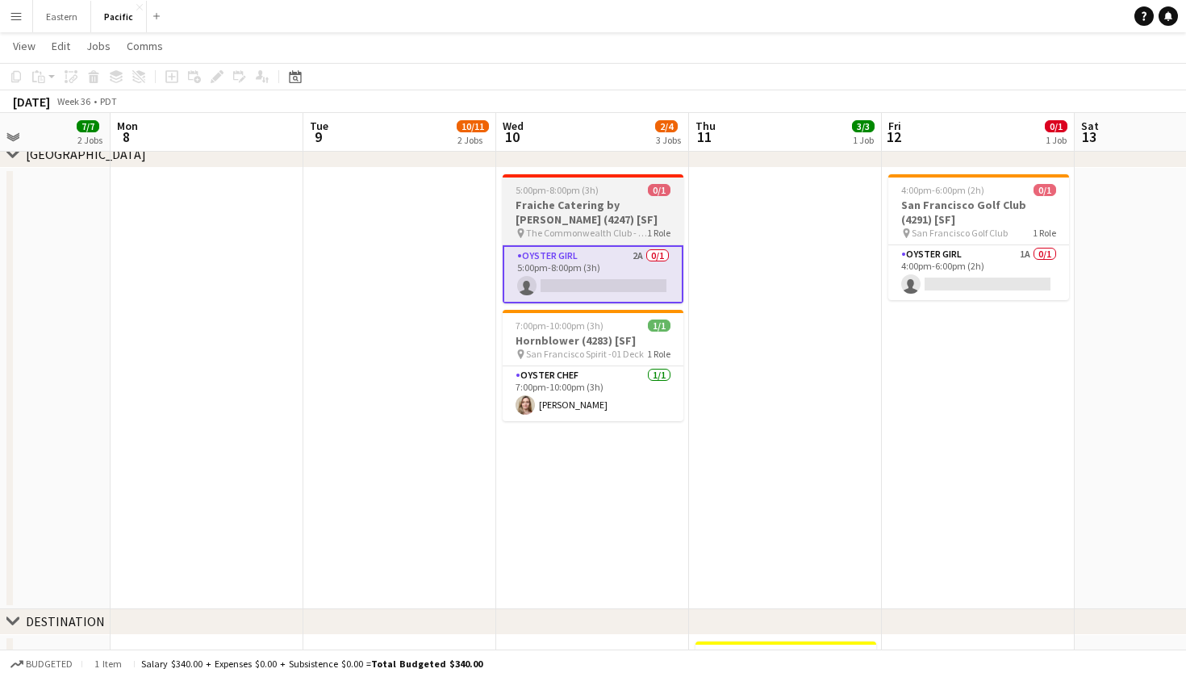
click at [667, 203] on h3 "Fraiche Catering by Patrick David (4247) [SF]" at bounding box center [593, 212] width 181 height 29
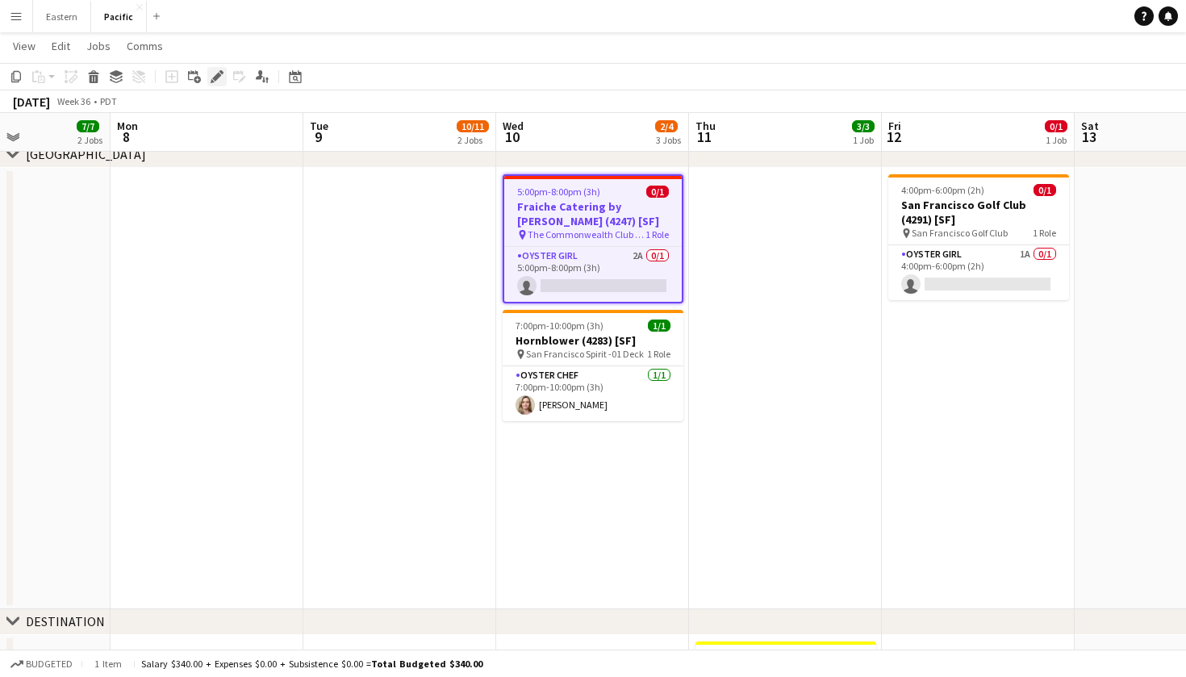
click at [212, 77] on icon "Edit" at bounding box center [217, 76] width 13 height 13
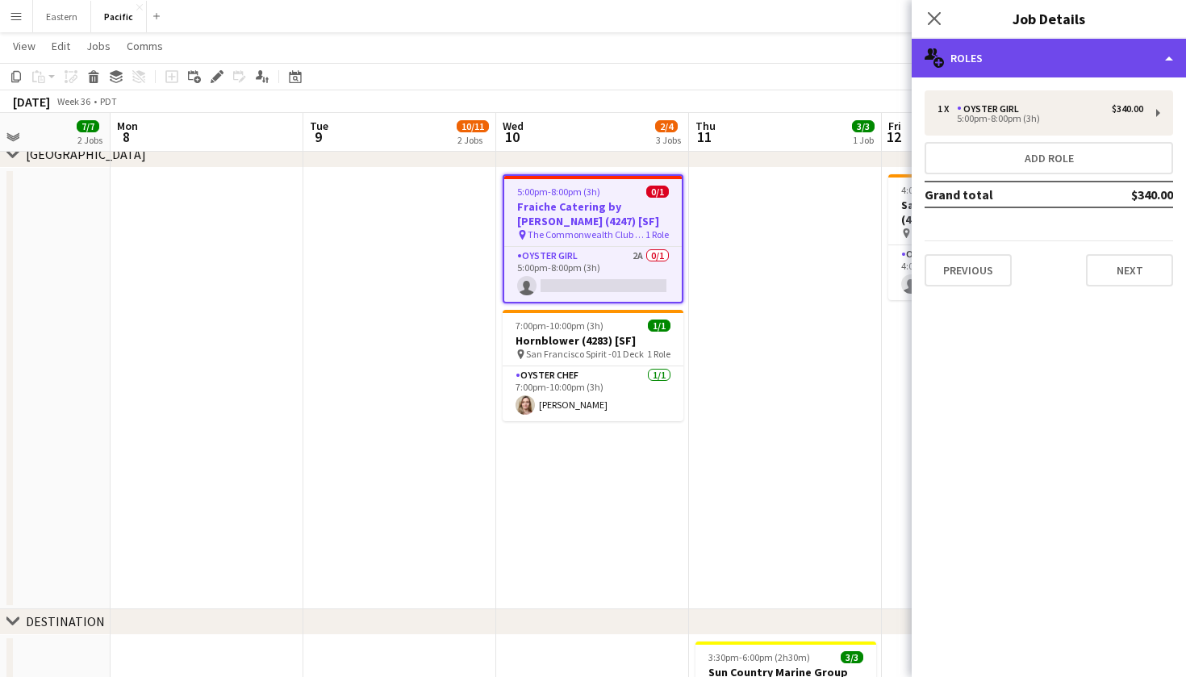
click at [1111, 57] on div "multiple-users-add Roles" at bounding box center [1049, 58] width 274 height 39
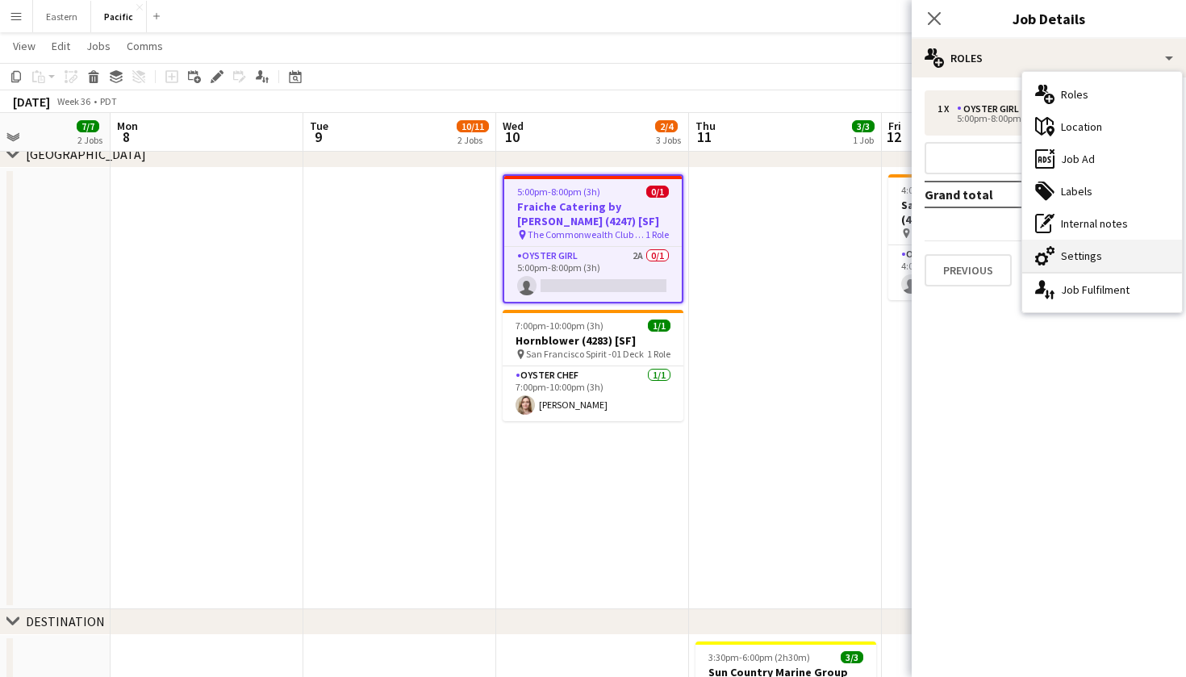
click at [1105, 249] on div "cog-double-3 Settings" at bounding box center [1102, 256] width 160 height 32
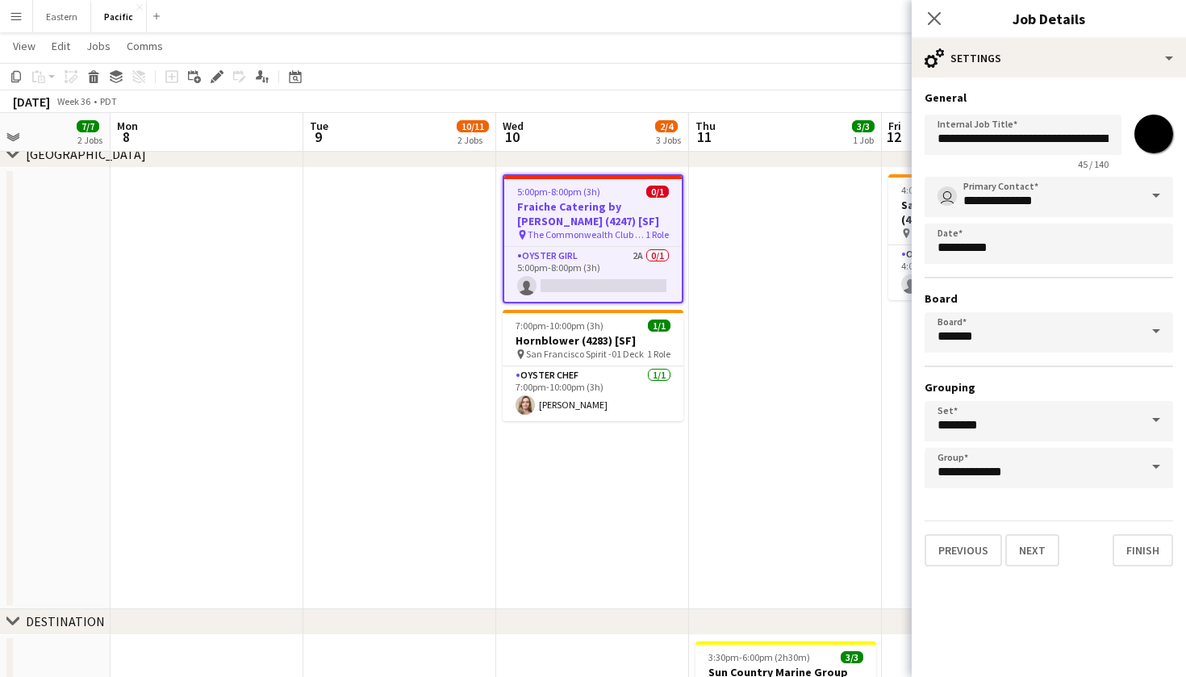
click at [1149, 119] on input "*******" at bounding box center [1154, 134] width 58 height 58
type input "*******"
click at [936, 13] on icon "Close pop-in" at bounding box center [933, 17] width 15 height 15
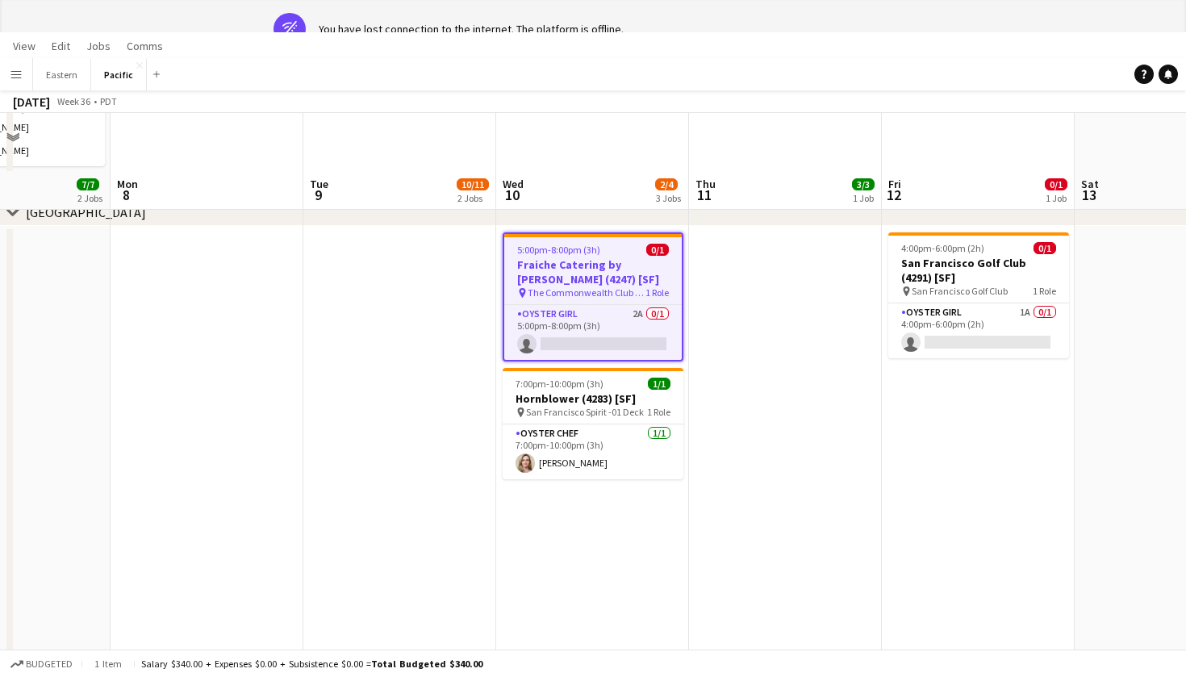
scroll to position [0, 0]
